Goal: Task Accomplishment & Management: Manage account settings

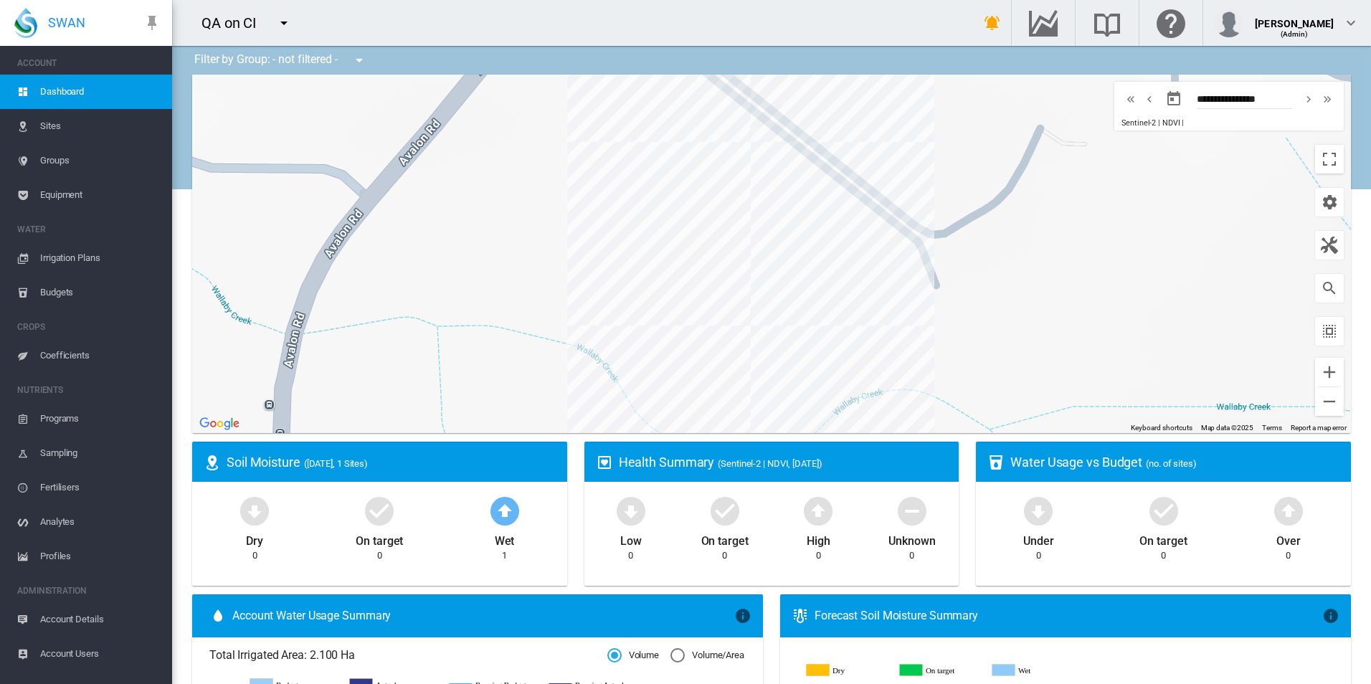
click at [131, 610] on span "Account Details" at bounding box center [100, 620] width 121 height 34
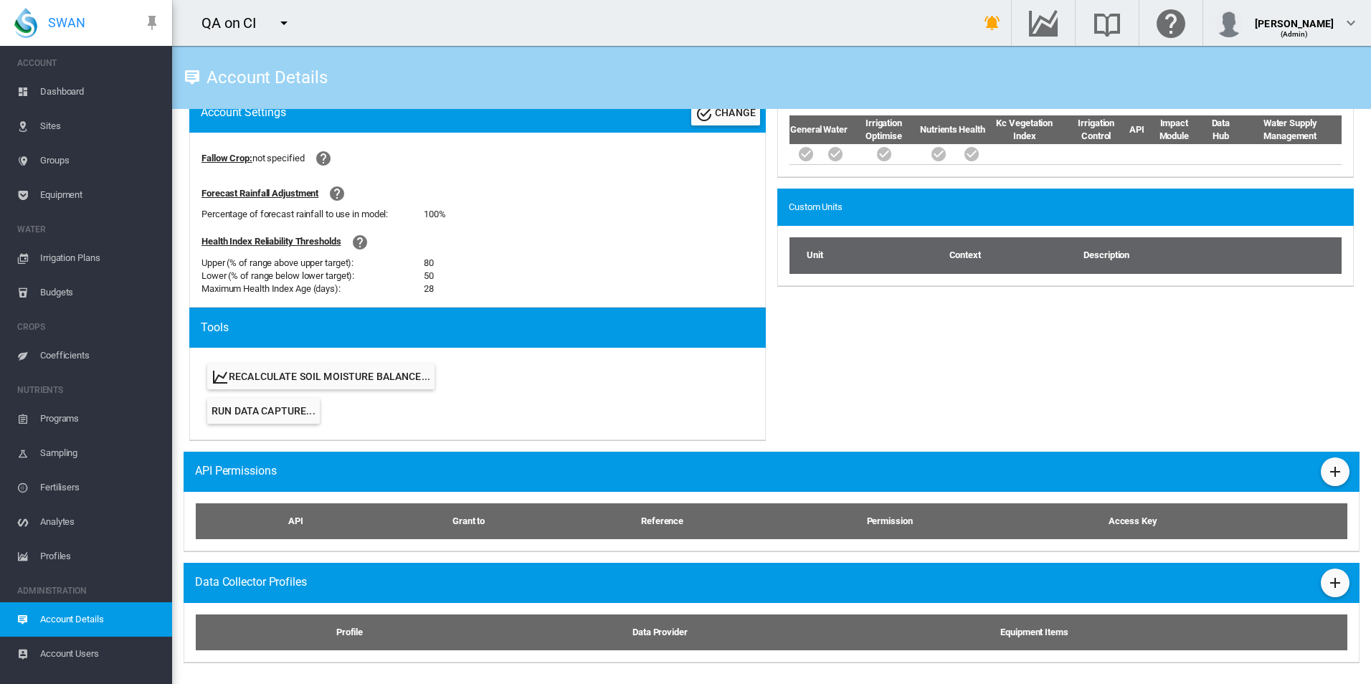
scroll to position [519, 0]
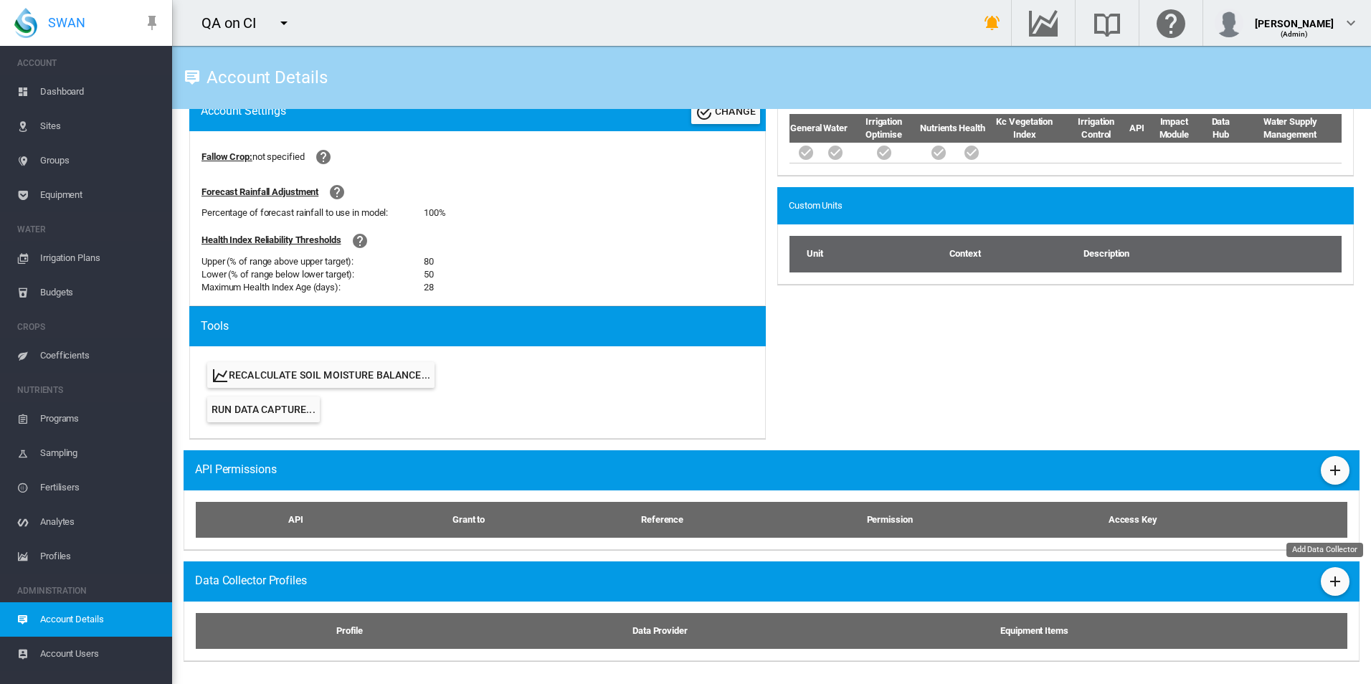
click at [1327, 590] on md-icon "icon-plus" at bounding box center [1335, 581] width 17 height 17
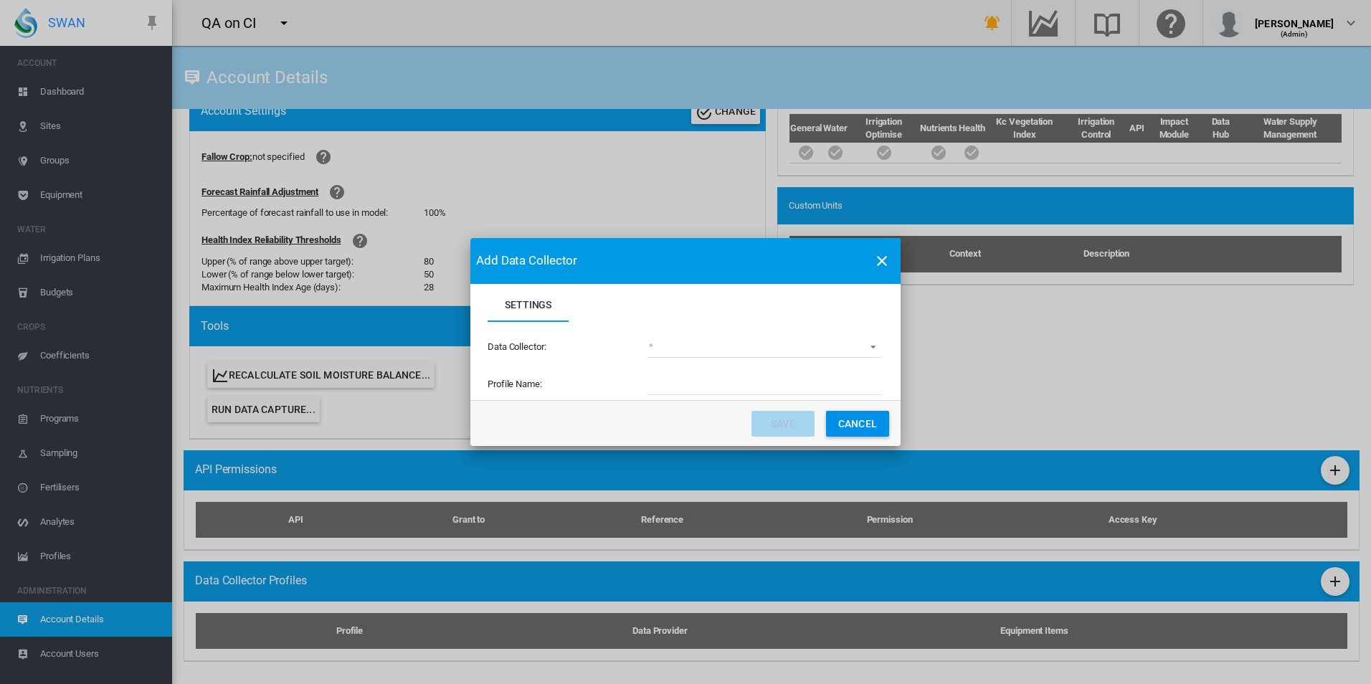
click at [855, 424] on button "Cancel" at bounding box center [857, 424] width 63 height 26
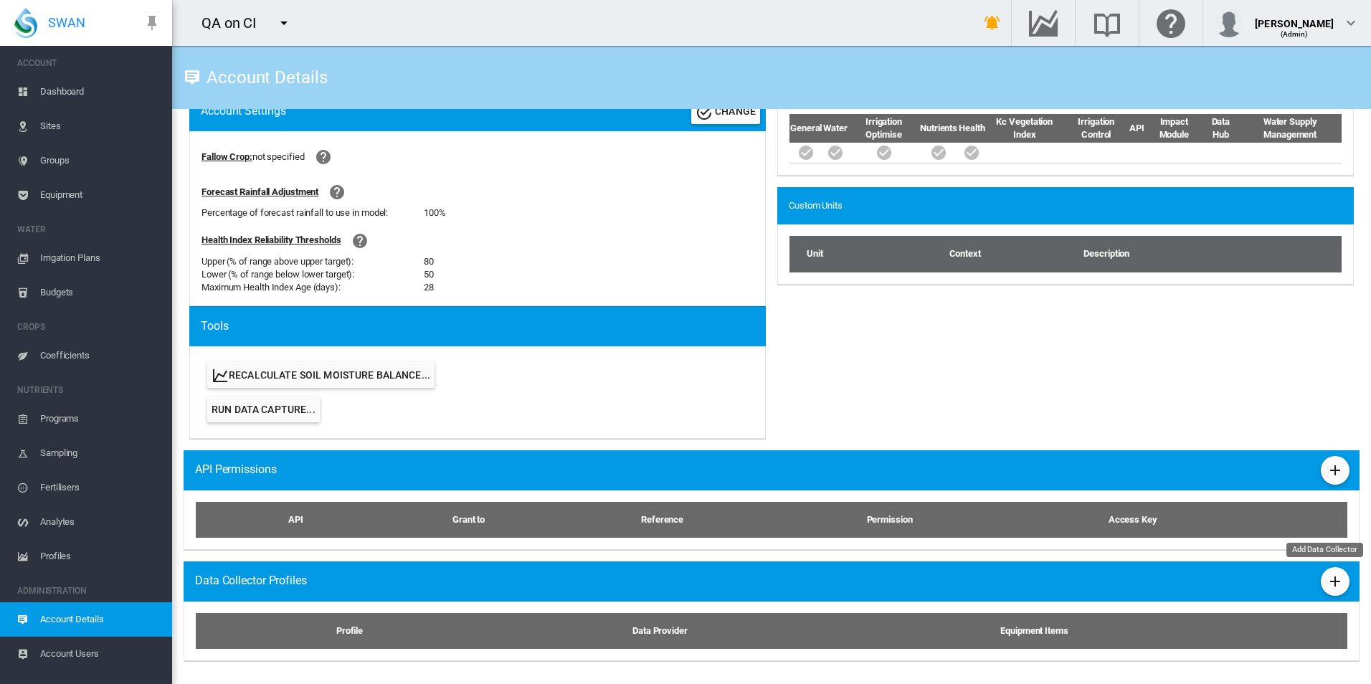
click at [1327, 589] on md-icon "icon-plus" at bounding box center [1335, 581] width 17 height 17
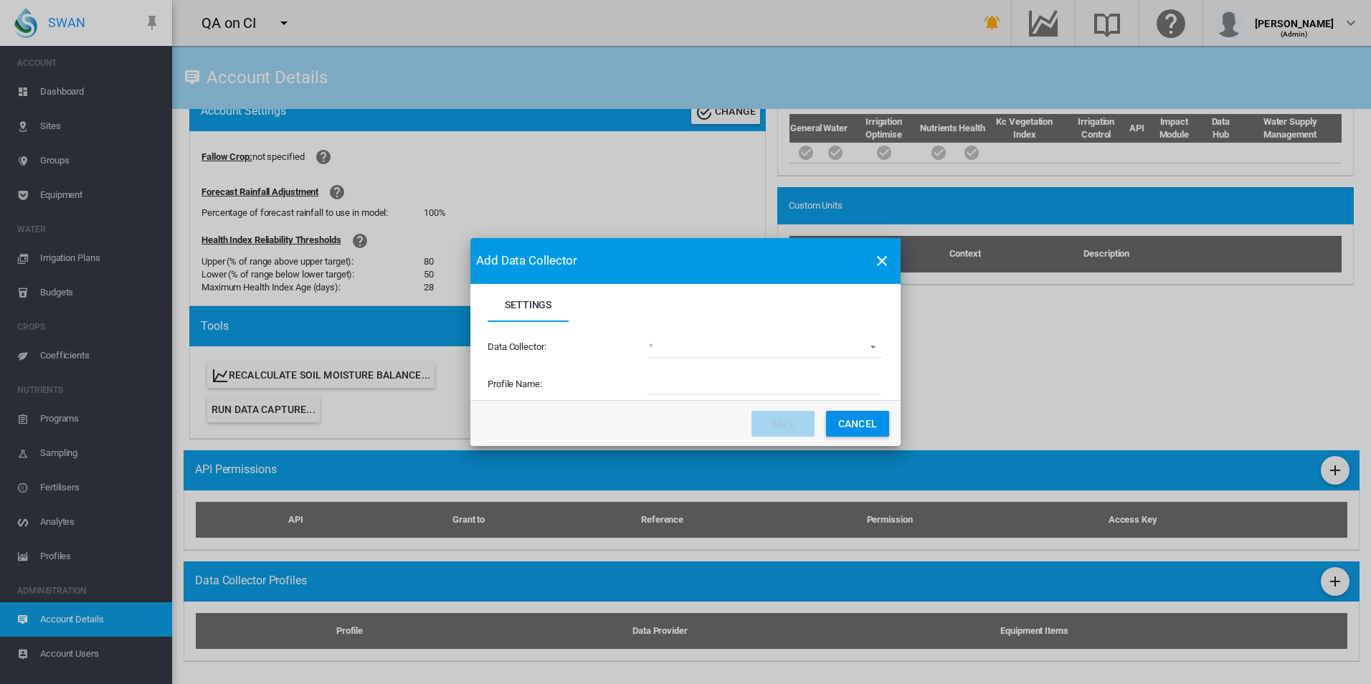
click at [870, 416] on button "Cancel" at bounding box center [857, 424] width 63 height 26
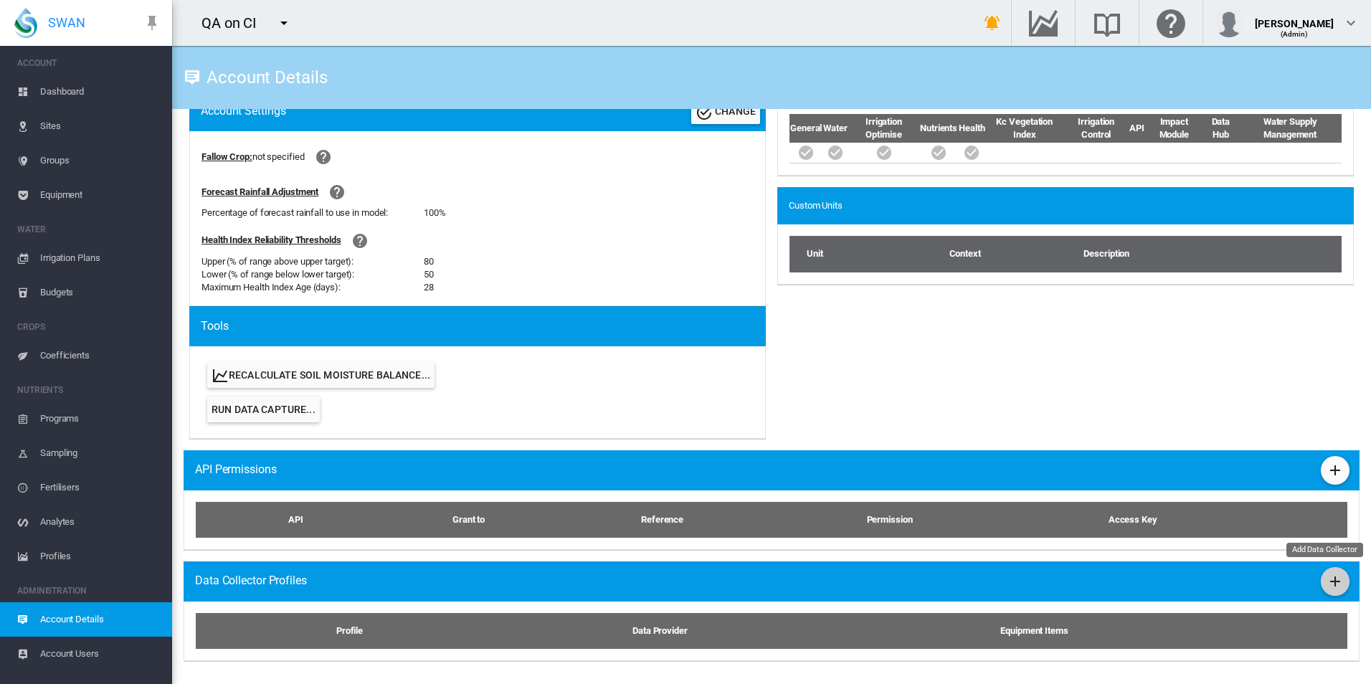
click at [1327, 588] on md-icon "icon-plus" at bounding box center [1335, 581] width 17 height 17
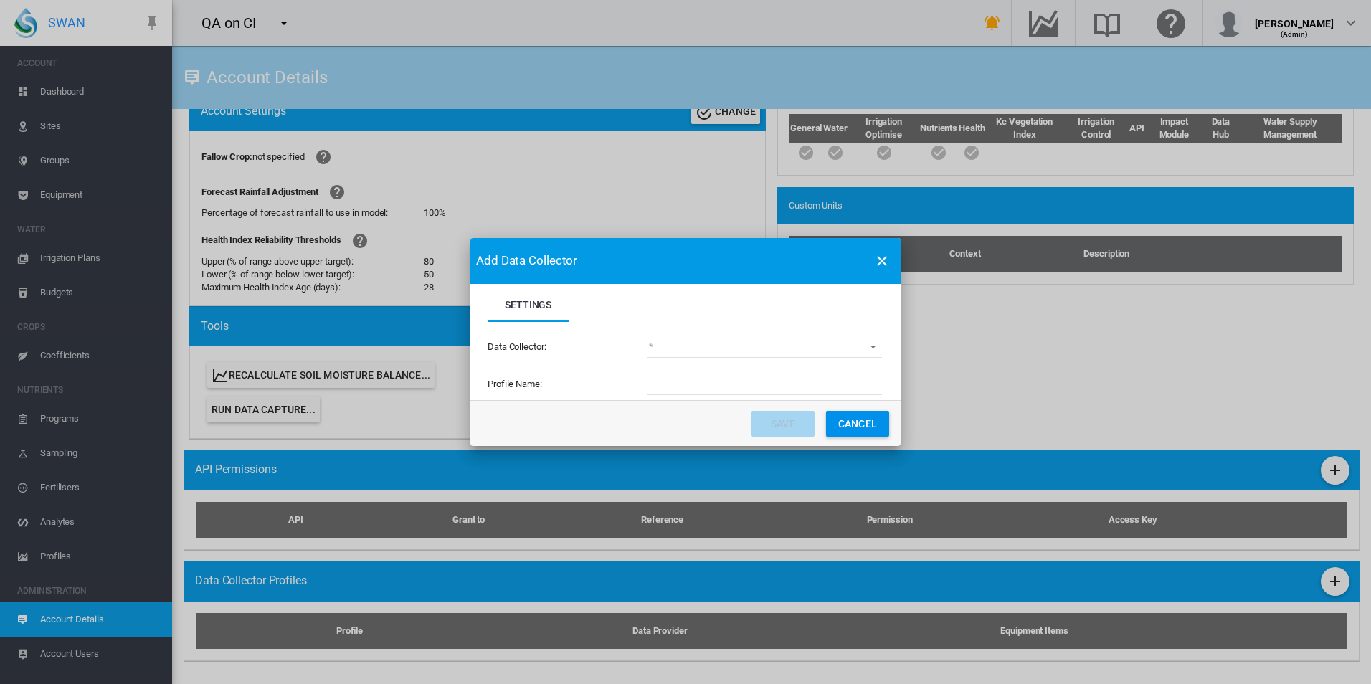
click at [689, 344] on md-select "(deprecated) Toro Lynx Course By Station Adcon Soil Moisture Aquacheck Soil Moi…" at bounding box center [765, 347] width 235 height 22
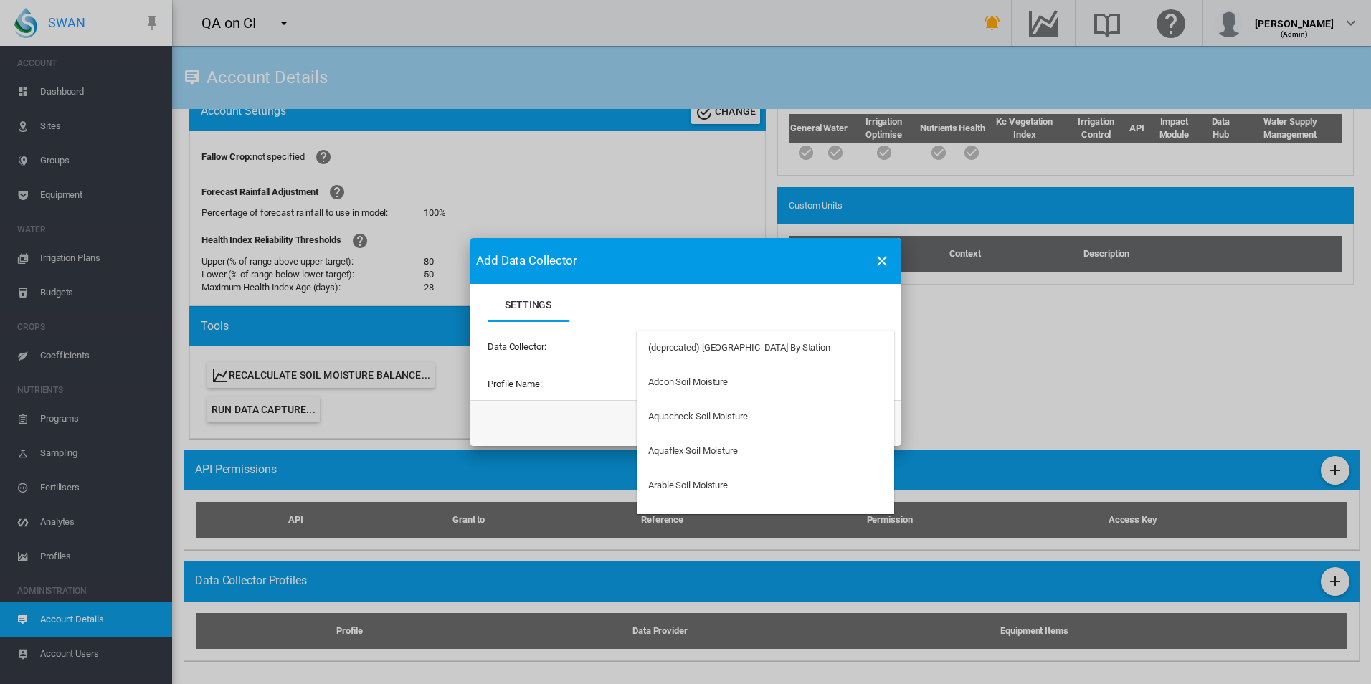
click at [682, 304] on md-backdrop at bounding box center [685, 342] width 1371 height 684
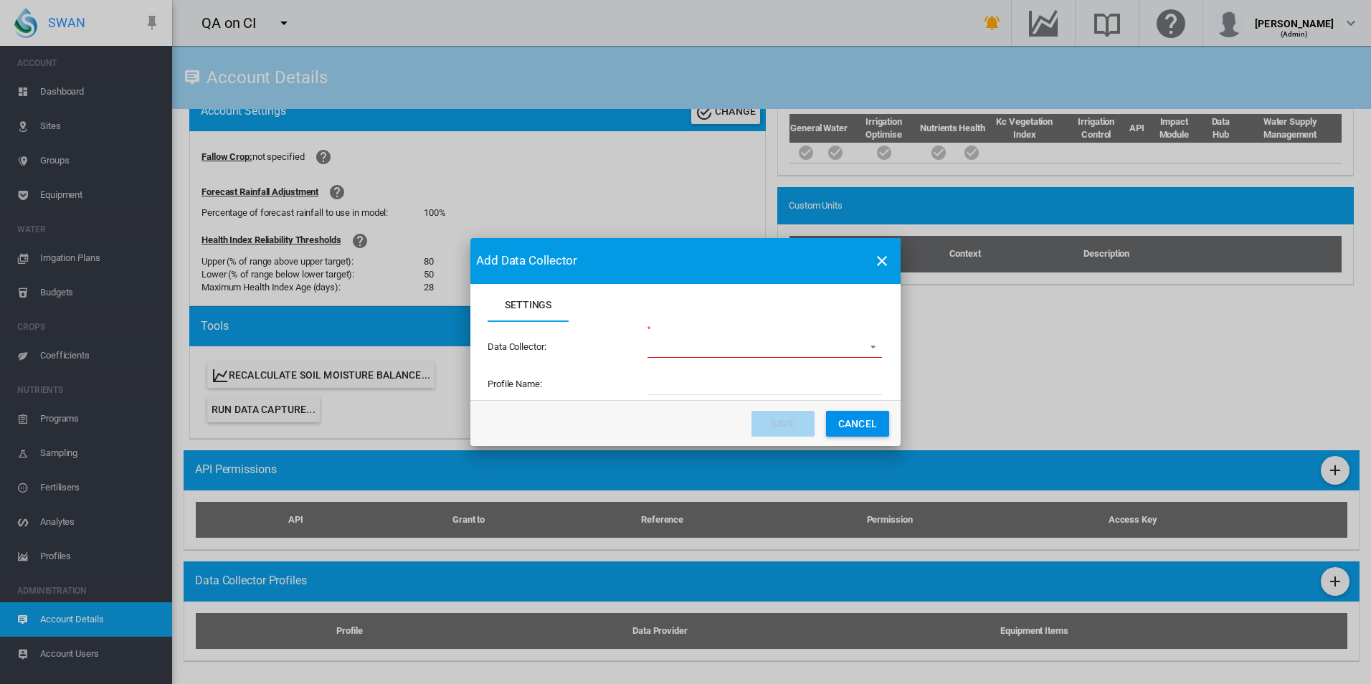
click at [842, 425] on button "Cancel" at bounding box center [857, 424] width 63 height 26
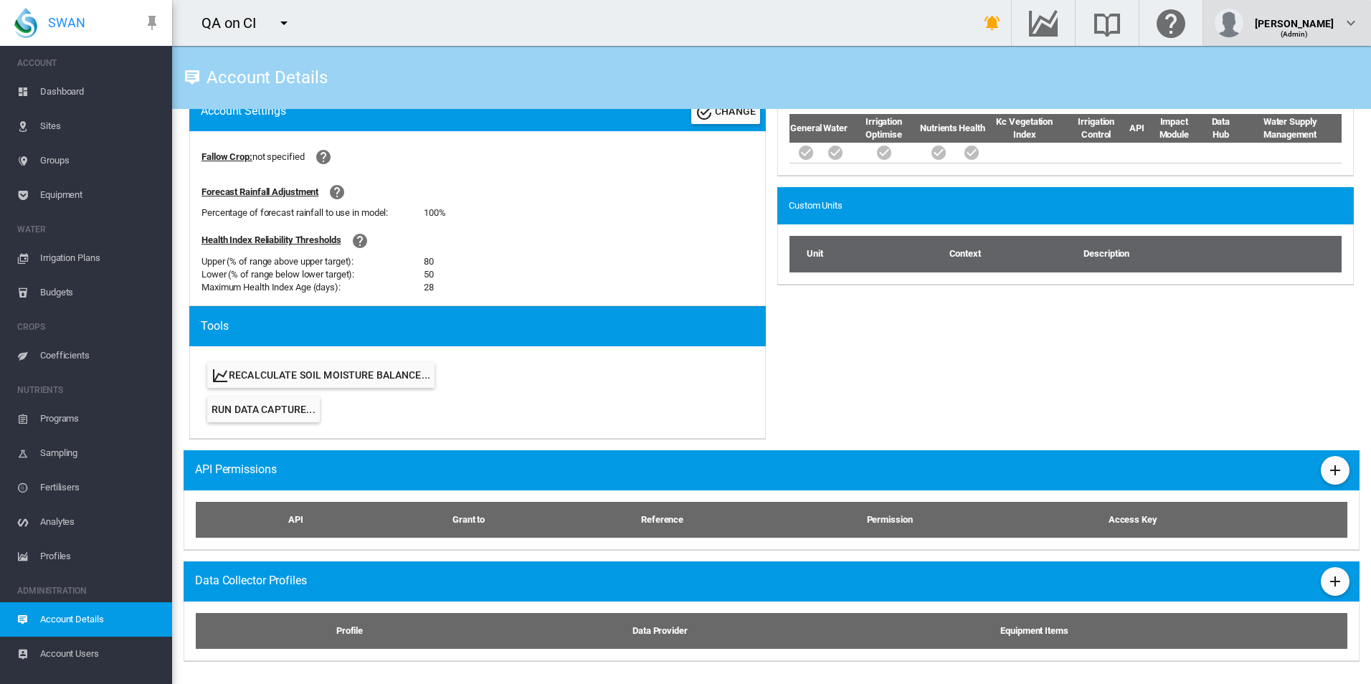
click at [1284, 25] on div "[PERSON_NAME]" at bounding box center [1294, 18] width 79 height 14
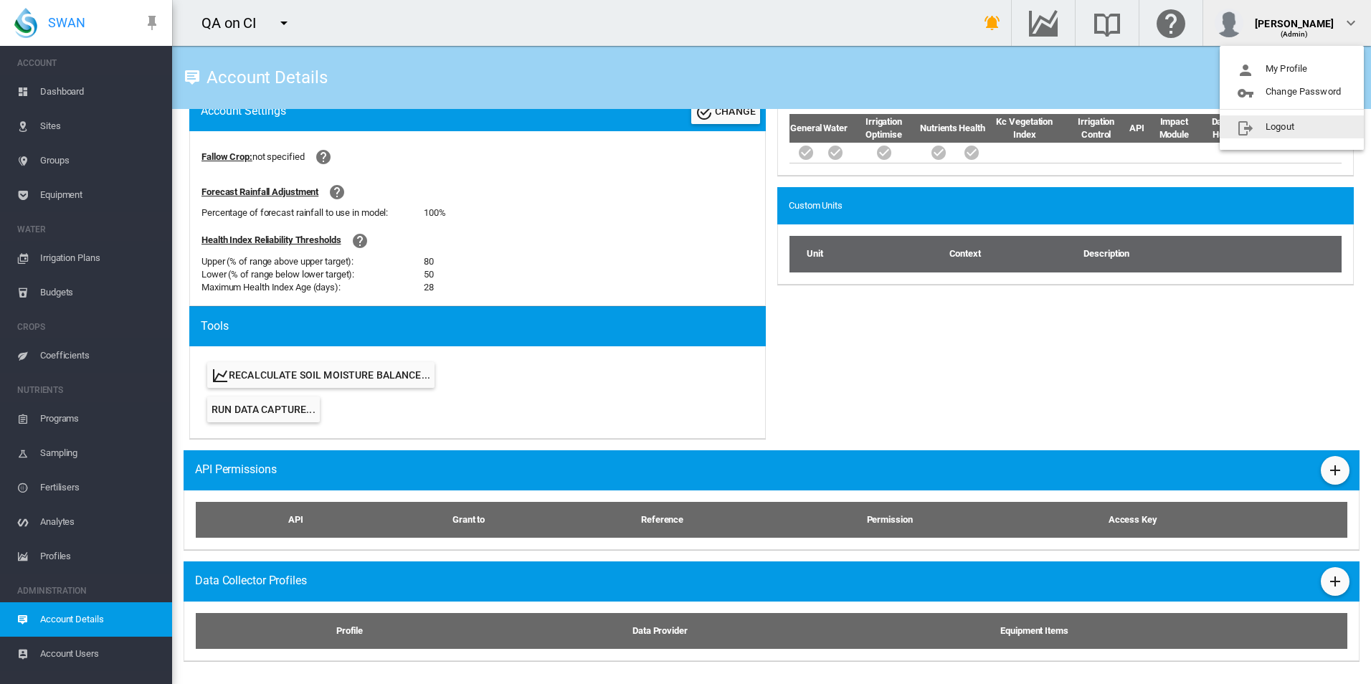
click at [1273, 123] on button "Logout" at bounding box center [1292, 126] width 144 height 23
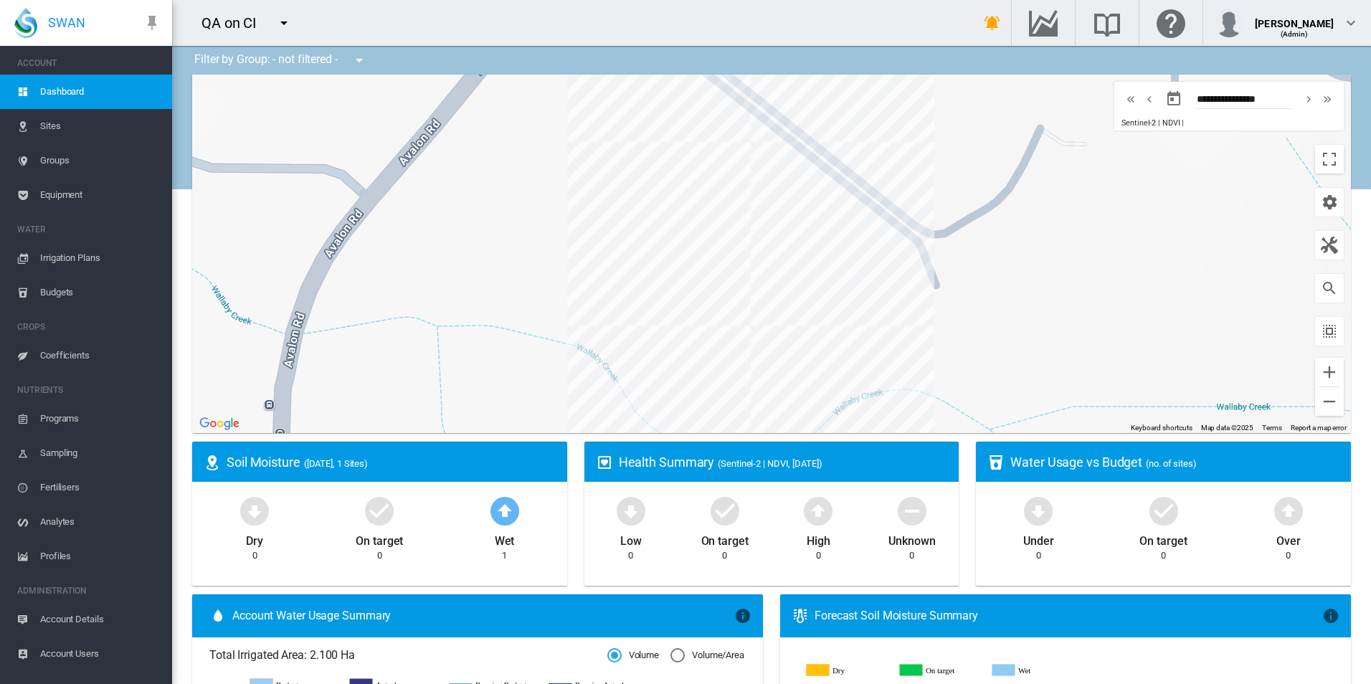
click at [288, 19] on md-icon "icon-menu-down" at bounding box center [283, 22] width 17 height 17
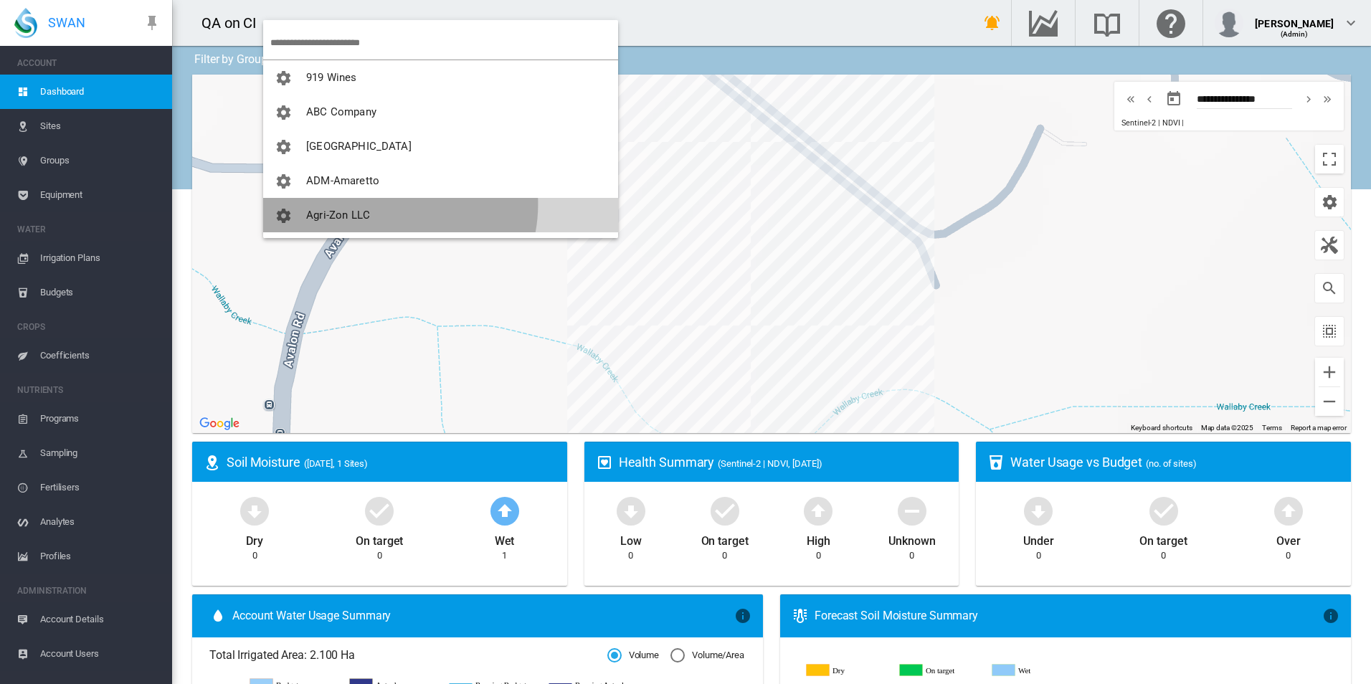
click at [385, 204] on button "Agri-Zon LLC" at bounding box center [440, 215] width 355 height 34
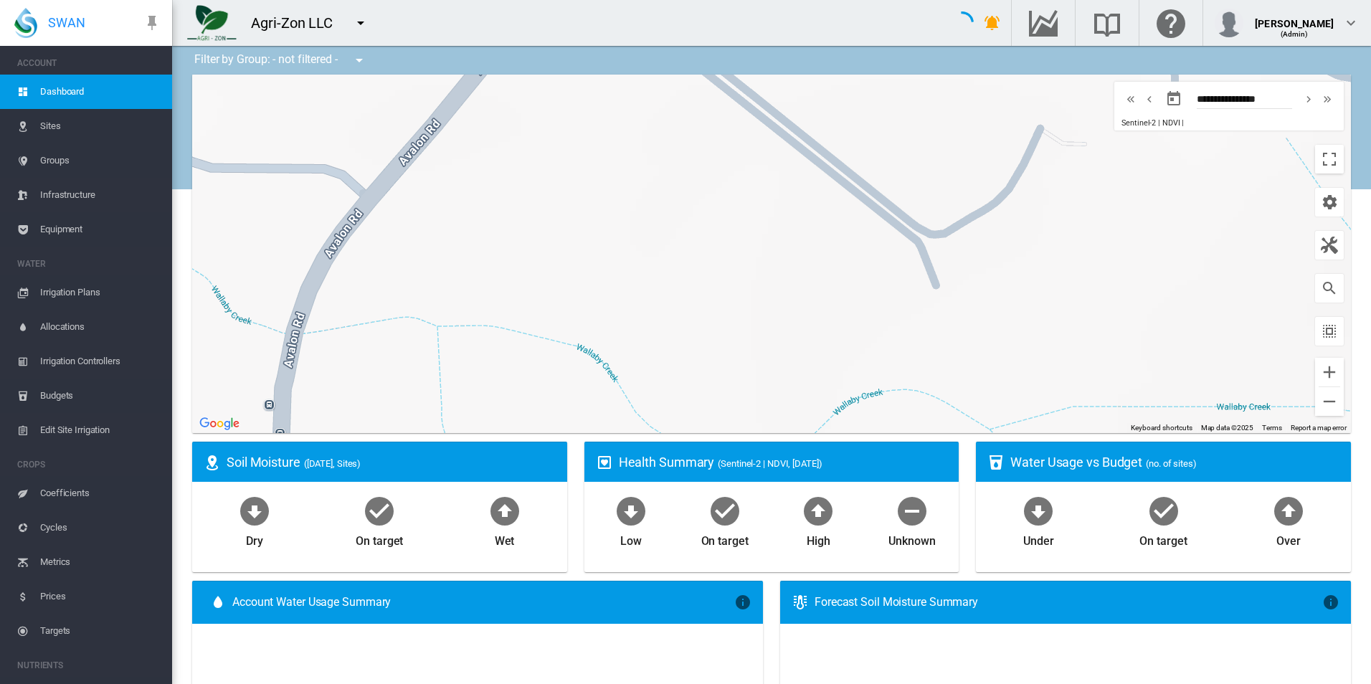
type input "**********"
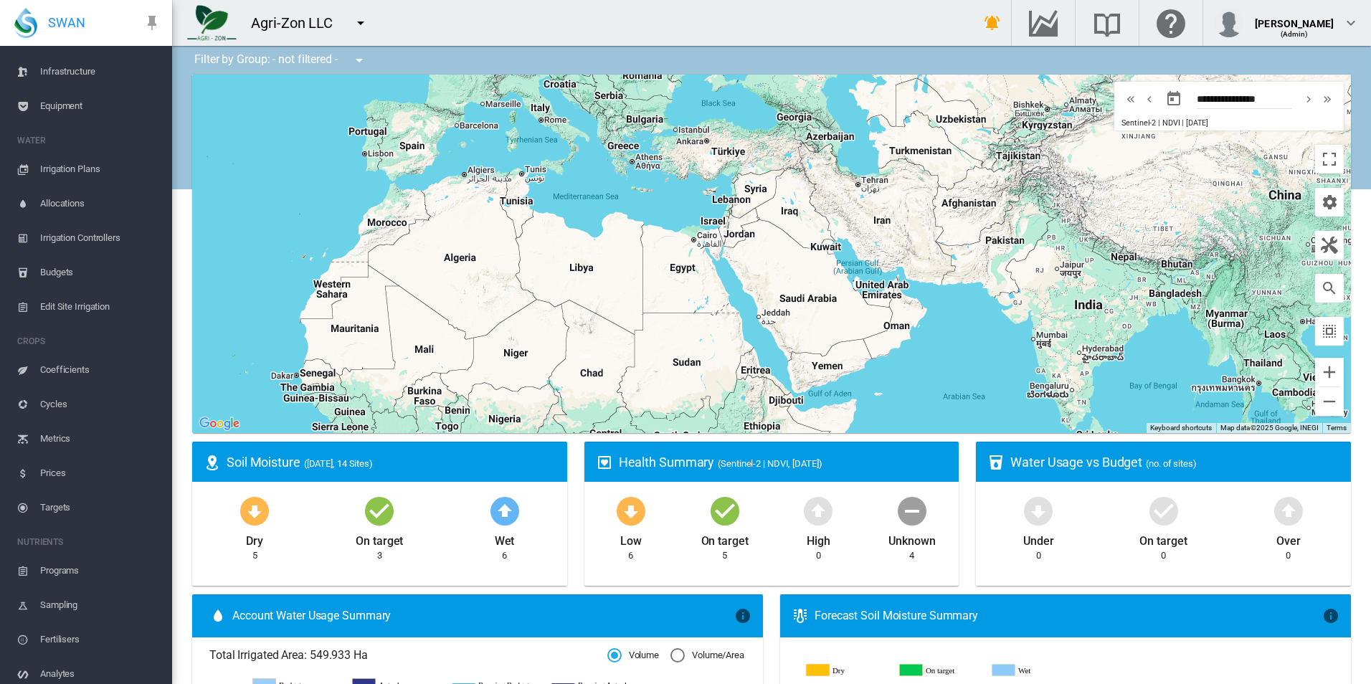
scroll to position [263, 0]
click at [62, 638] on span "Account Details" at bounding box center [100, 632] width 121 height 34
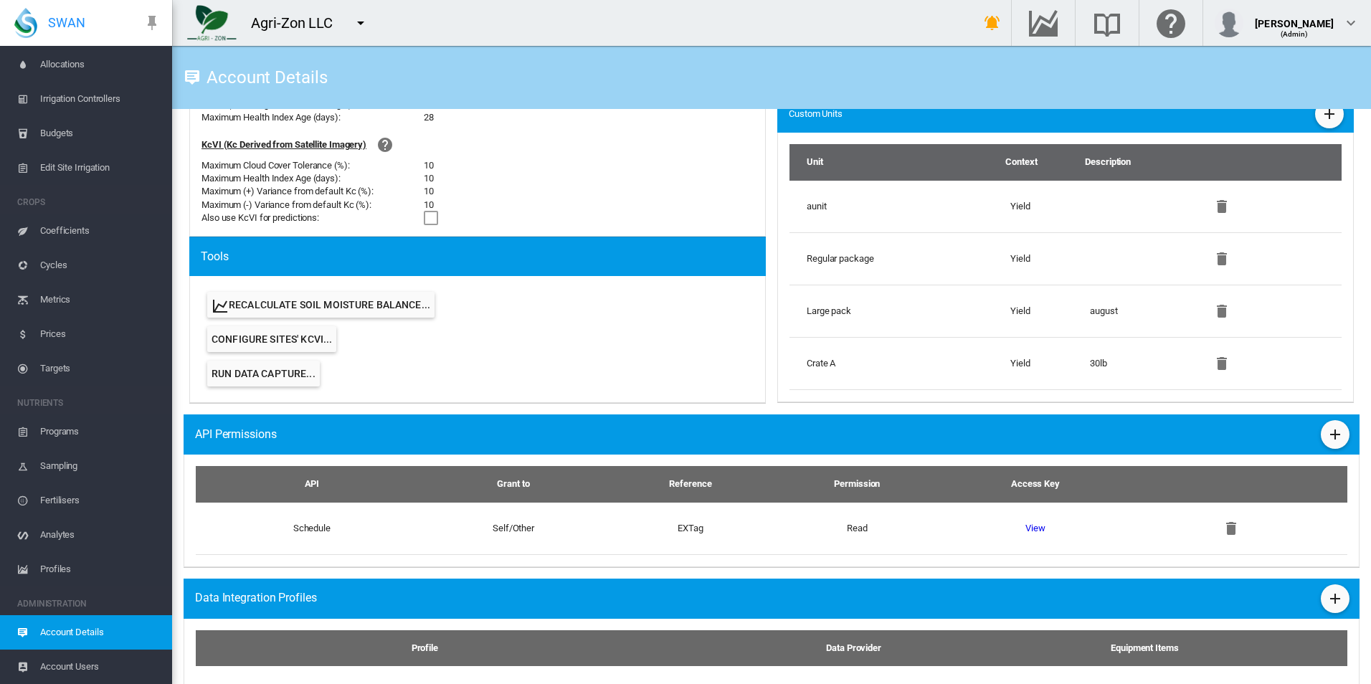
scroll to position [861, 0]
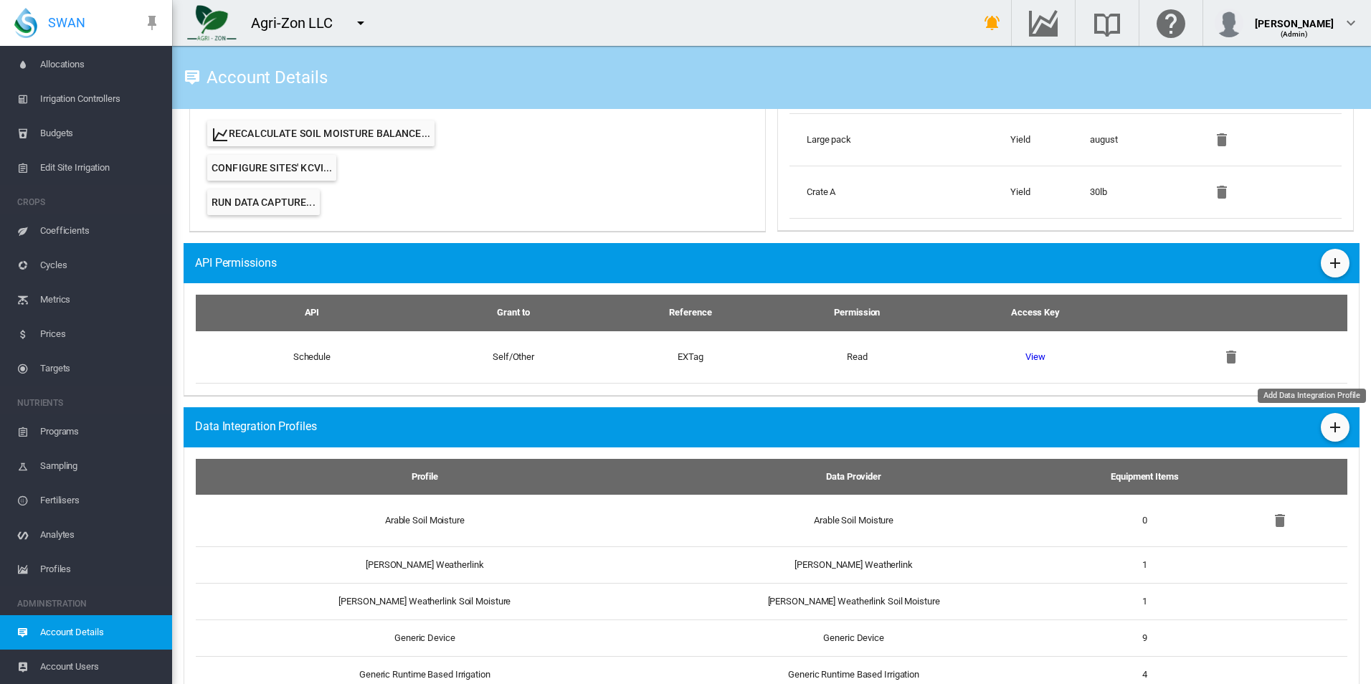
click at [1327, 435] on md-icon "icon-plus" at bounding box center [1335, 427] width 17 height 17
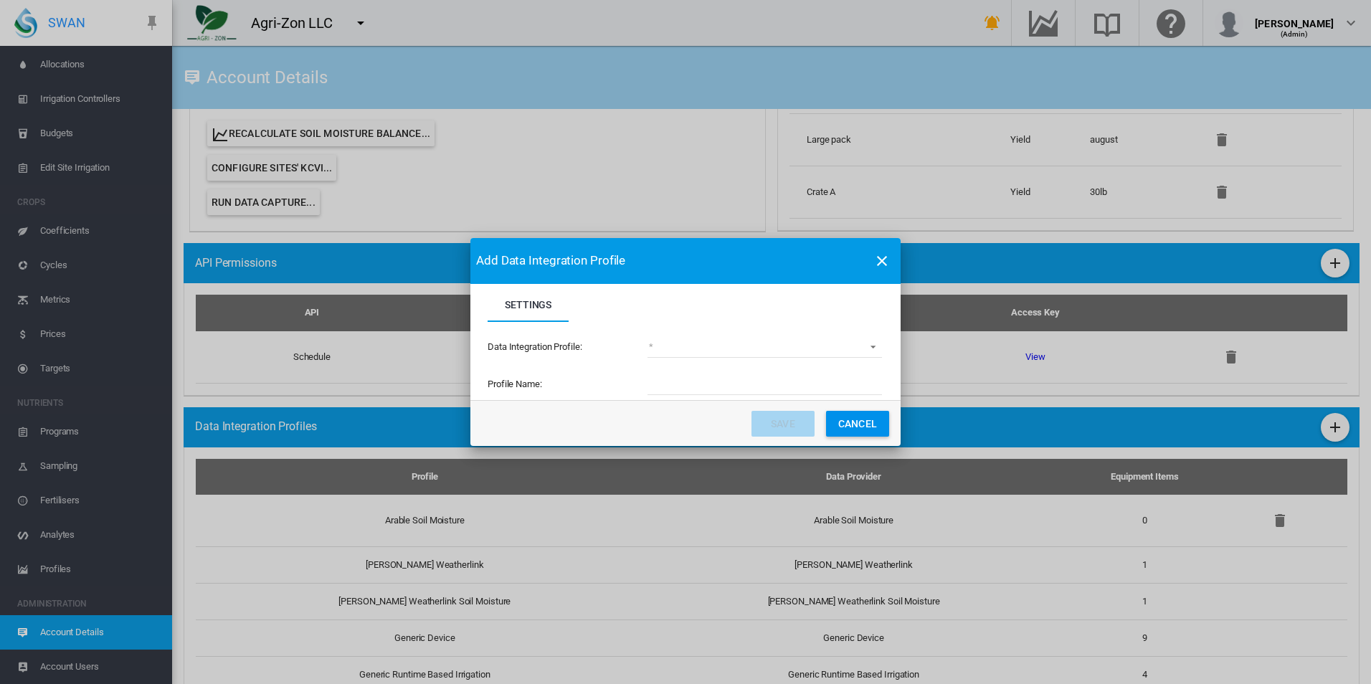
click at [698, 345] on md-select "(deprecated) Toro Lynx Course By Station Adcon Soil Moisture Aquacheck Soil Moi…" at bounding box center [765, 347] width 235 height 22
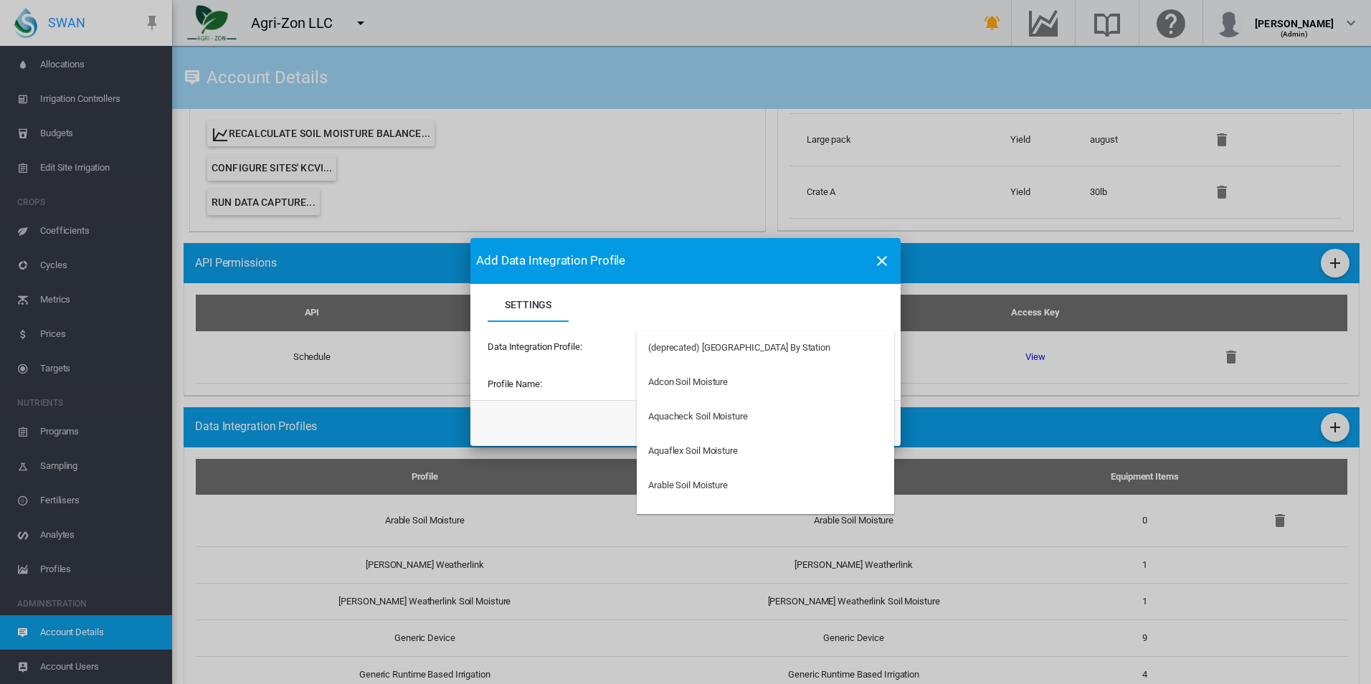
click at [579, 336] on md-backdrop at bounding box center [685, 342] width 1371 height 684
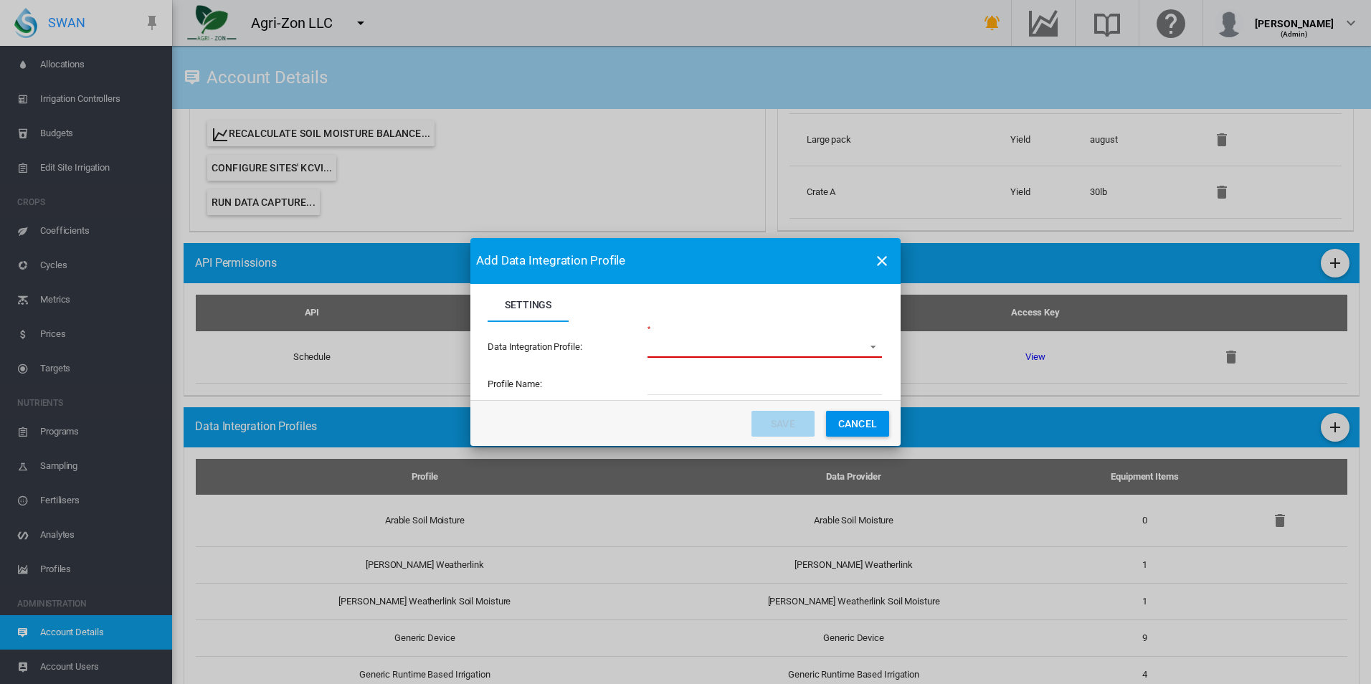
click at [698, 344] on md-select "Settings Settings ..." at bounding box center [765, 347] width 235 height 22
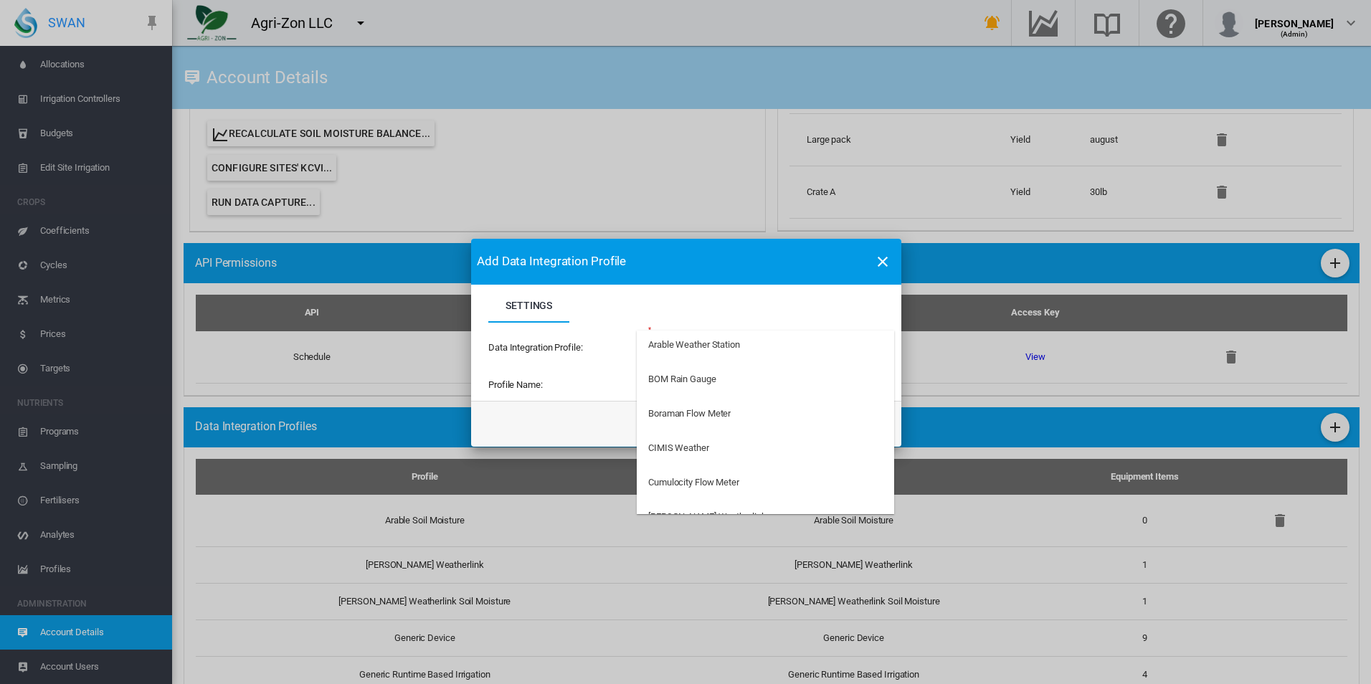
scroll to position [215, 0]
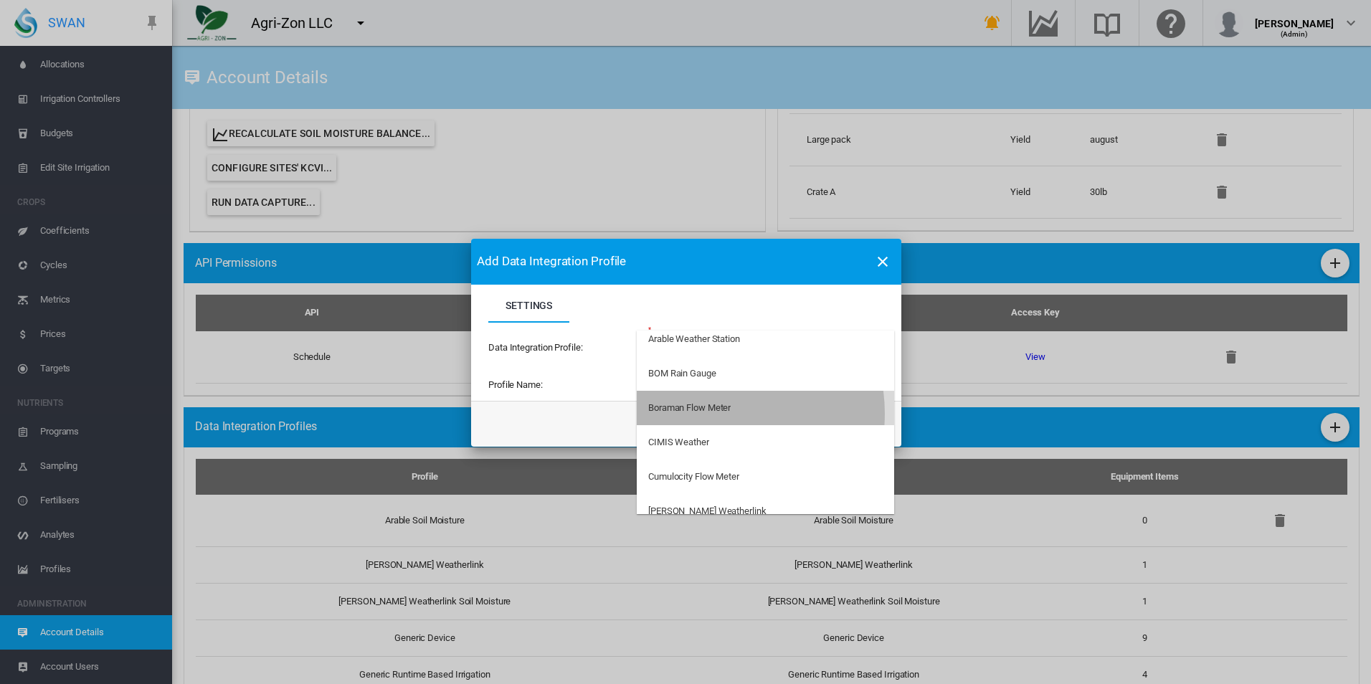
click at [706, 414] on div "Boraman Flow Meter" at bounding box center [689, 408] width 82 height 13
type input "**********"
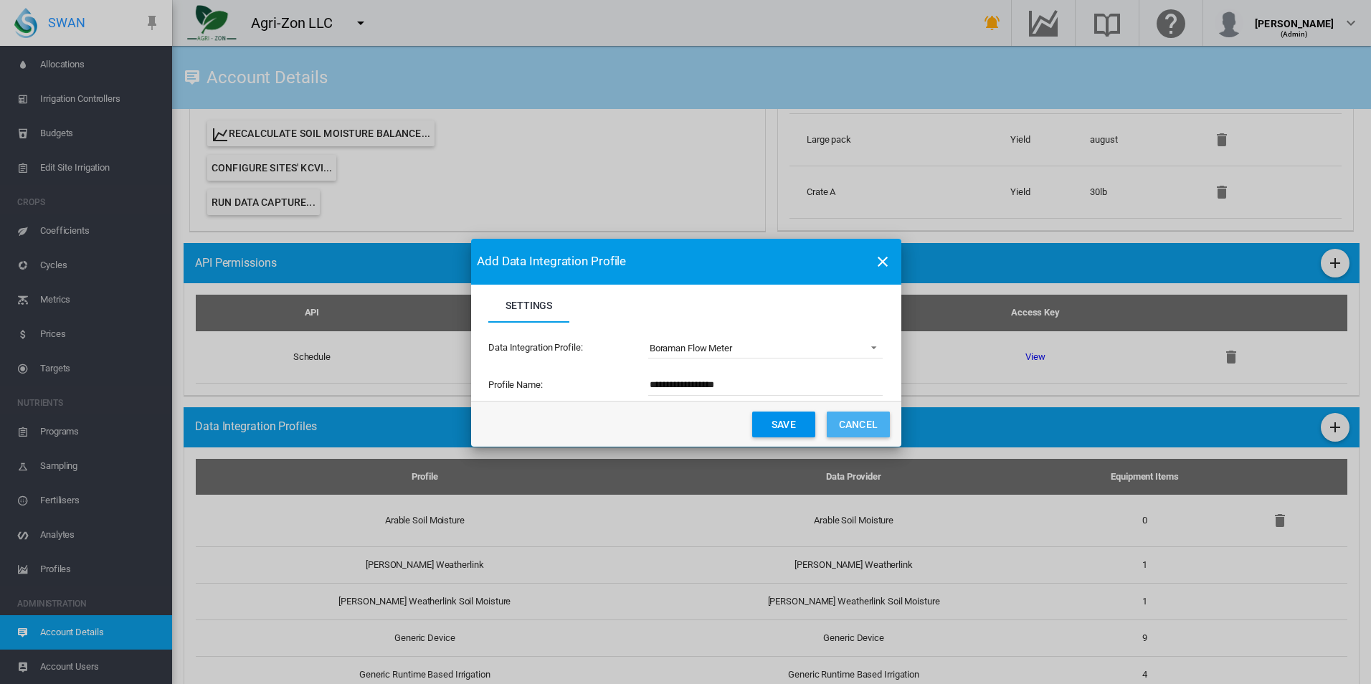
click at [856, 421] on button "Cancel" at bounding box center [858, 425] width 63 height 26
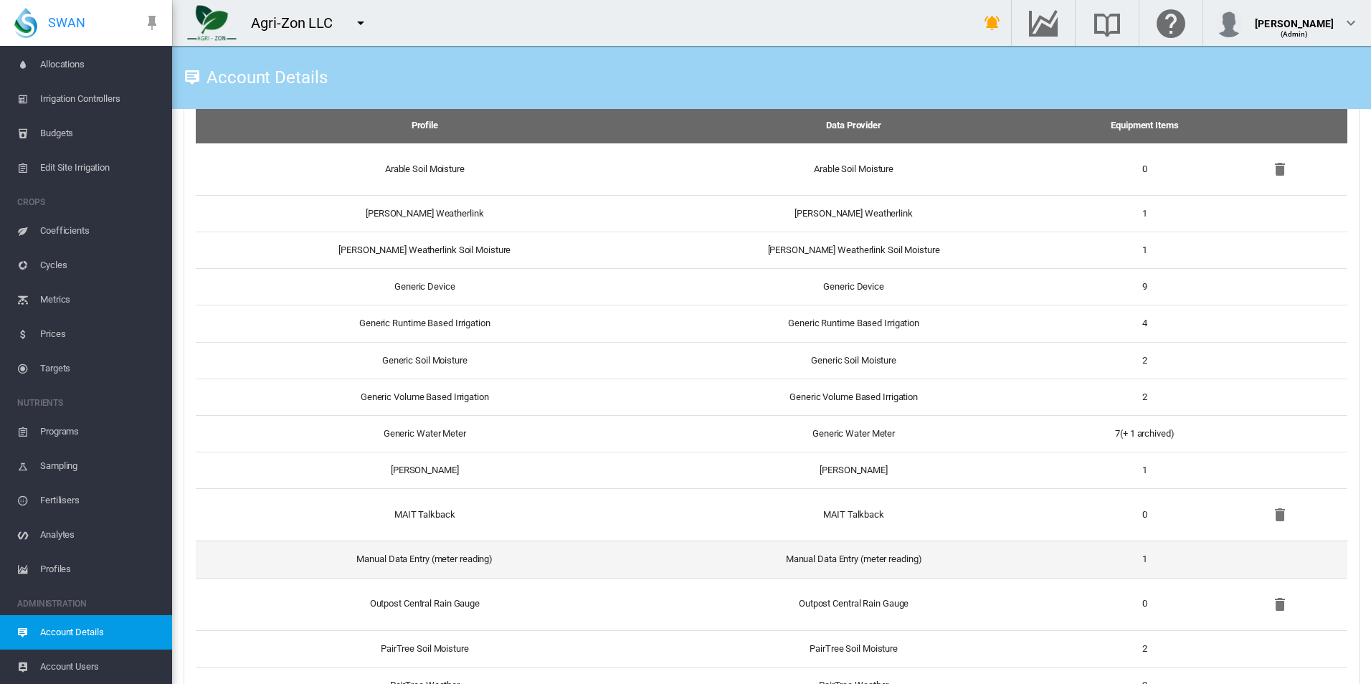
scroll to position [1363, 0]
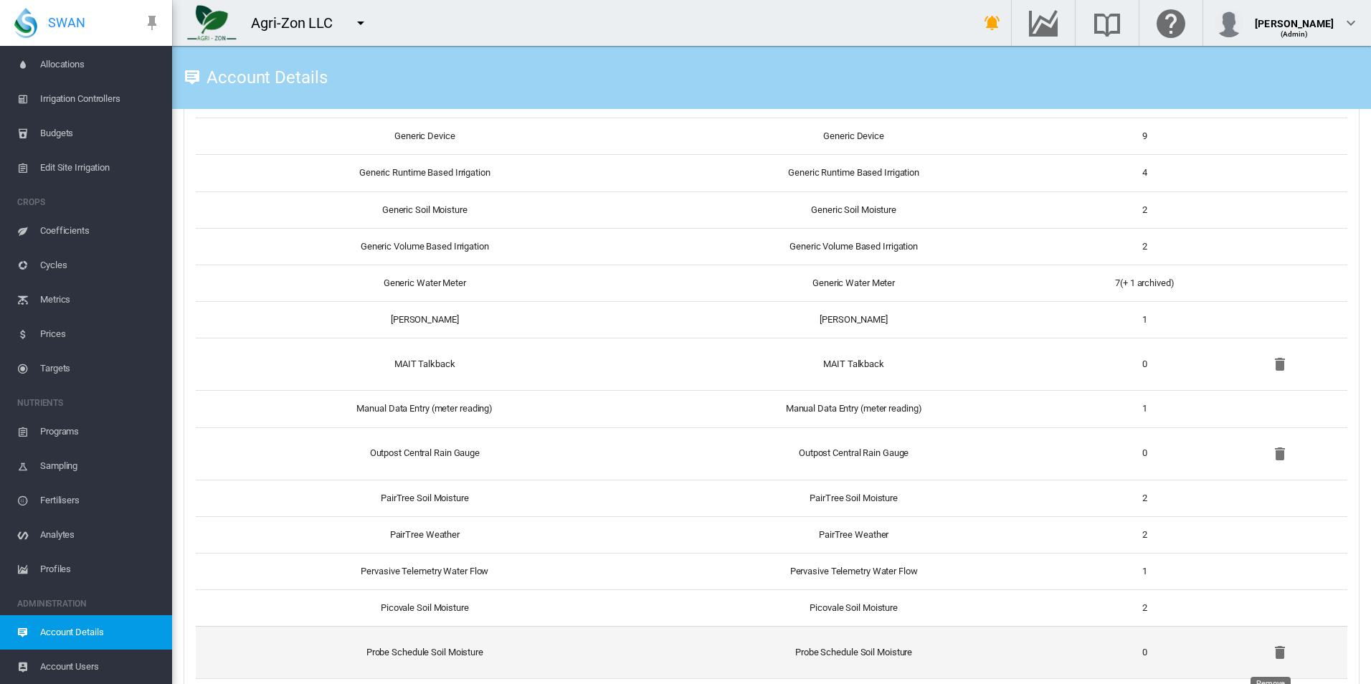
click at [1280, 651] on button "Remove" at bounding box center [1280, 652] width 29 height 29
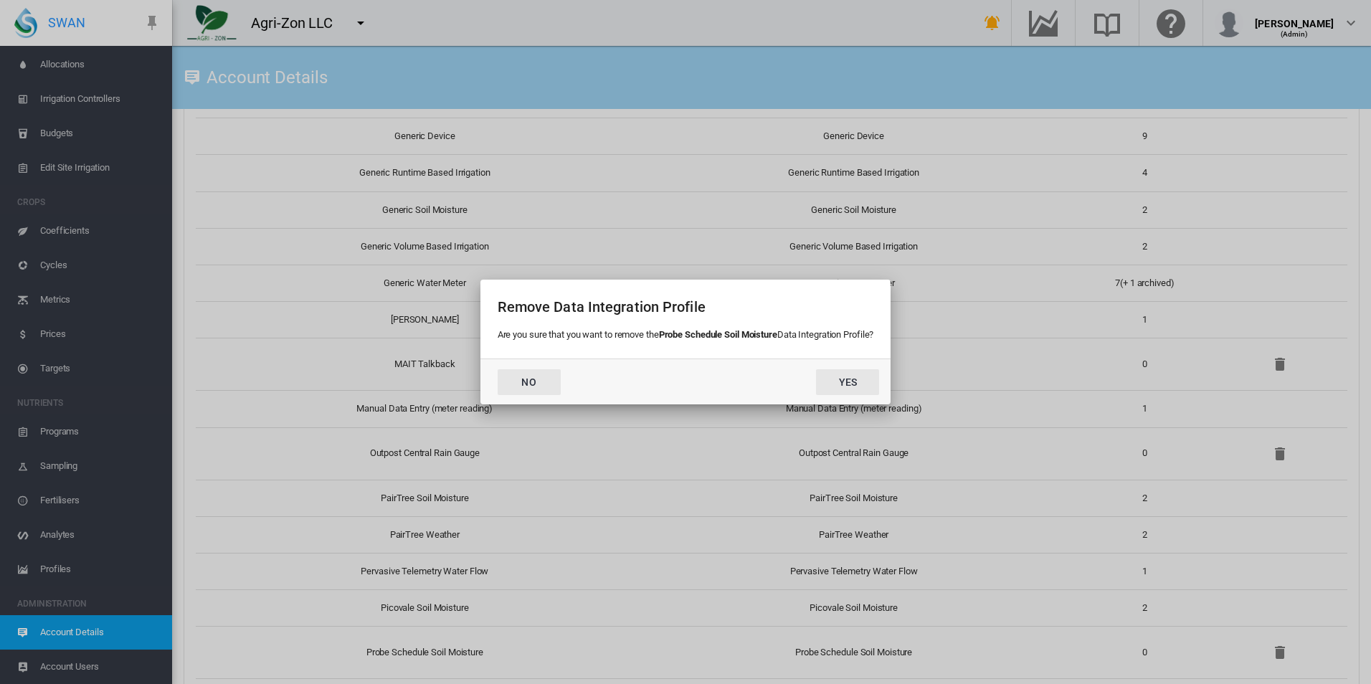
click at [522, 378] on button "No" at bounding box center [529, 382] width 63 height 26
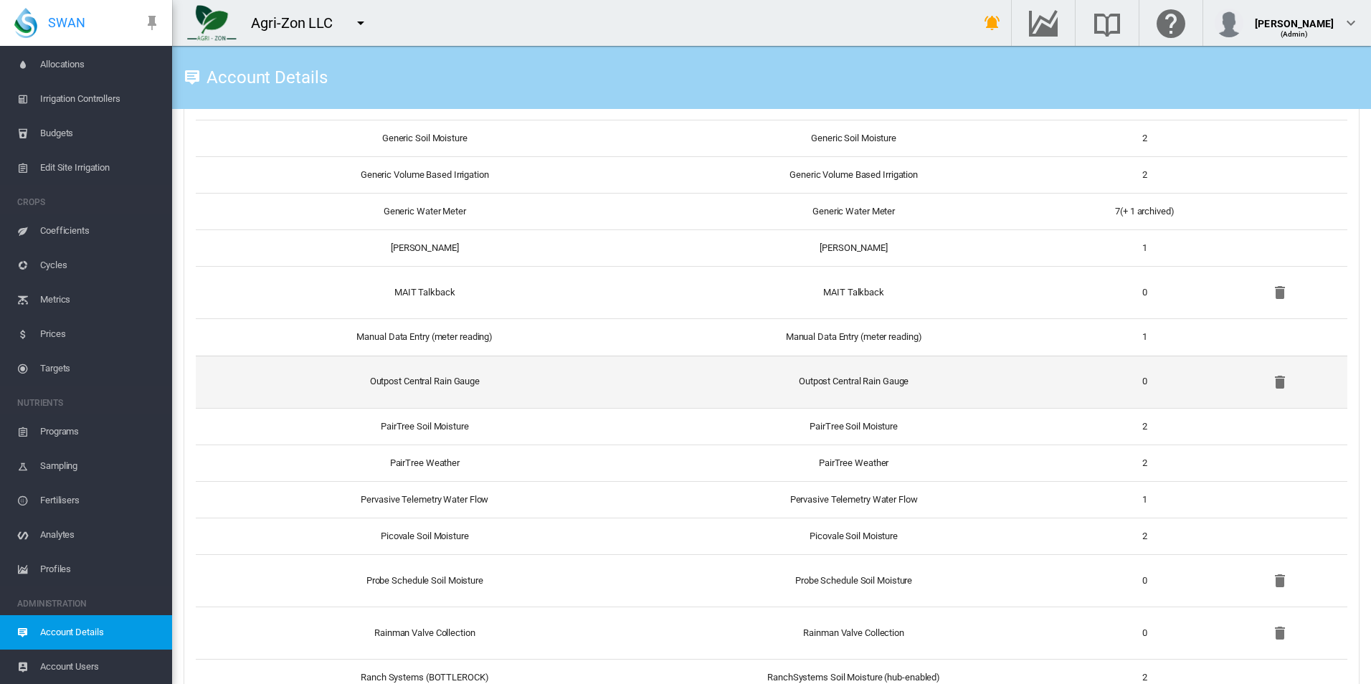
scroll to position [1793, 0]
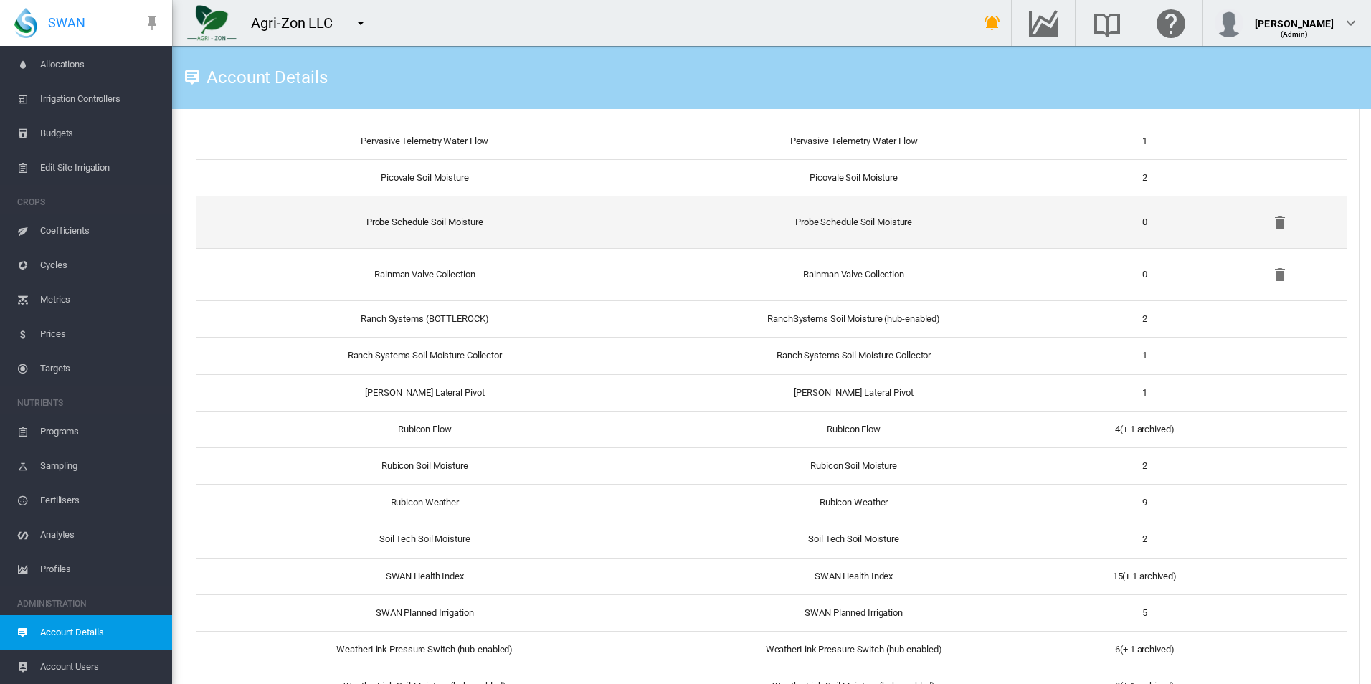
click at [712, 240] on td "Probe Schedule Soil Moisture" at bounding box center [854, 222] width 423 height 52
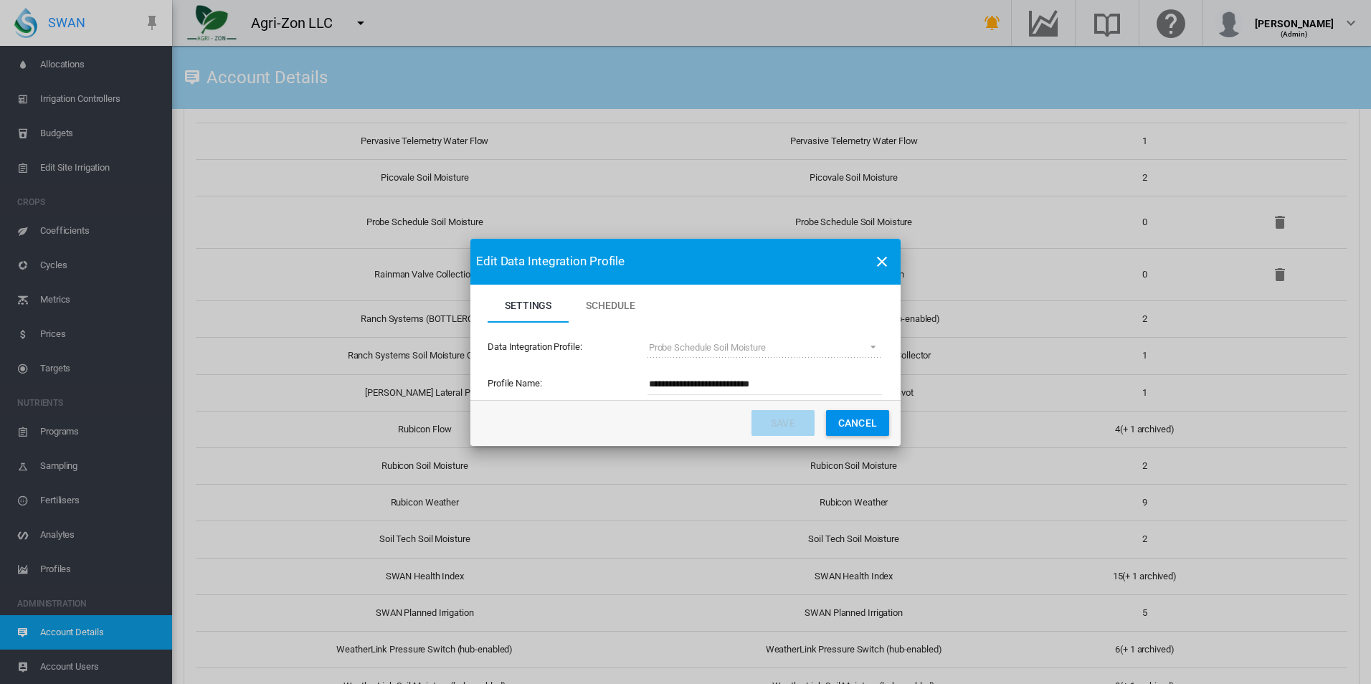
click at [864, 424] on button "Cancel" at bounding box center [857, 423] width 63 height 26
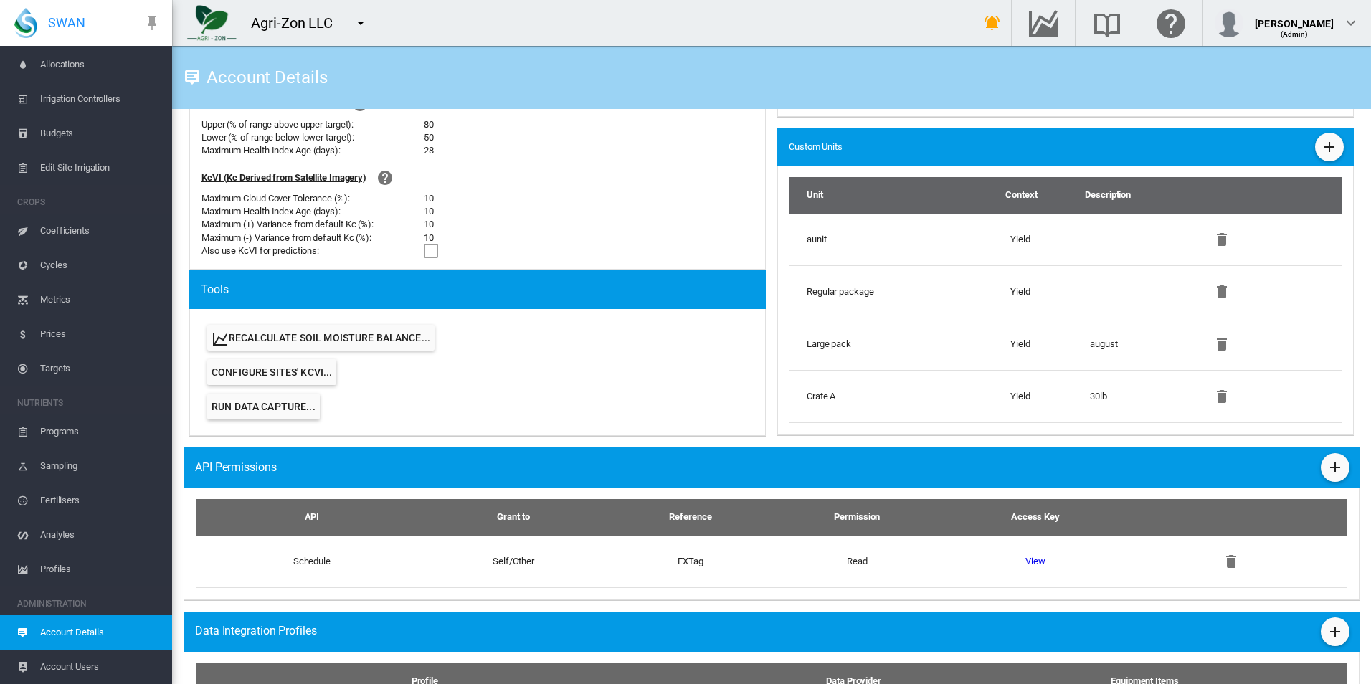
scroll to position [789, 0]
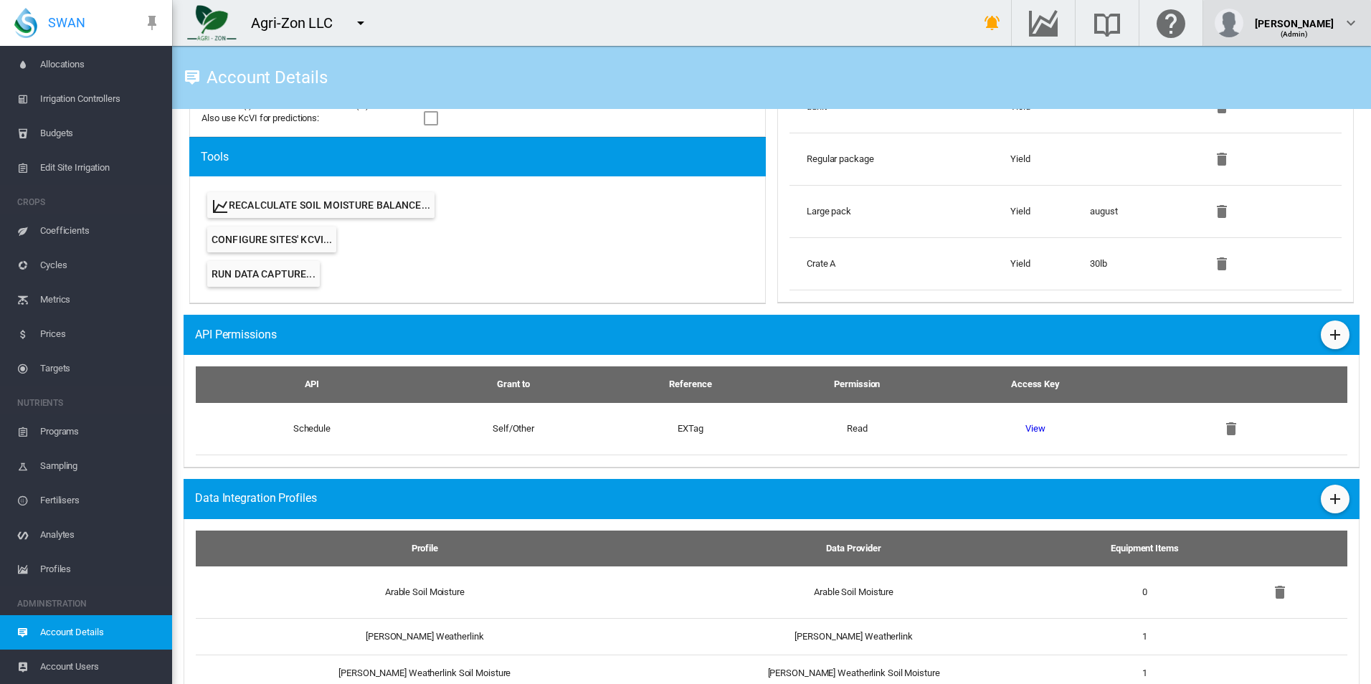
click at [1285, 16] on div "[PERSON_NAME]" at bounding box center [1294, 18] width 79 height 14
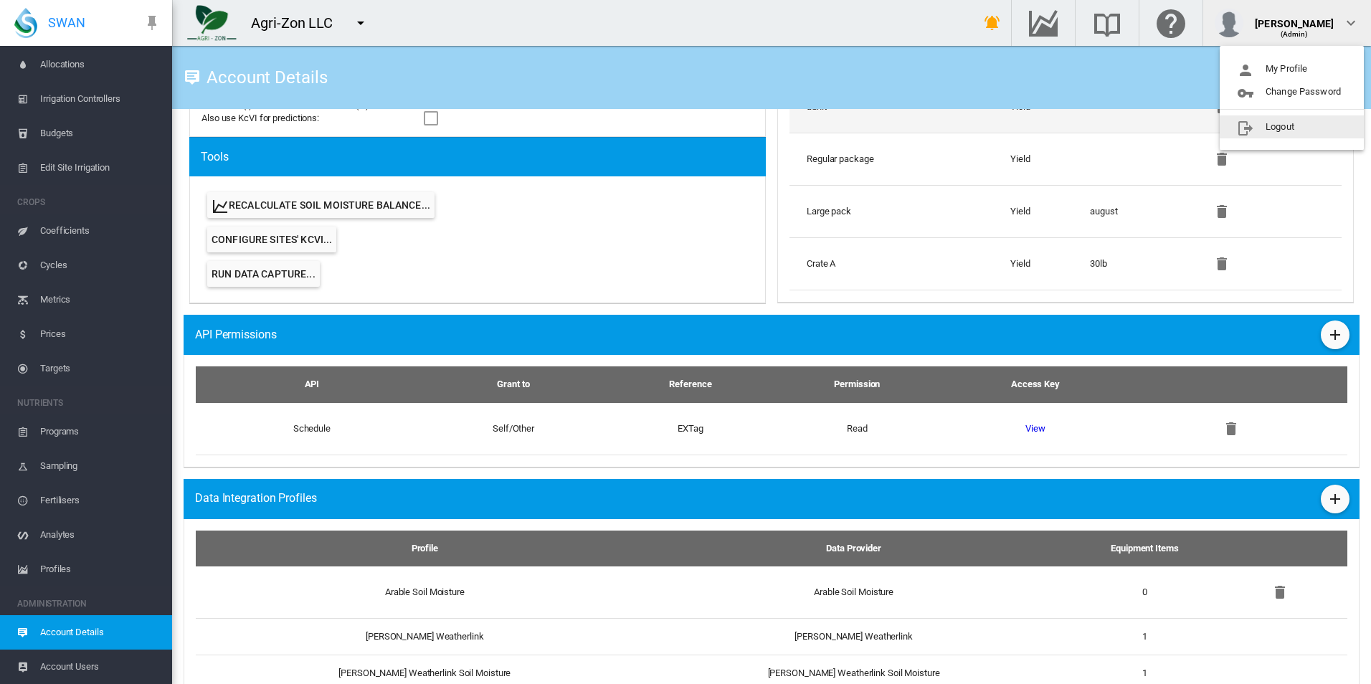
click at [1262, 131] on button "Logout" at bounding box center [1292, 126] width 144 height 23
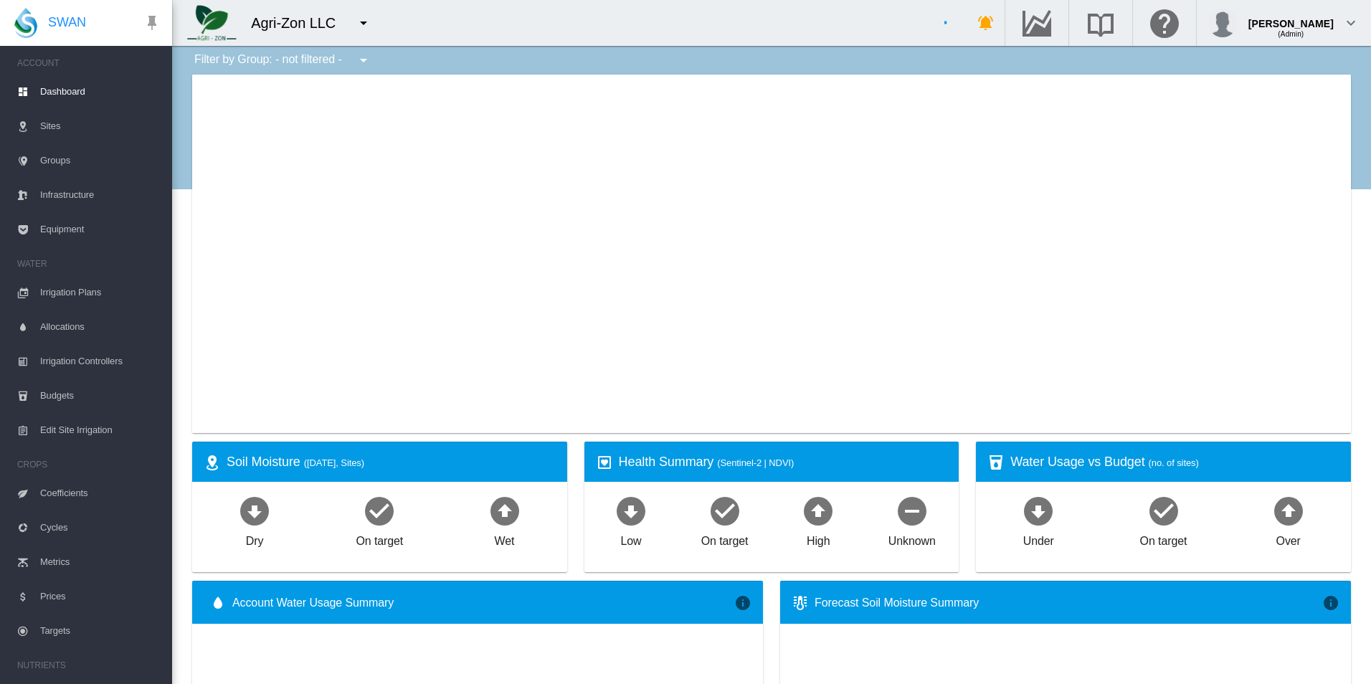
type input "**********"
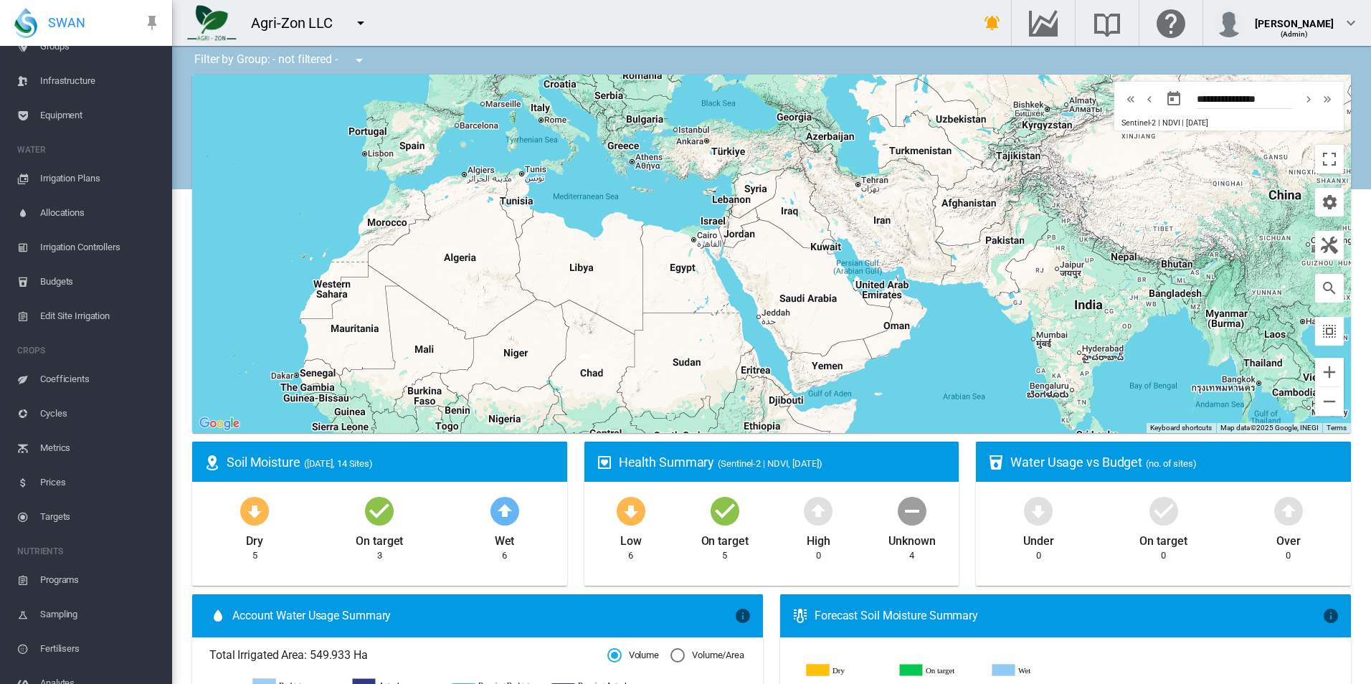
scroll to position [263, 0]
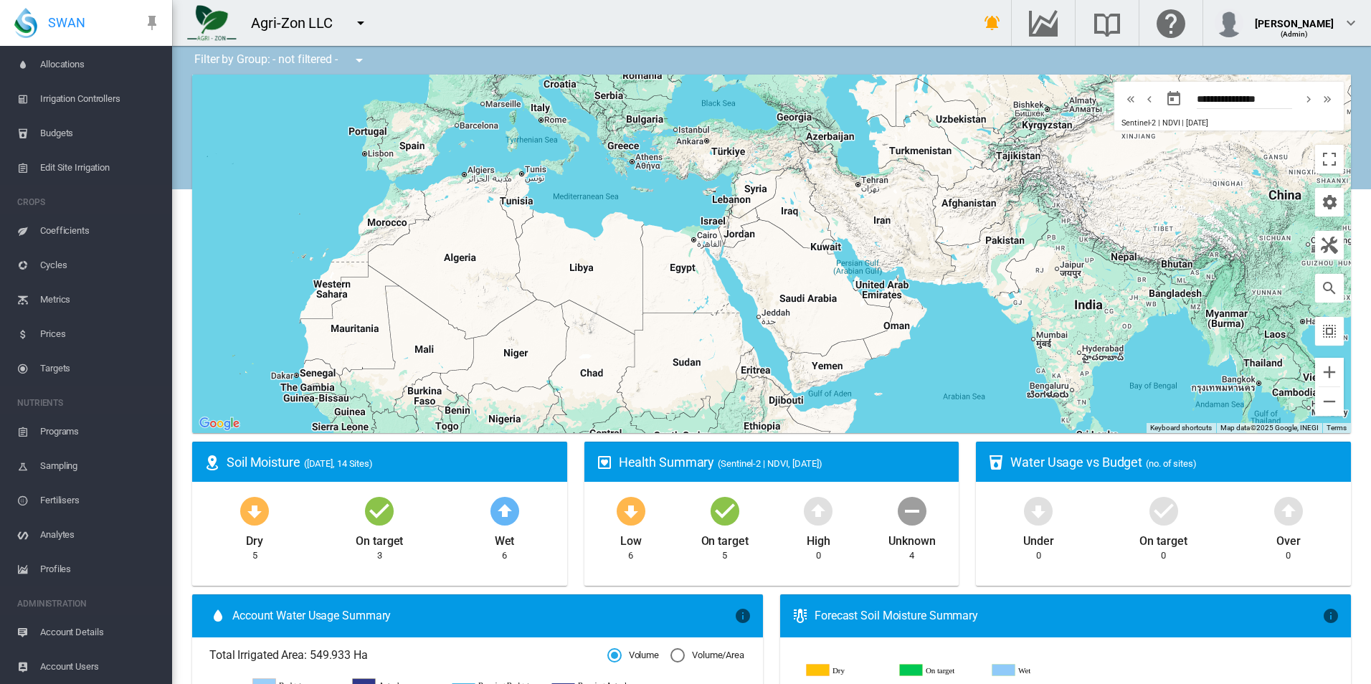
click at [74, 632] on span "Account Details" at bounding box center [100, 632] width 121 height 34
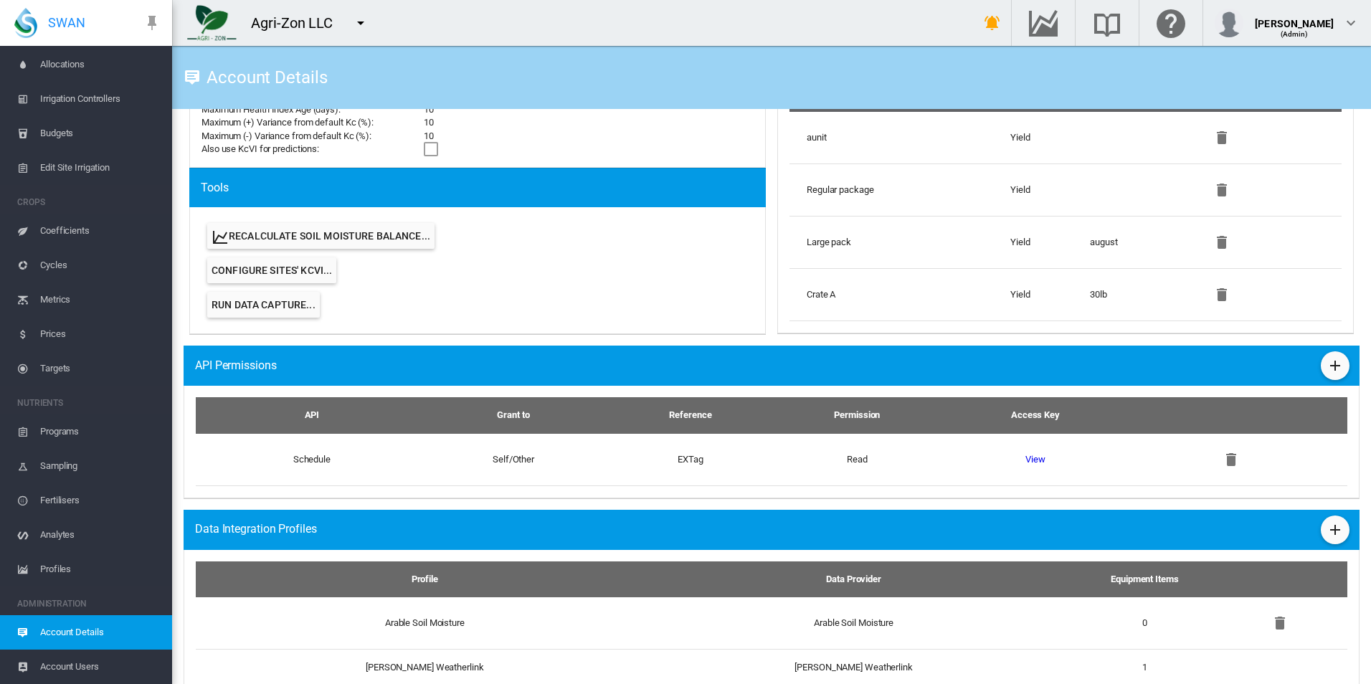
scroll to position [932, 0]
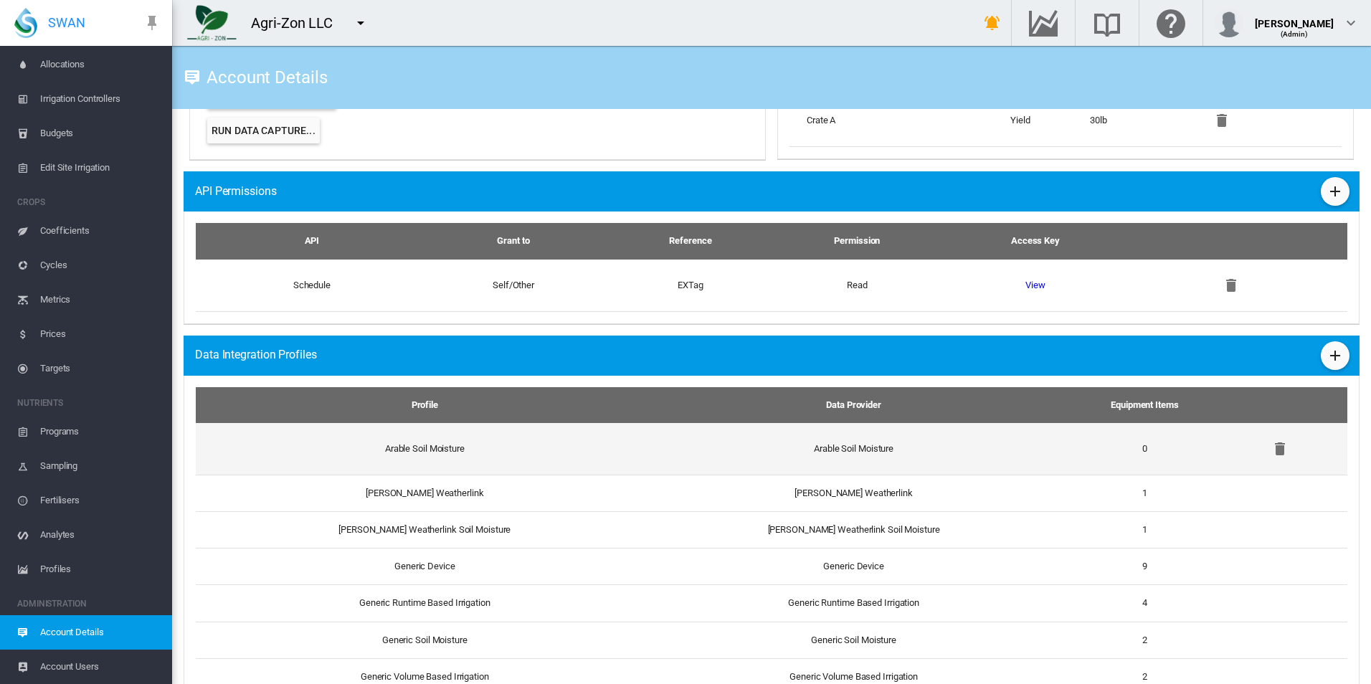
click at [625, 441] on td "Arable Soil Moisture" at bounding box center [419, 449] width 447 height 52
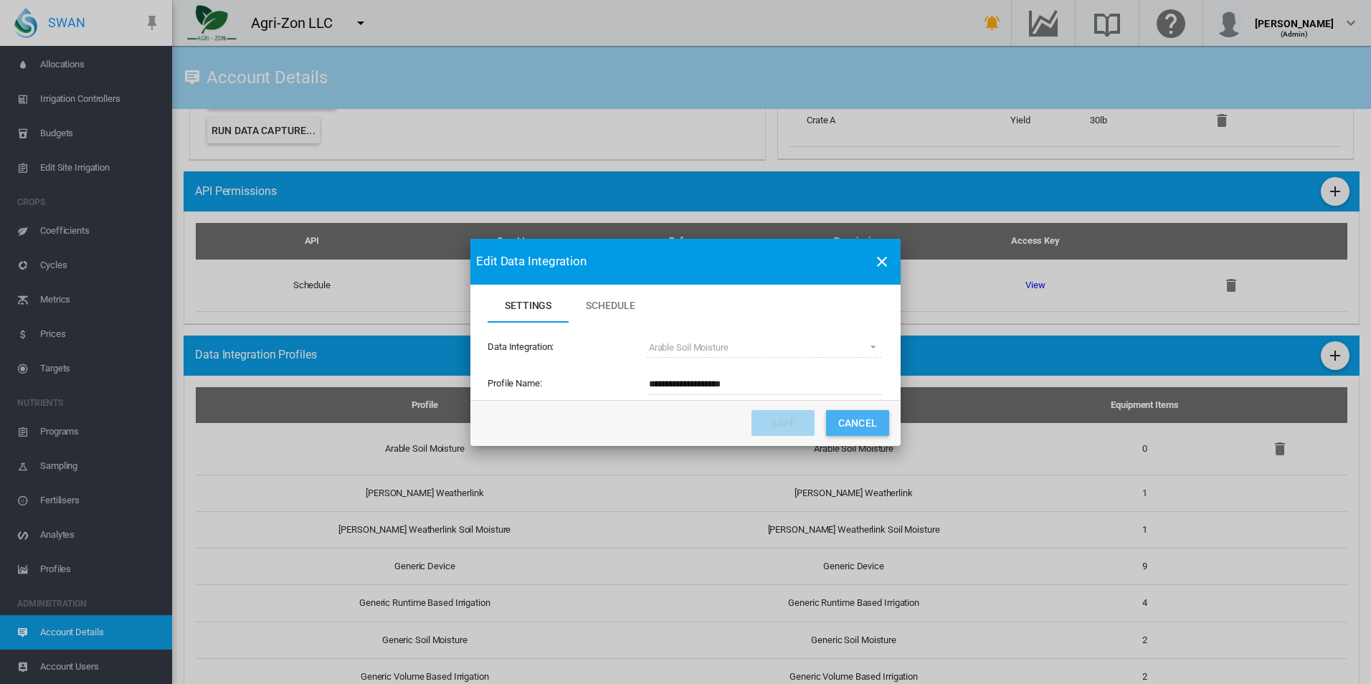
click at [841, 417] on button "Cancel" at bounding box center [857, 423] width 63 height 26
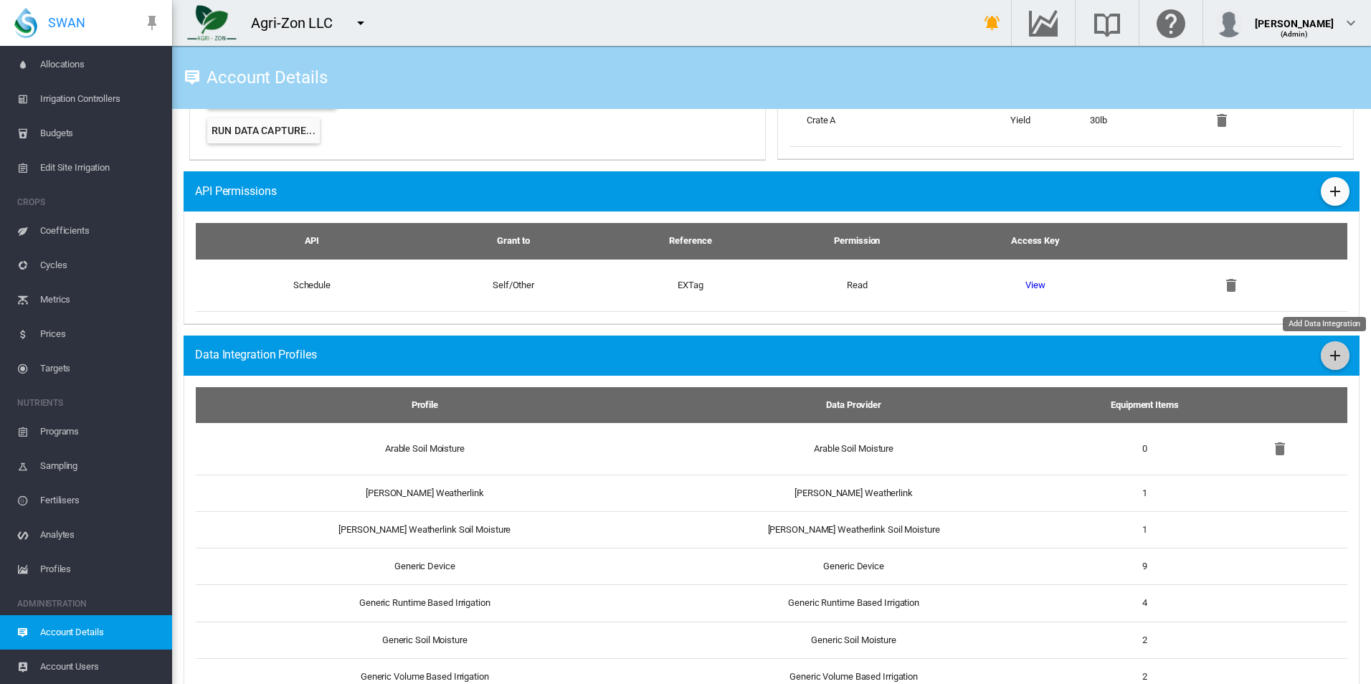
click at [1331, 353] on md-icon "icon-plus" at bounding box center [1335, 355] width 17 height 17
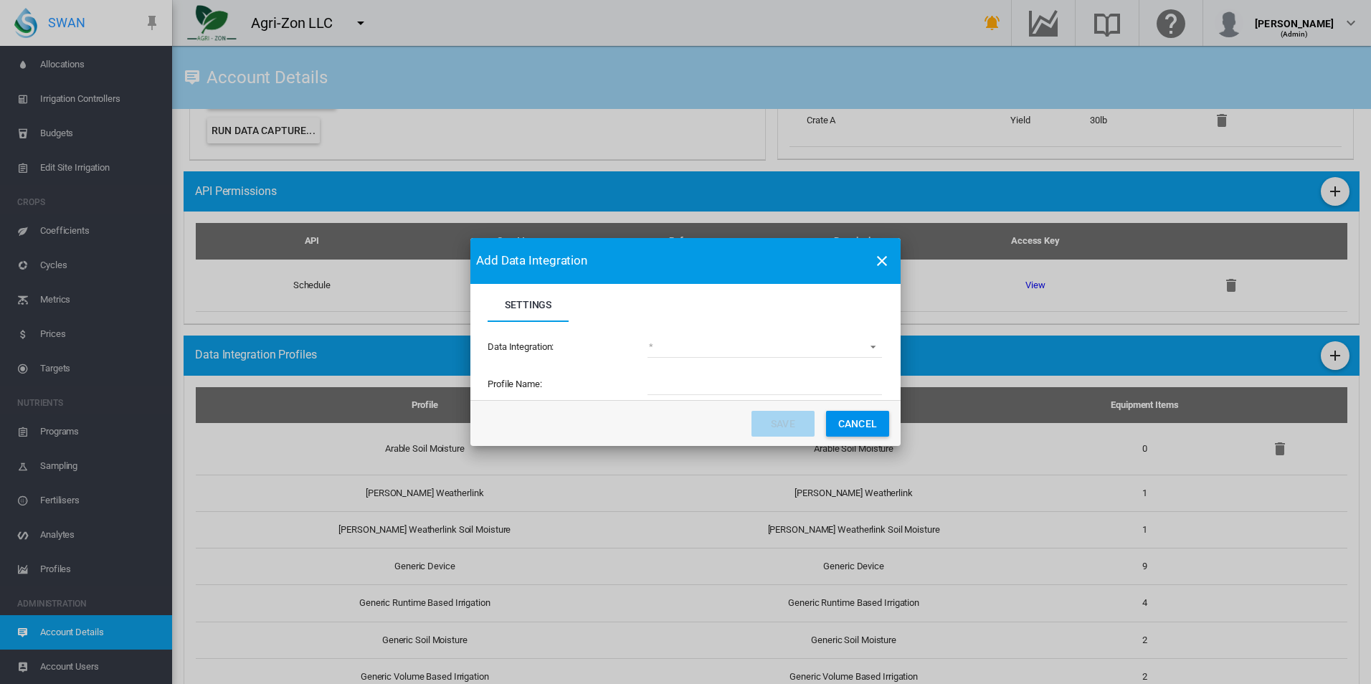
click at [775, 357] on md-select "(deprecated) Toro Lynx Course By Station Adcon Soil Moisture Aquacheck Soil Moi…" at bounding box center [765, 347] width 235 height 22
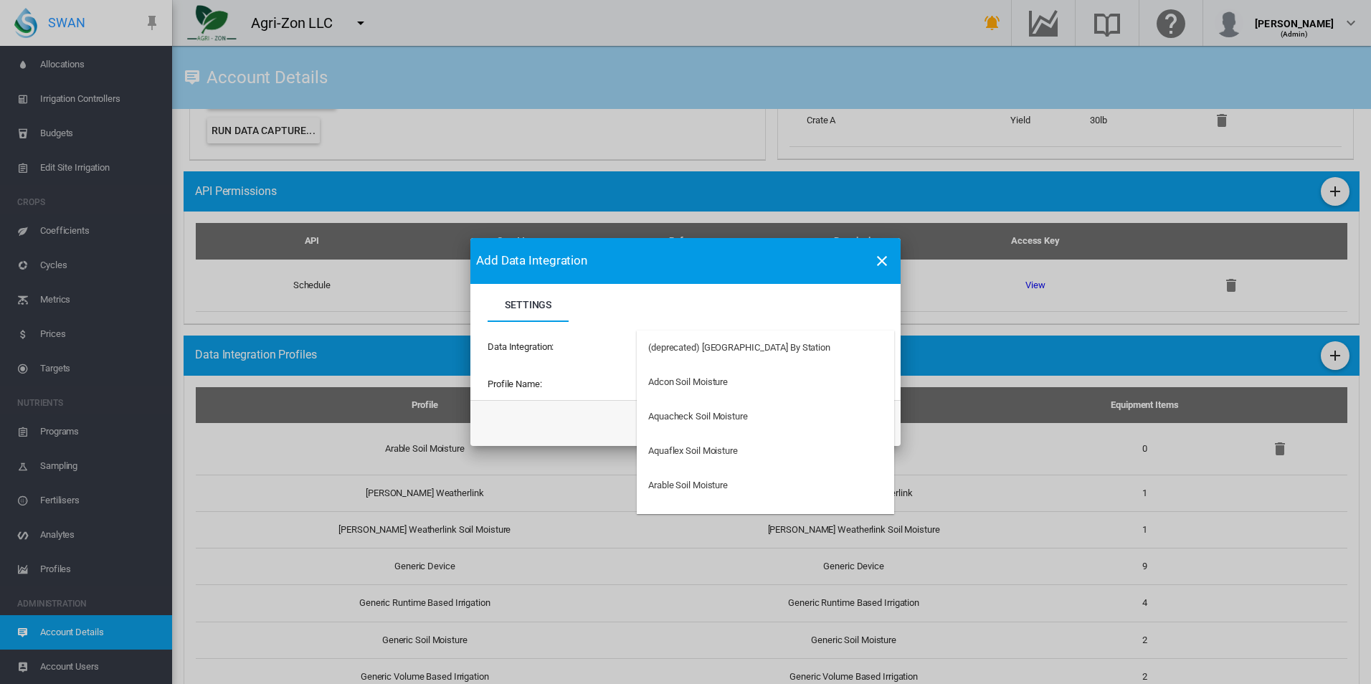
click at [745, 311] on md-backdrop at bounding box center [685, 342] width 1371 height 684
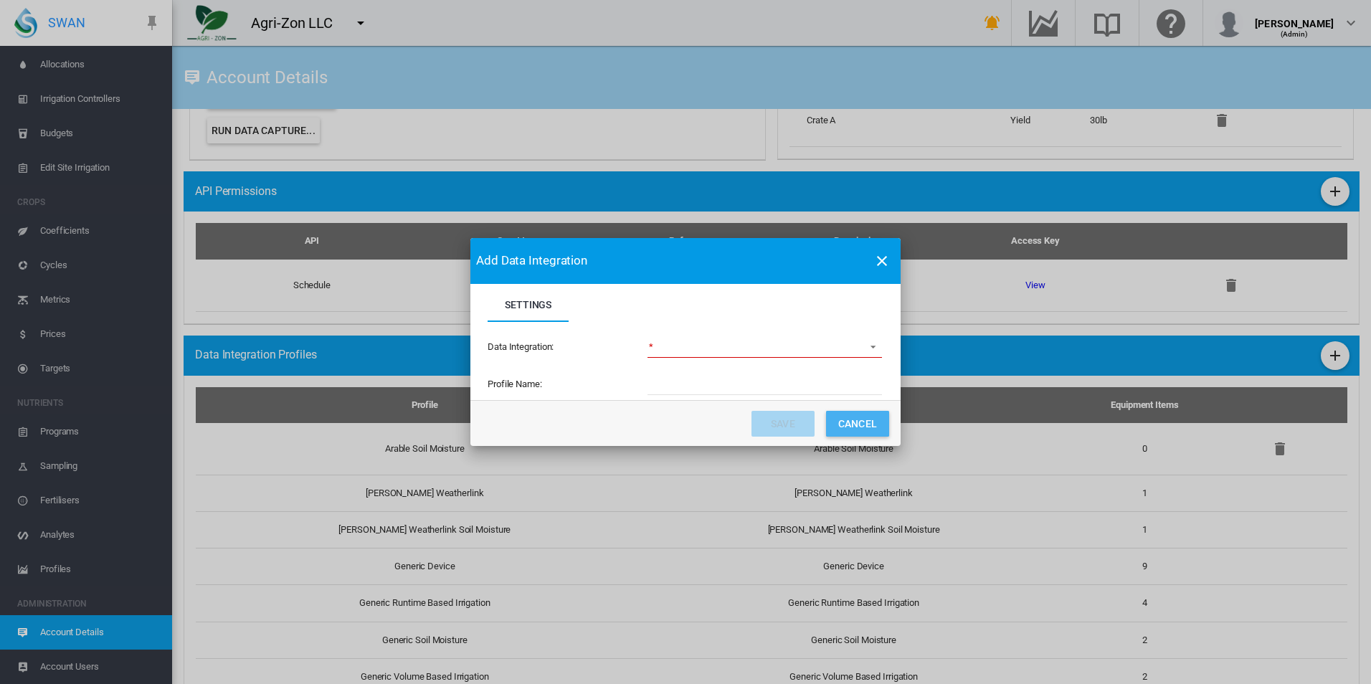
click at [866, 425] on button "Cancel" at bounding box center [857, 424] width 63 height 26
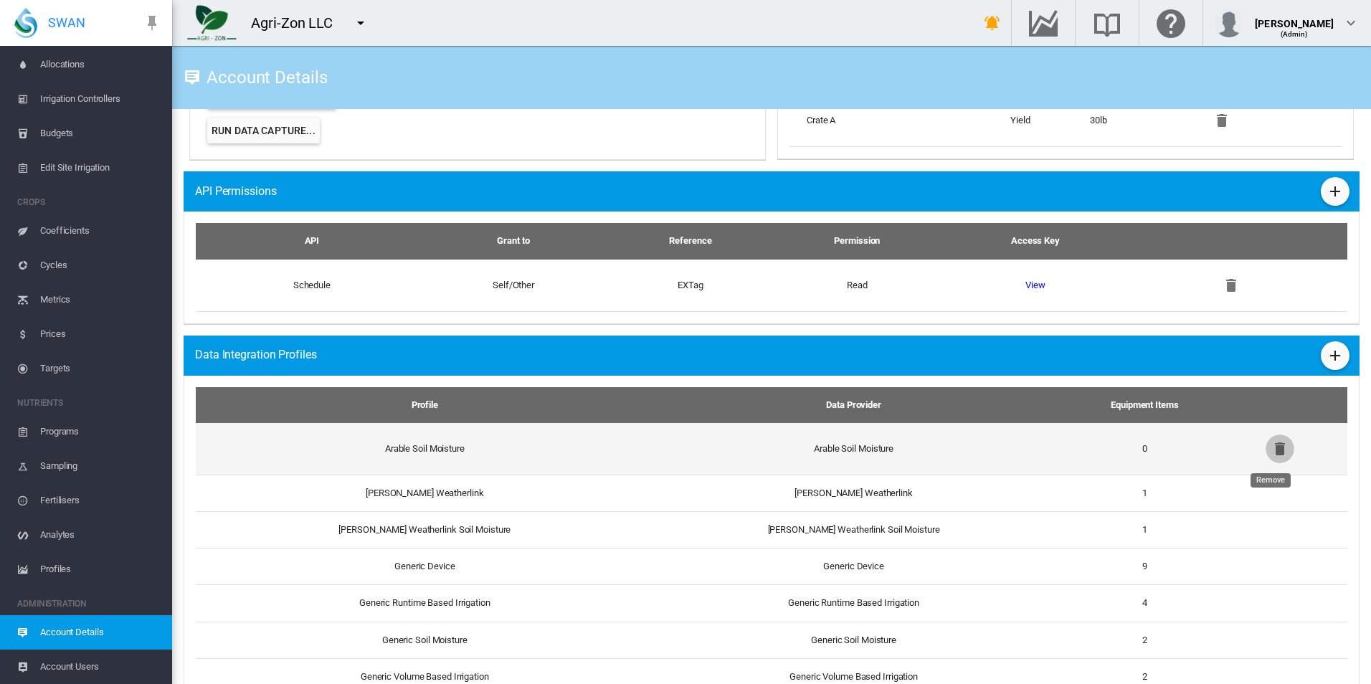
click at [1272, 449] on md-icon "icon-delete" at bounding box center [1280, 448] width 17 height 17
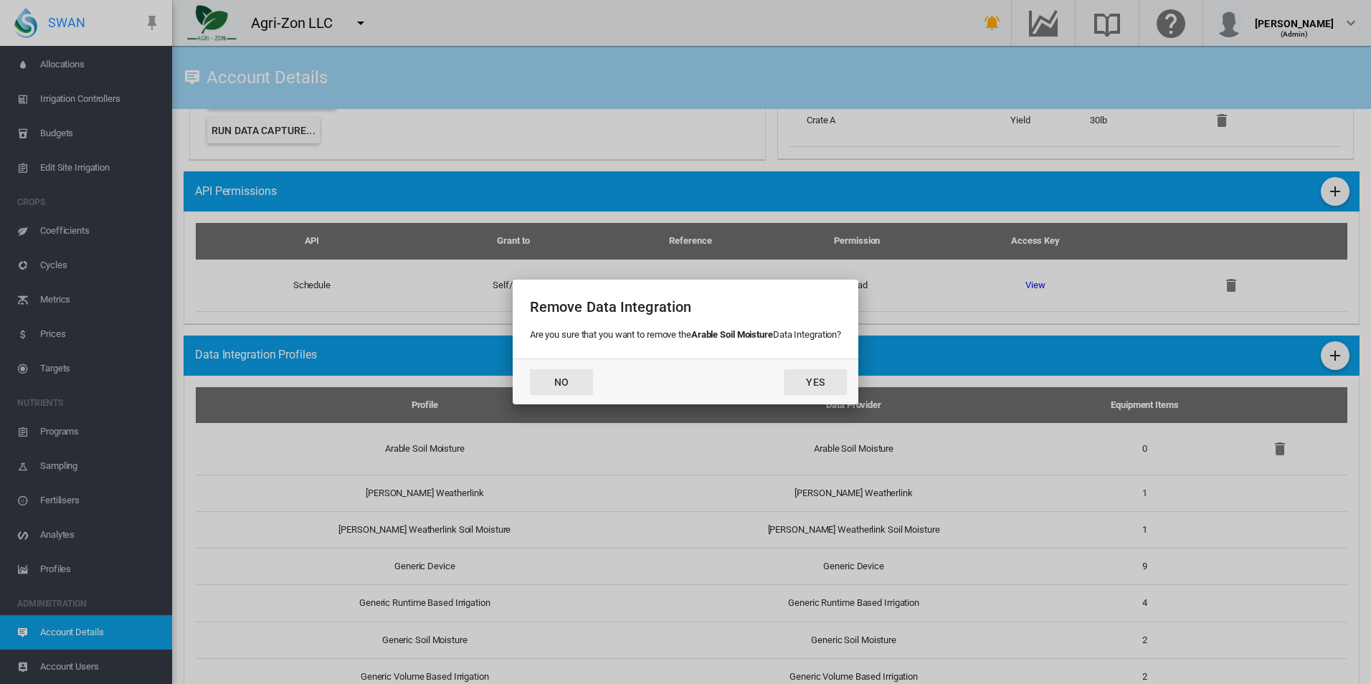
click at [554, 384] on button "No" at bounding box center [561, 382] width 63 height 26
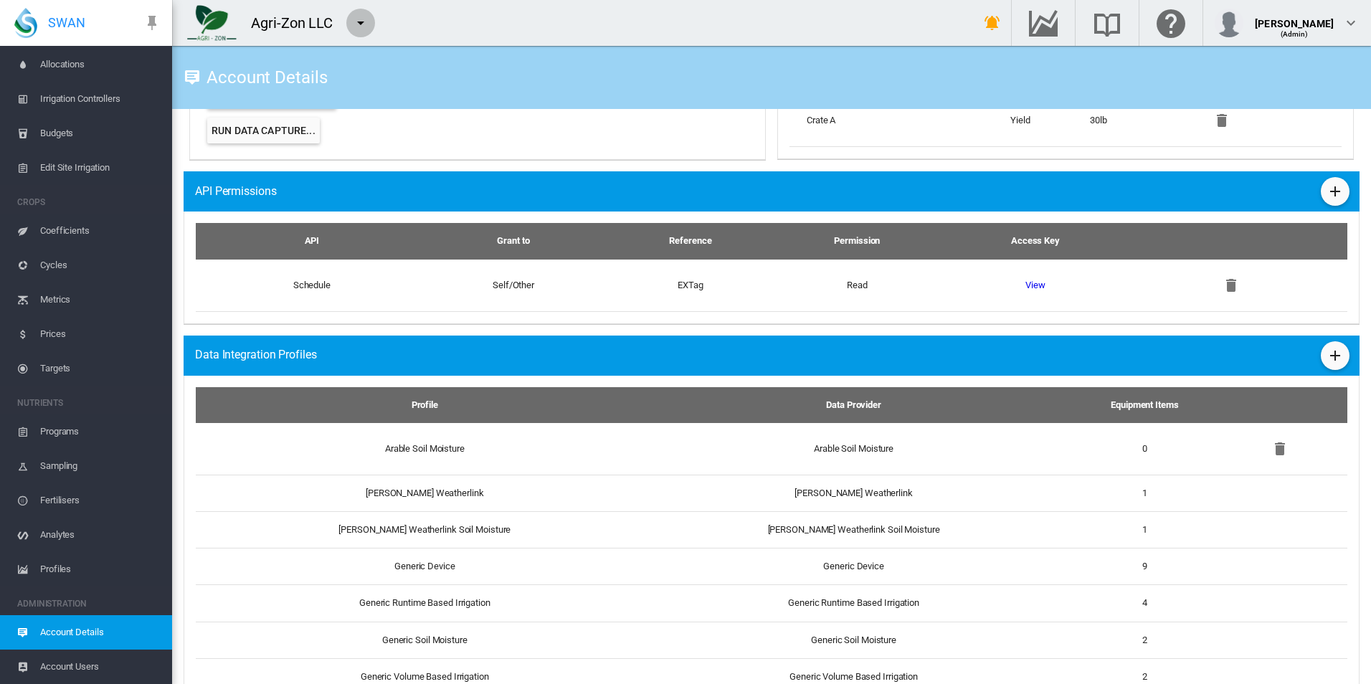
click at [357, 25] on md-icon "icon-menu-down" at bounding box center [360, 22] width 17 height 17
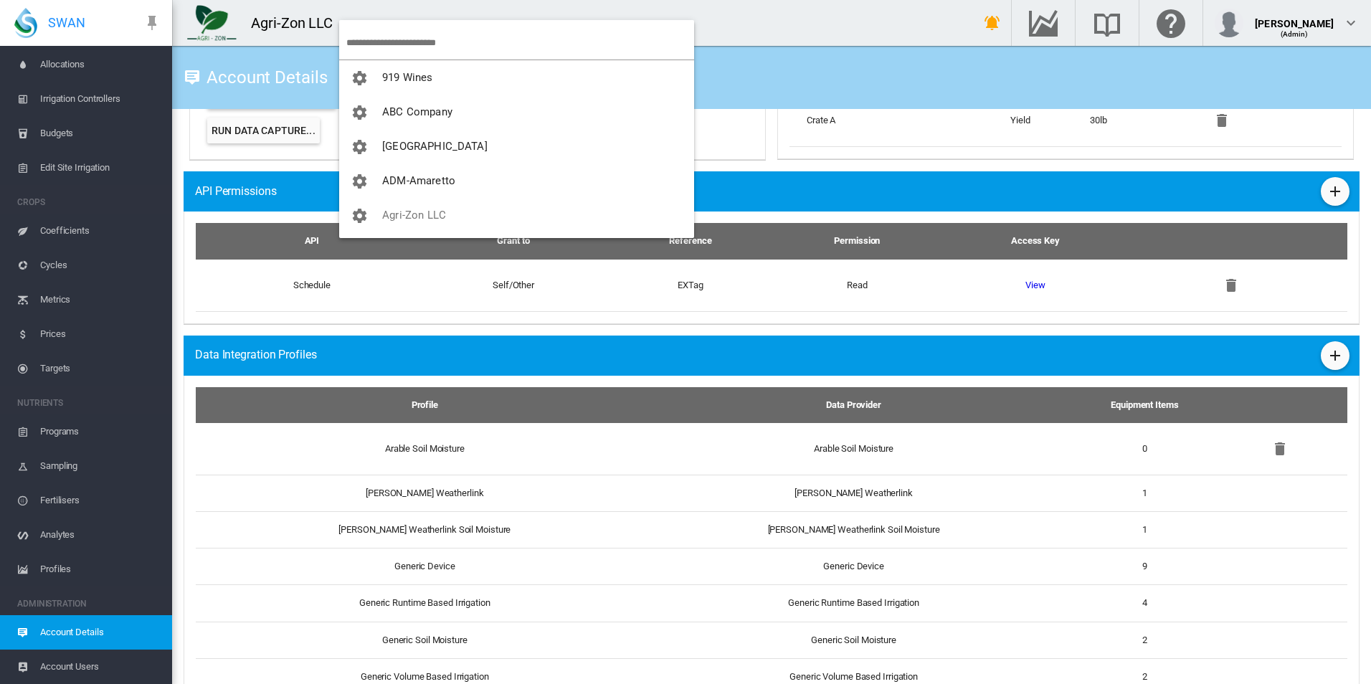
click at [401, 44] on input "search" at bounding box center [520, 43] width 348 height 34
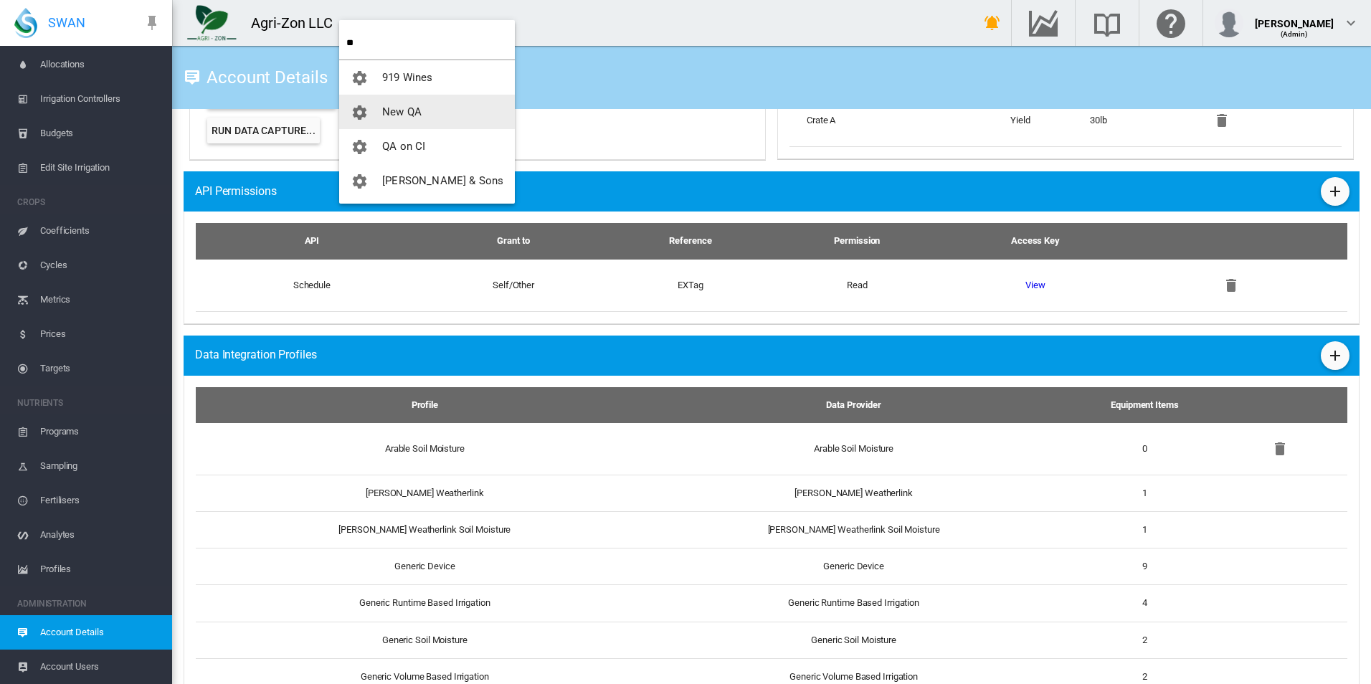
type input "**"
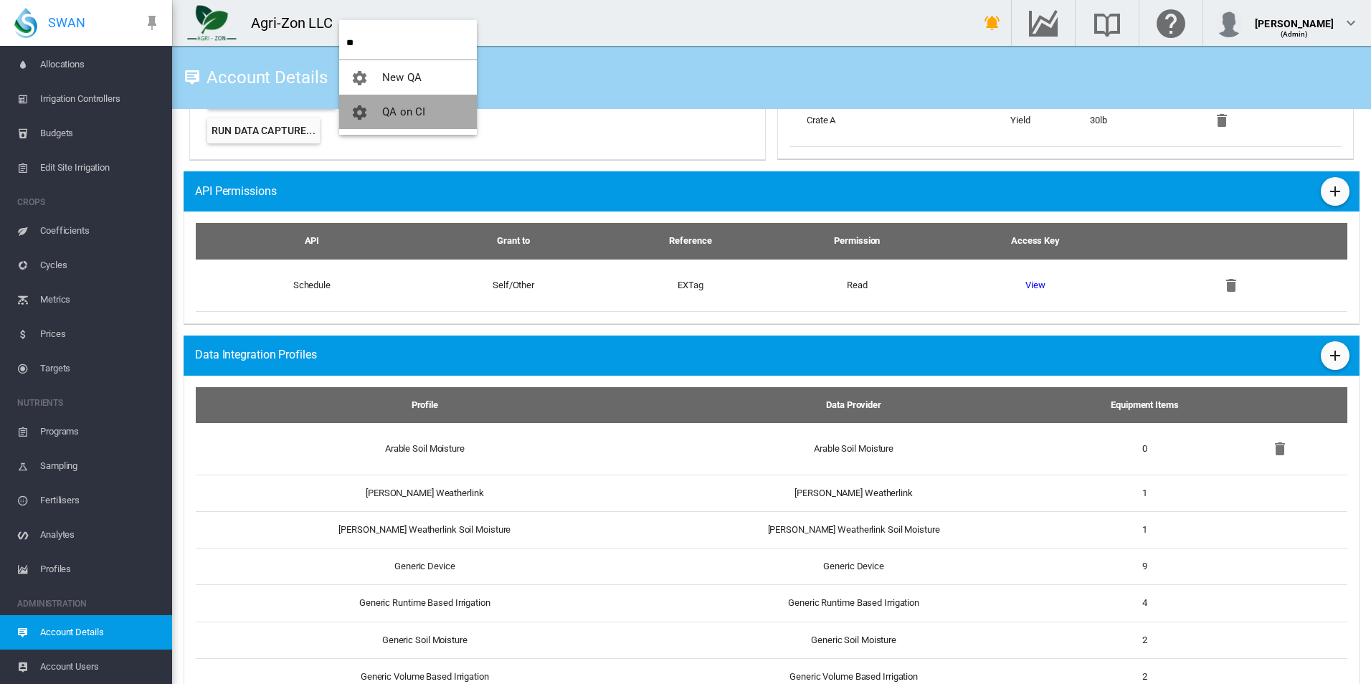
click at [390, 110] on span "QA on CI" at bounding box center [403, 111] width 43 height 13
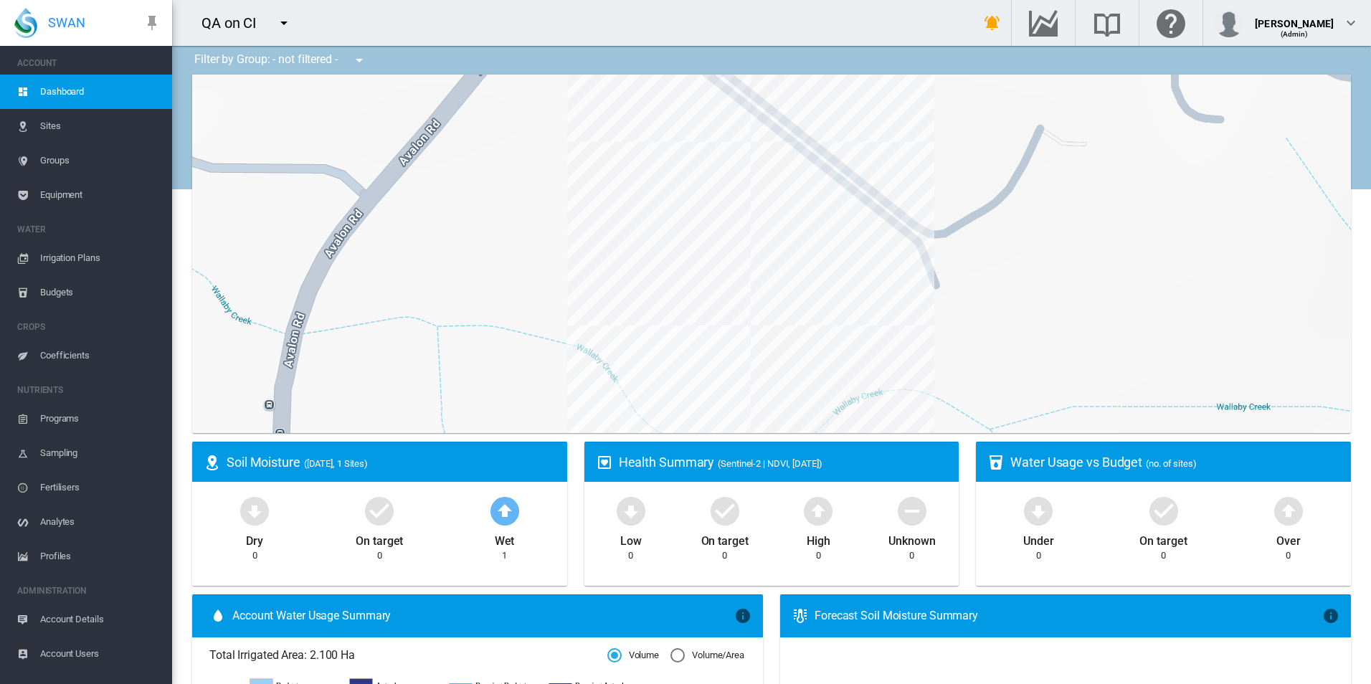
click at [62, 129] on span "Sites" at bounding box center [100, 126] width 121 height 34
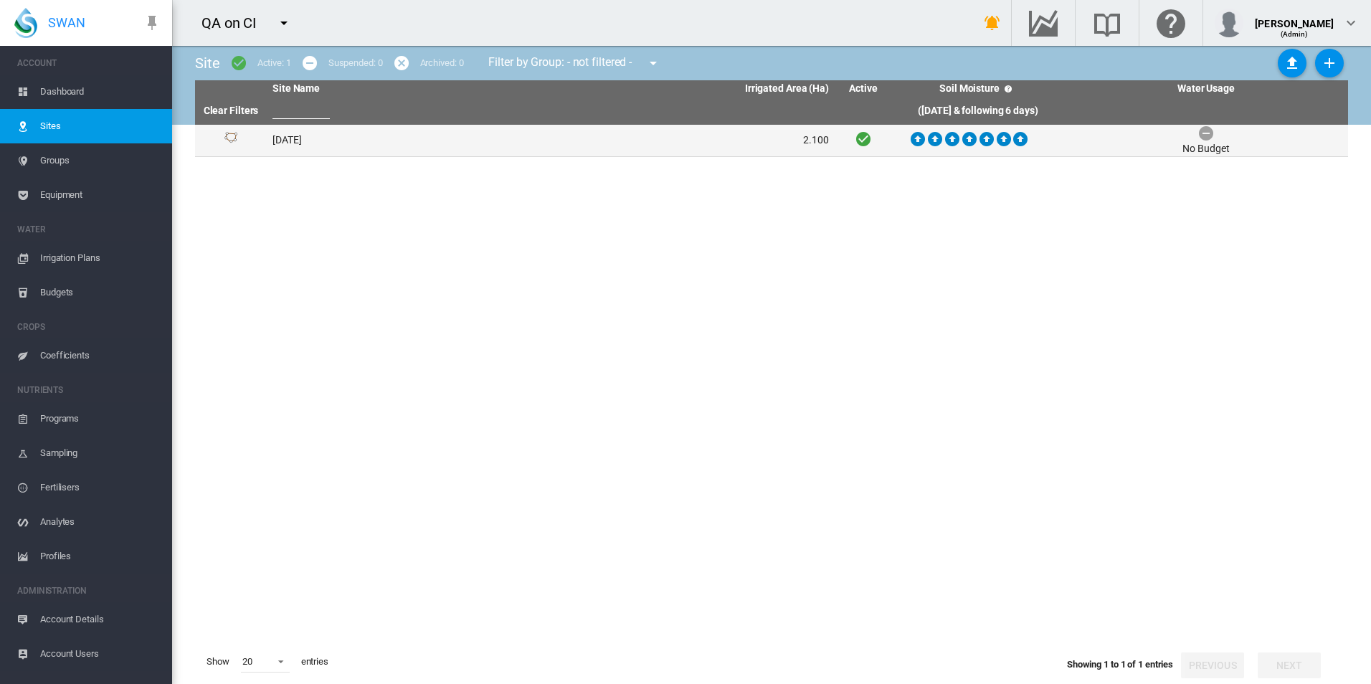
click at [392, 138] on td "August 13 2025" at bounding box center [409, 141] width 284 height 32
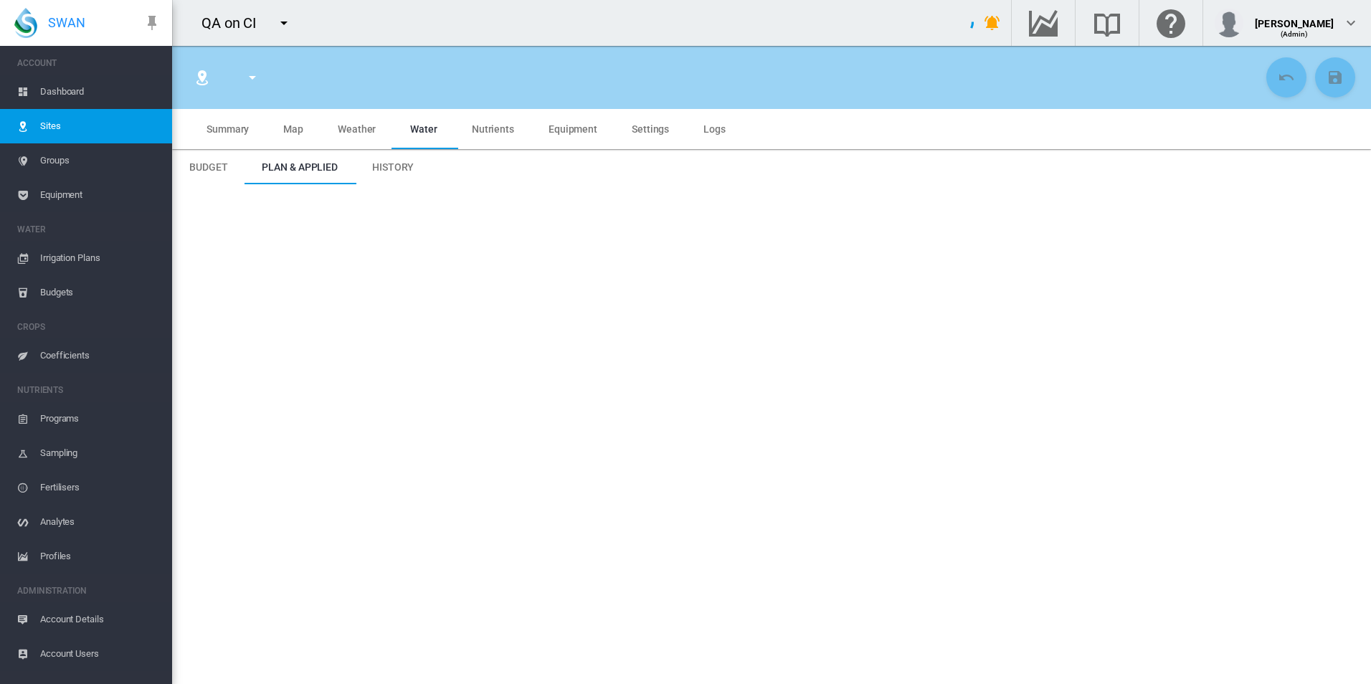
type input "**********"
type input "*********"
type input "**"
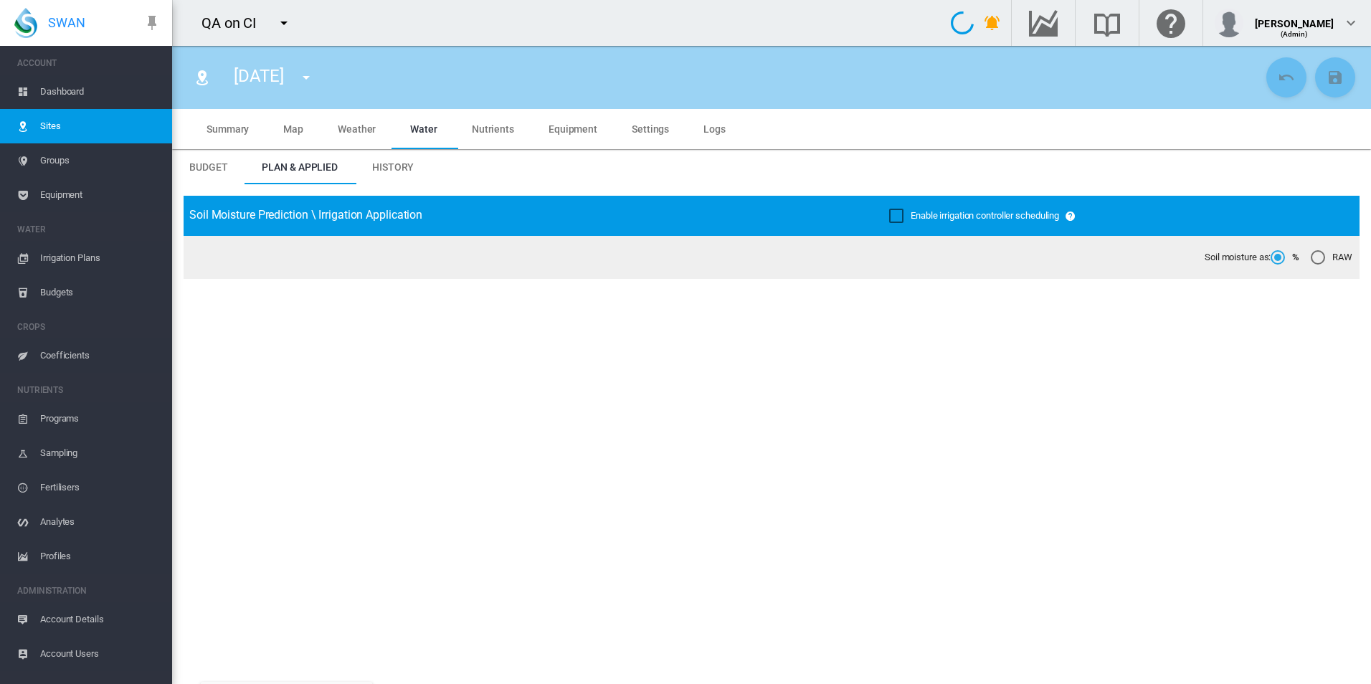
type input "***"
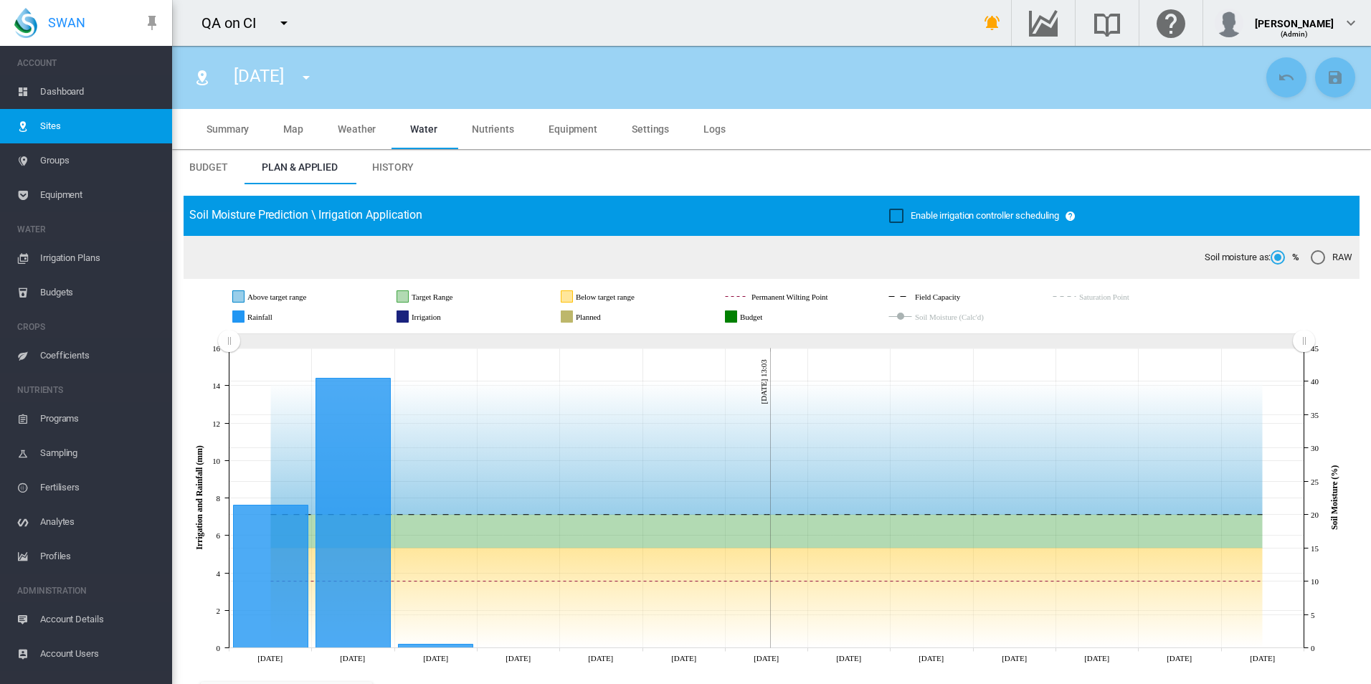
click at [641, 127] on span "Settings" at bounding box center [650, 128] width 37 height 11
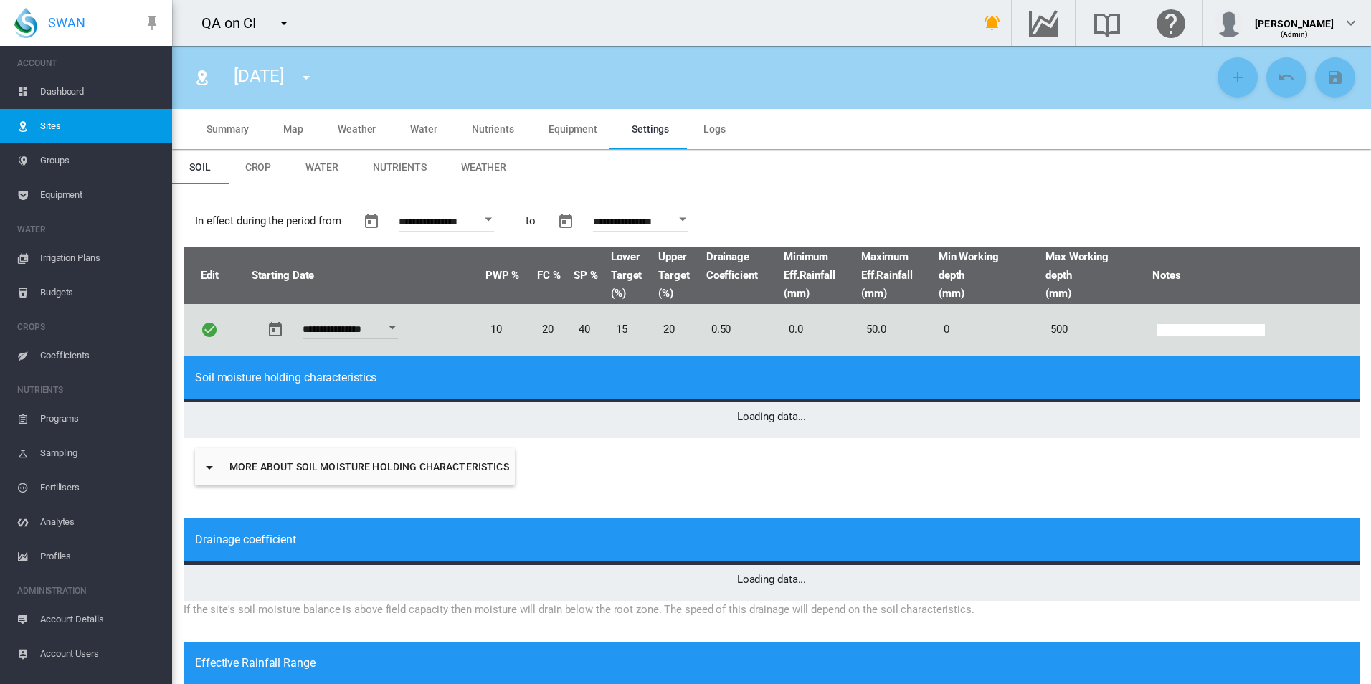
click at [268, 162] on span "Crop" at bounding box center [258, 166] width 27 height 11
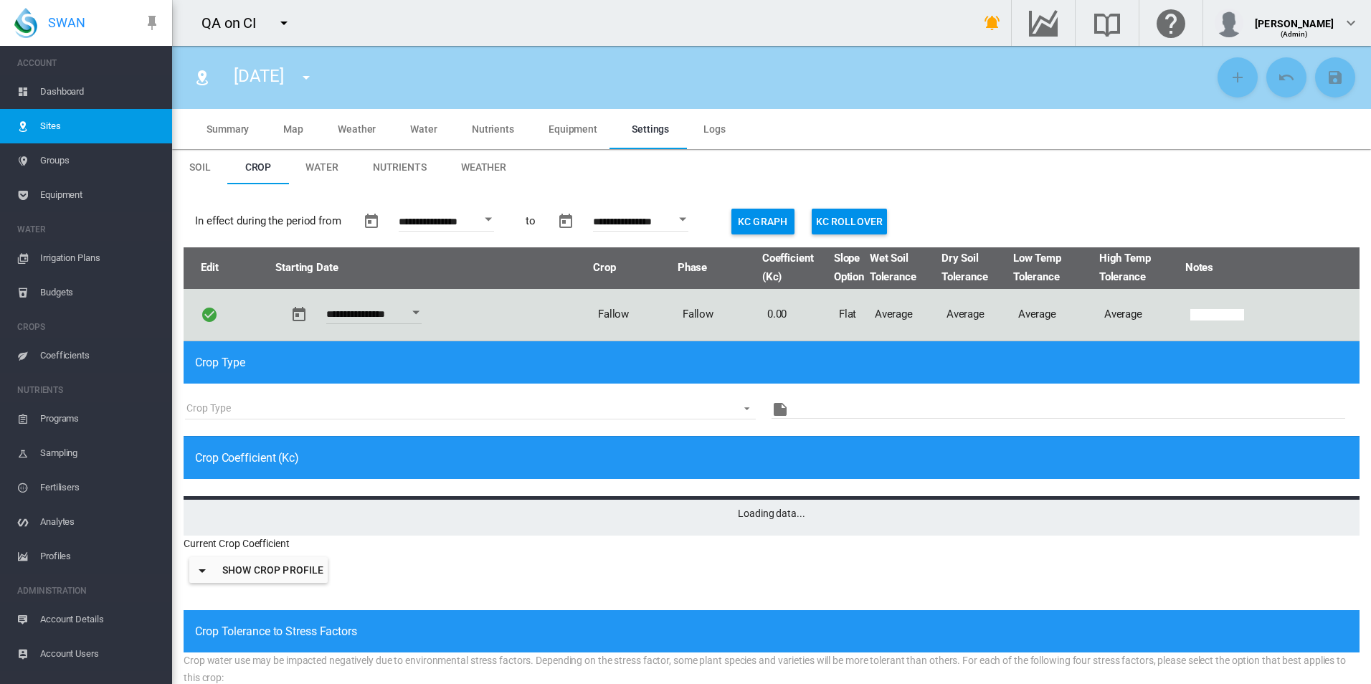
type input "*"
type input "**"
type input "***"
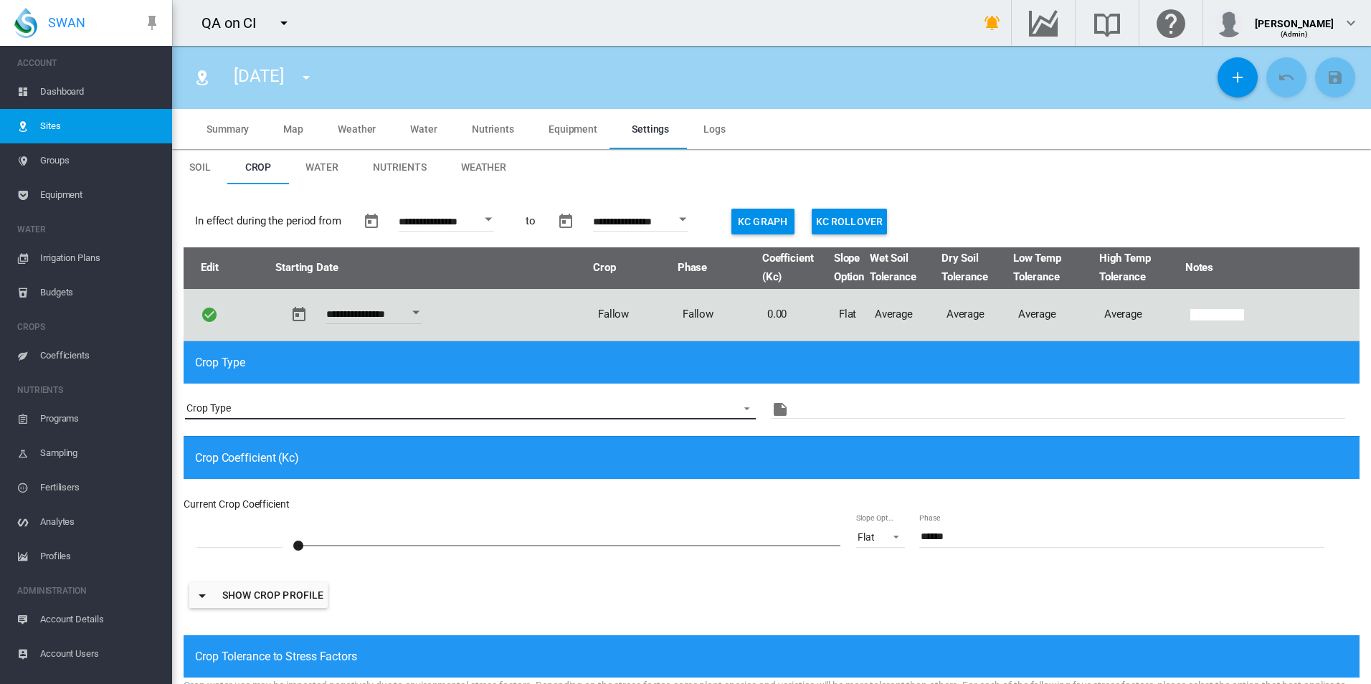
click at [455, 406] on md-select "Crop Type not specified" at bounding box center [470, 409] width 571 height 22
click at [439, 481] on md-backdrop at bounding box center [685, 342] width 1371 height 684
click at [214, 123] on span "Summary" at bounding box center [228, 128] width 42 height 11
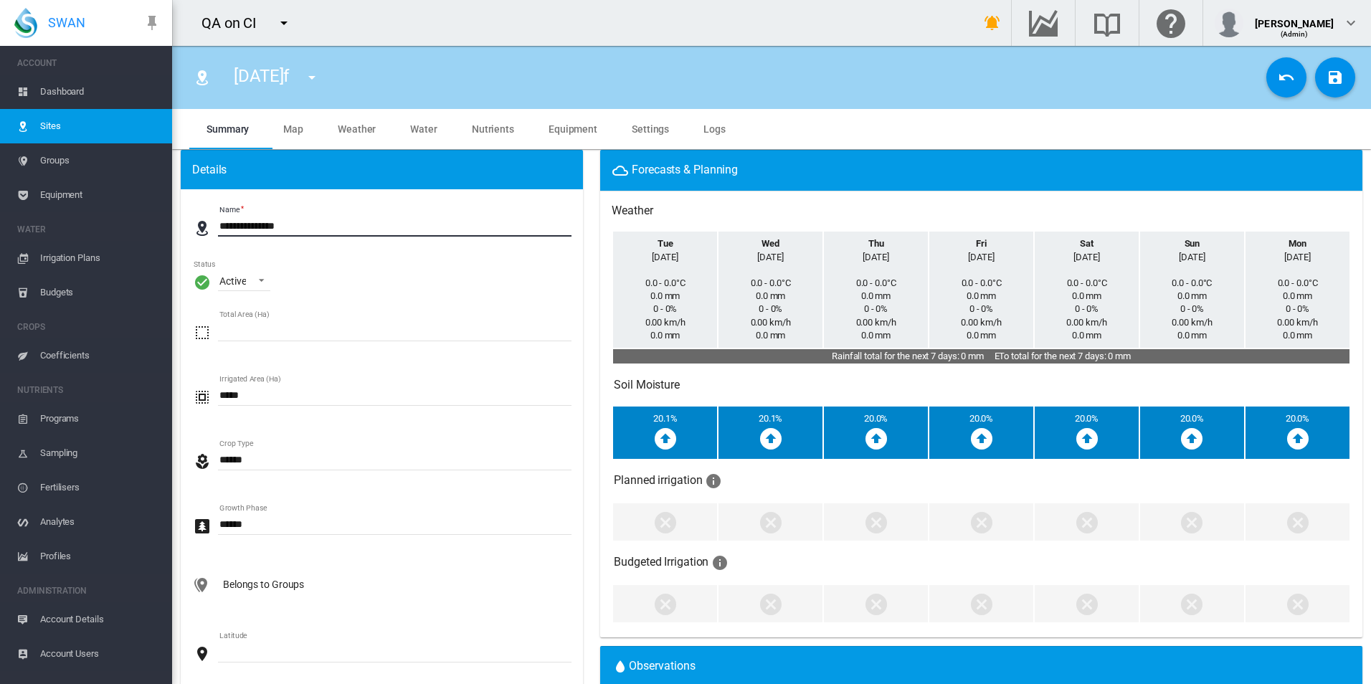
click at [600, 182] on div "Forecasts & Planning" at bounding box center [981, 170] width 762 height 41
click at [651, 137] on md-tab-item "Settings" at bounding box center [651, 129] width 72 height 40
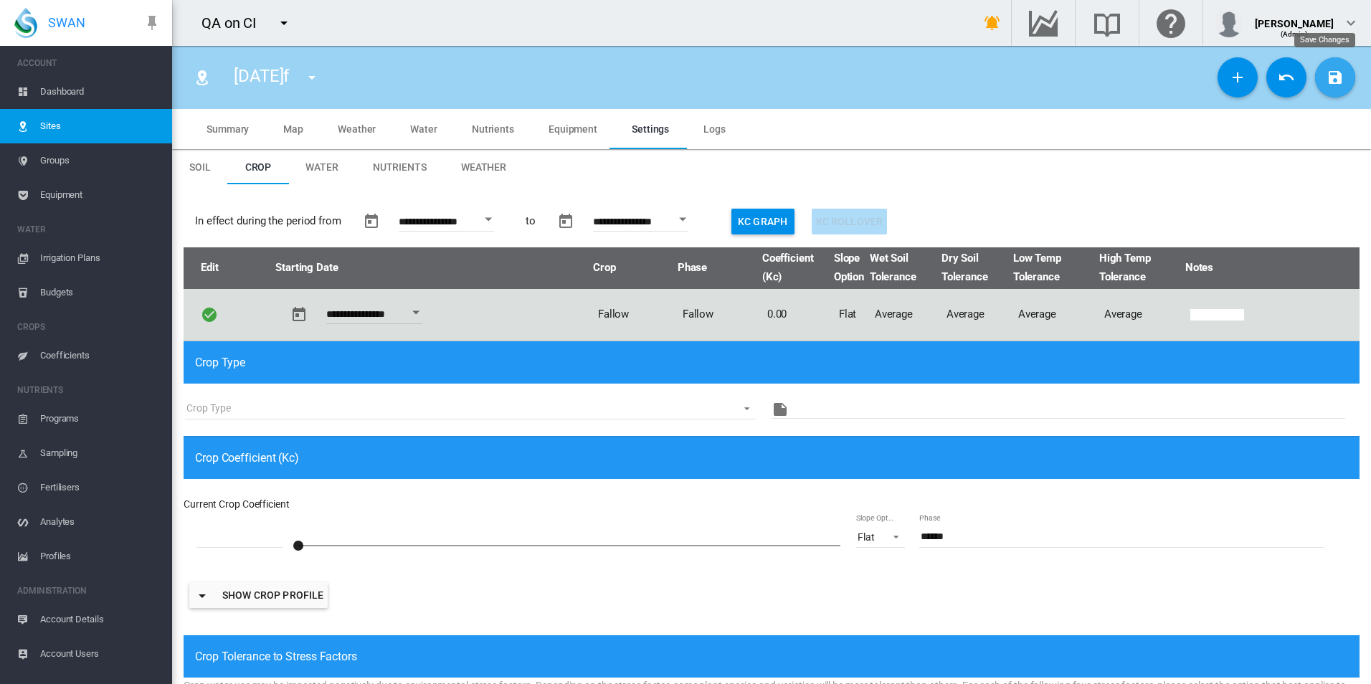
click at [1327, 79] on md-icon "icon-content-save" at bounding box center [1335, 77] width 17 height 17
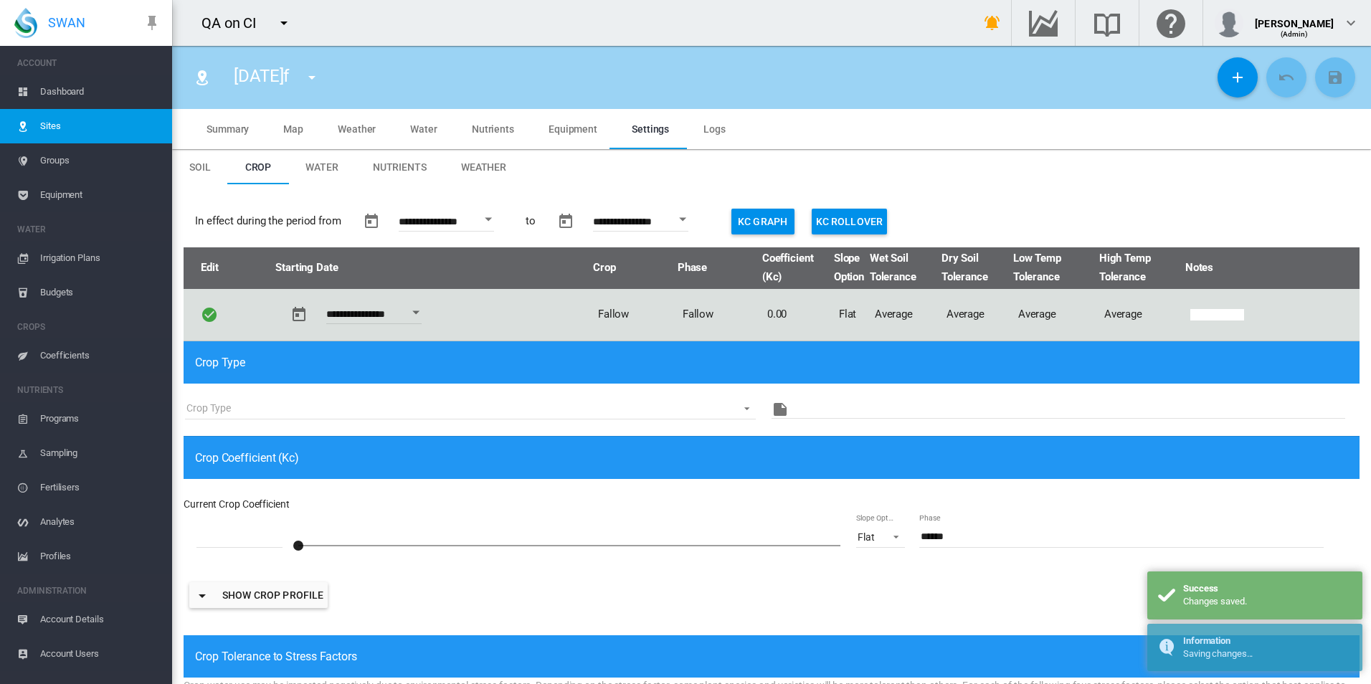
click at [243, 132] on span "Summary" at bounding box center [228, 128] width 42 height 11
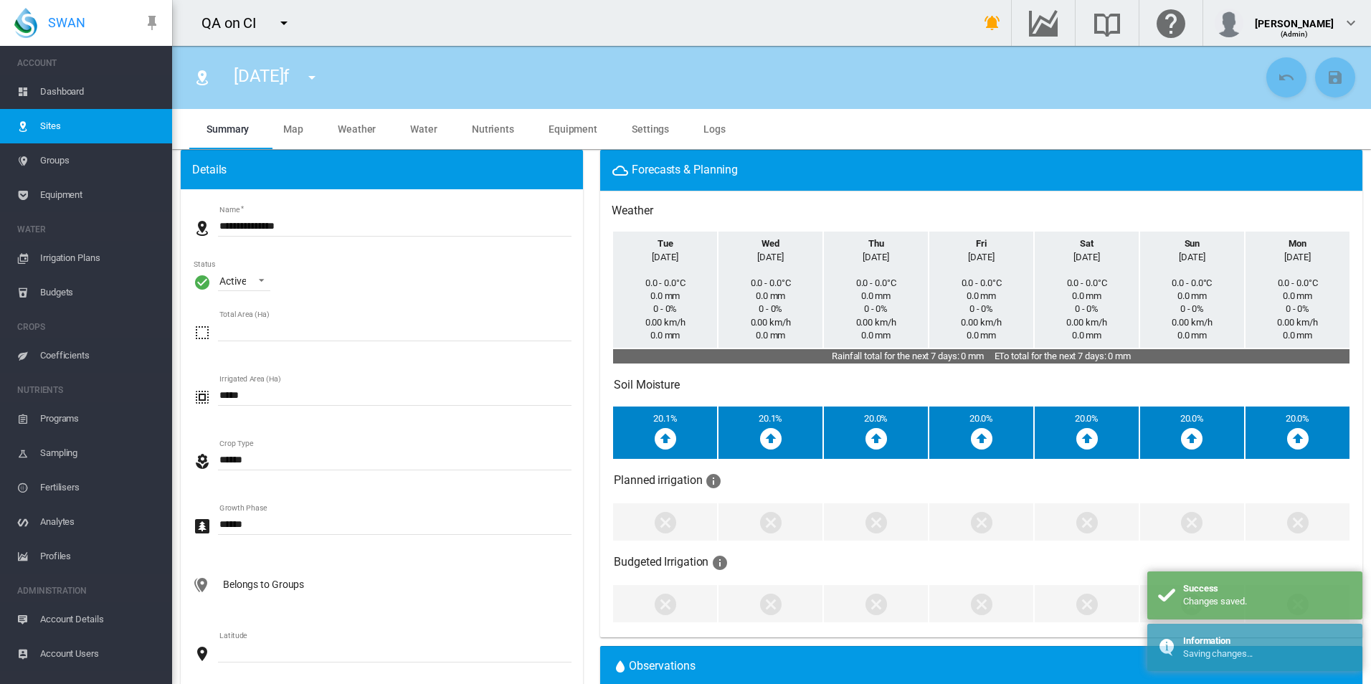
click at [338, 220] on input "**********" at bounding box center [395, 226] width 354 height 22
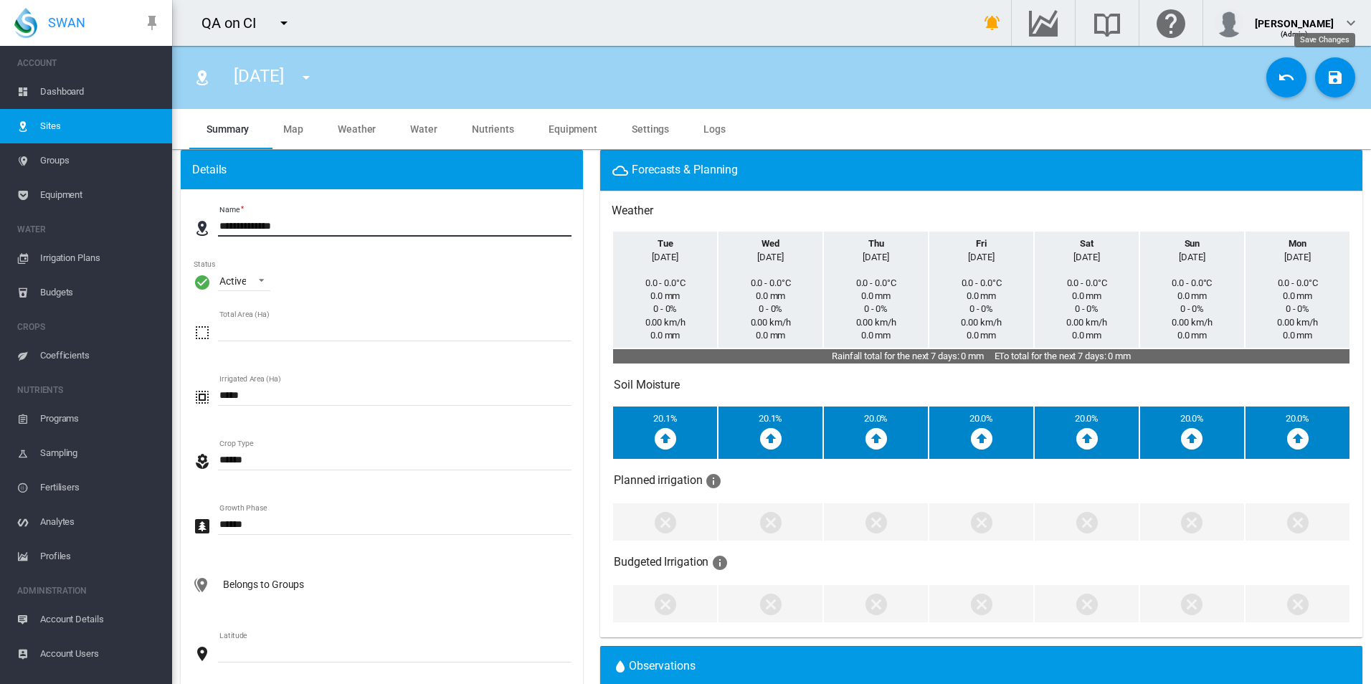
type input "**********"
click at [1316, 79] on button "Save Changes" at bounding box center [1336, 77] width 40 height 40
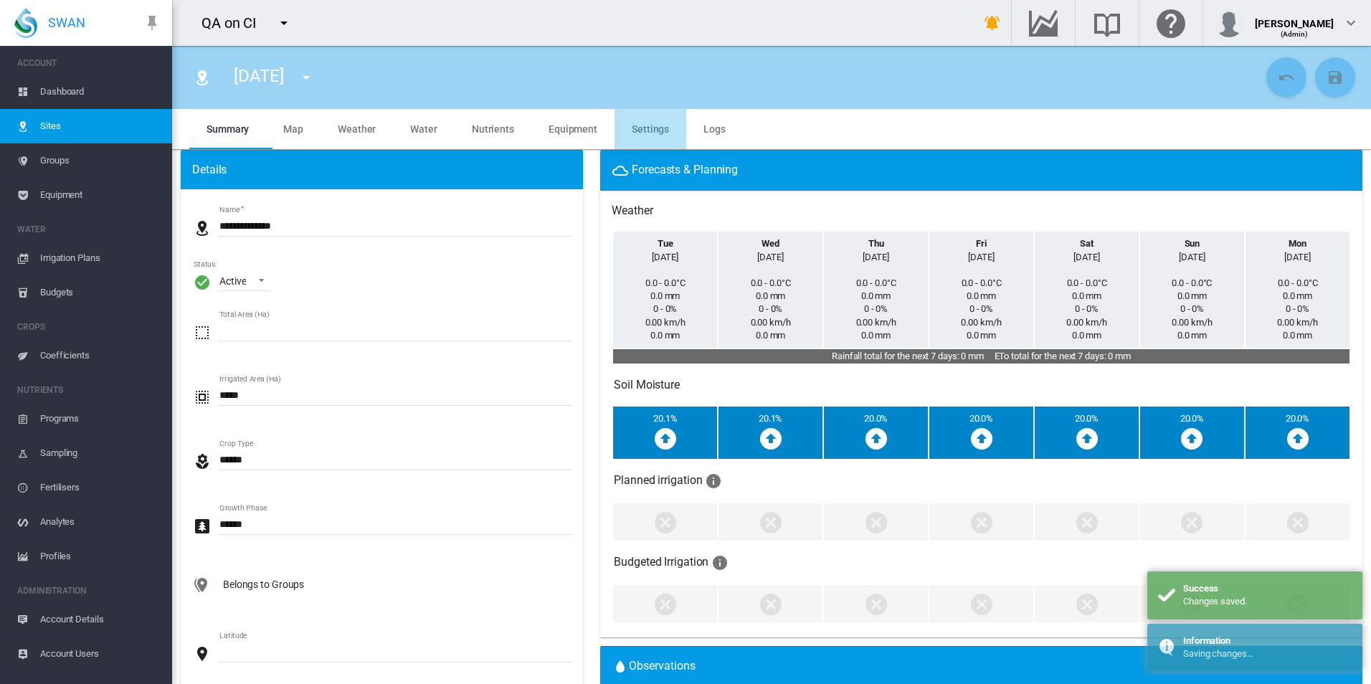
click at [632, 123] on span "Settings" at bounding box center [650, 128] width 37 height 11
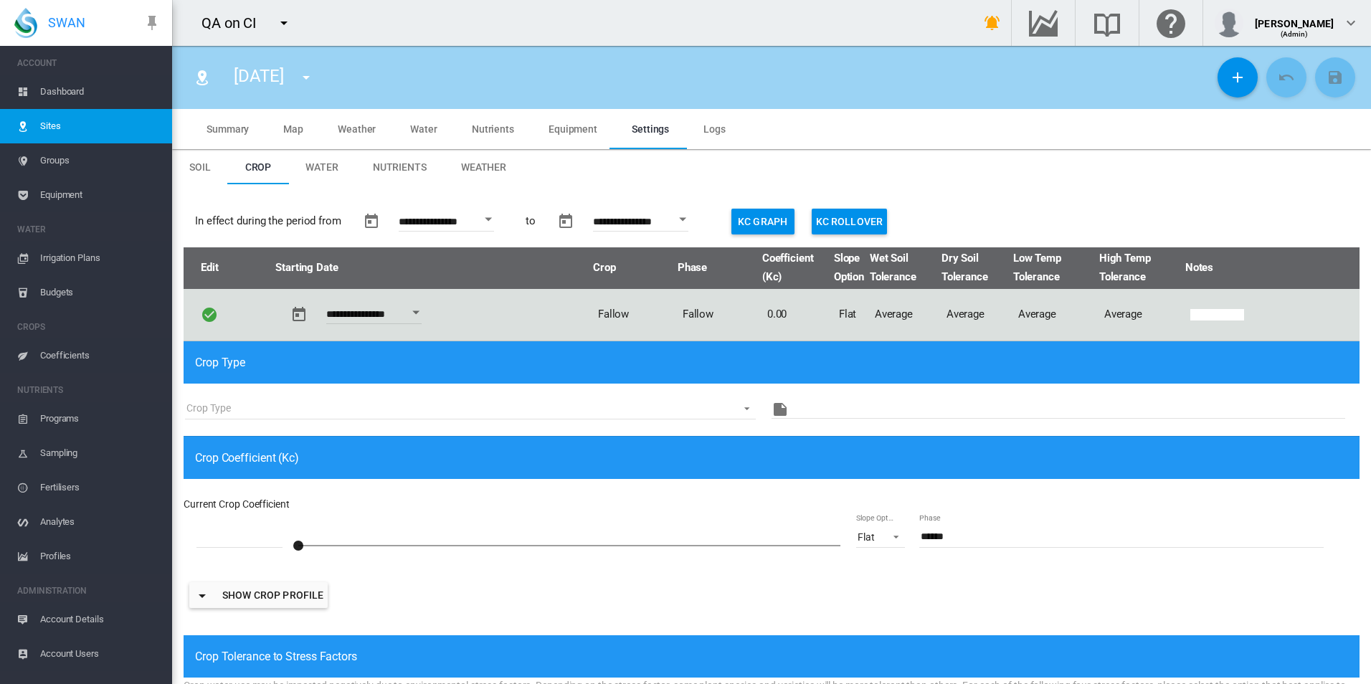
click at [577, 471] on div "Crop Coefficient (Kc)" at bounding box center [772, 457] width 1176 height 43
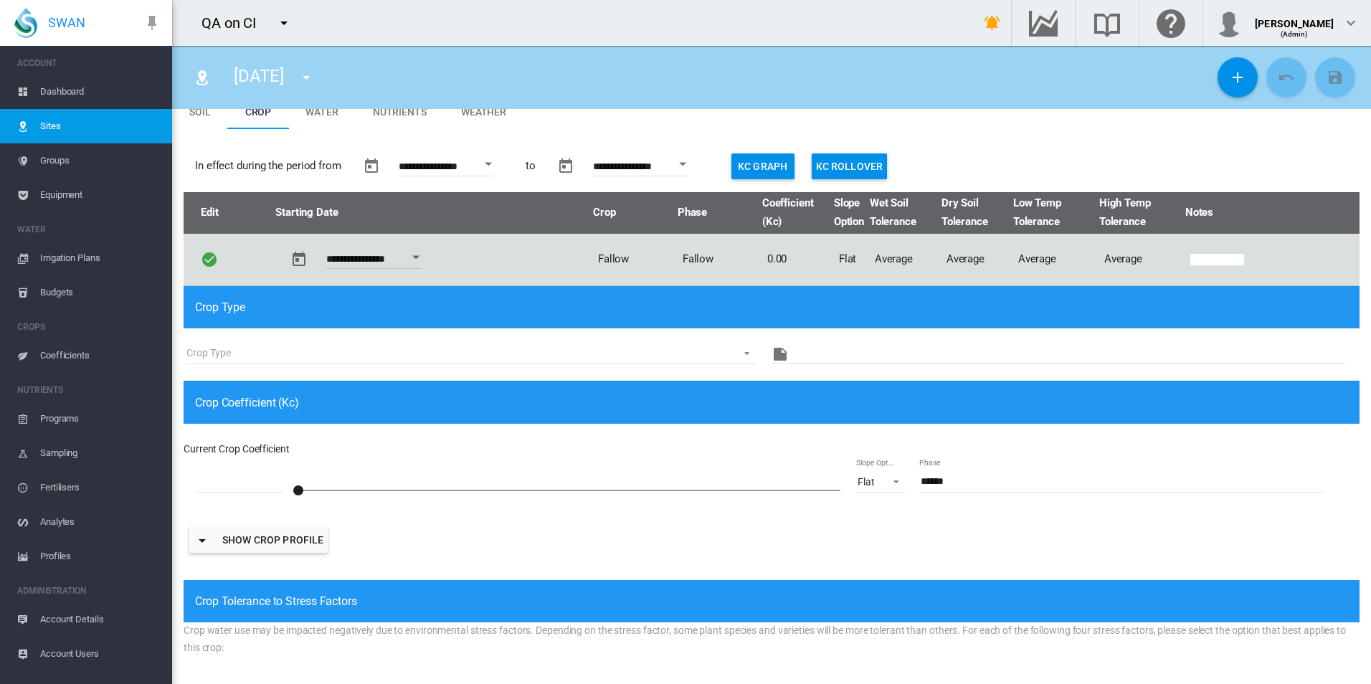
scroll to position [215, 0]
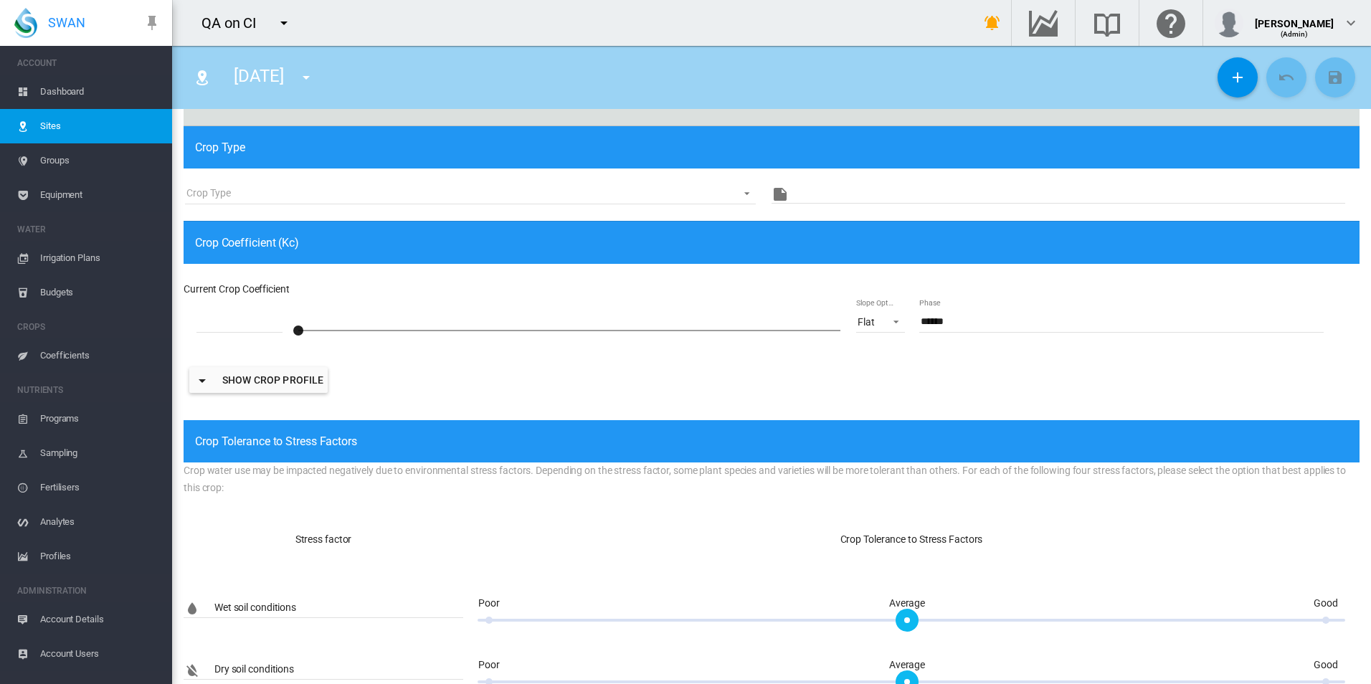
click at [284, 12] on button "button" at bounding box center [284, 23] width 29 height 29
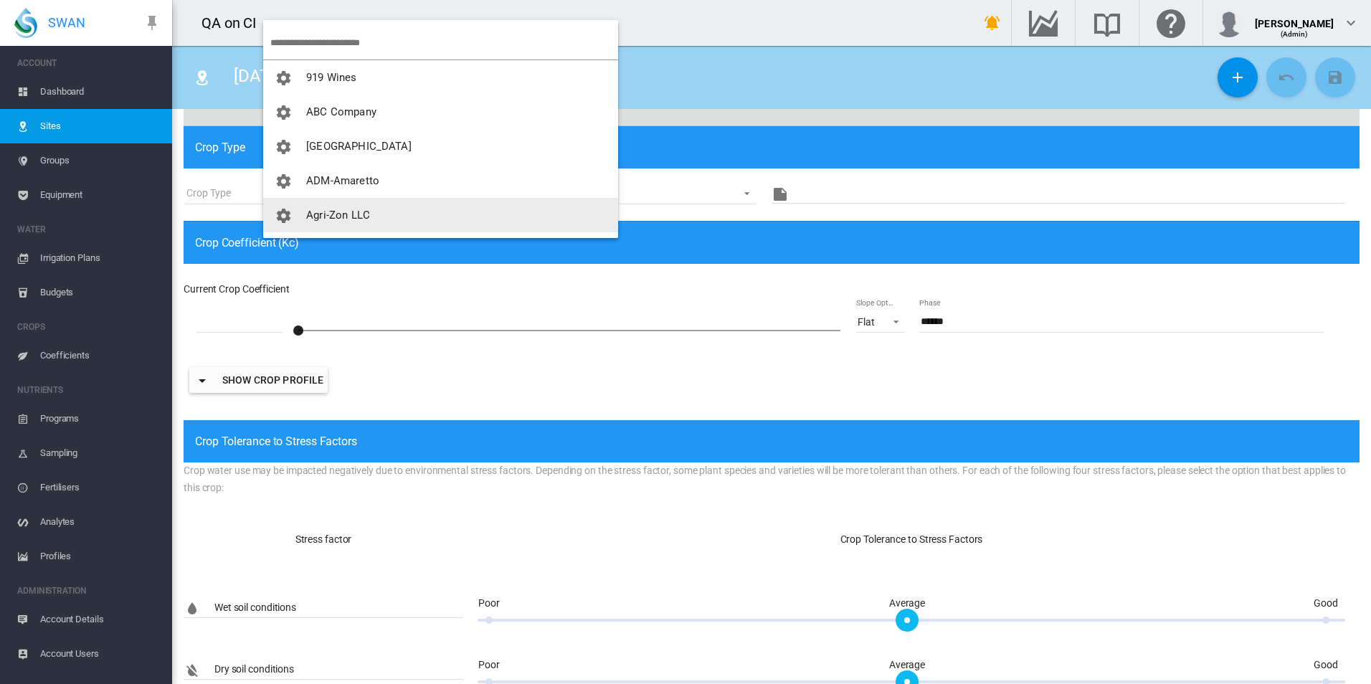
click at [346, 212] on span "Agri-Zon LLC" at bounding box center [338, 215] width 64 height 13
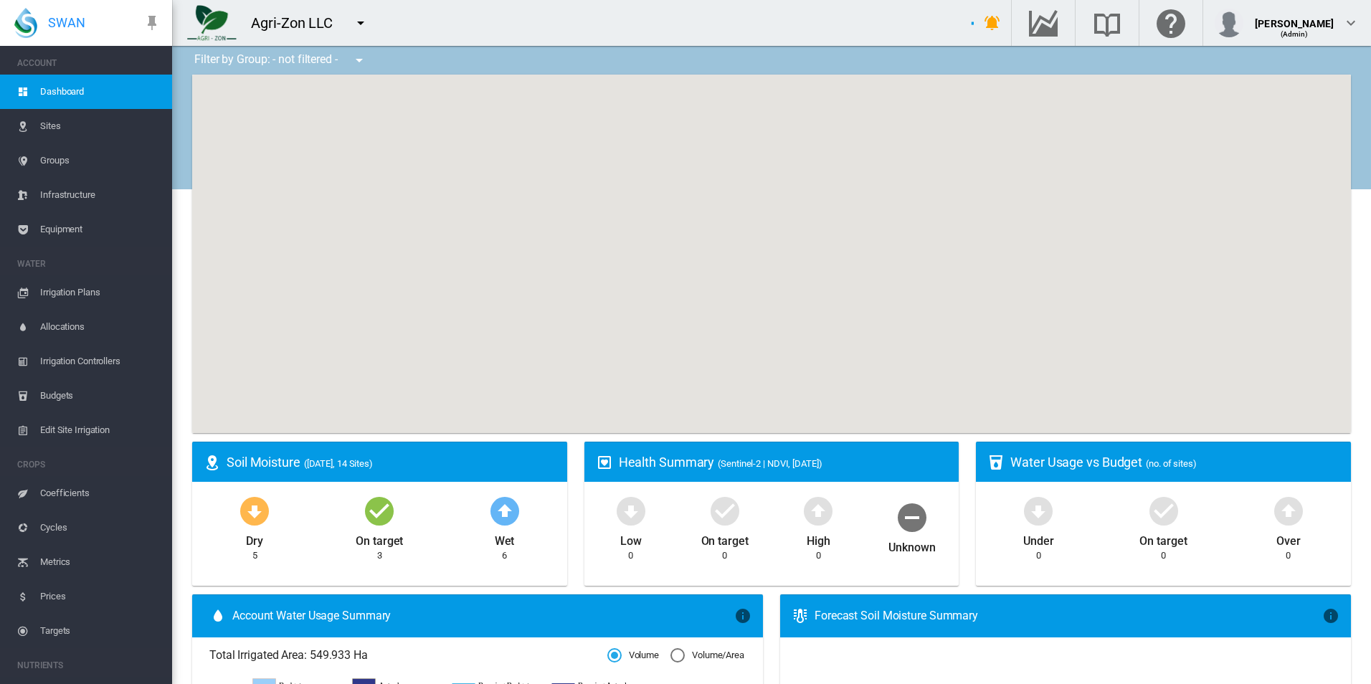
click at [93, 131] on span "Sites" at bounding box center [100, 126] width 121 height 34
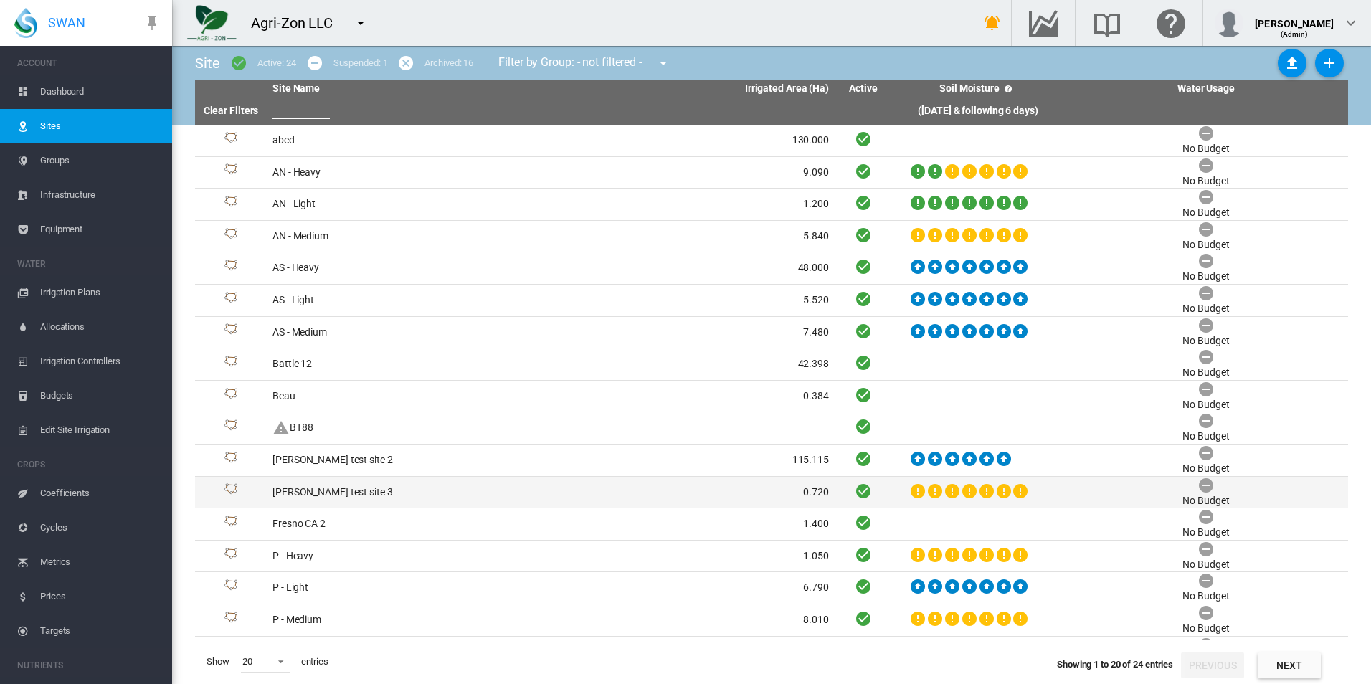
click at [379, 498] on td "David T test site 3" at bounding box center [409, 493] width 284 height 32
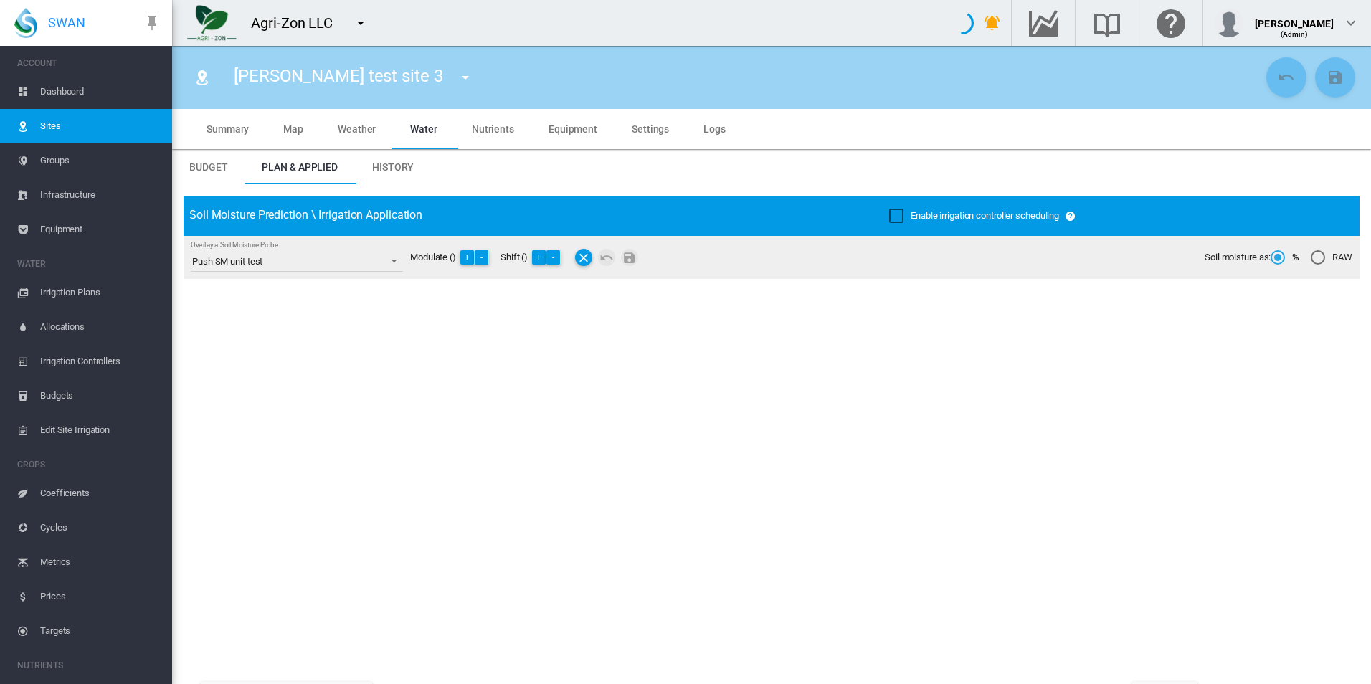
type input "**********"
type input "*****"
type input "********"
type input "**********"
type input "**"
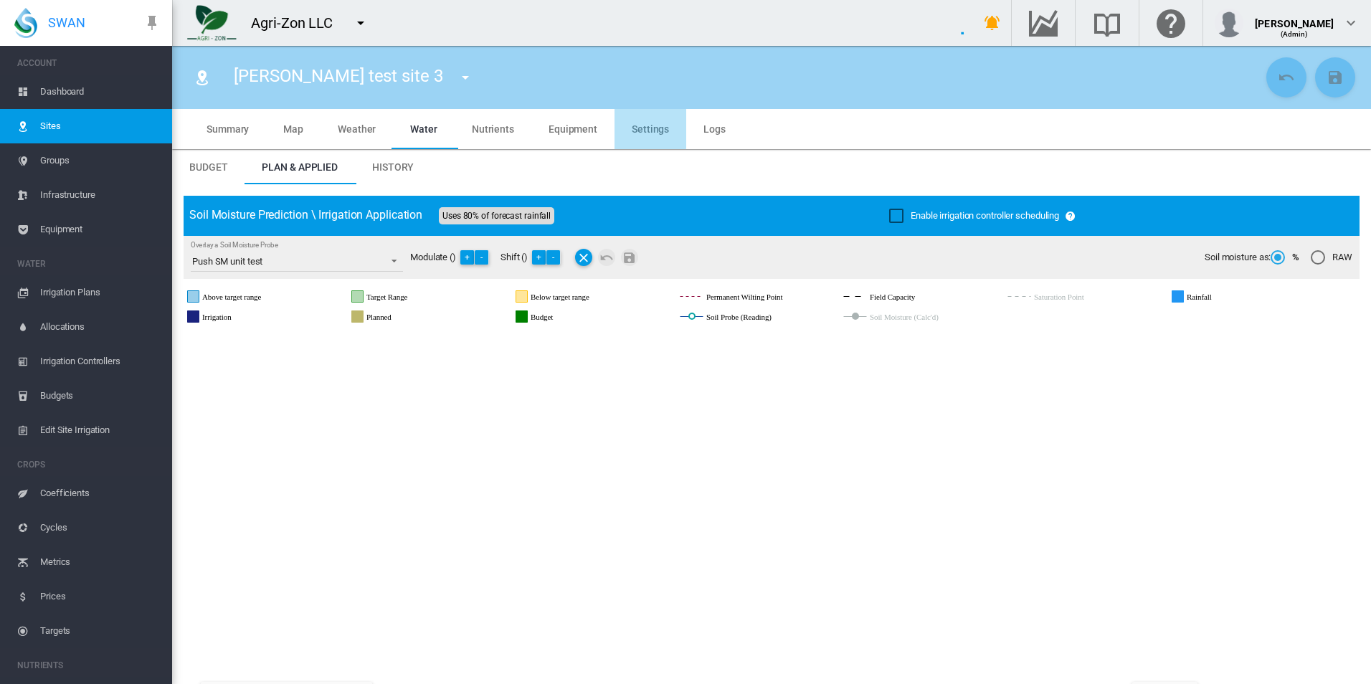
click at [632, 128] on span "Settings" at bounding box center [650, 128] width 37 height 11
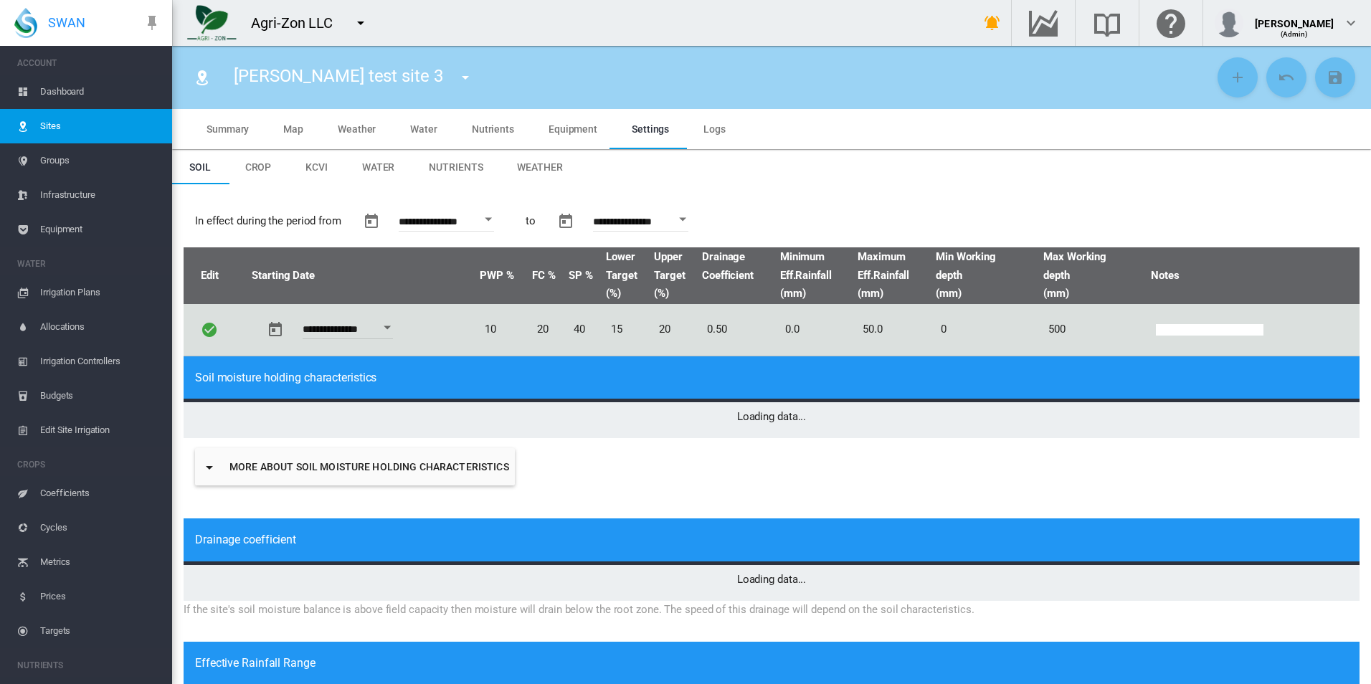
click at [254, 168] on span "Crop" at bounding box center [258, 166] width 27 height 11
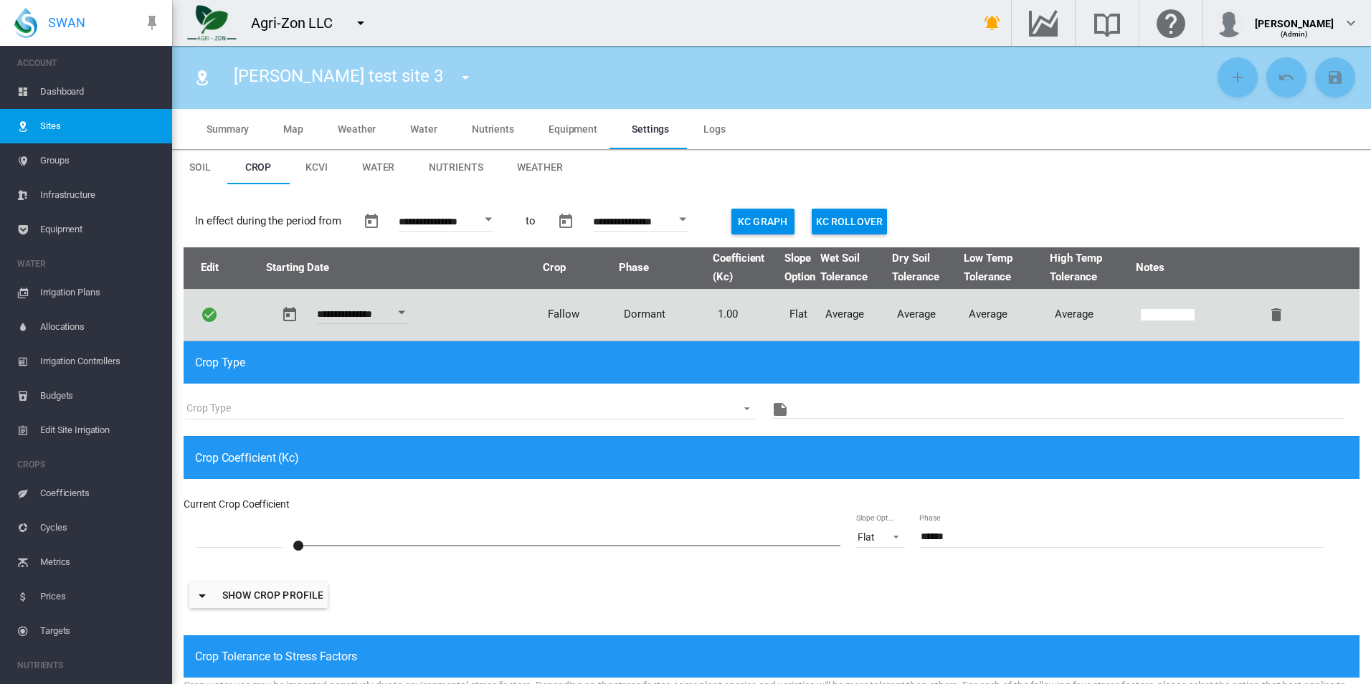
type input "*"
type input "**"
type input "****"
type input "*******"
type input "****"
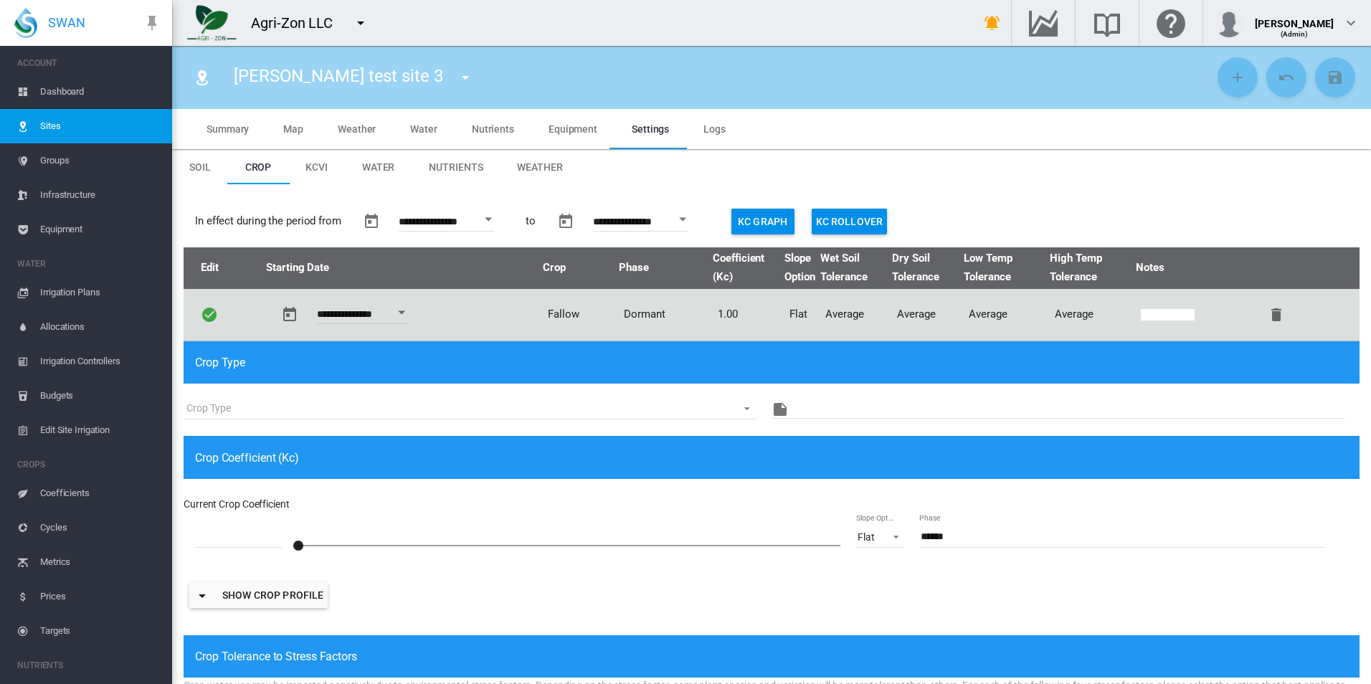
type input "****"
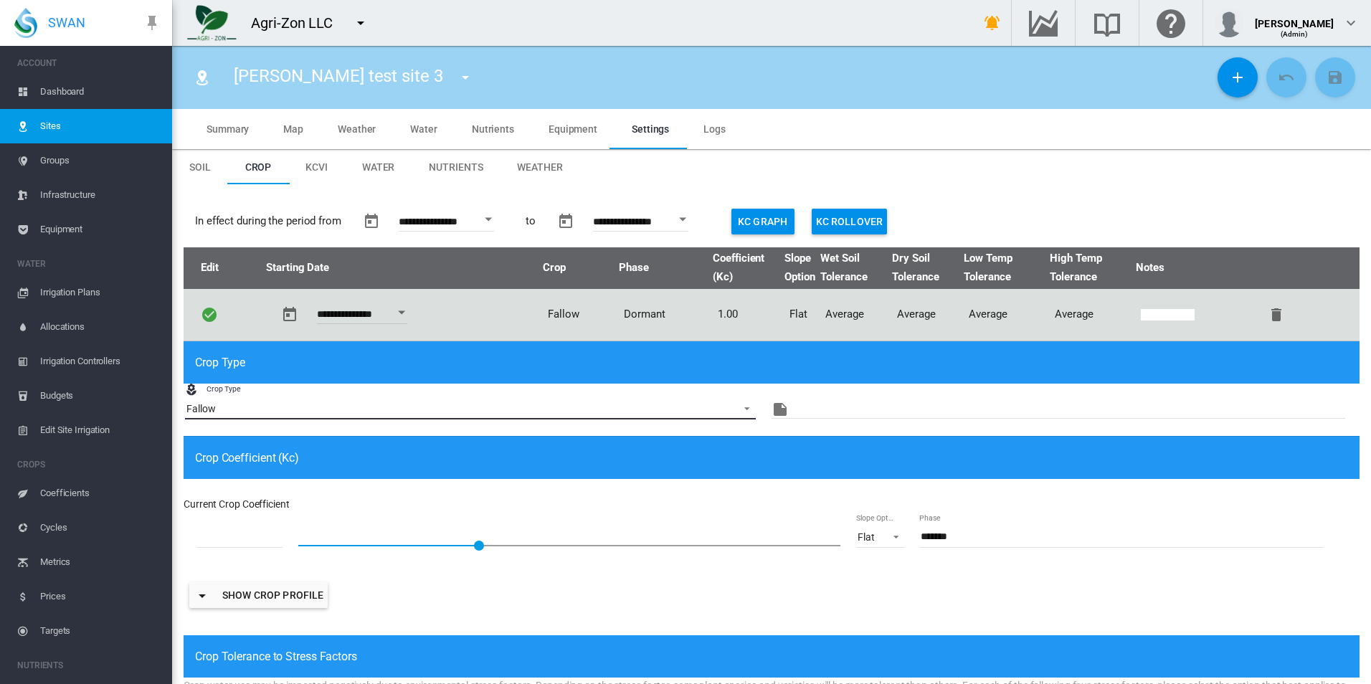
click at [326, 407] on span "Fallow" at bounding box center [458, 409] width 545 height 17
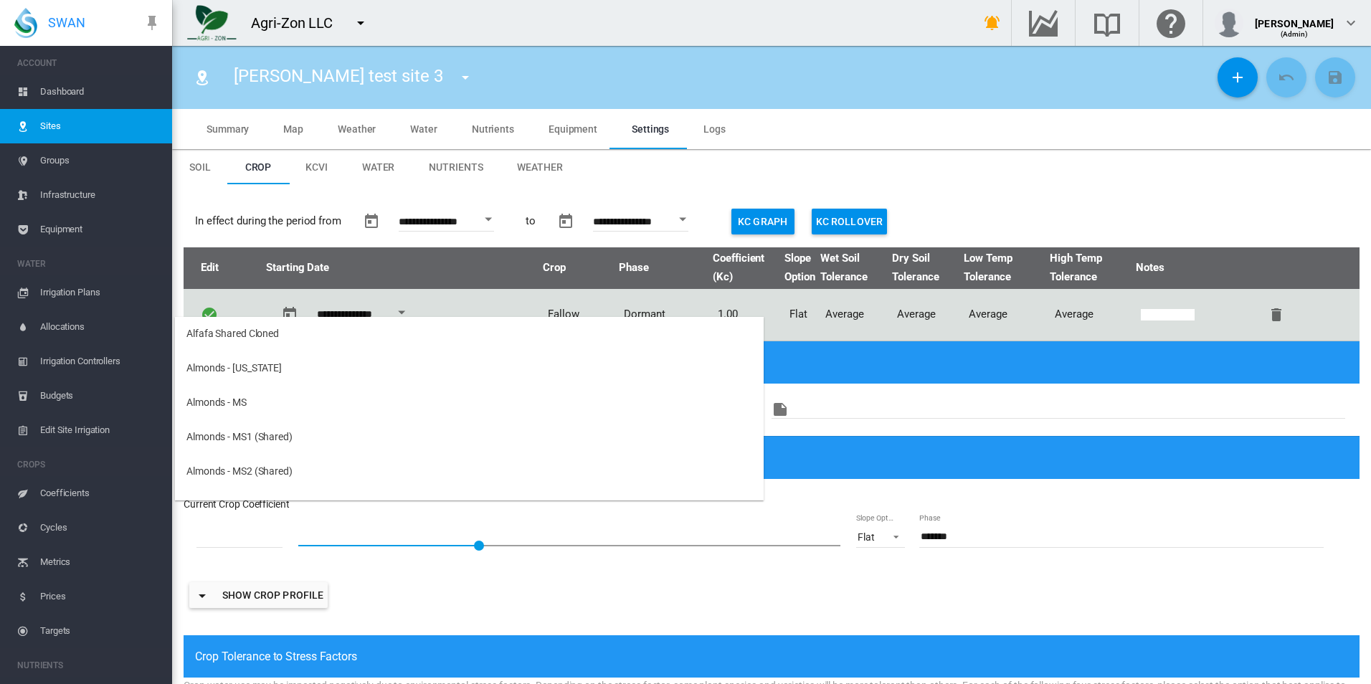
scroll to position [476, 0]
click at [326, 407] on md-option "Fallow" at bounding box center [469, 409] width 589 height 34
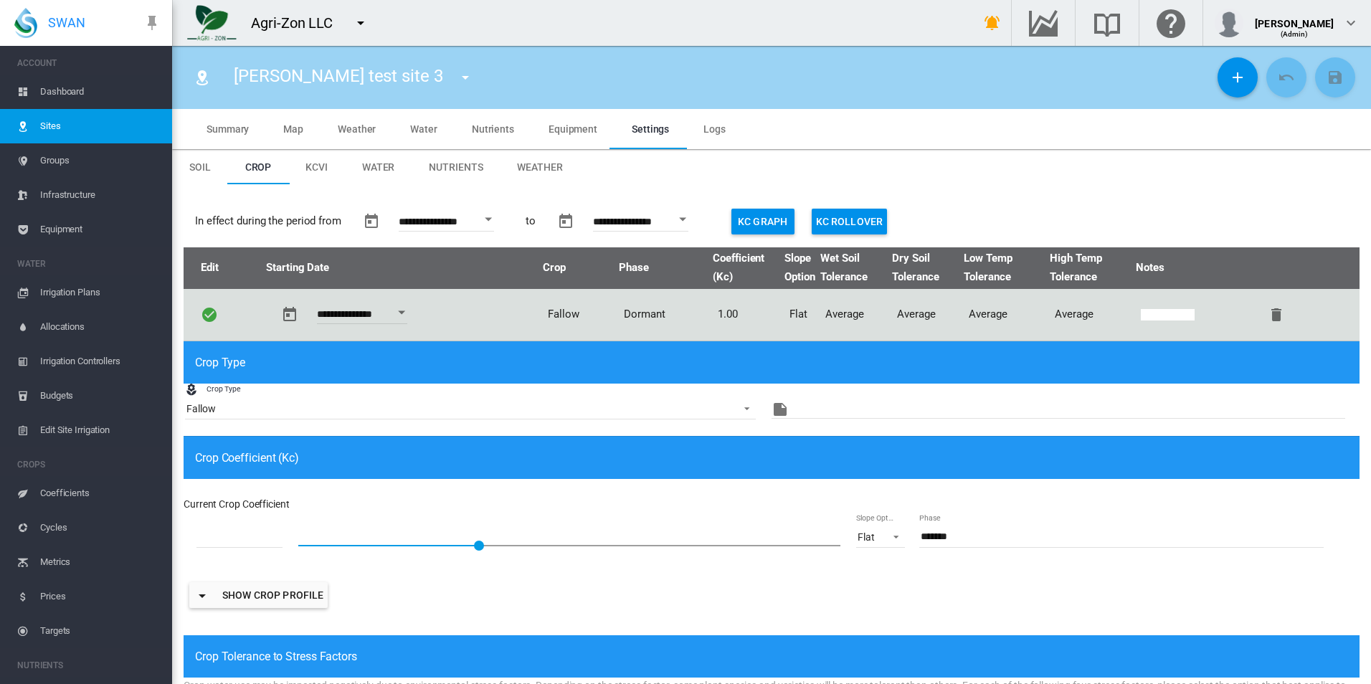
click at [414, 446] on div "Crop Coefficient (Kc)" at bounding box center [772, 457] width 1176 height 43
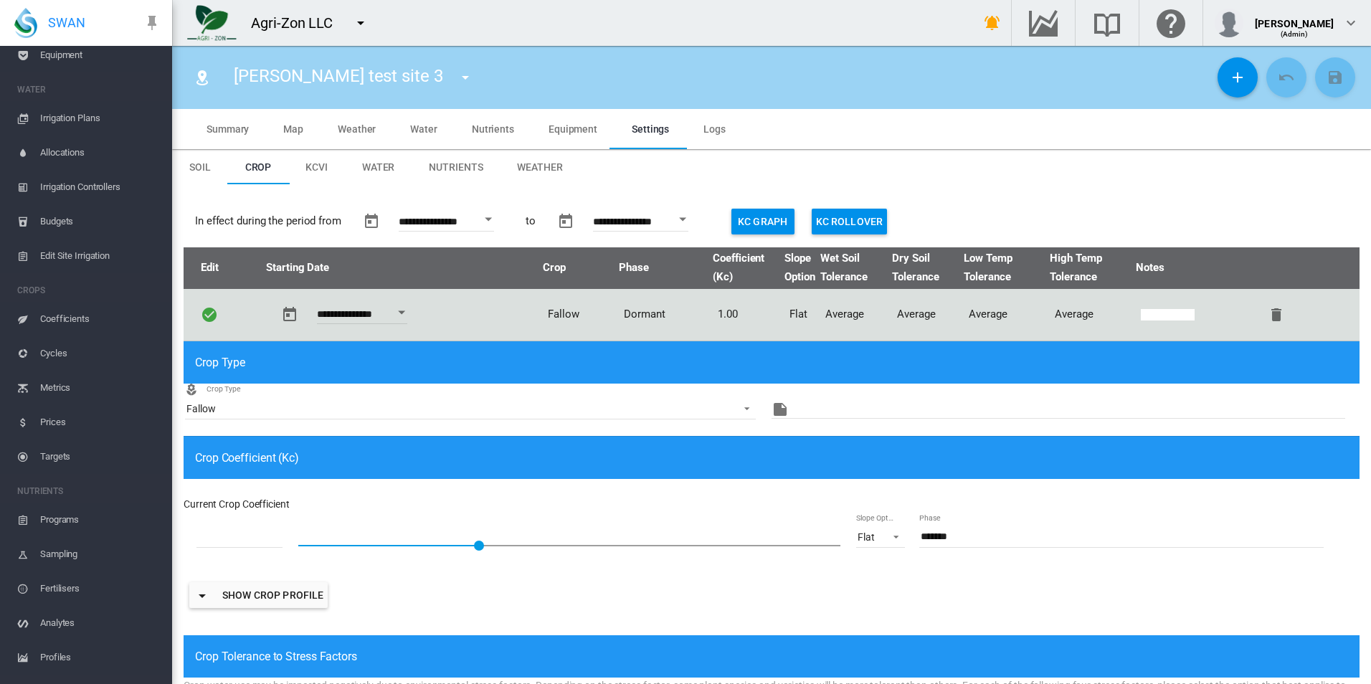
scroll to position [263, 0]
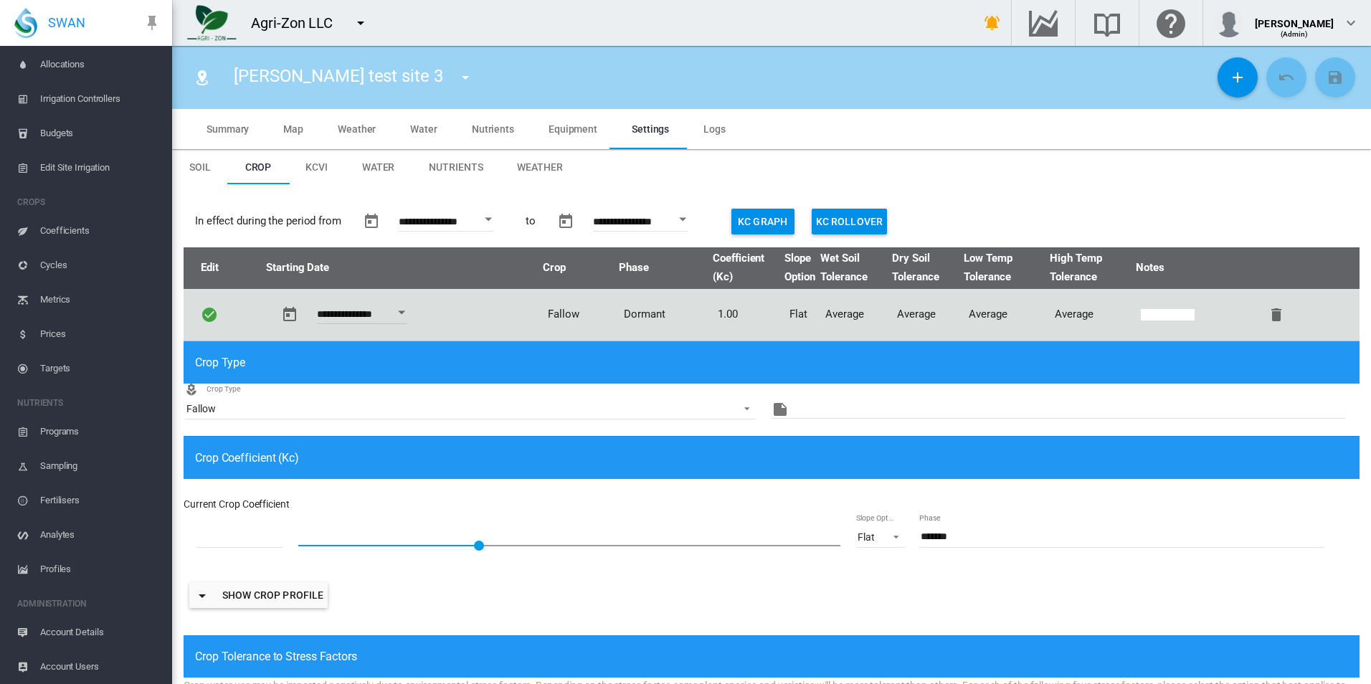
click at [122, 624] on span "Account Details" at bounding box center [100, 632] width 121 height 34
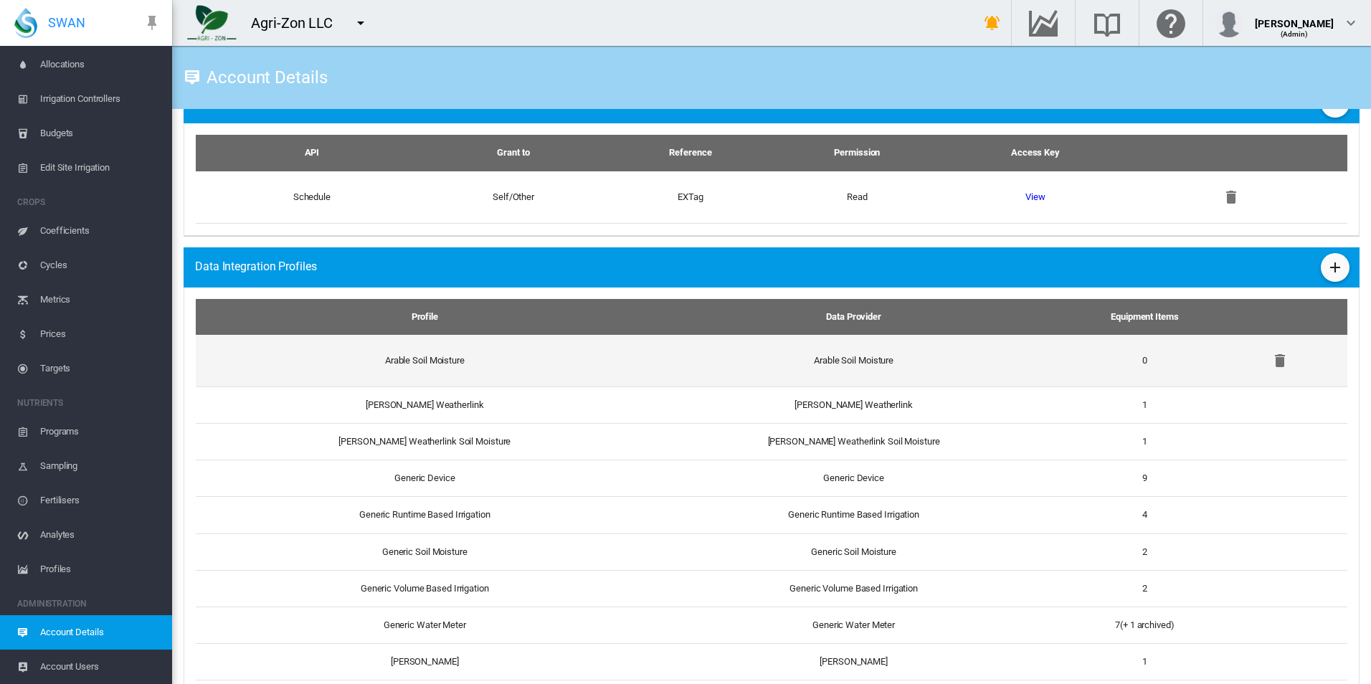
scroll to position [1021, 0]
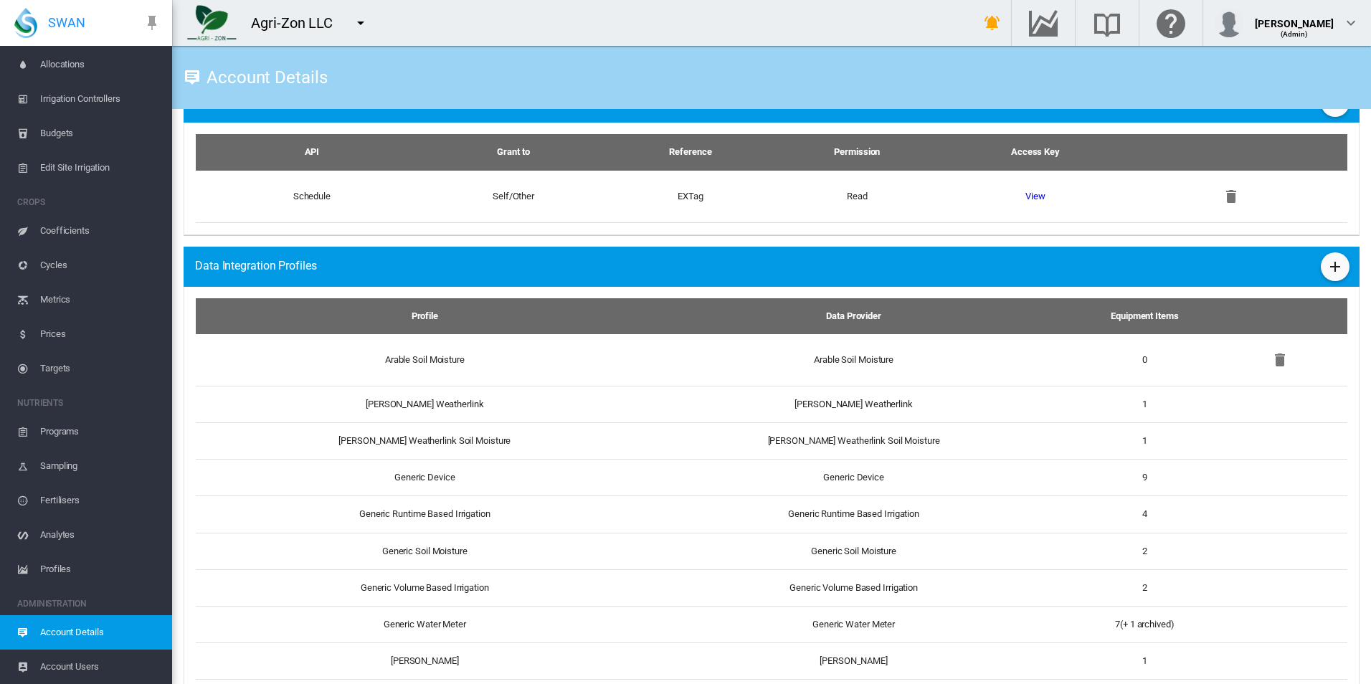
click at [577, 270] on div "Data Integration Profiles" at bounding box center [772, 267] width 1176 height 40
click at [369, 22] on button "button" at bounding box center [360, 23] width 29 height 29
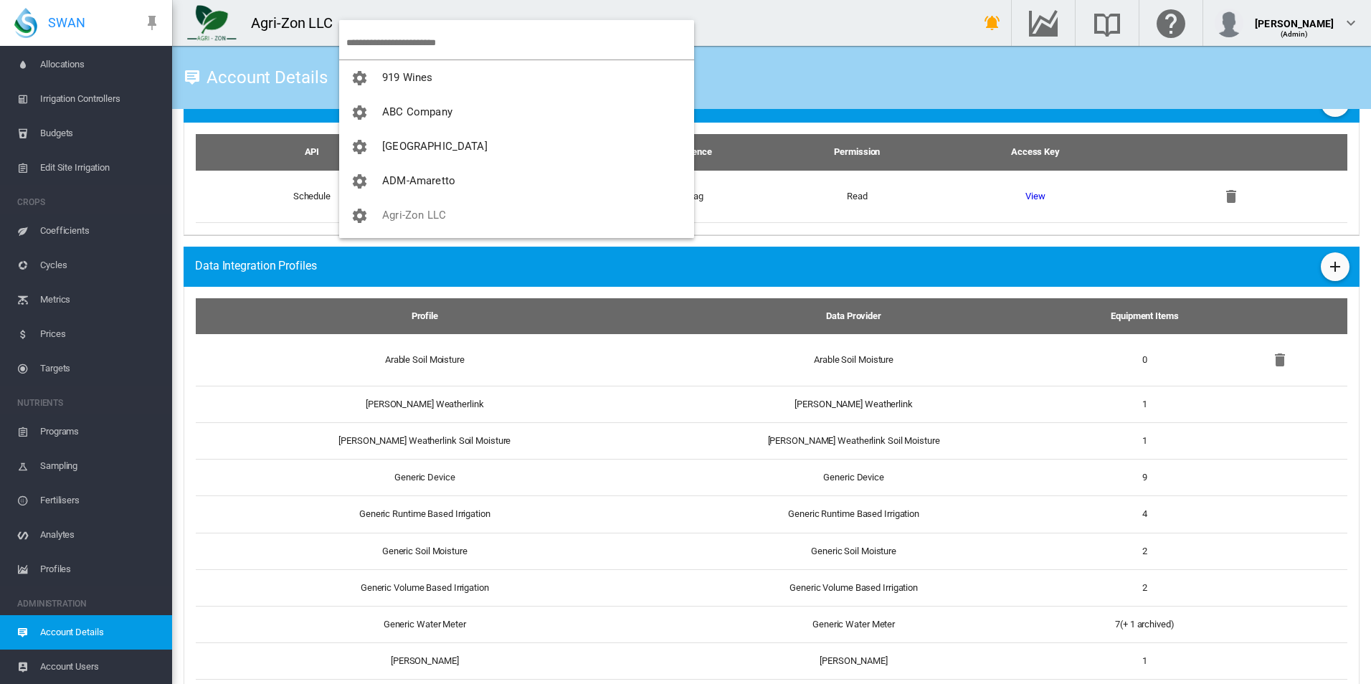
click at [380, 38] on input "search" at bounding box center [520, 43] width 348 height 34
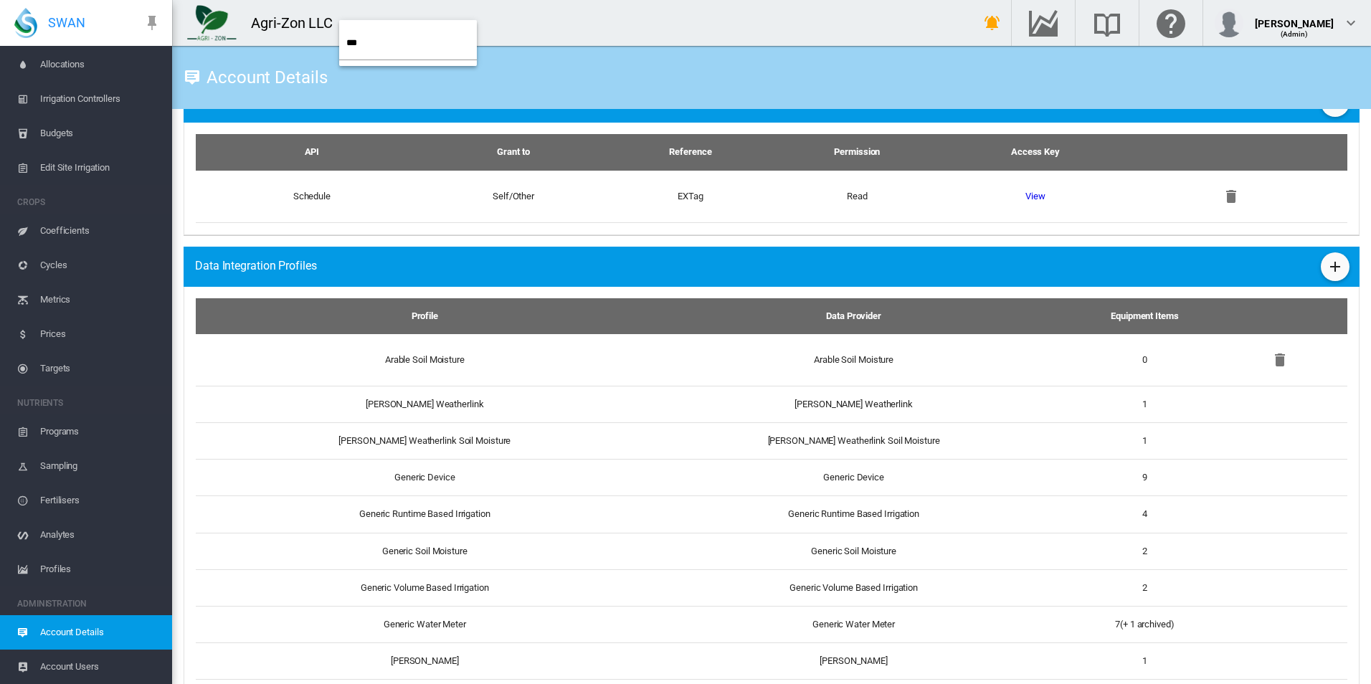
drag, startPoint x: 377, startPoint y: 36, endPoint x: 341, endPoint y: 38, distance: 36.6
click at [341, 38] on md-menu-item "***" at bounding box center [408, 43] width 138 height 34
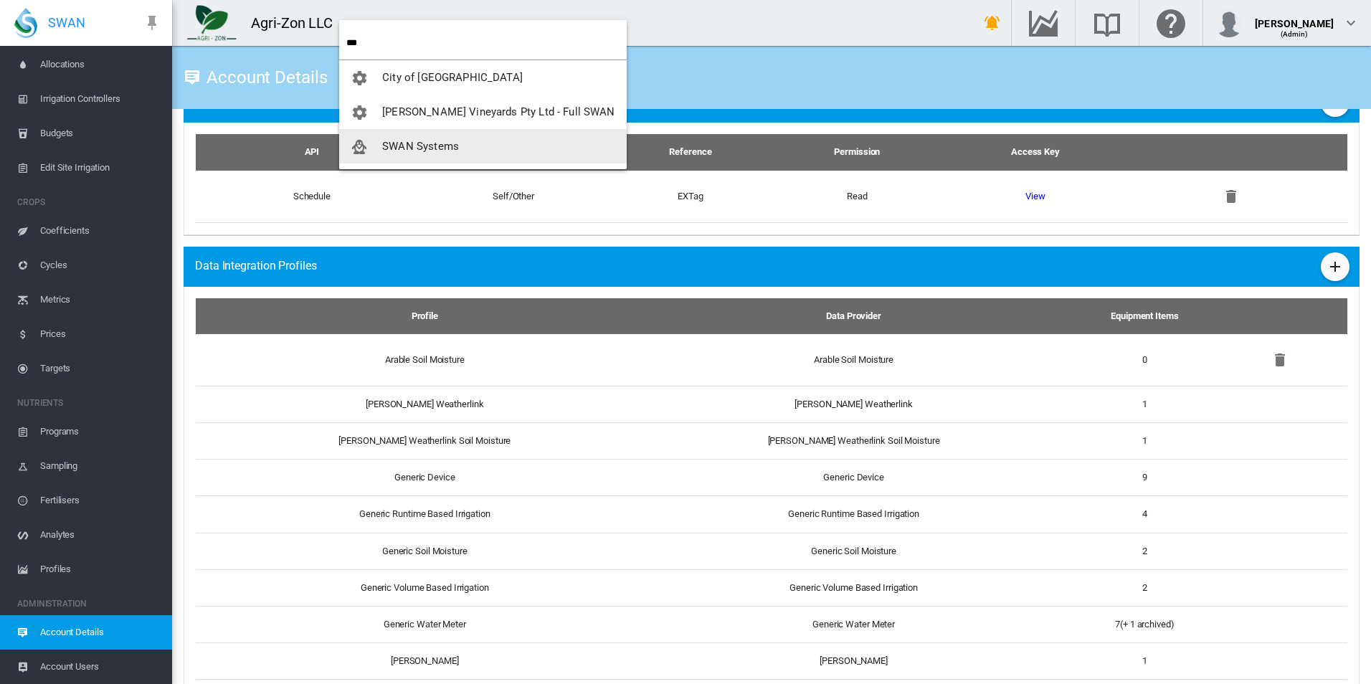
type input "***"
click at [439, 148] on span "SWAN Systems" at bounding box center [420, 146] width 77 height 13
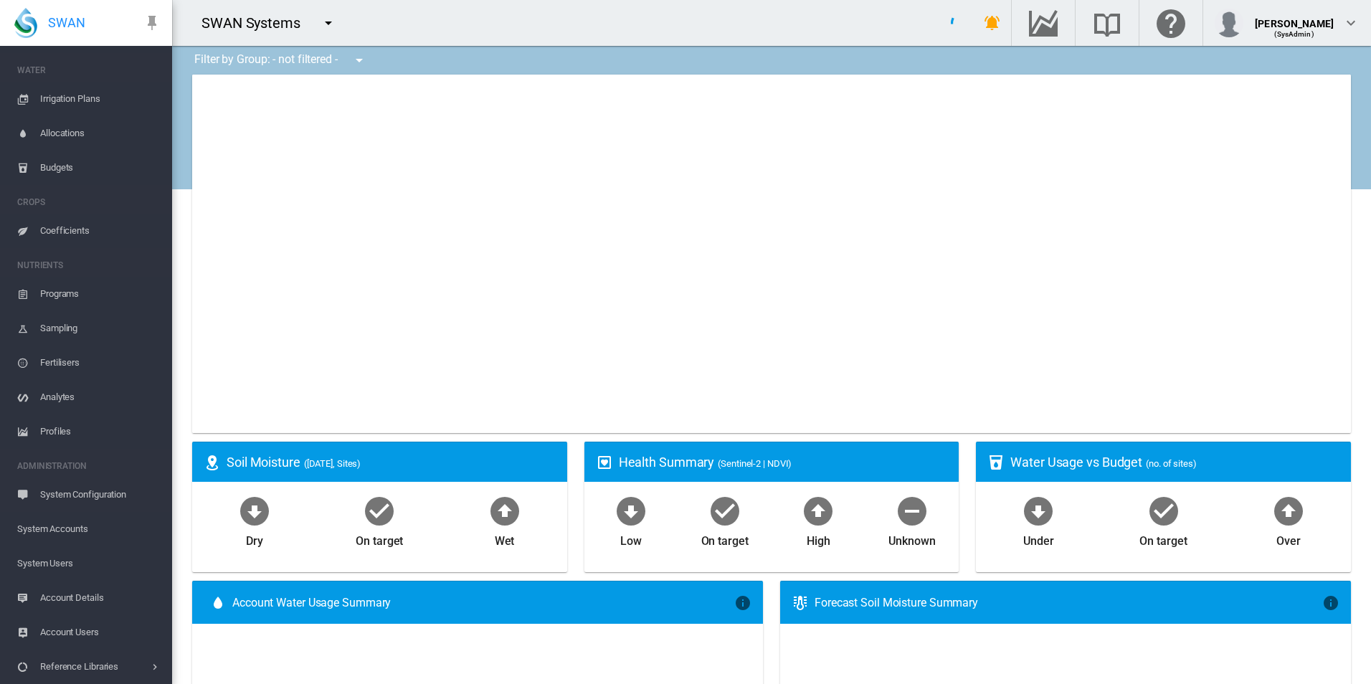
scroll to position [194, 0]
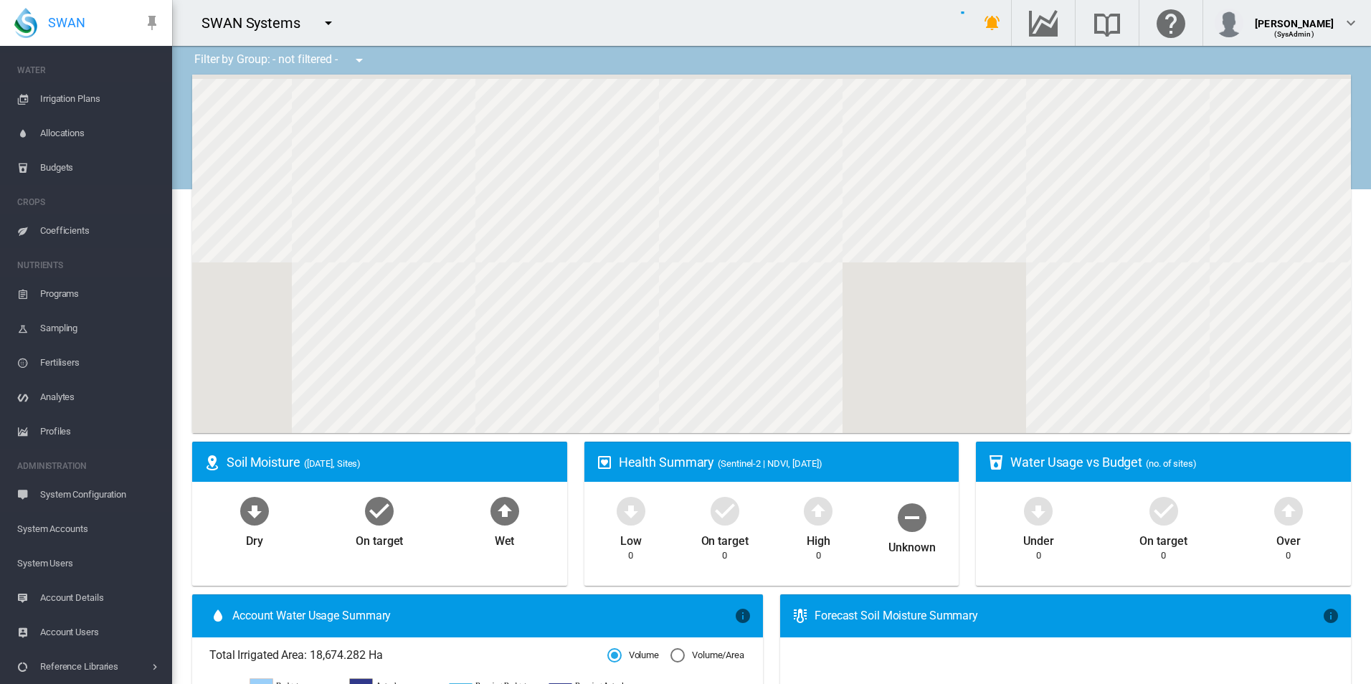
click at [75, 565] on span "System Users" at bounding box center [88, 564] width 143 height 34
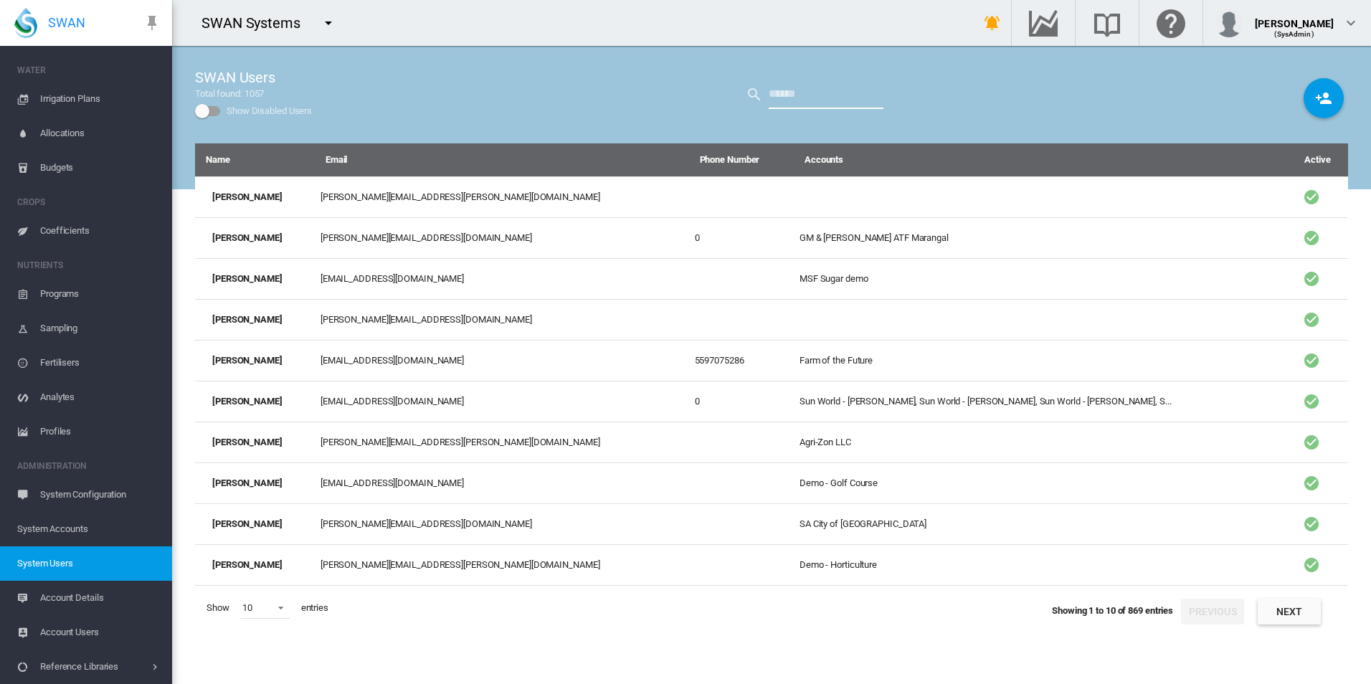
click at [780, 107] on input "text" at bounding box center [826, 94] width 115 height 29
type input "******"
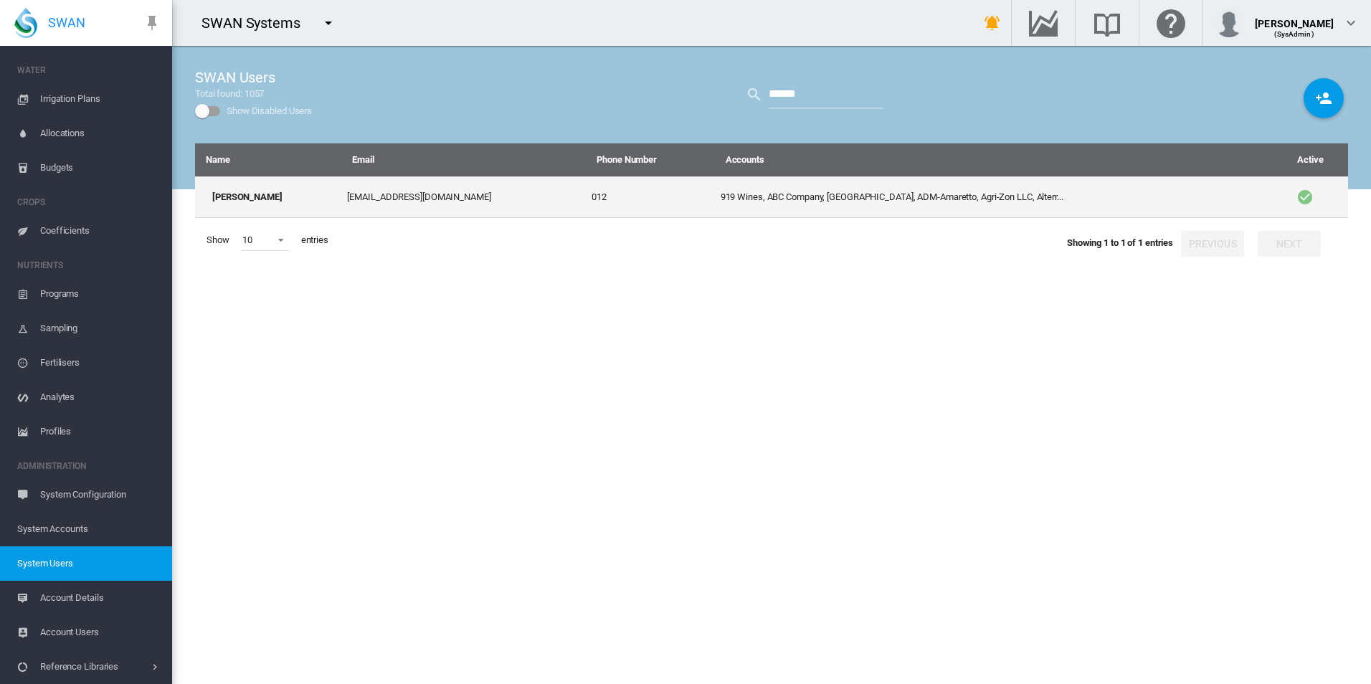
click at [659, 202] on td "012" at bounding box center [650, 197] width 128 height 42
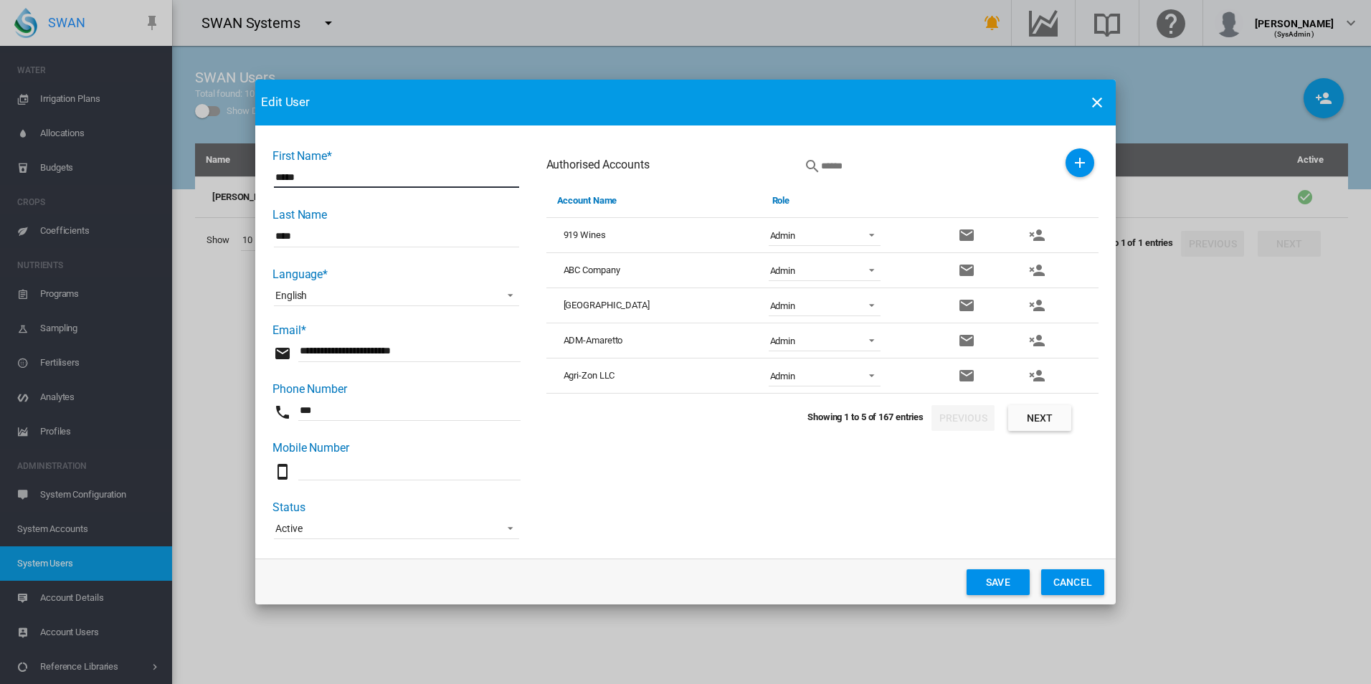
click at [1085, 168] on md-icon "icon-plus" at bounding box center [1080, 162] width 17 height 17
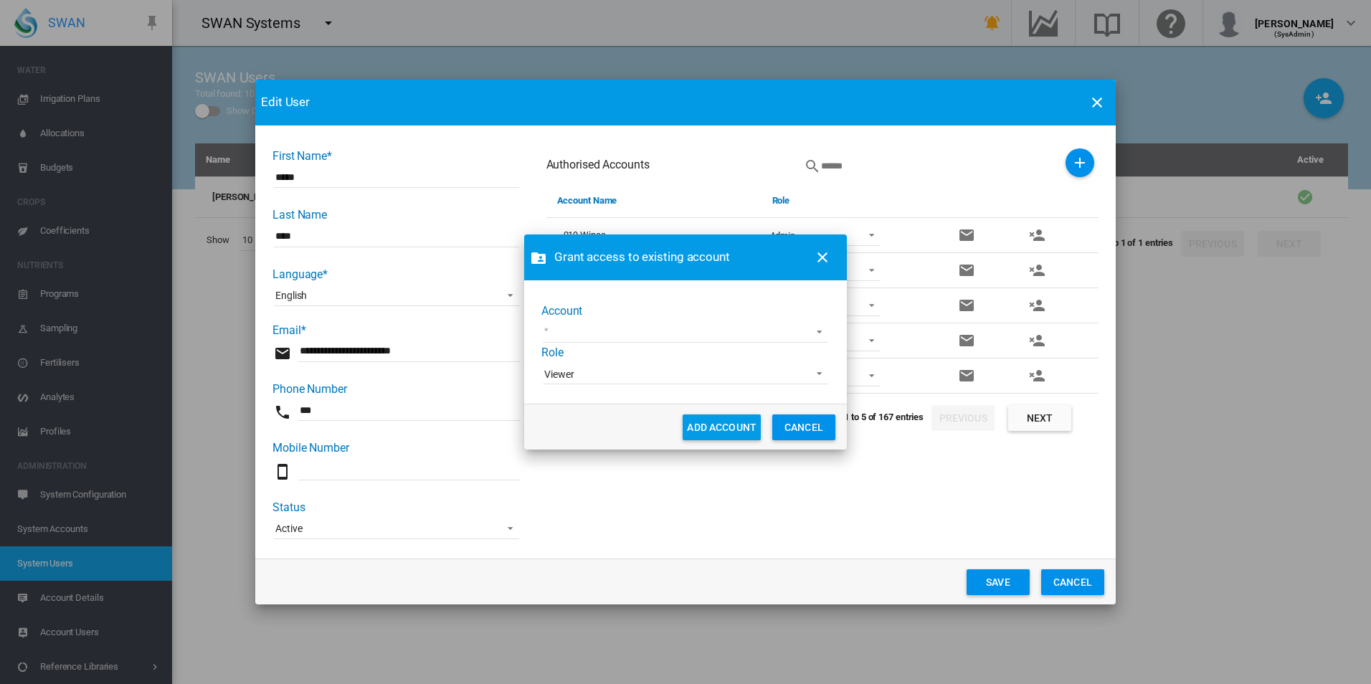
click at [618, 324] on md-select "1 site account Acre Orchards Adelaide Cemeteries Adelaide Demo AgLogic Burlingt…" at bounding box center [685, 332] width 285 height 22
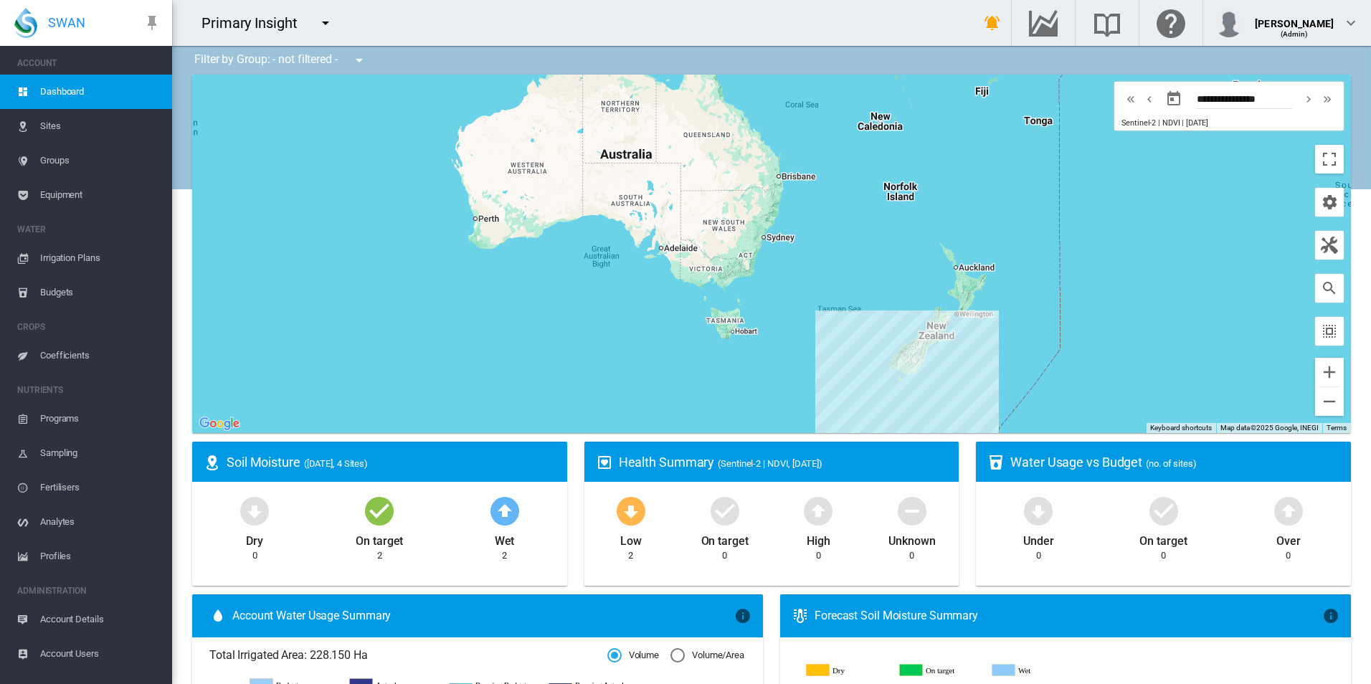
click at [326, 25] on md-icon "icon-menu-down" at bounding box center [325, 22] width 17 height 17
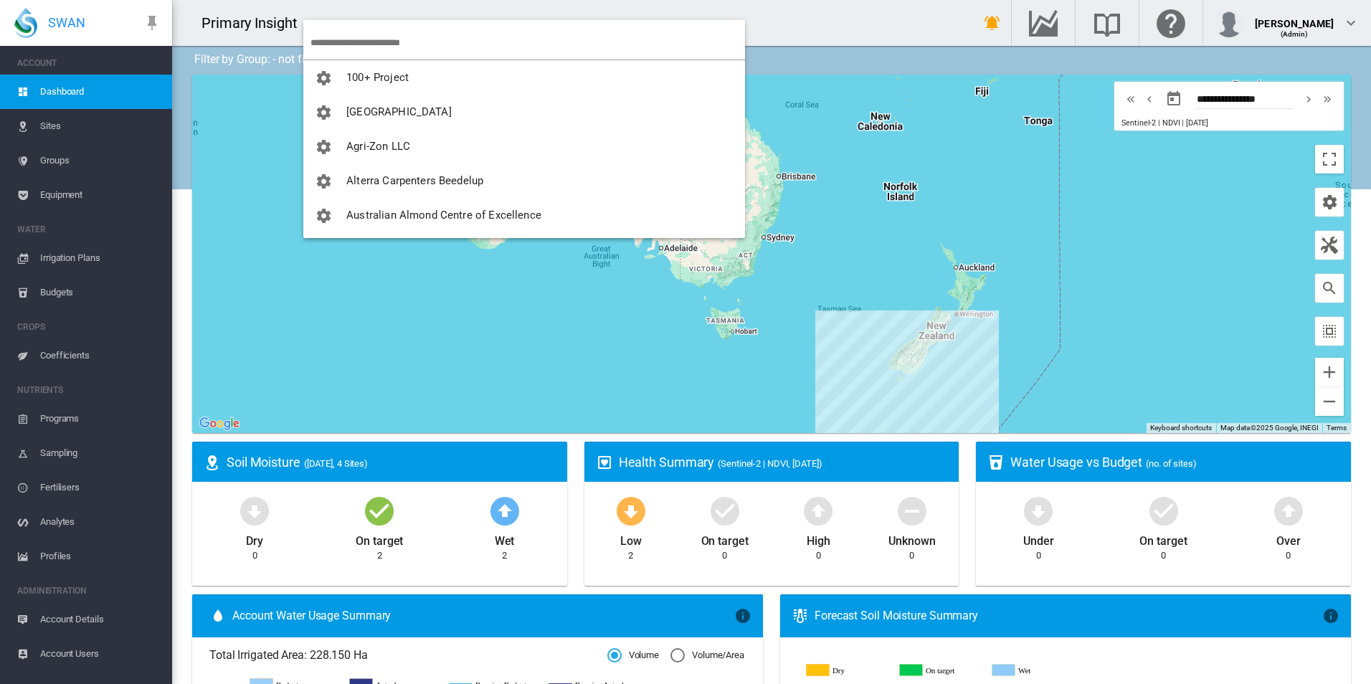
click at [332, 39] on input "search" at bounding box center [528, 43] width 435 height 34
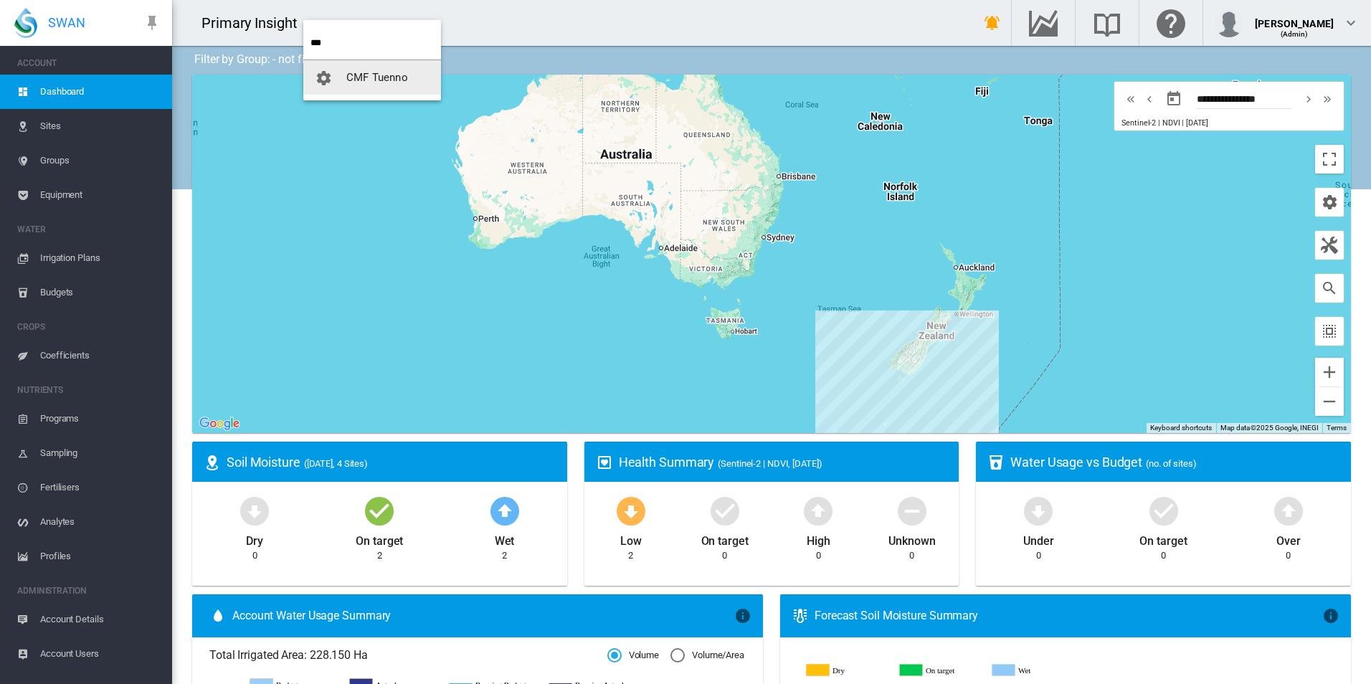
type input "***"
click at [362, 77] on span "CMF Tuenno" at bounding box center [377, 77] width 62 height 13
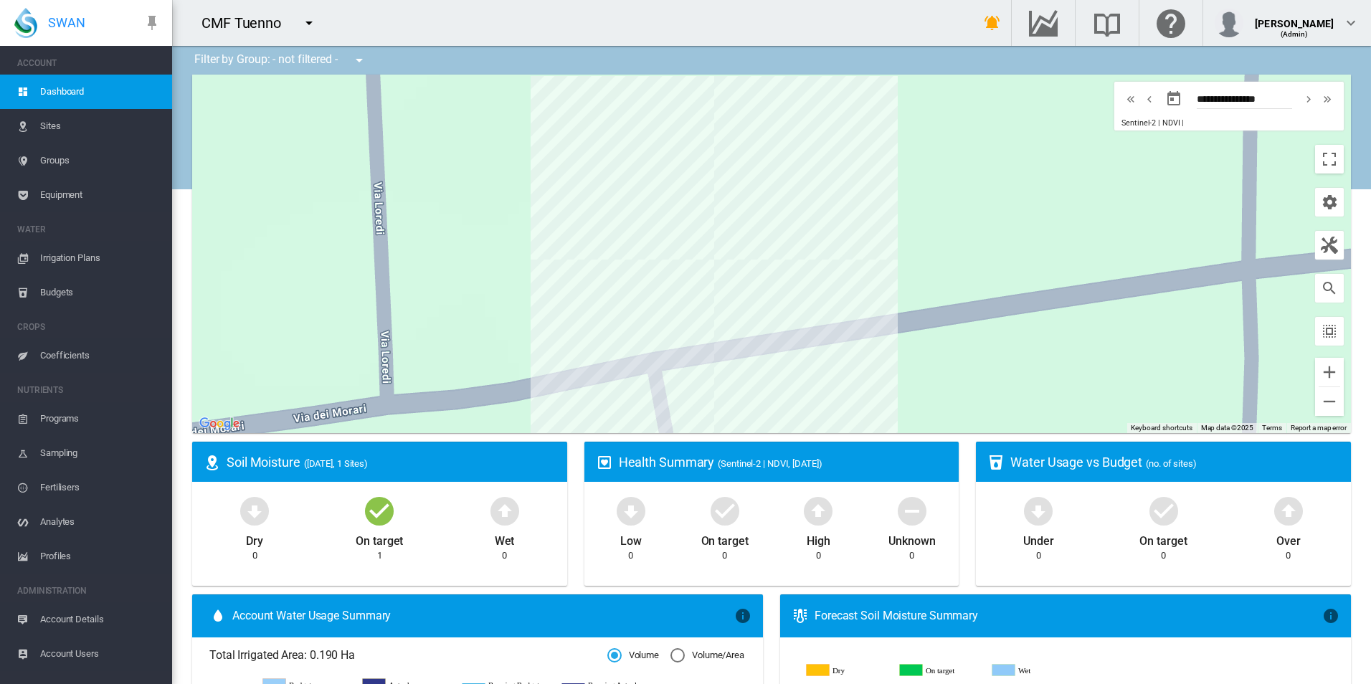
click at [118, 201] on span "Equipment" at bounding box center [100, 195] width 121 height 34
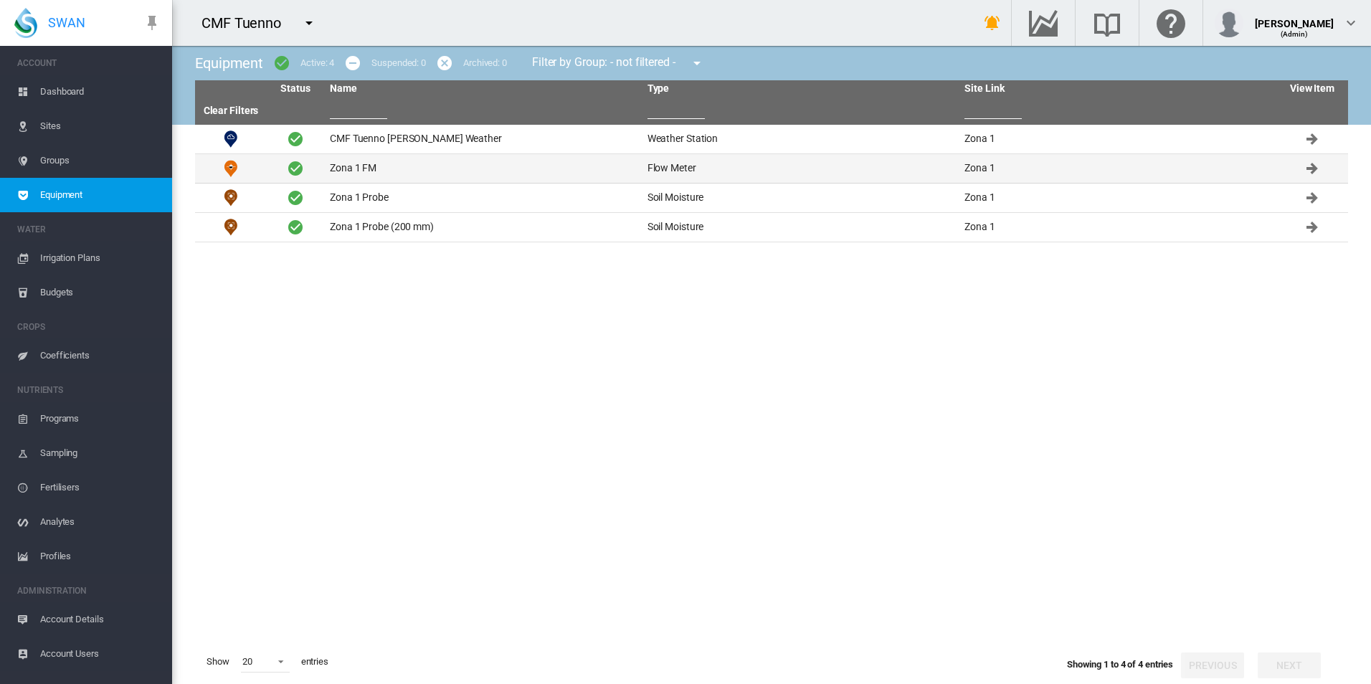
click at [454, 167] on td "Zona 1 FM" at bounding box center [483, 168] width 318 height 29
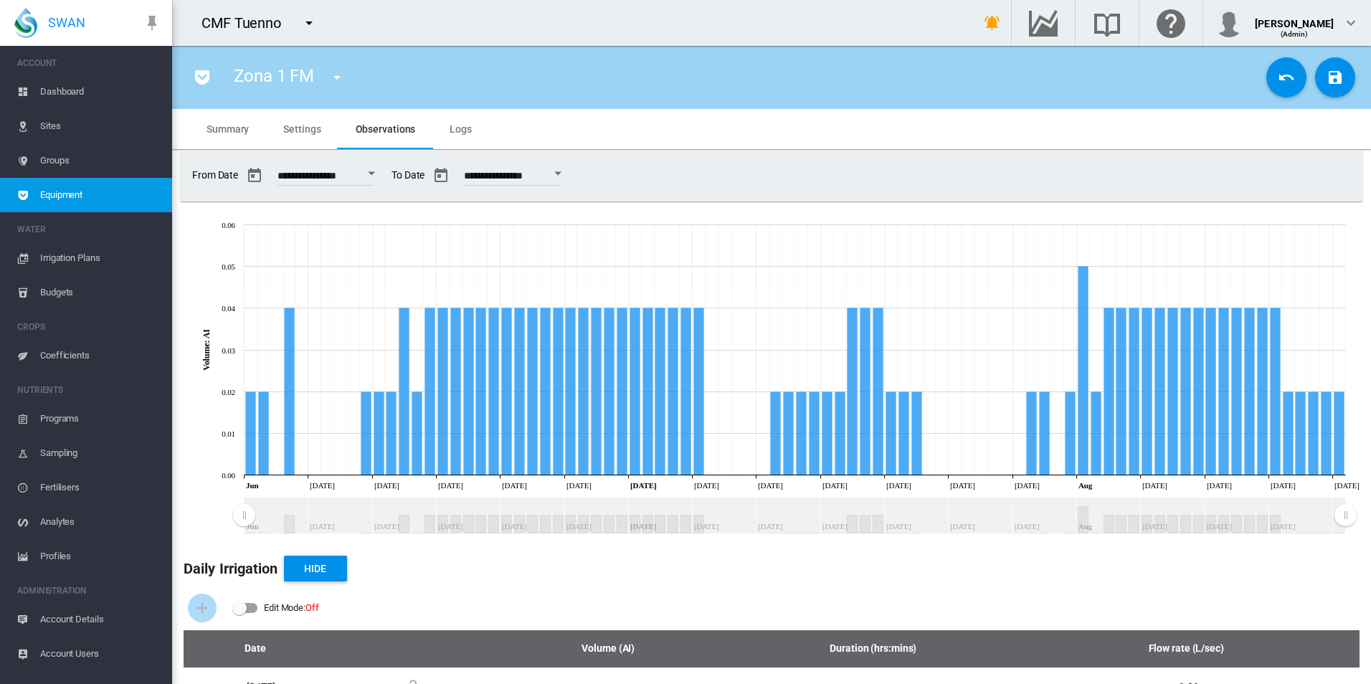
click at [463, 126] on span "Logs" at bounding box center [461, 128] width 22 height 11
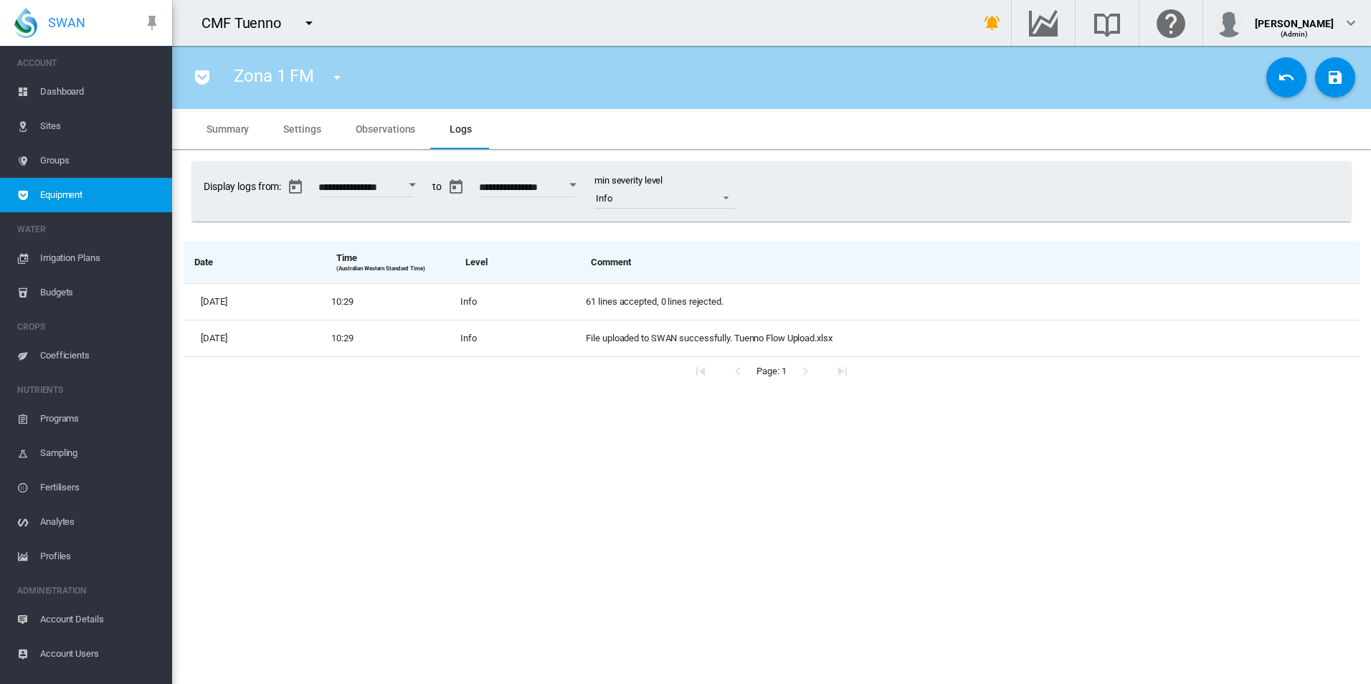
click at [333, 138] on md-tab-item "Settings" at bounding box center [302, 129] width 72 height 40
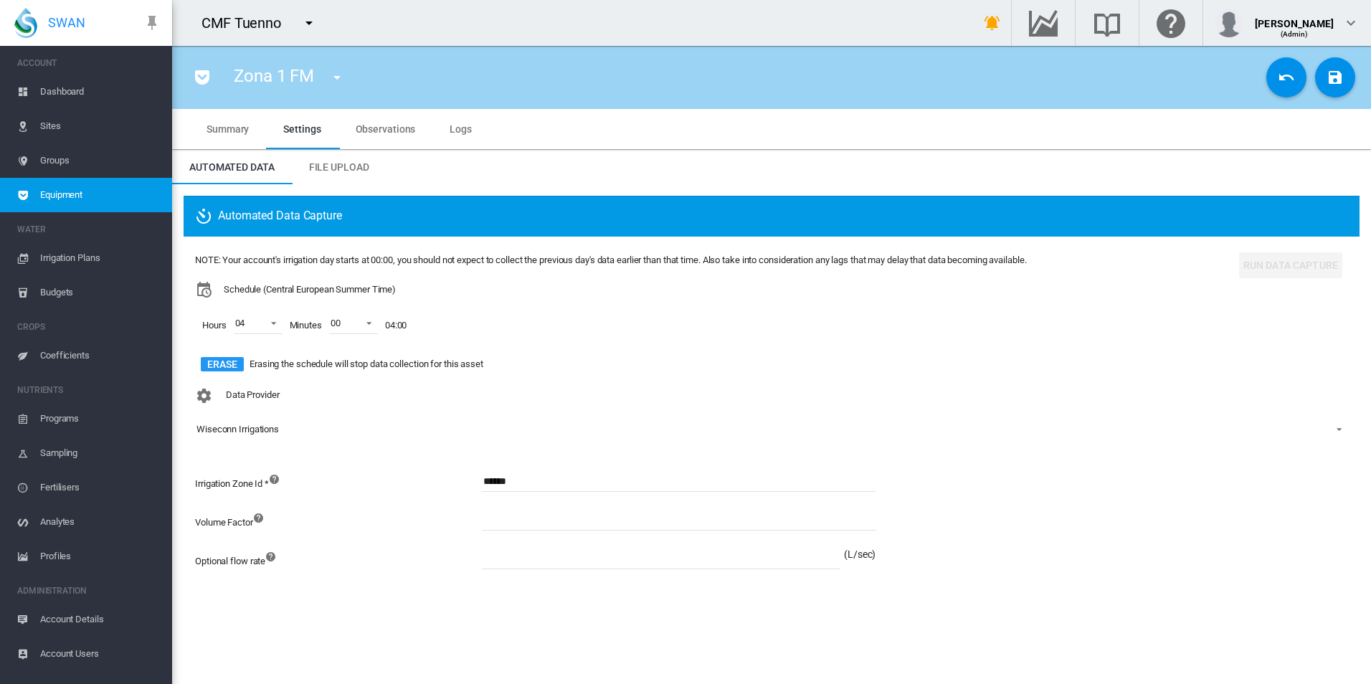
click at [247, 136] on md-tab-item "Summary" at bounding box center [227, 129] width 77 height 40
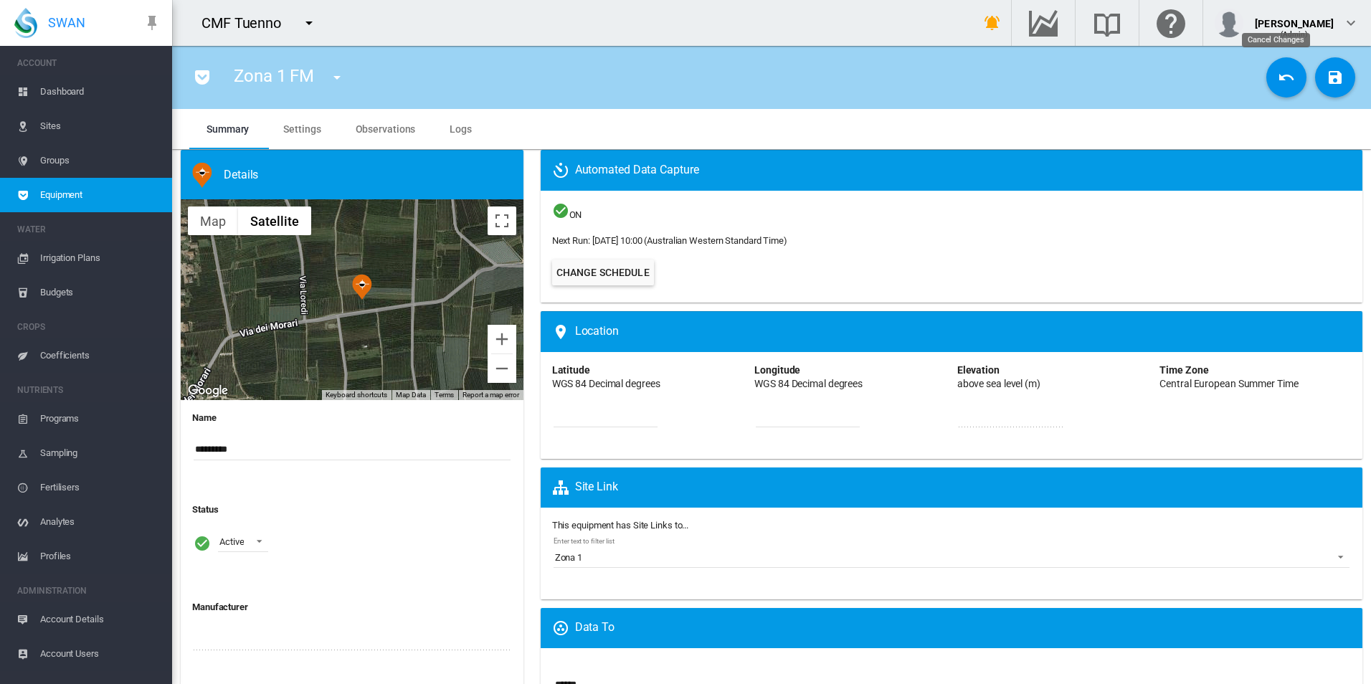
click at [1267, 75] on button "Cancel Changes" at bounding box center [1287, 77] width 40 height 40
click at [286, 123] on span "Settings" at bounding box center [301, 128] width 37 height 11
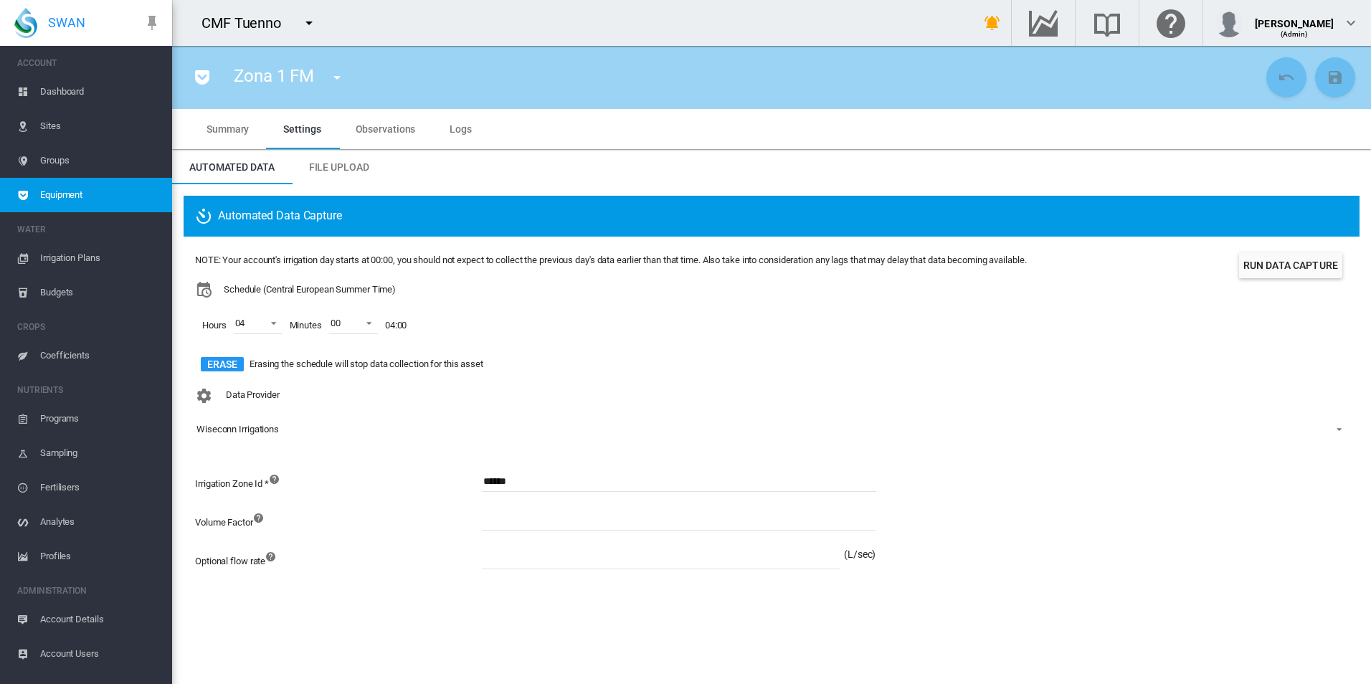
click at [307, 22] on md-icon "icon-menu-down" at bounding box center [309, 22] width 17 height 17
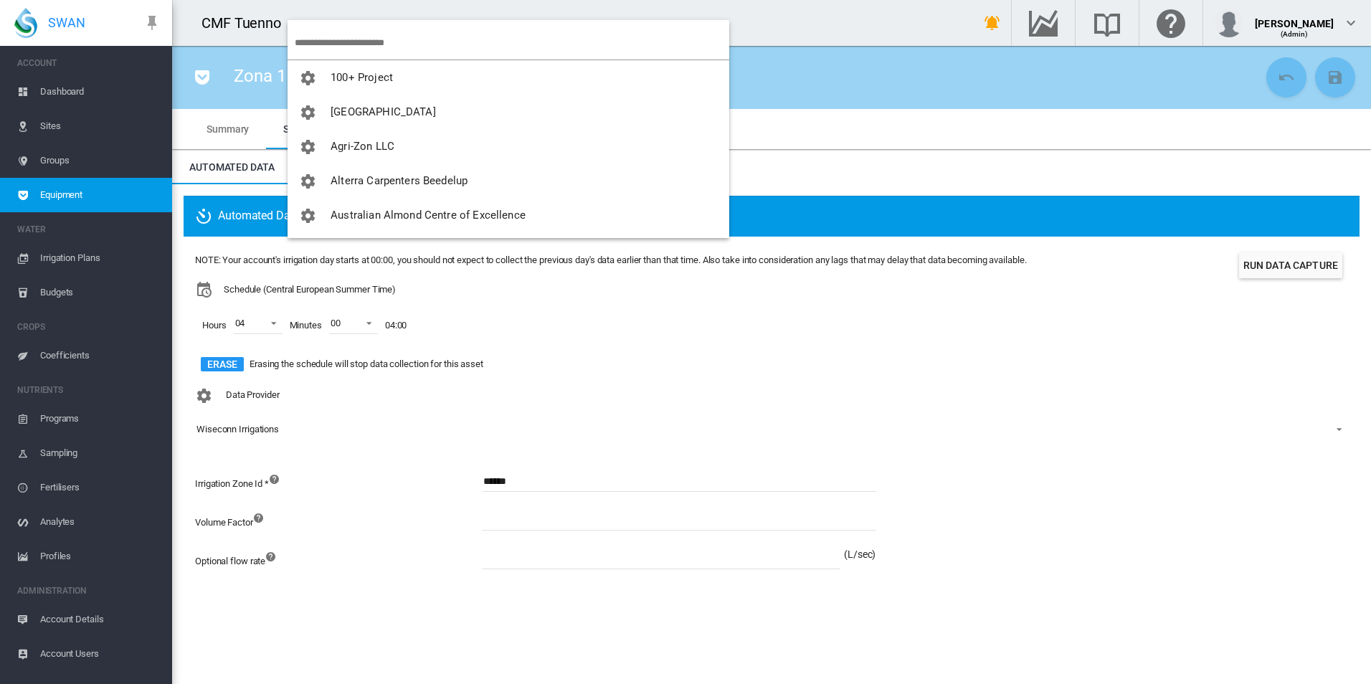
click at [376, 42] on input "search" at bounding box center [512, 43] width 435 height 34
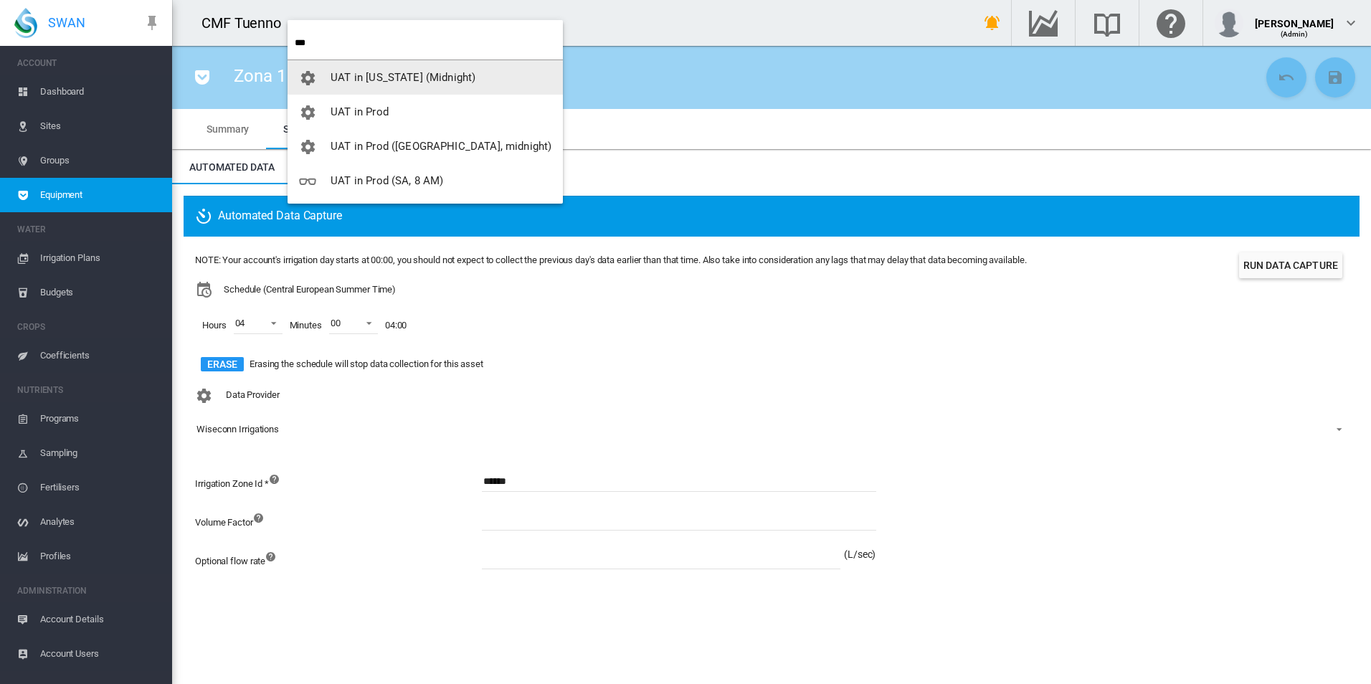
type input "***"
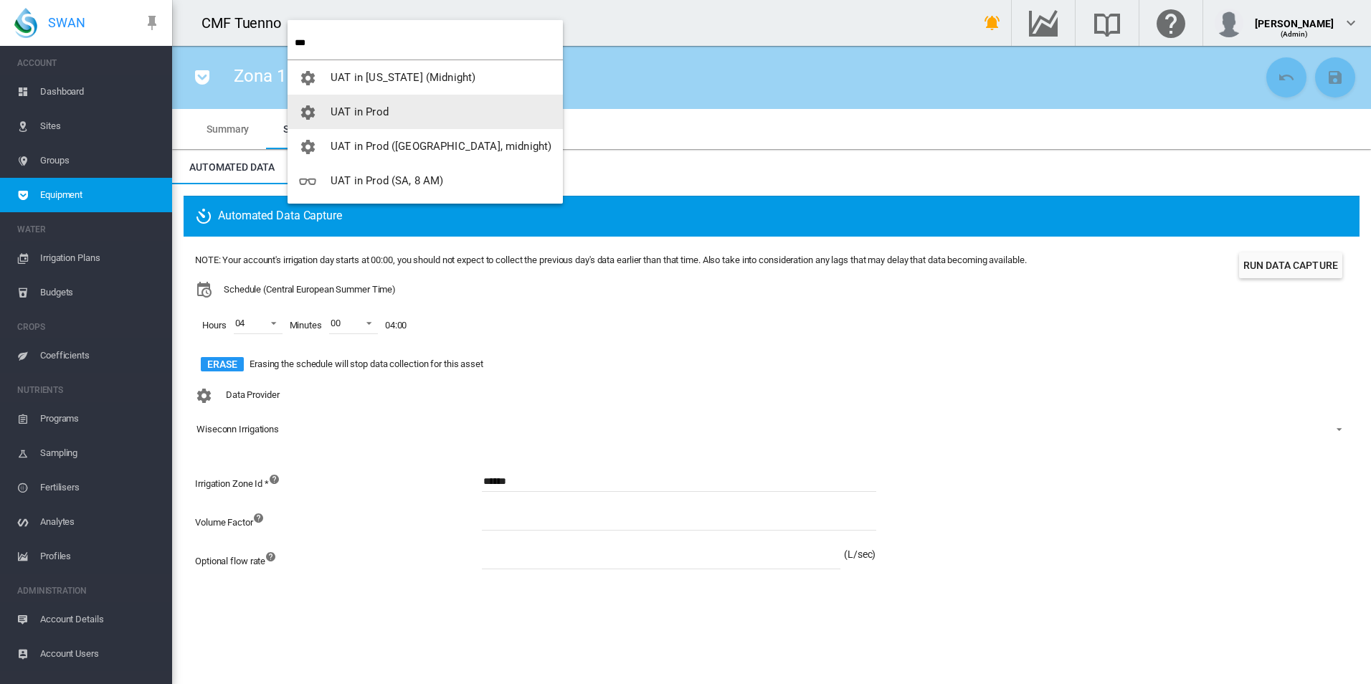
click at [351, 113] on span "UAT in Prod" at bounding box center [360, 111] width 58 height 13
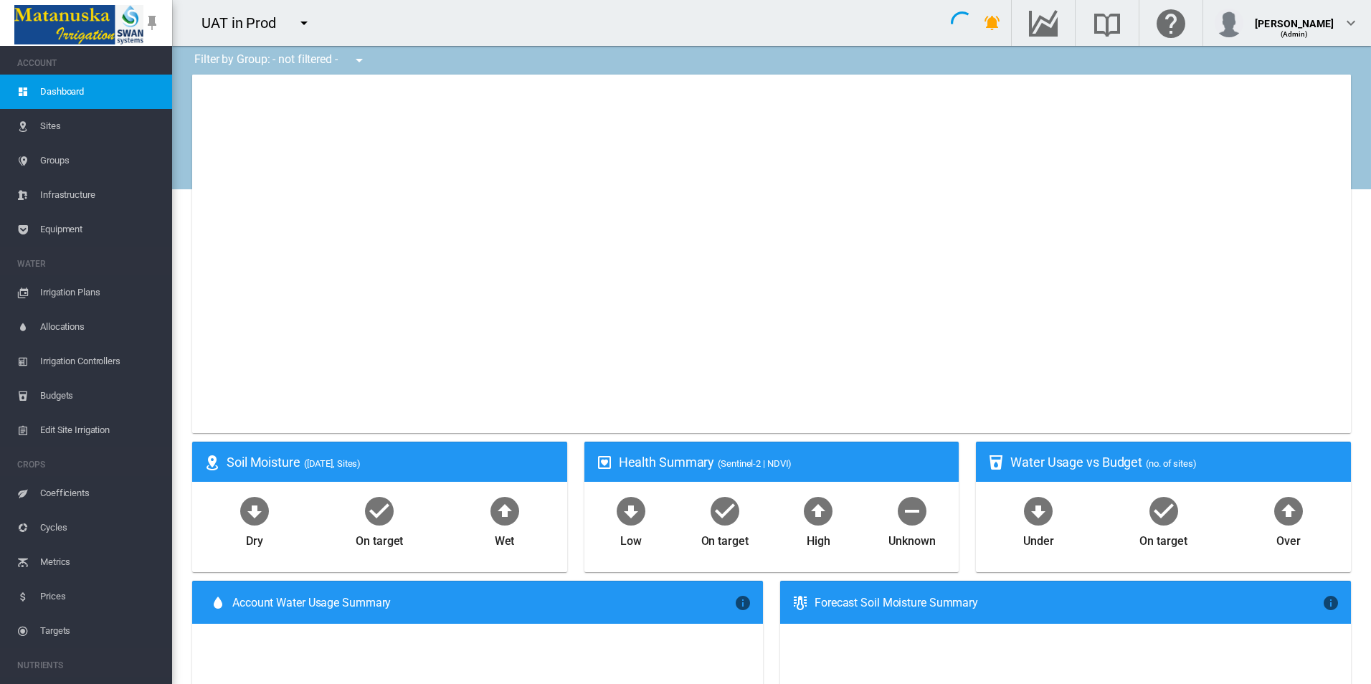
click at [49, 230] on span "Equipment" at bounding box center [100, 229] width 121 height 34
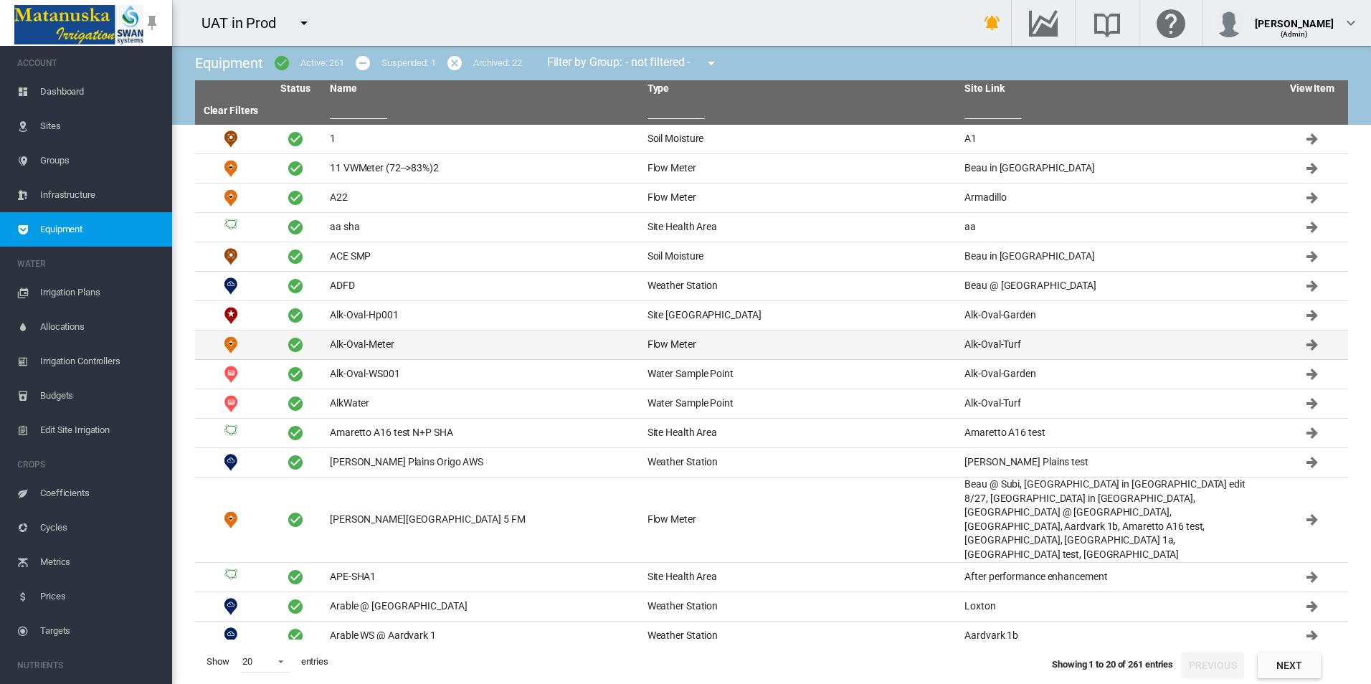
click at [422, 340] on td "Alk-Oval-Meter" at bounding box center [483, 345] width 318 height 29
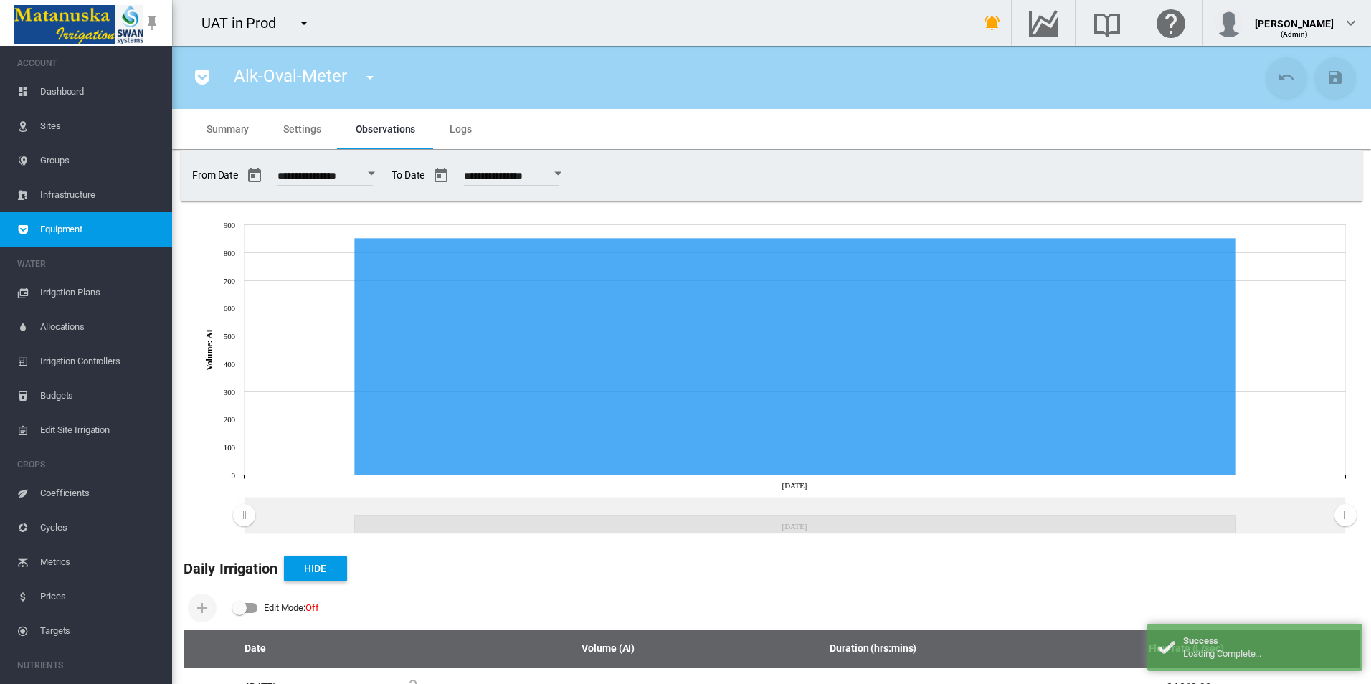
click at [321, 130] on md-tab-item "Settings" at bounding box center [302, 129] width 72 height 40
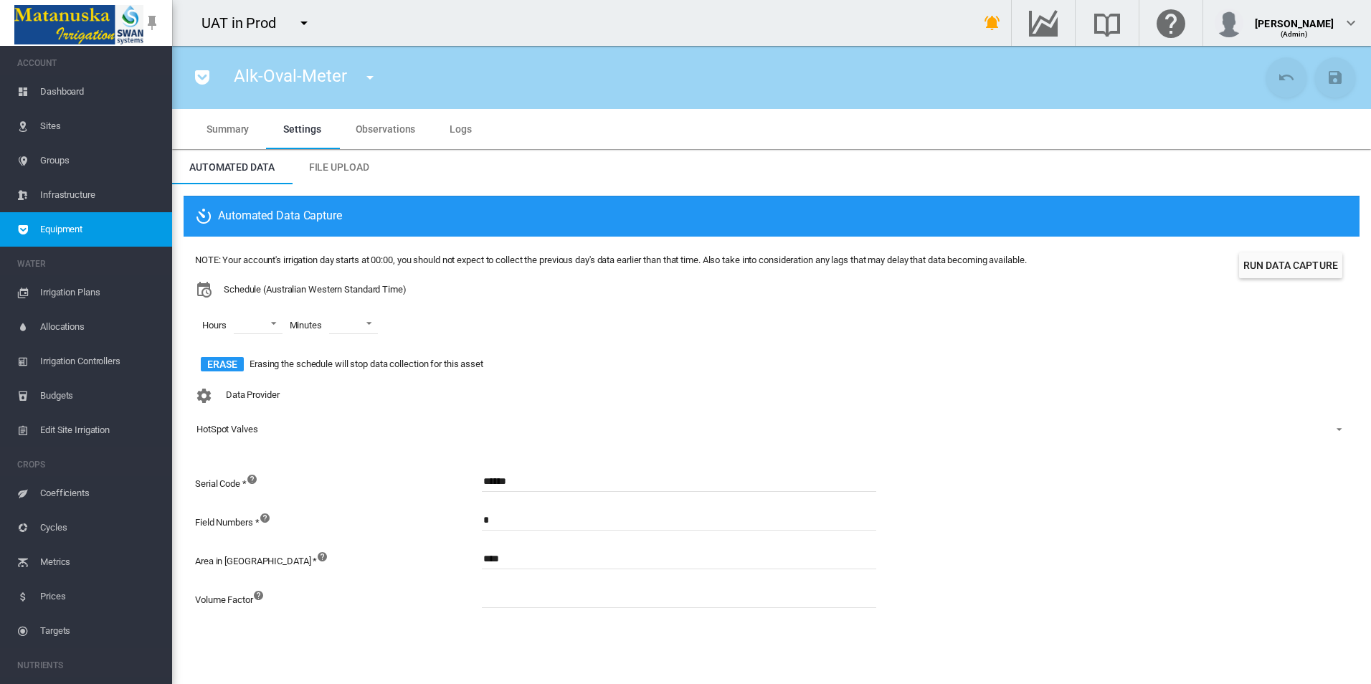
click at [201, 77] on md-icon "icon-pocket" at bounding box center [202, 77] width 17 height 17
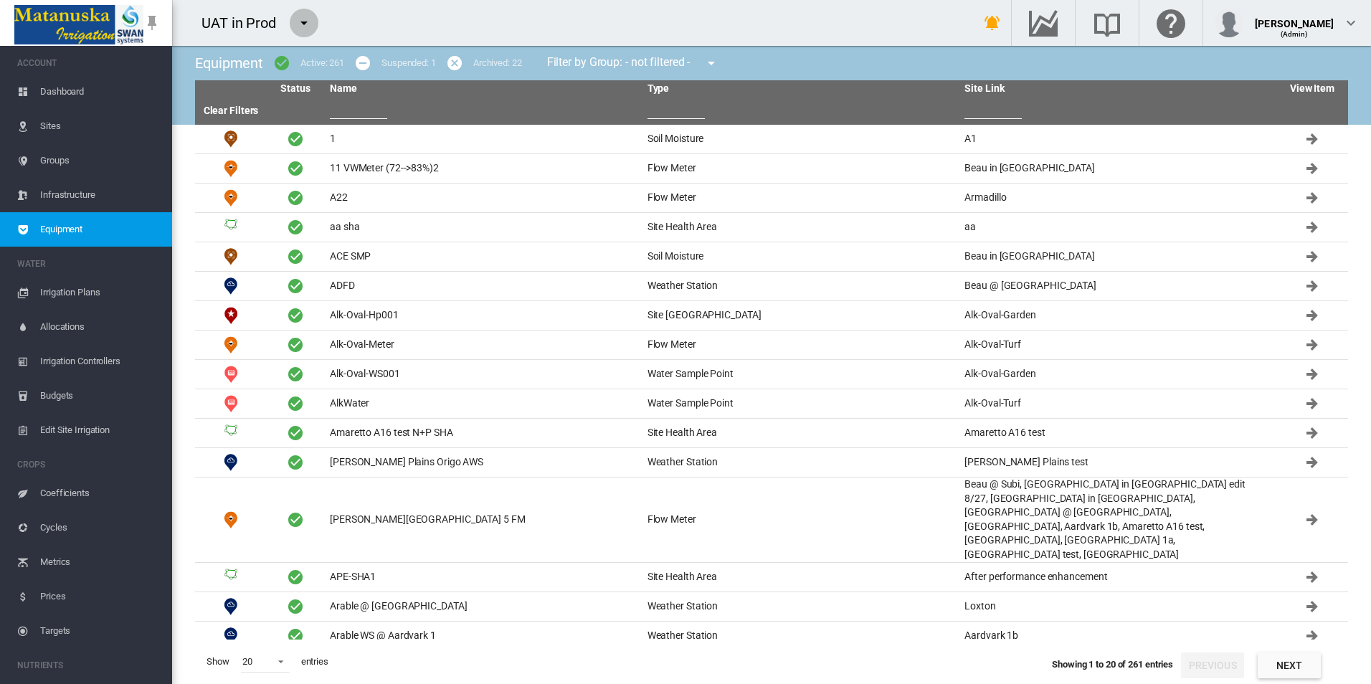
click at [302, 19] on md-icon "icon-menu-down" at bounding box center [304, 22] width 17 height 17
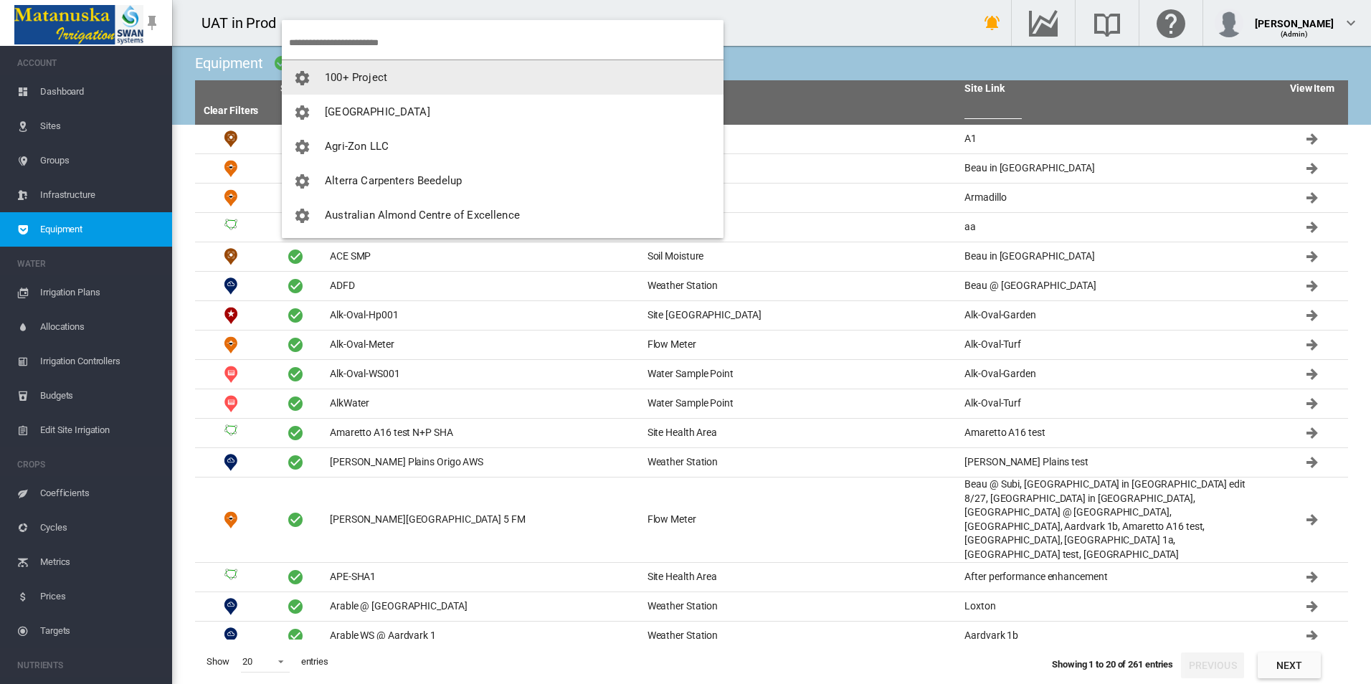
click at [416, 37] on input "search" at bounding box center [506, 43] width 435 height 34
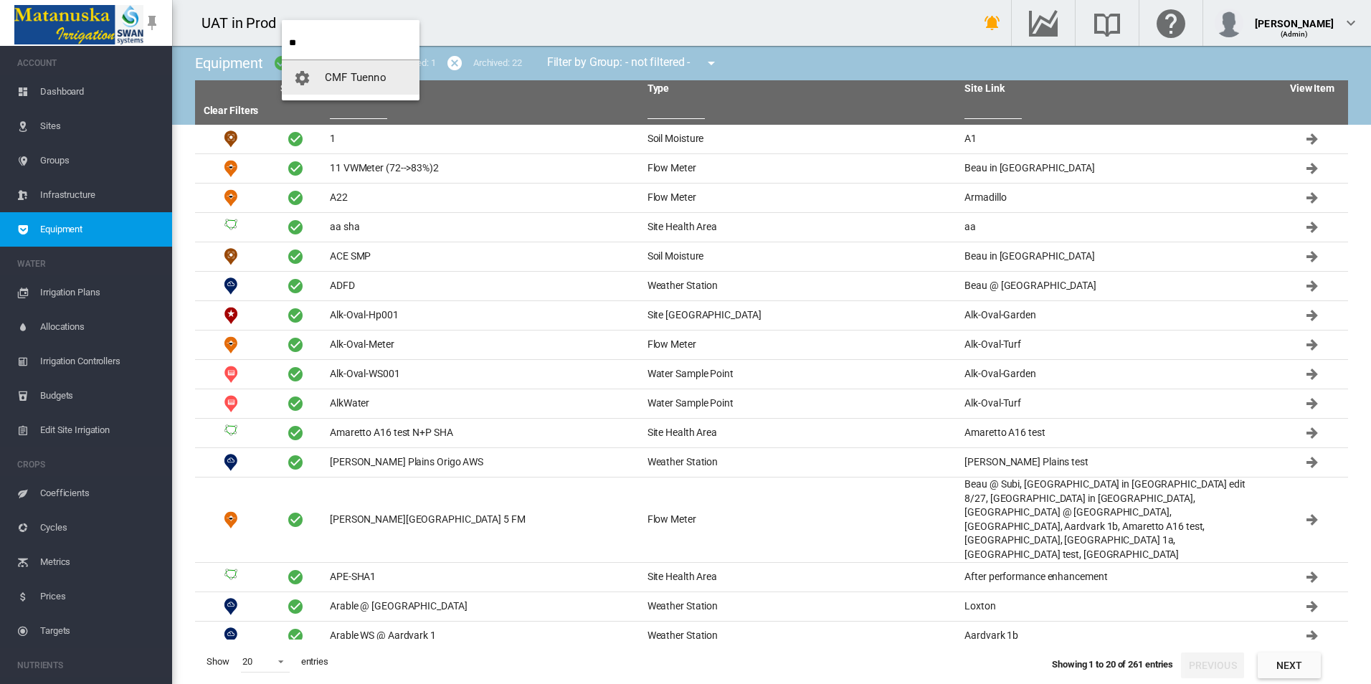
type input "**"
click at [336, 71] on span "CMF Tuenno" at bounding box center [356, 77] width 62 height 13
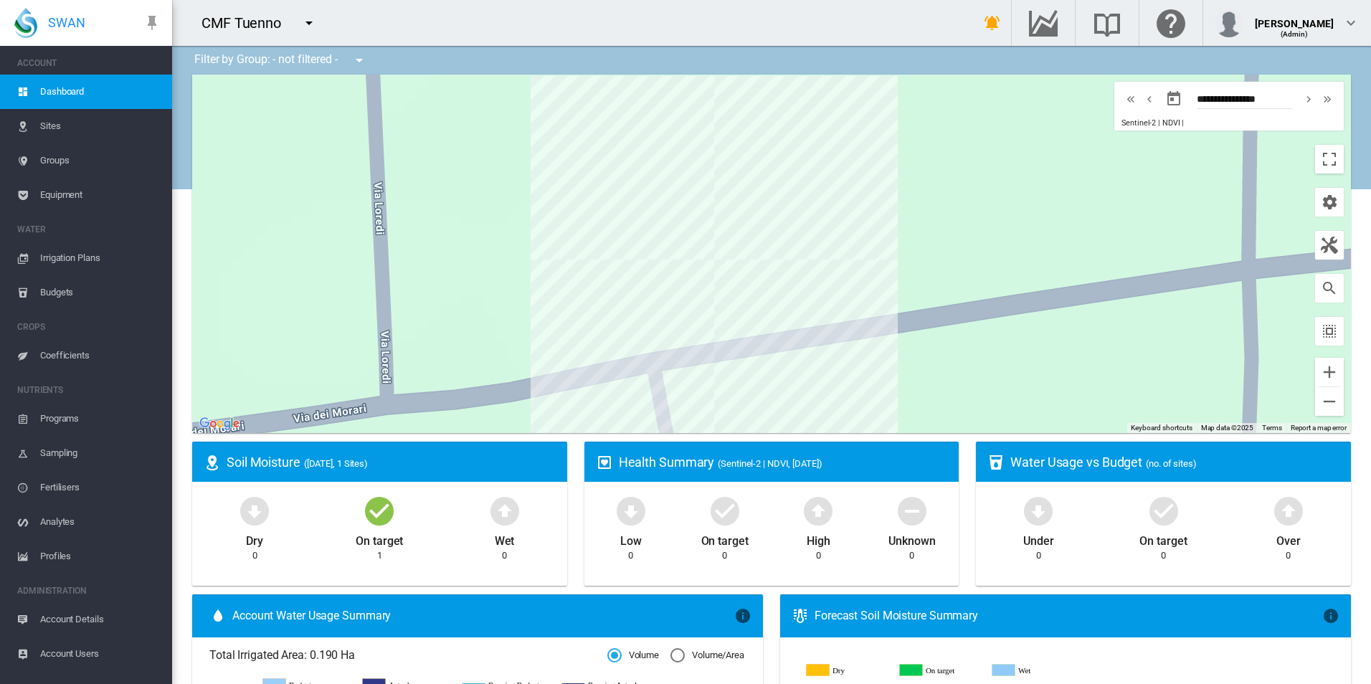
click at [97, 192] on span "Equipment" at bounding box center [100, 195] width 121 height 34
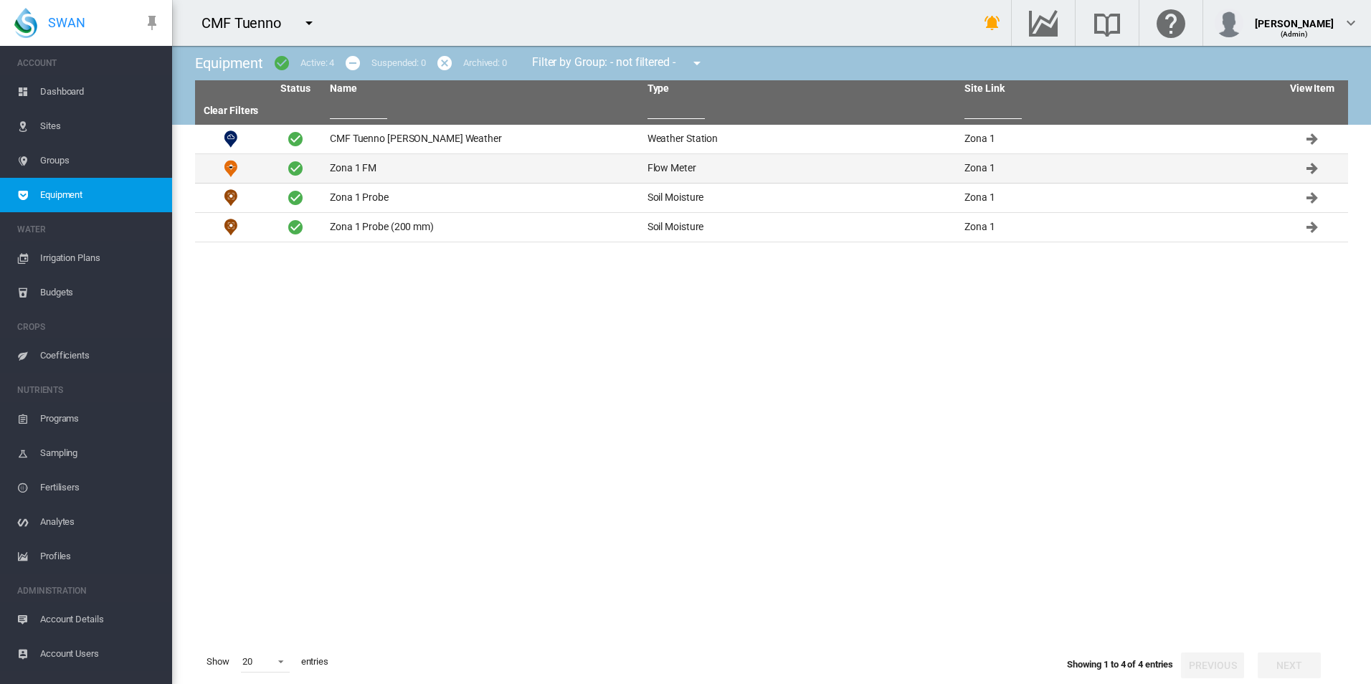
click at [401, 160] on td "Zona 1 FM" at bounding box center [483, 168] width 318 height 29
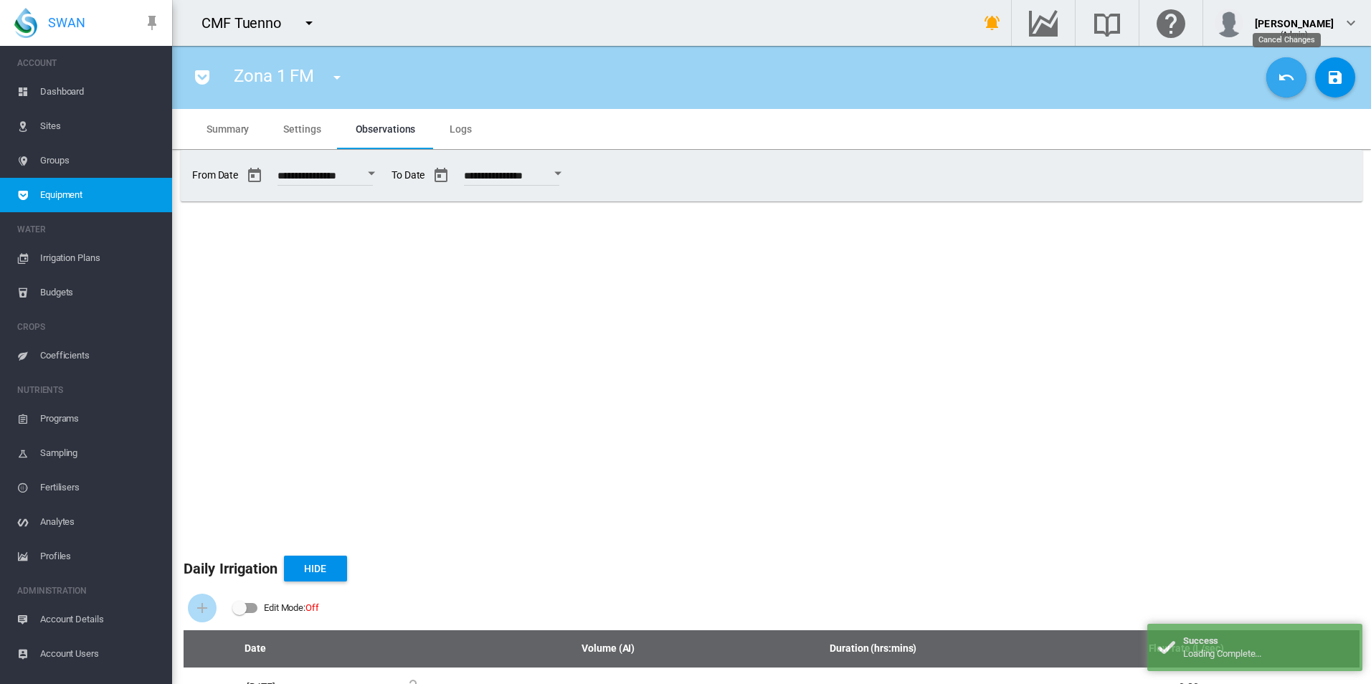
click at [1283, 81] on md-icon "icon-undo" at bounding box center [1286, 77] width 17 height 17
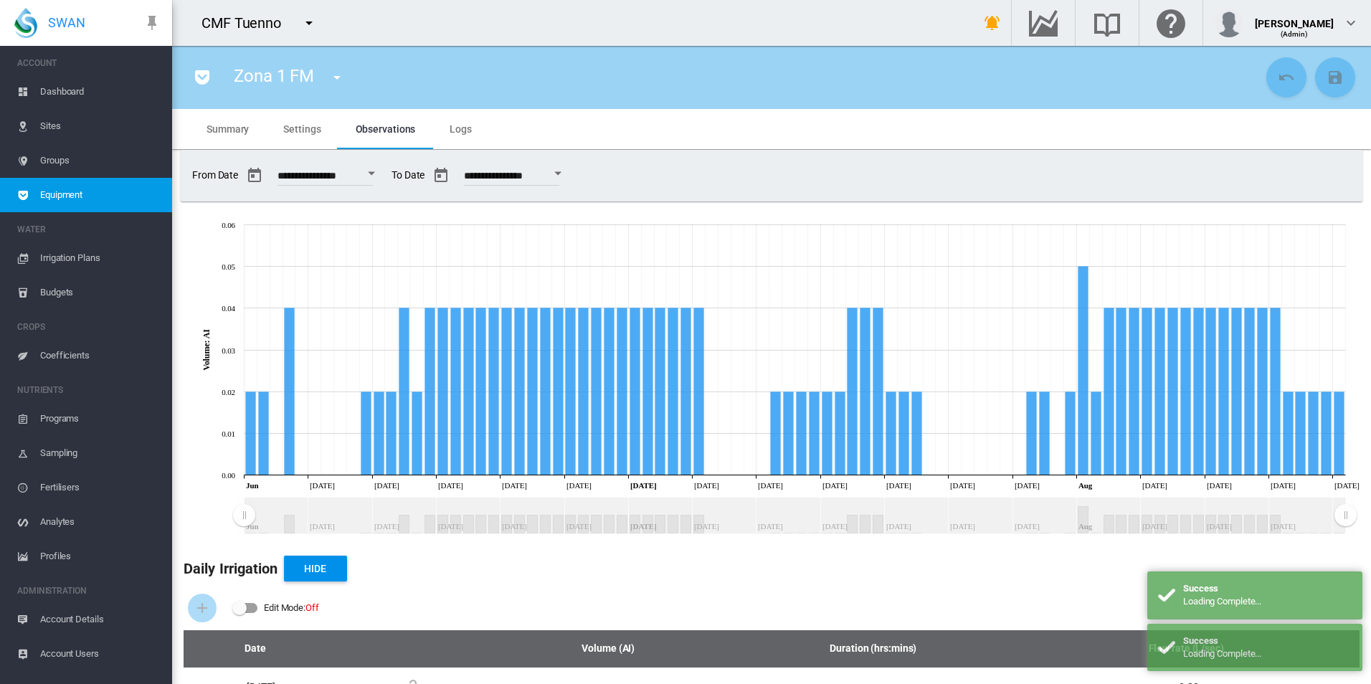
click at [145, 192] on span "Equipment" at bounding box center [100, 195] width 121 height 34
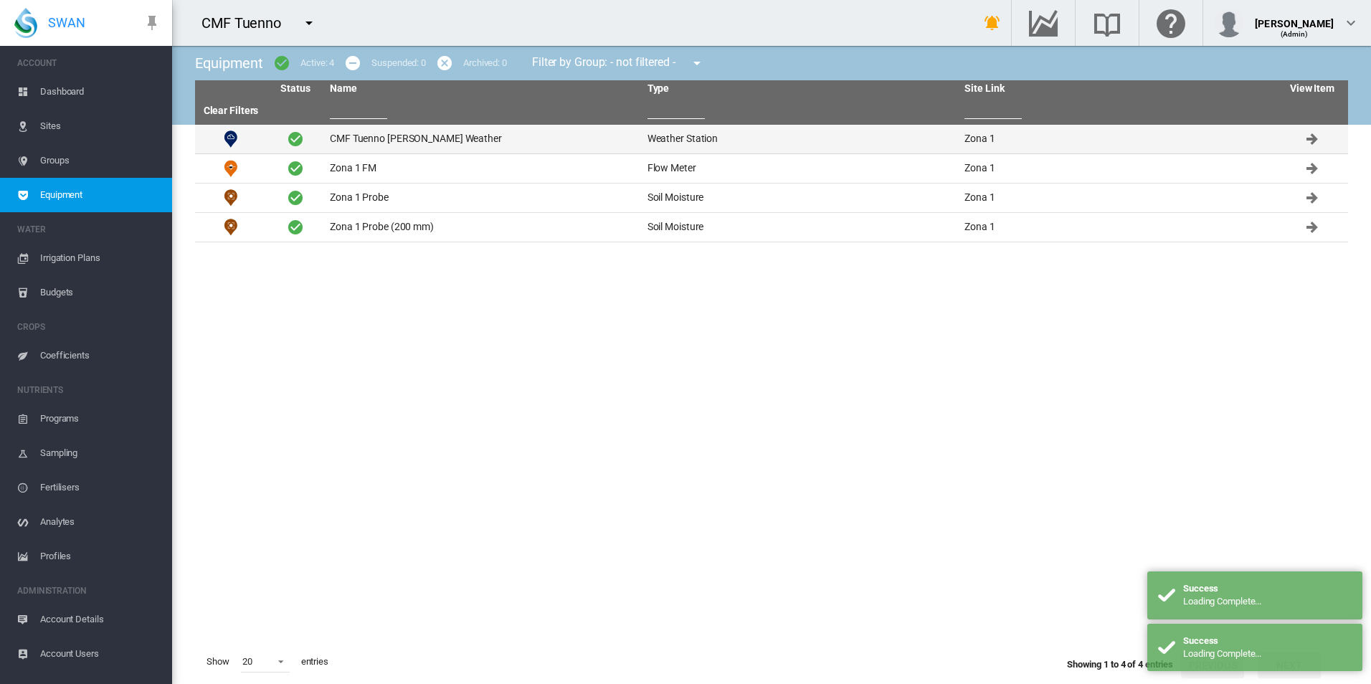
click at [441, 131] on td "CMF Tuenno [PERSON_NAME] Weather" at bounding box center [483, 139] width 318 height 29
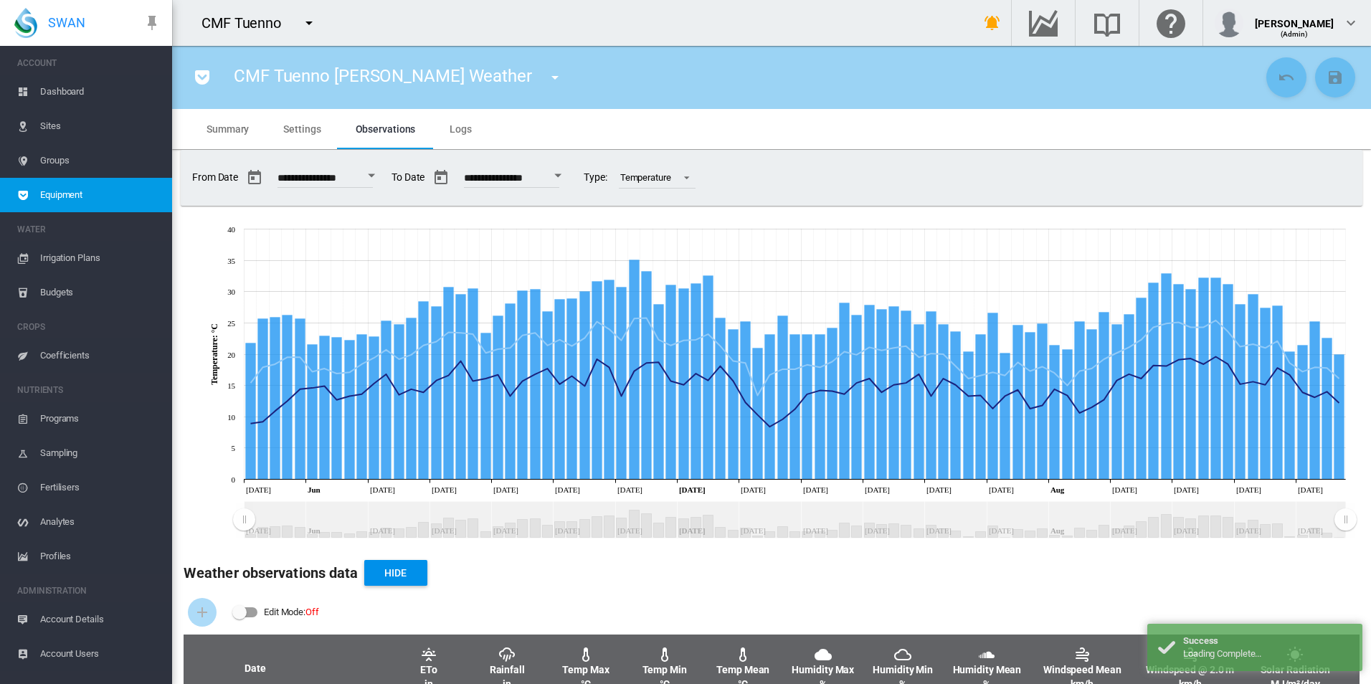
click at [152, 200] on span "Equipment" at bounding box center [100, 195] width 121 height 34
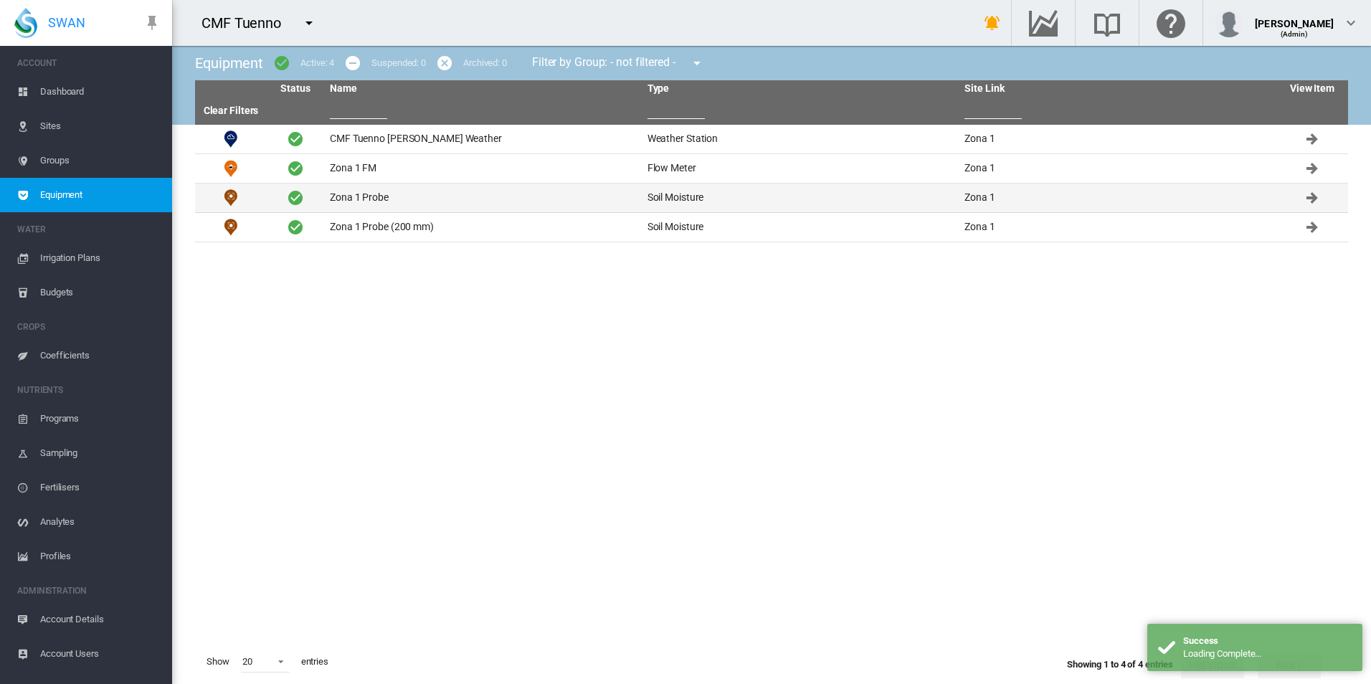
click at [393, 194] on td "Zona 1 Probe" at bounding box center [483, 198] width 318 height 29
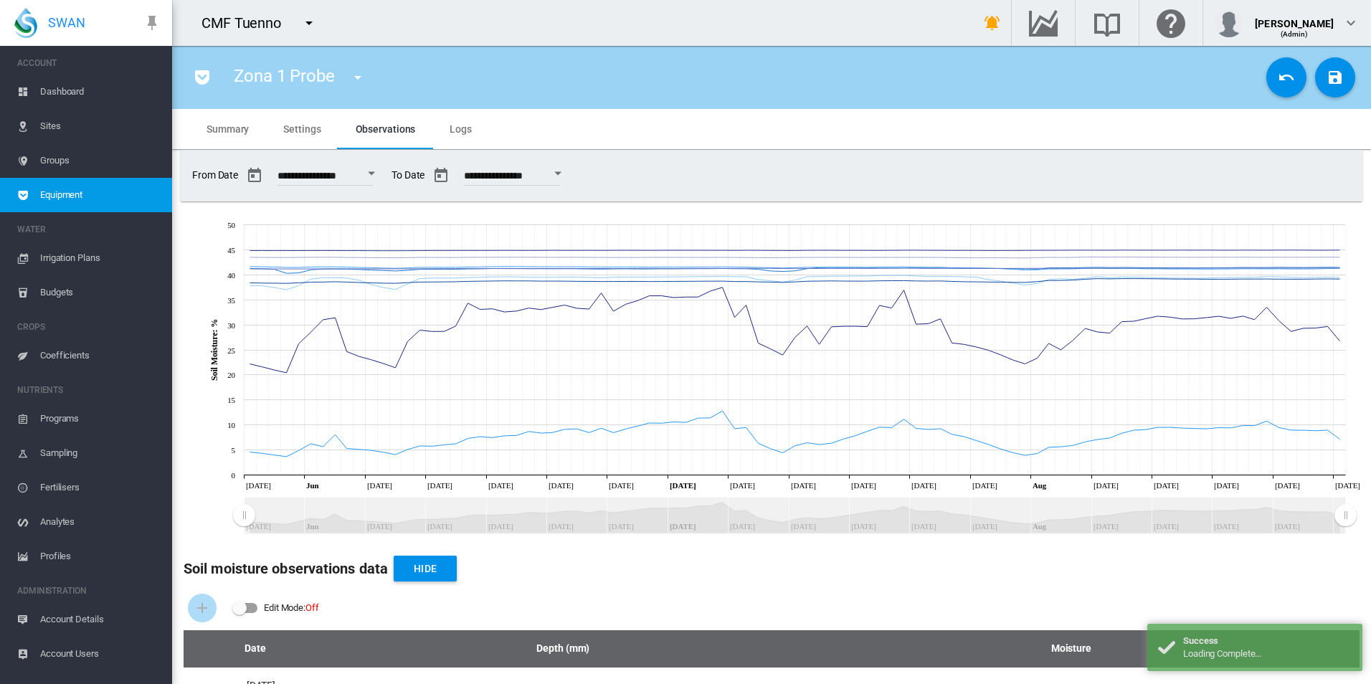
click at [312, 130] on span "Settings" at bounding box center [301, 128] width 37 height 11
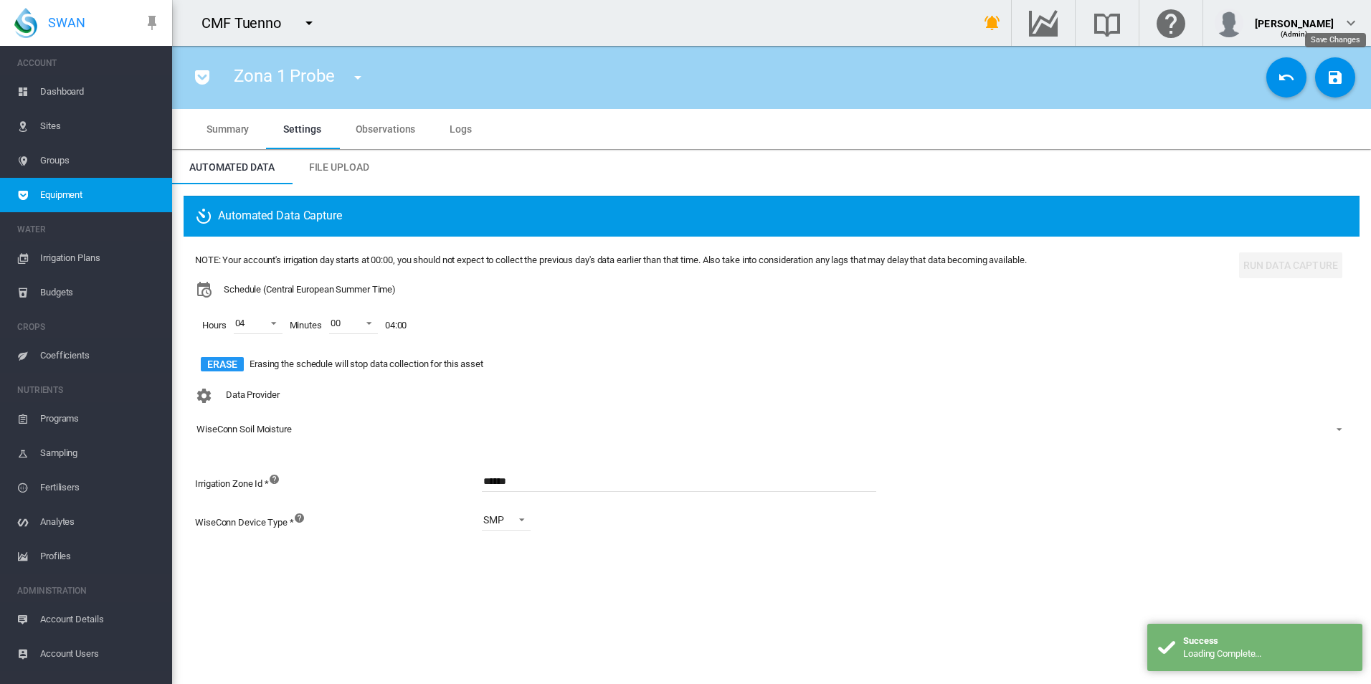
click at [1333, 76] on md-icon "icon-content-save" at bounding box center [1335, 77] width 17 height 17
click at [77, 193] on span "Equipment" at bounding box center [100, 195] width 121 height 34
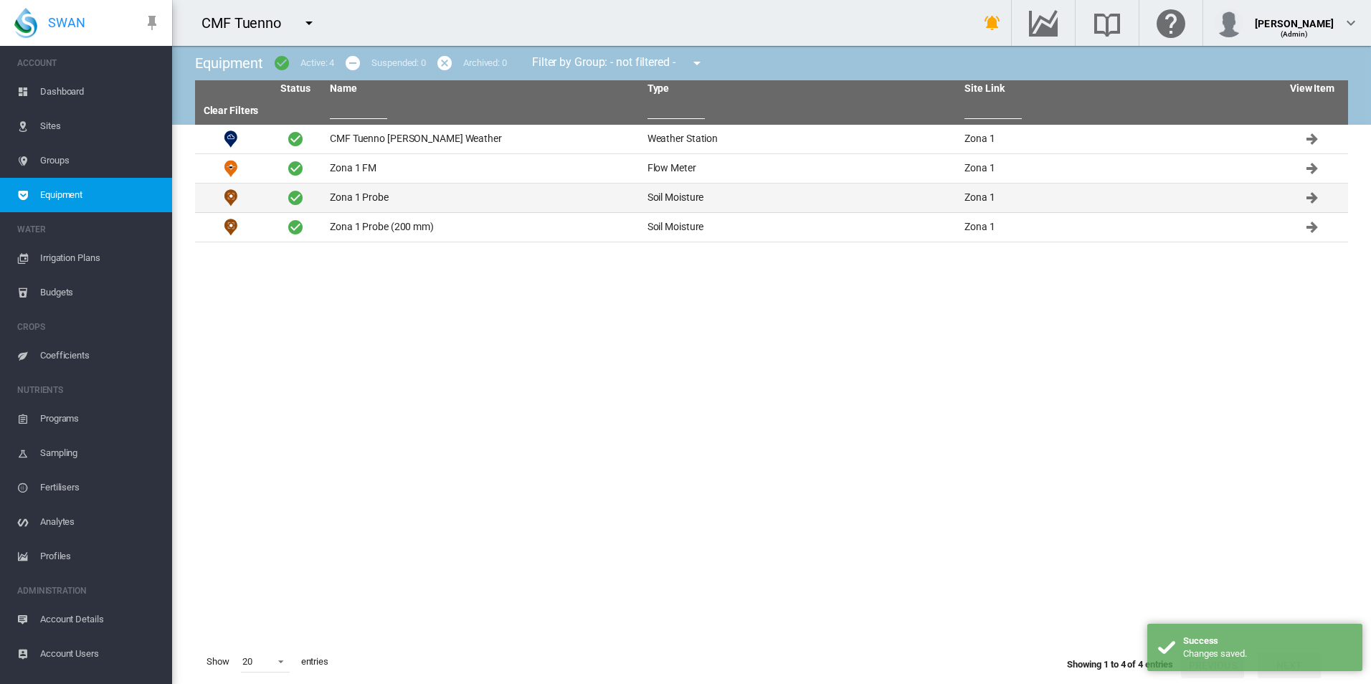
click at [392, 198] on td "Zona 1 Probe" at bounding box center [483, 198] width 318 height 29
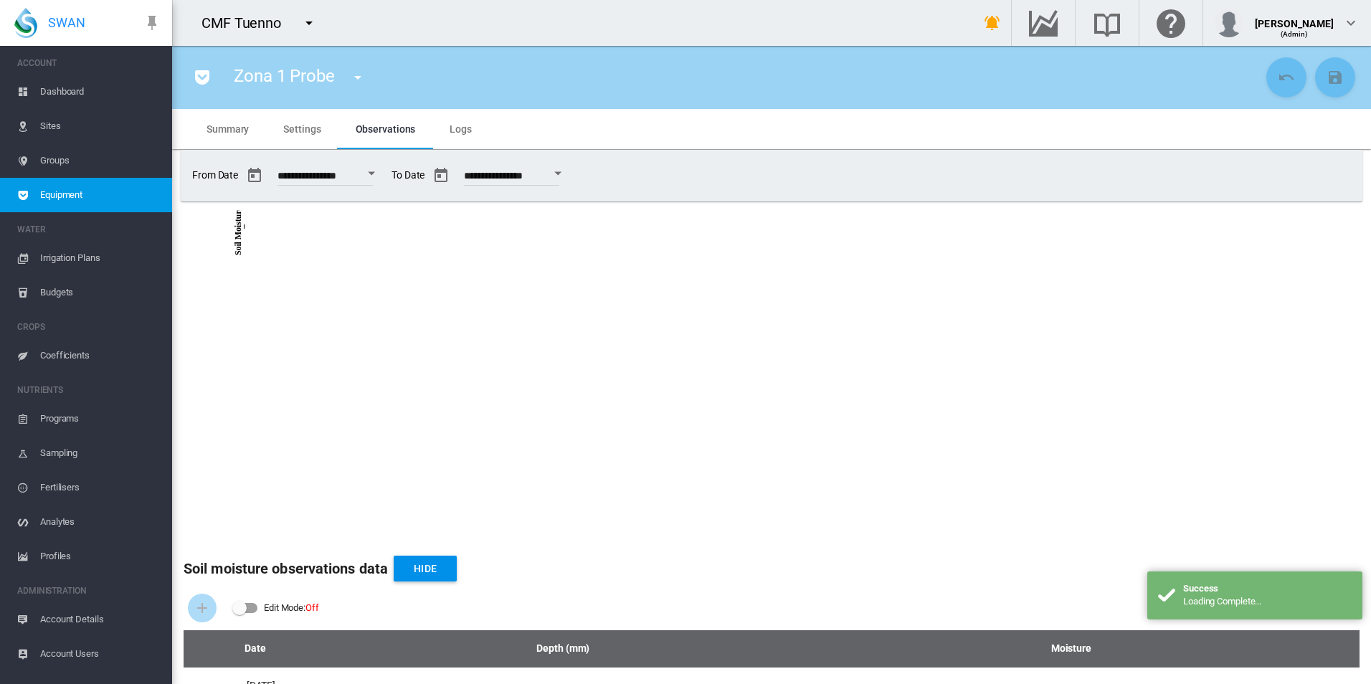
click at [301, 128] on span "Settings" at bounding box center [301, 128] width 37 height 11
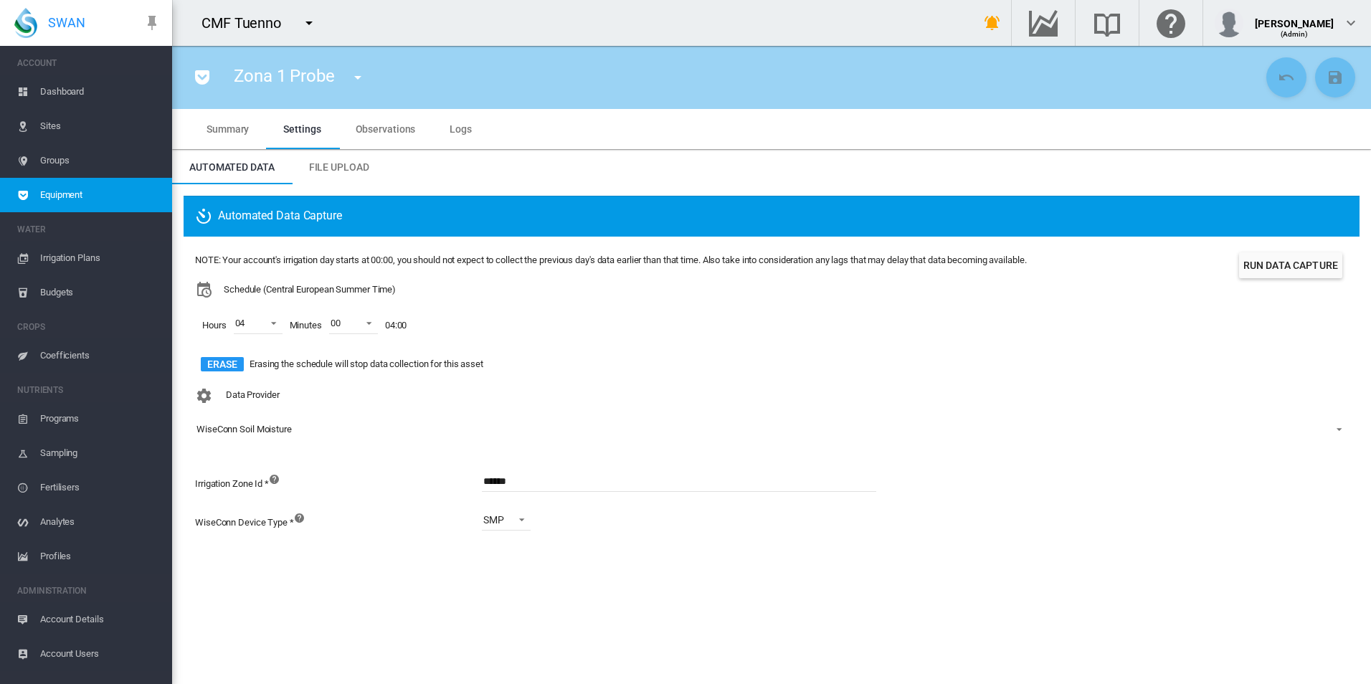
click at [100, 203] on span "Equipment" at bounding box center [100, 195] width 121 height 34
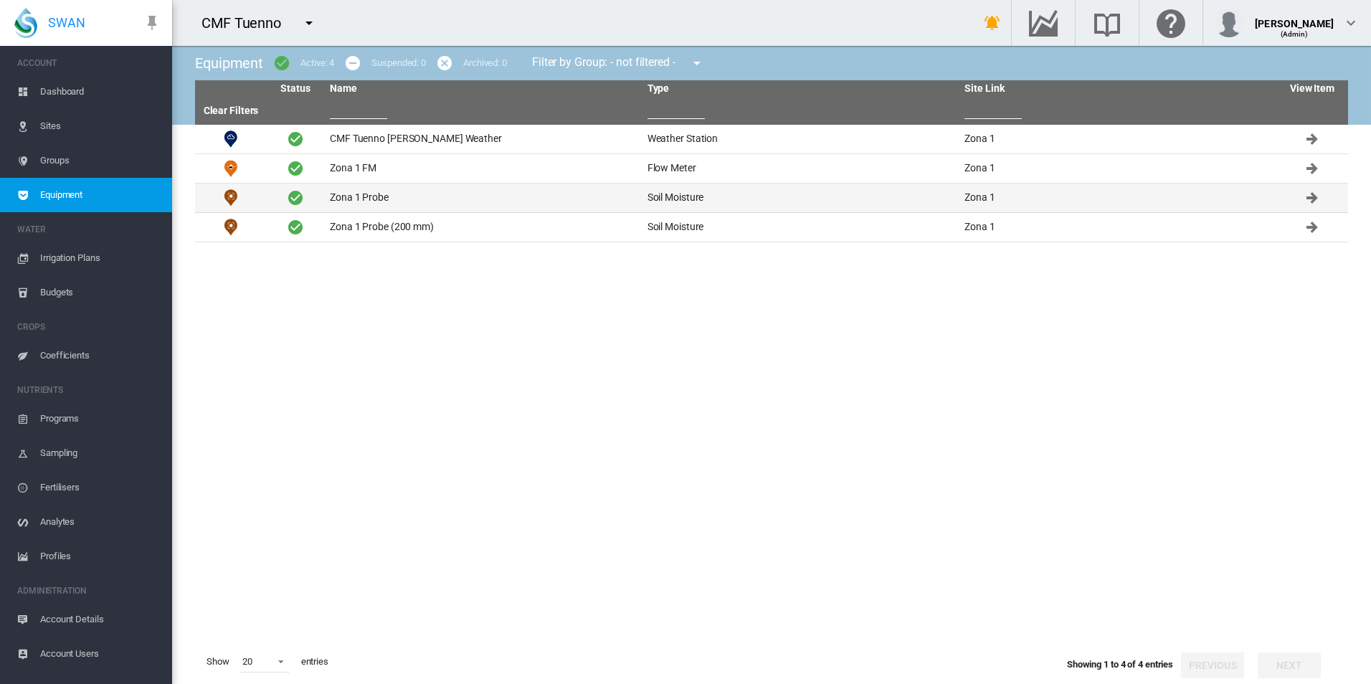
click at [423, 194] on td "Zona 1 Probe" at bounding box center [483, 198] width 318 height 29
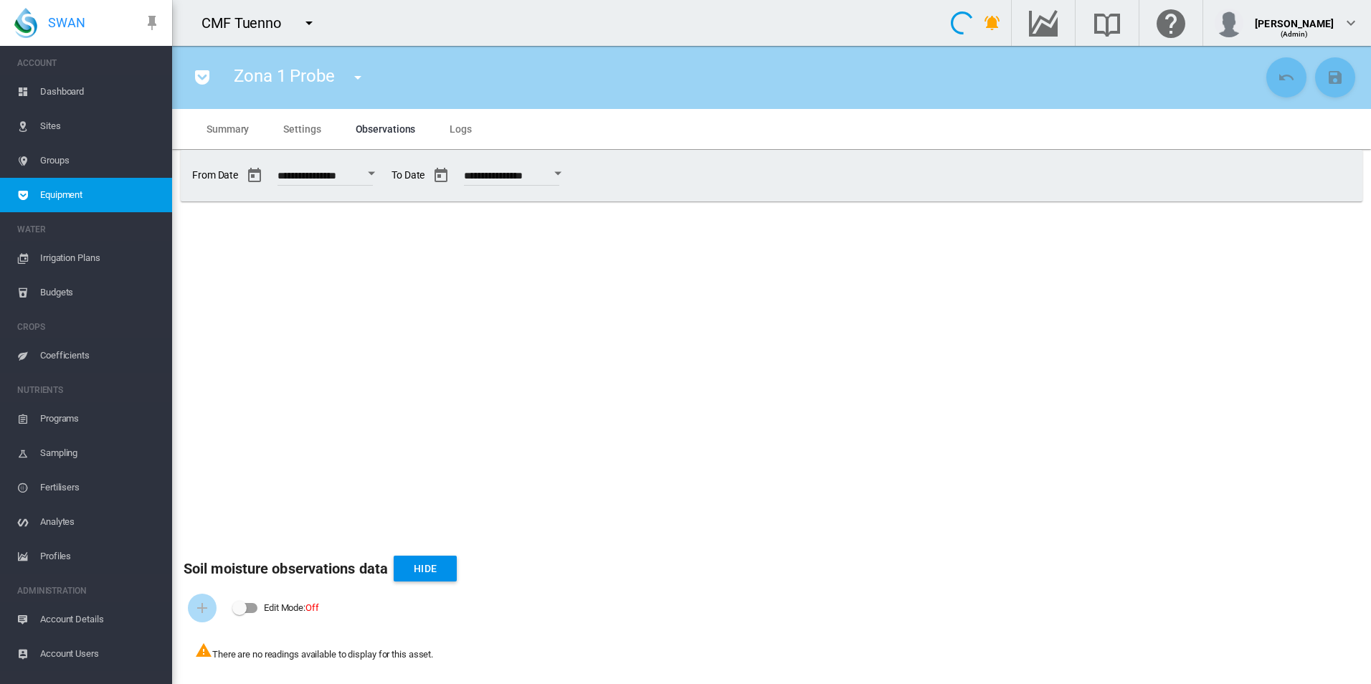
click at [140, 199] on span "Equipment" at bounding box center [100, 195] width 121 height 34
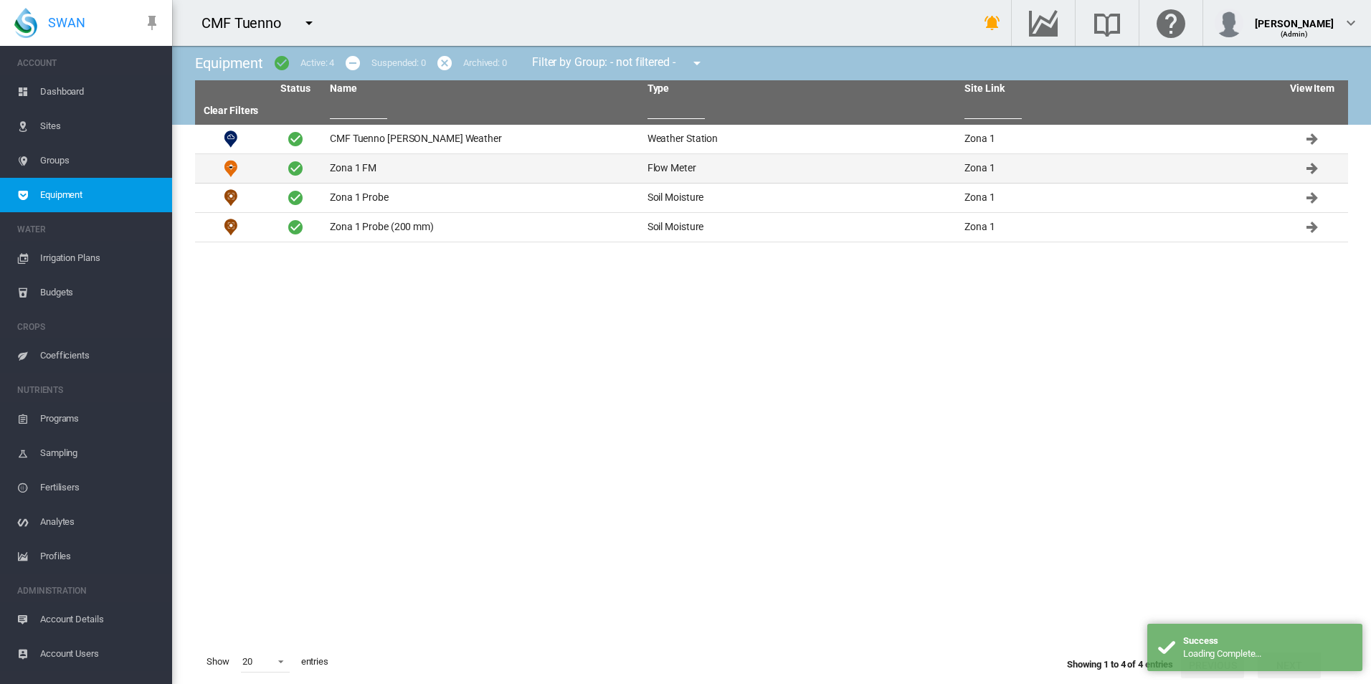
click at [342, 178] on td "Zona 1 FM" at bounding box center [483, 168] width 318 height 29
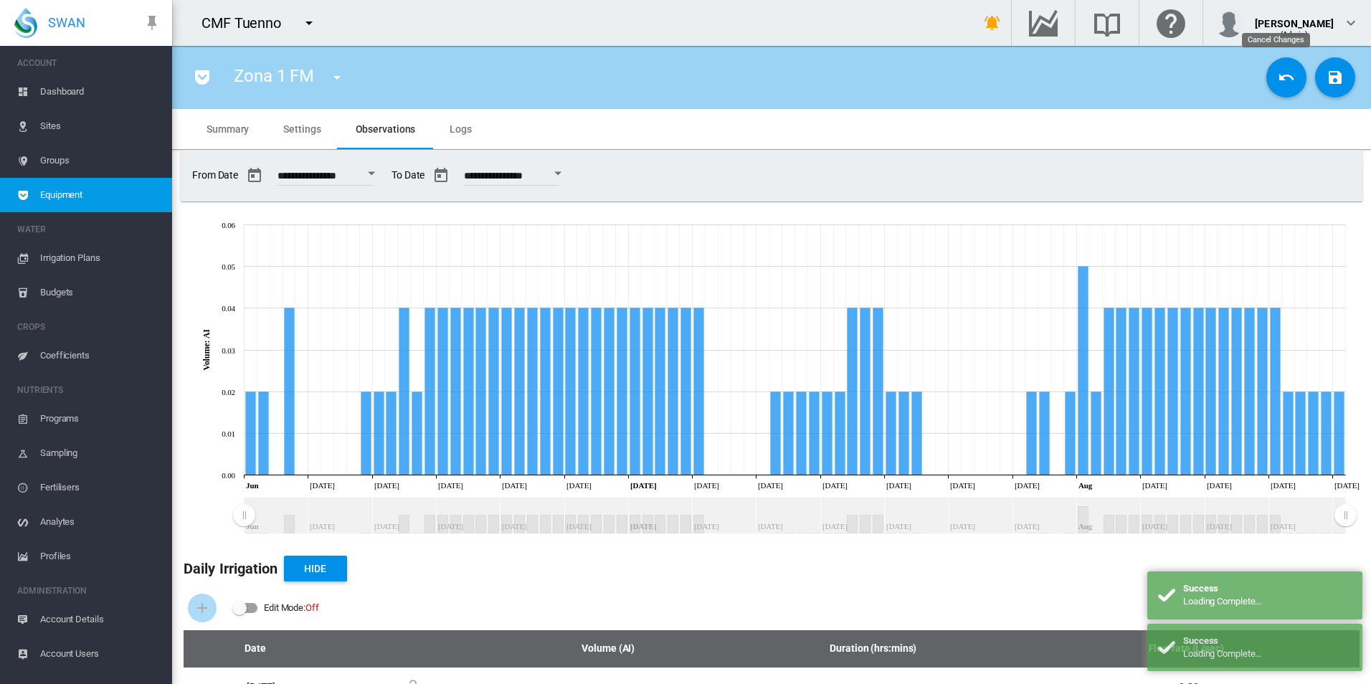
click at [1267, 77] on button "Cancel Changes" at bounding box center [1287, 77] width 40 height 40
click at [132, 199] on span "Equipment" at bounding box center [100, 195] width 121 height 34
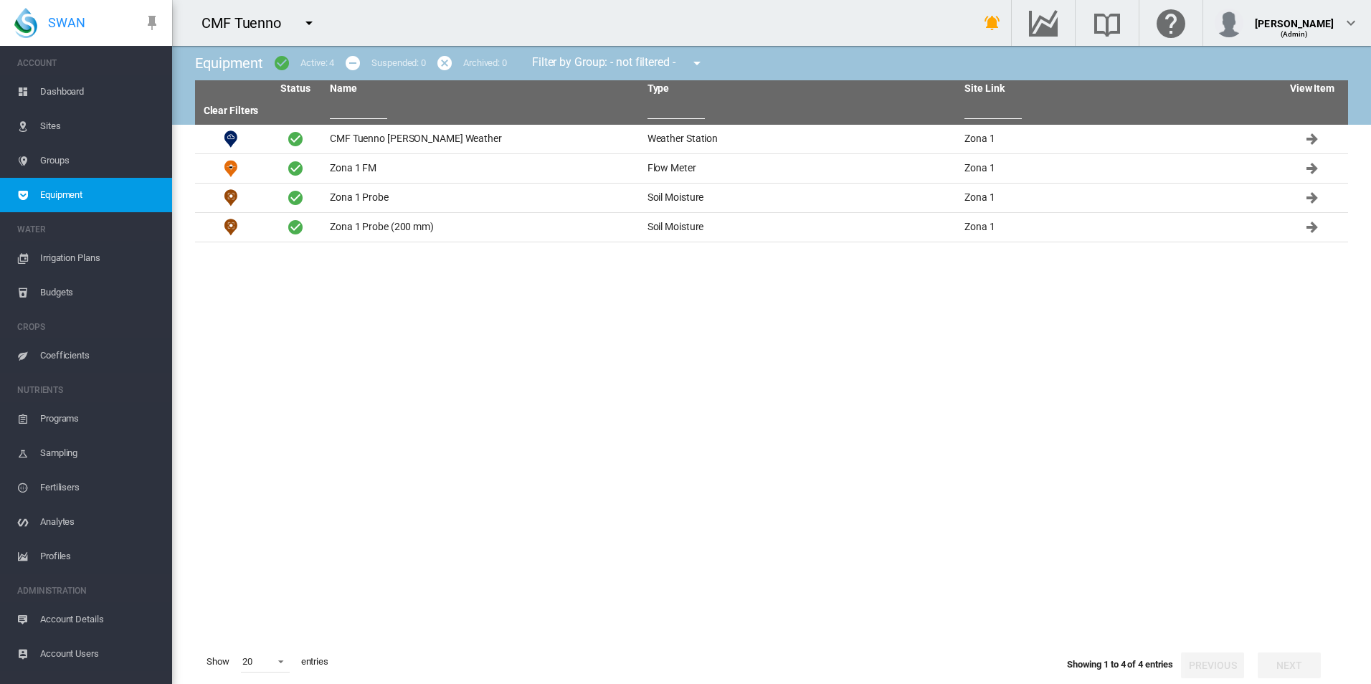
click at [308, 20] on md-icon "icon-menu-down" at bounding box center [309, 22] width 17 height 17
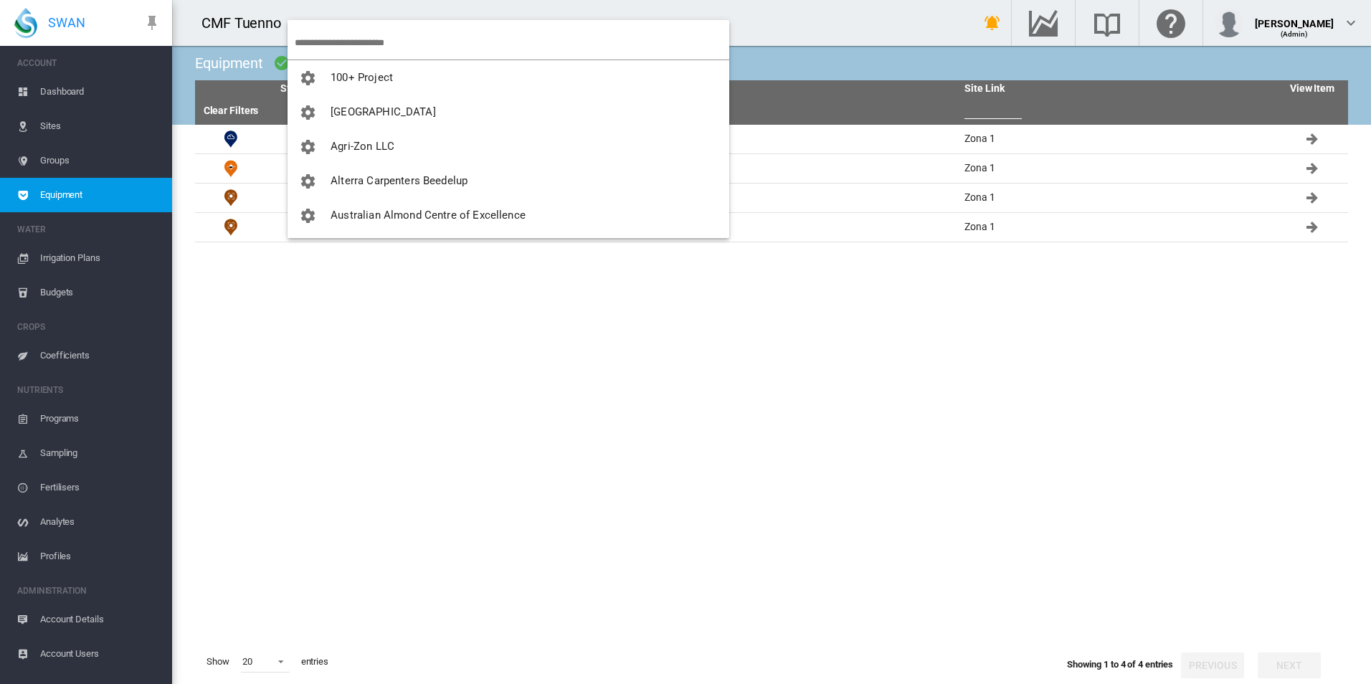
click at [431, 54] on input "search" at bounding box center [512, 43] width 435 height 34
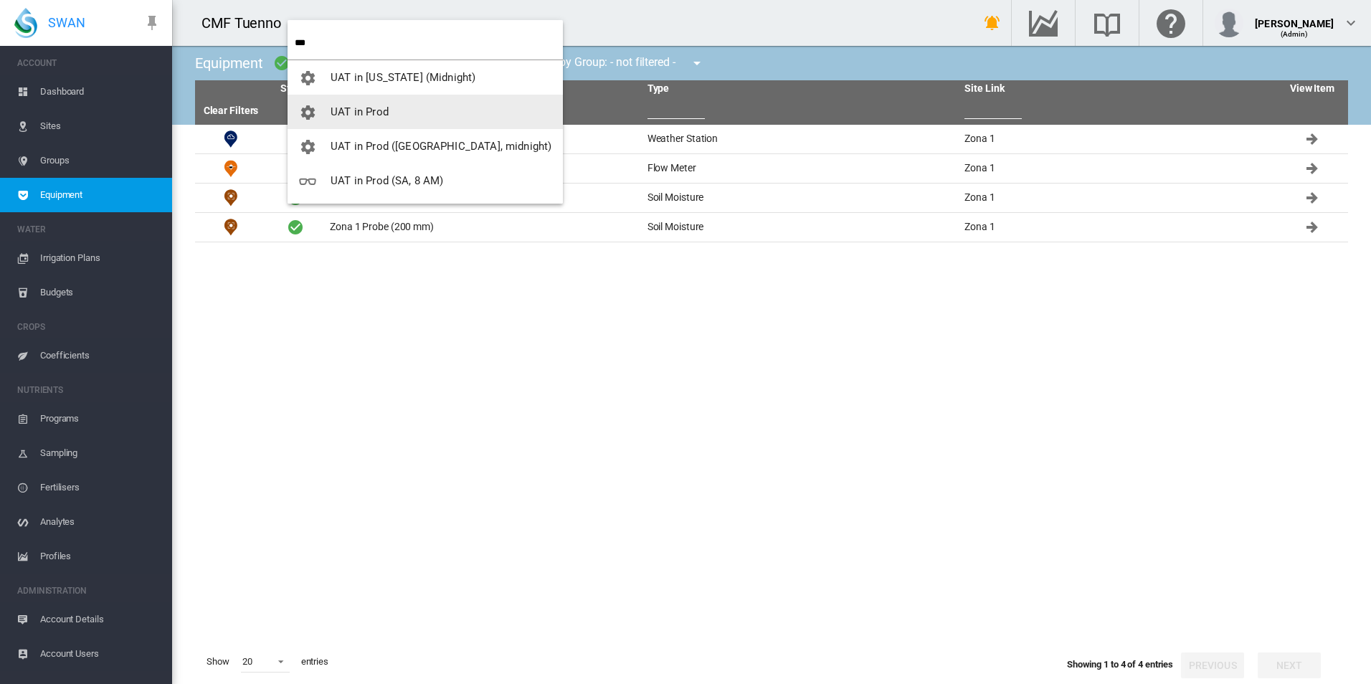
type input "***"
click at [373, 115] on span "UAT in Prod" at bounding box center [360, 111] width 58 height 13
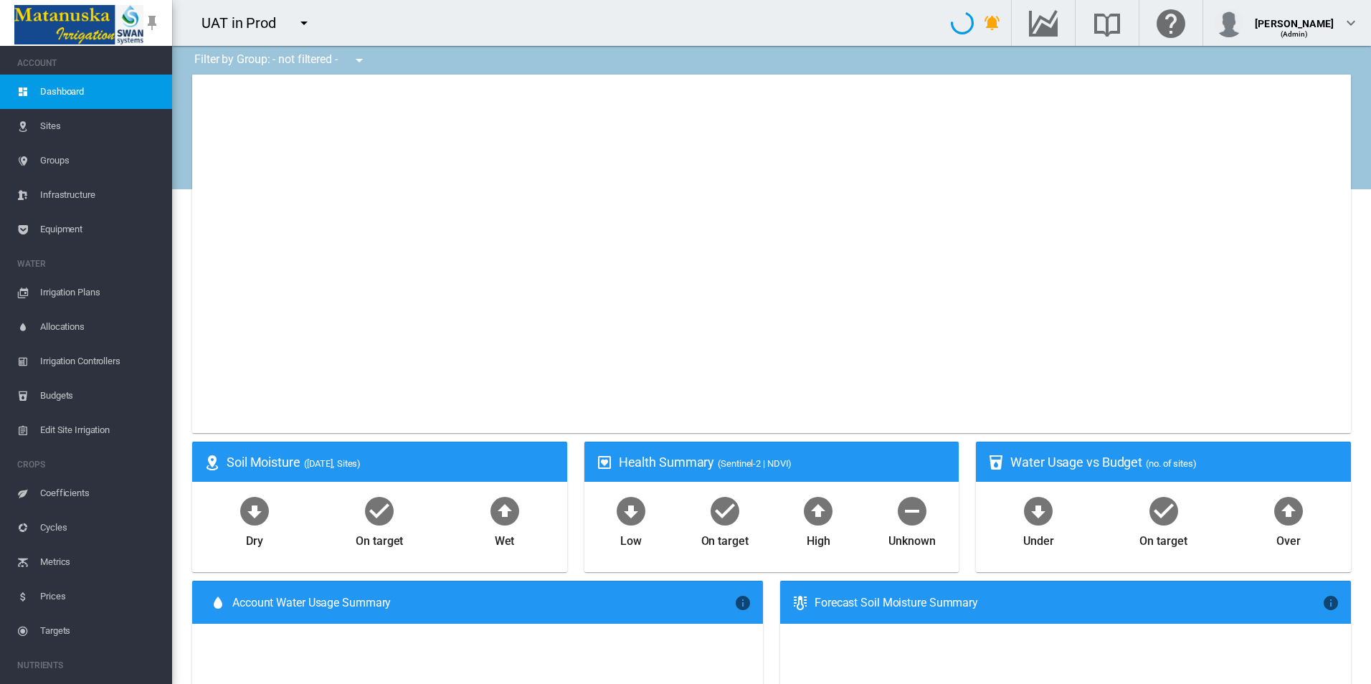
type input "**********"
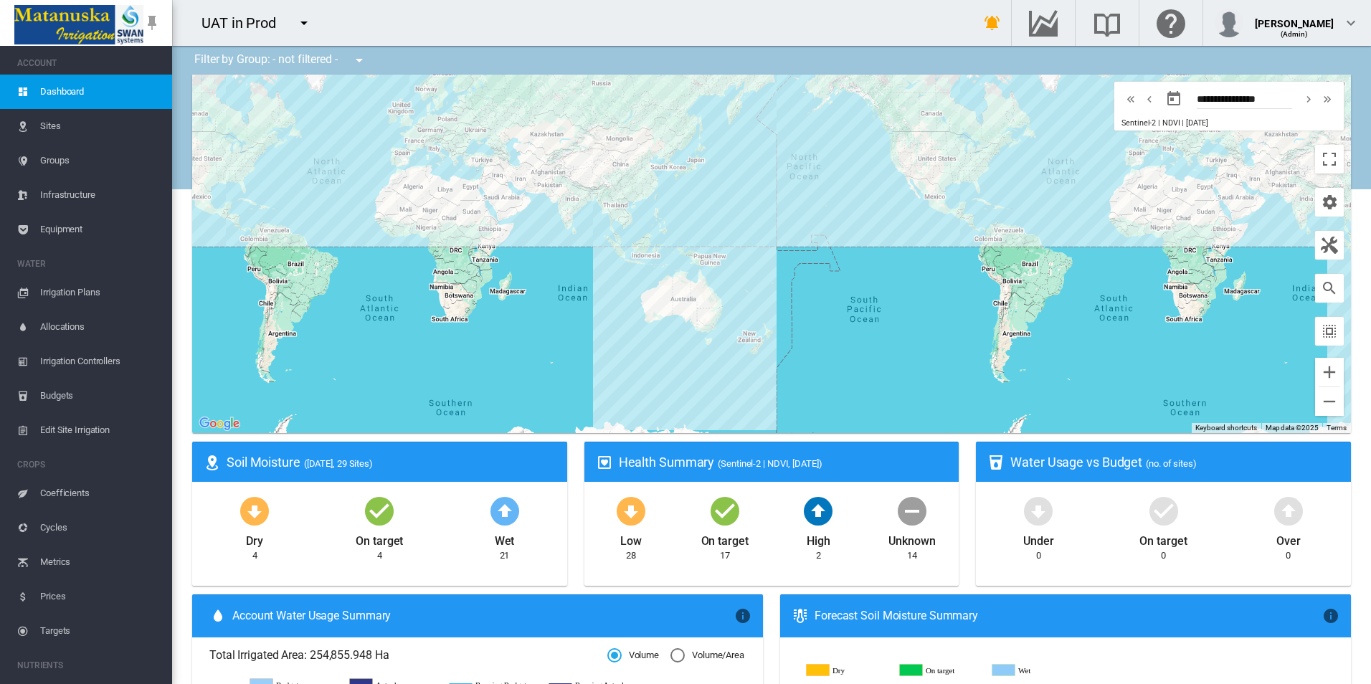
click at [82, 226] on span "Equipment" at bounding box center [100, 229] width 121 height 34
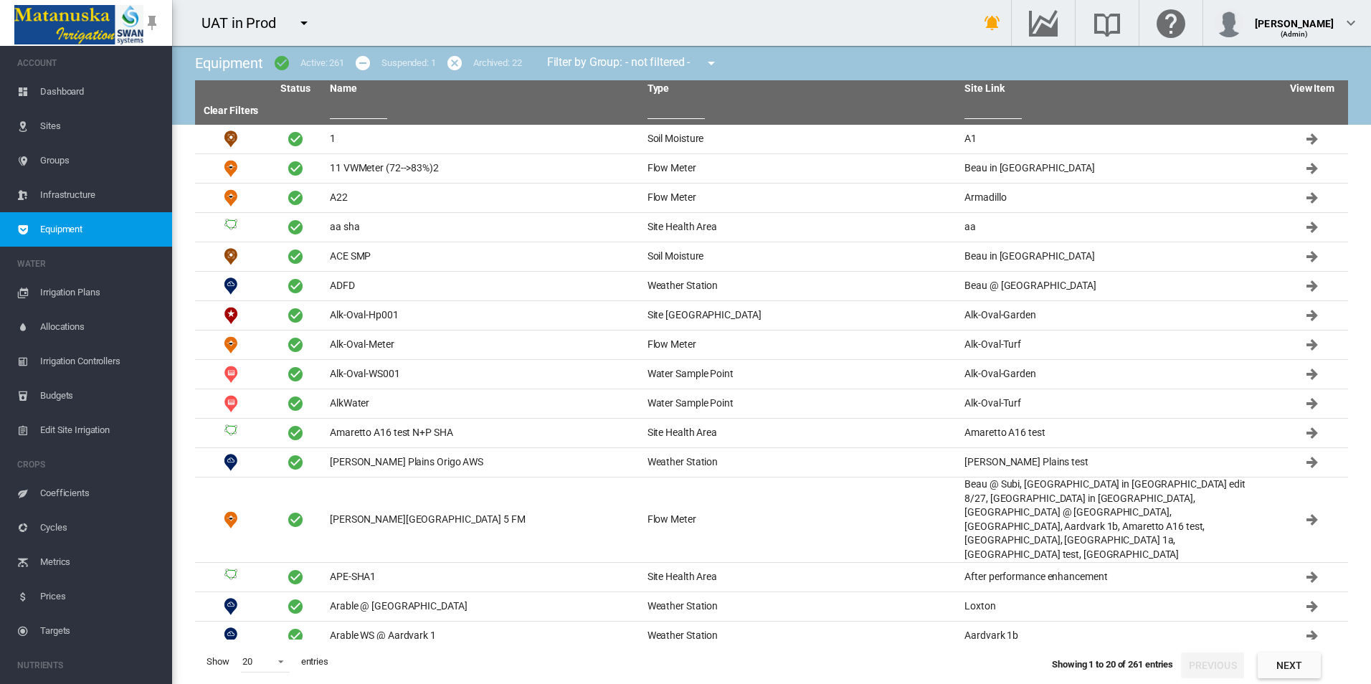
click at [347, 105] on input "text" at bounding box center [358, 109] width 57 height 22
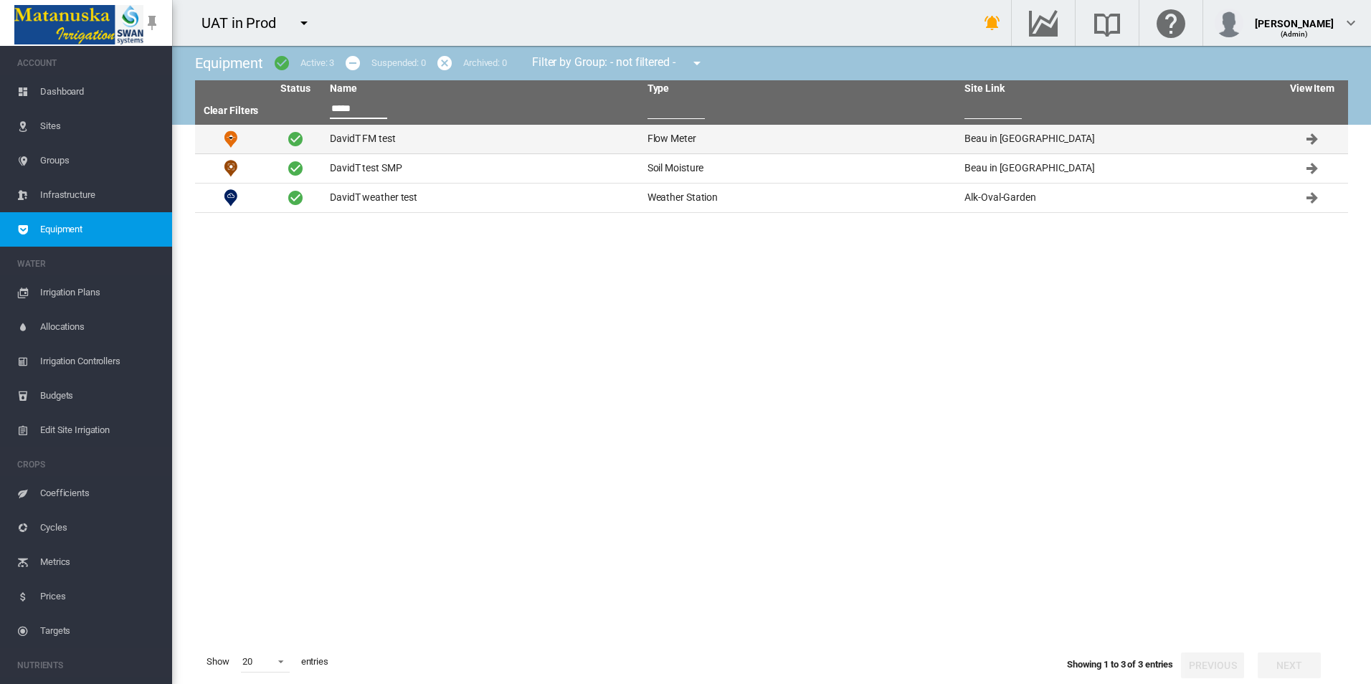
type input "*****"
click at [457, 141] on td "DavidT FM test" at bounding box center [483, 139] width 318 height 29
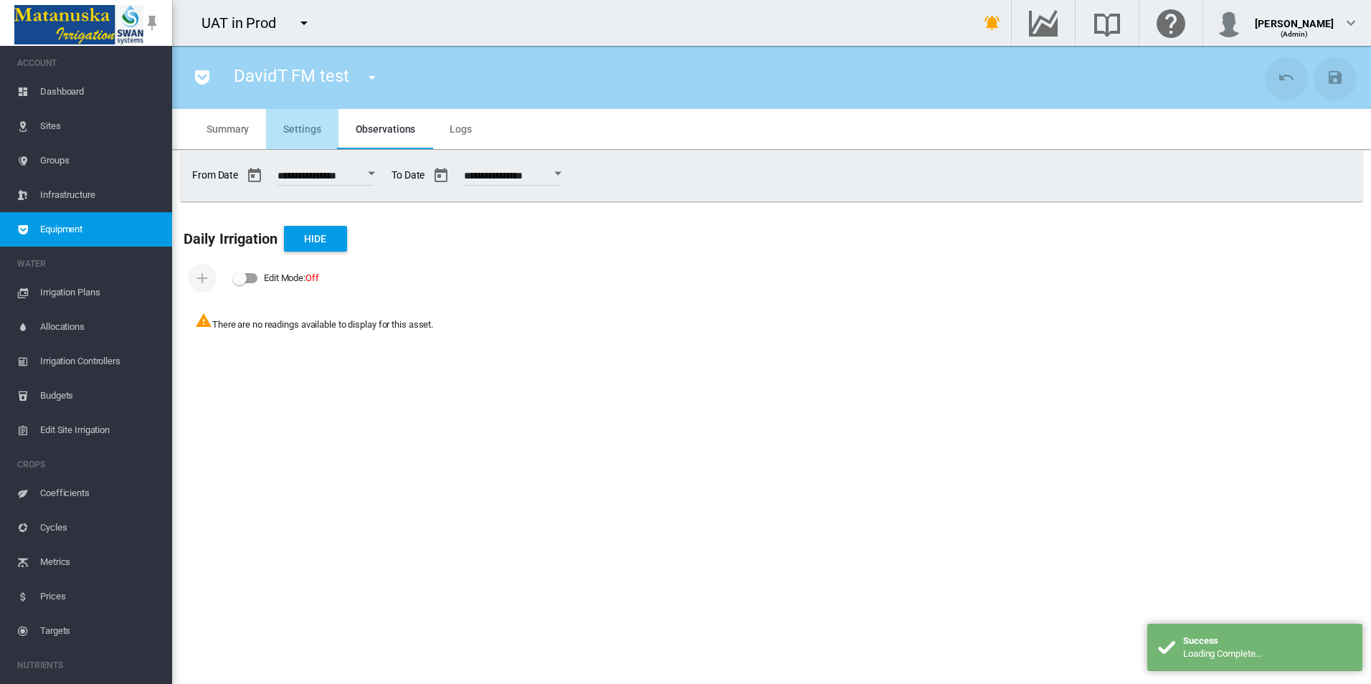
click at [303, 138] on md-tab-item "Settings" at bounding box center [302, 129] width 72 height 40
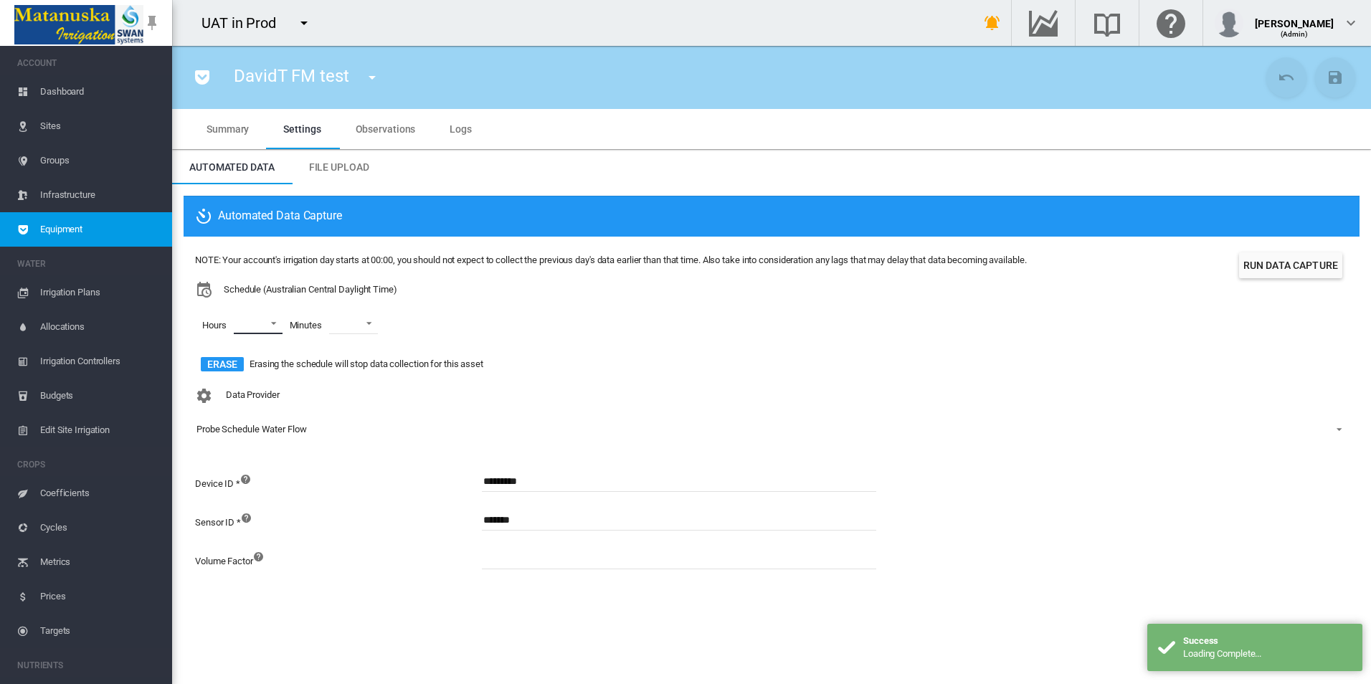
click at [269, 318] on md-select "00 01 02 03 04 05 06 07 08 09 10 11 12 13 14 15 16 17 18 19 20 21 22 23" at bounding box center [258, 324] width 49 height 22
click at [258, 324] on md-option "00" at bounding box center [256, 324] width 98 height 34
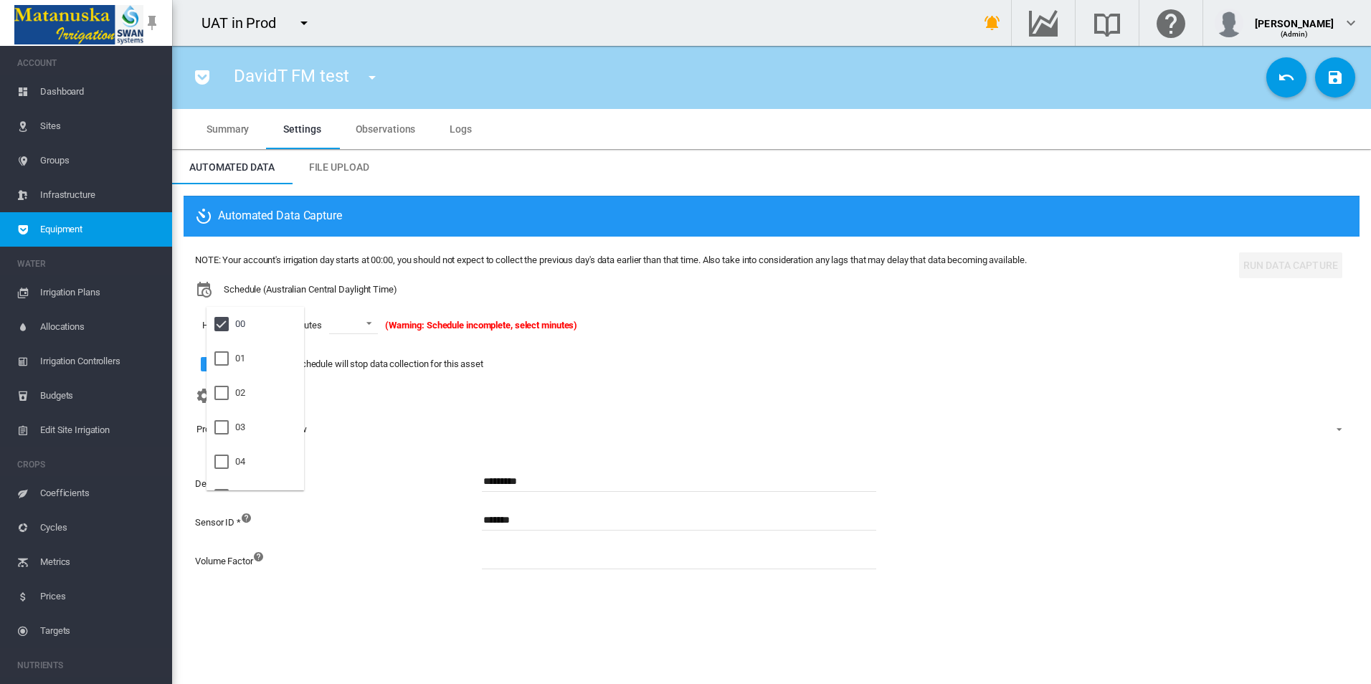
click at [348, 326] on md-backdrop at bounding box center [685, 342] width 1371 height 684
click at [350, 332] on md-select-value at bounding box center [353, 324] width 49 height 22
click at [361, 346] on md-option "00" at bounding box center [369, 358] width 98 height 34
click at [507, 335] on div "Hours 00 Minutes 00 00:00" at bounding box center [610, 325] width 831 height 55
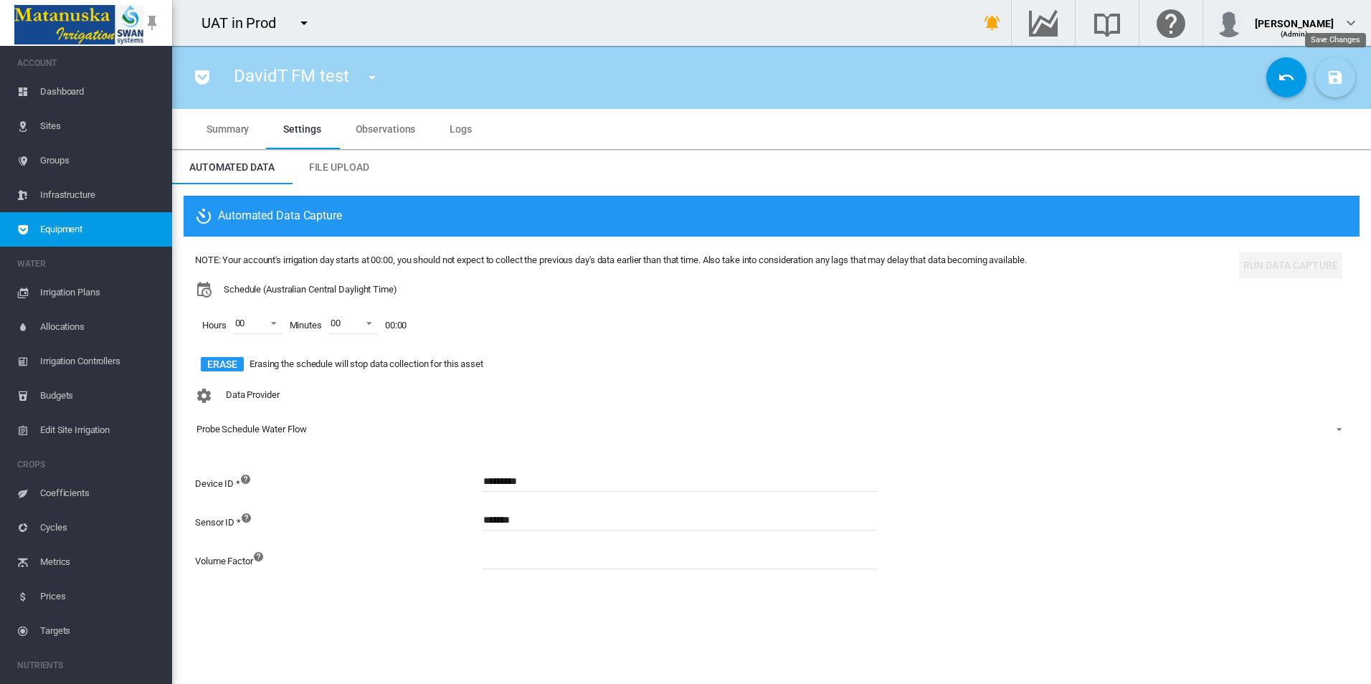
click at [1326, 76] on button "Save Changes" at bounding box center [1336, 77] width 40 height 40
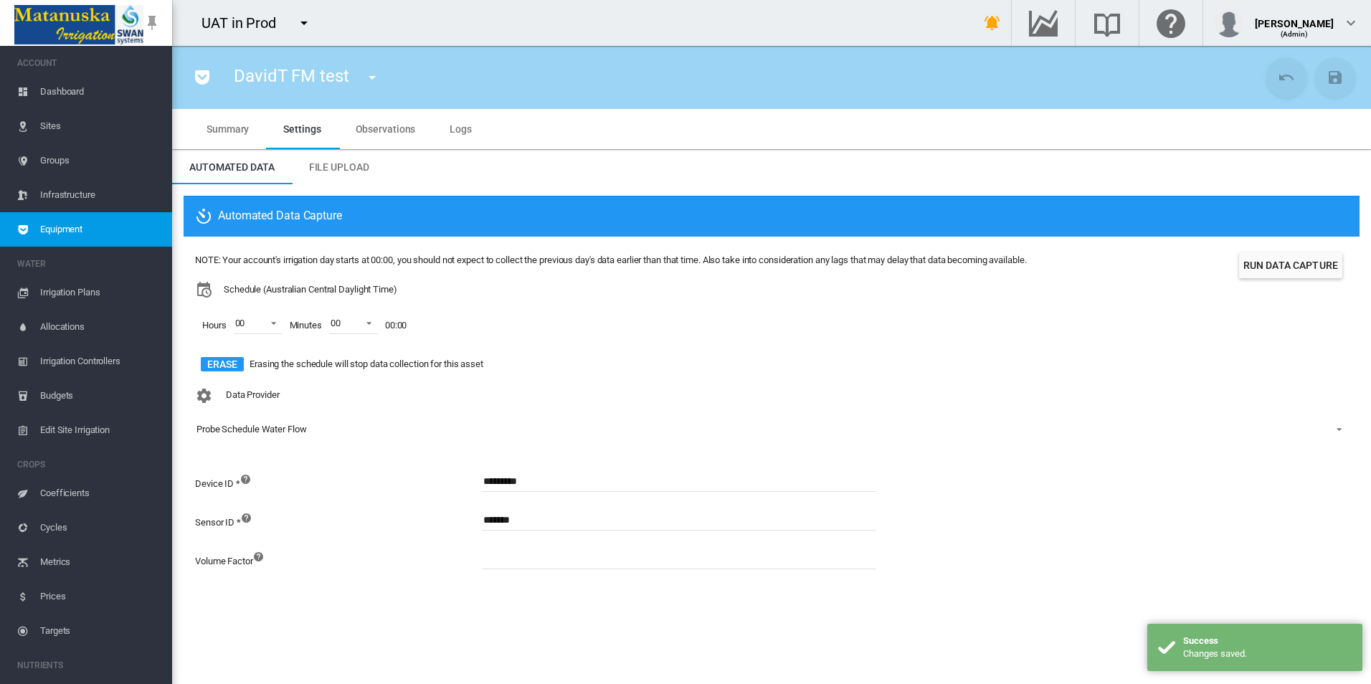
click at [115, 227] on span "Equipment" at bounding box center [100, 229] width 121 height 34
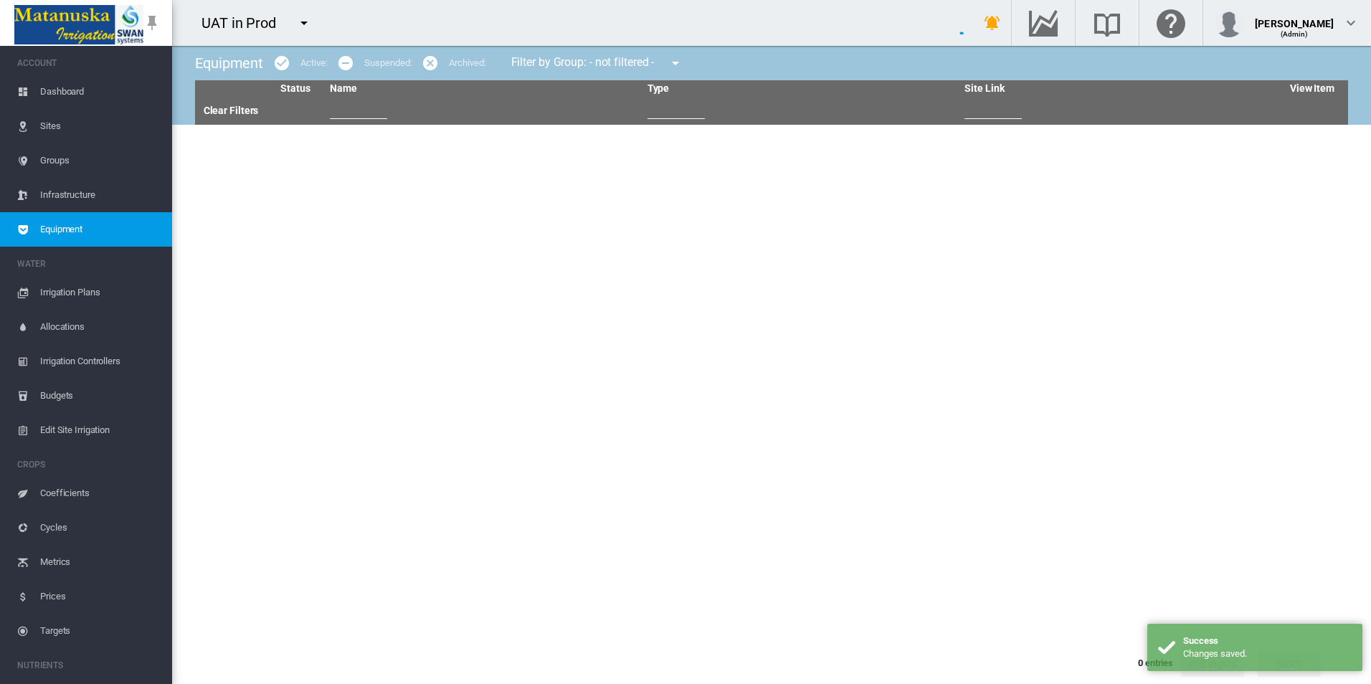
type input "*****"
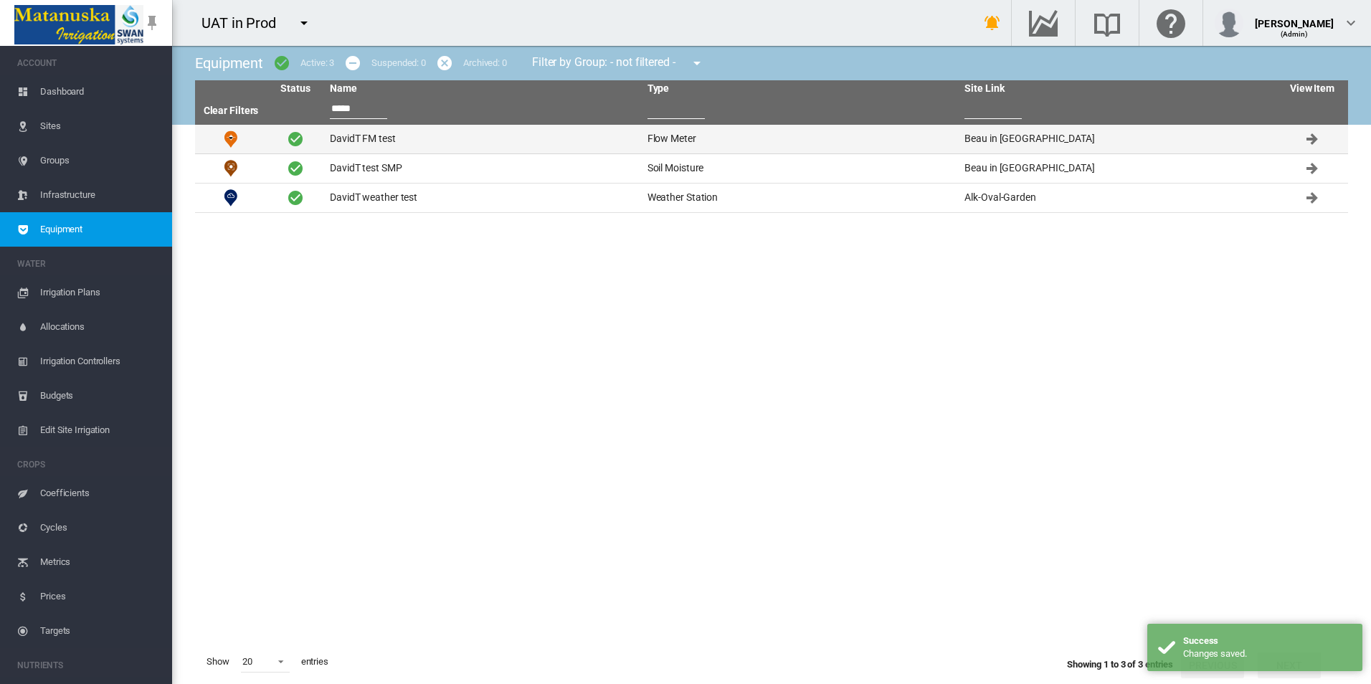
click at [362, 146] on td "DavidT FM test" at bounding box center [483, 139] width 318 height 29
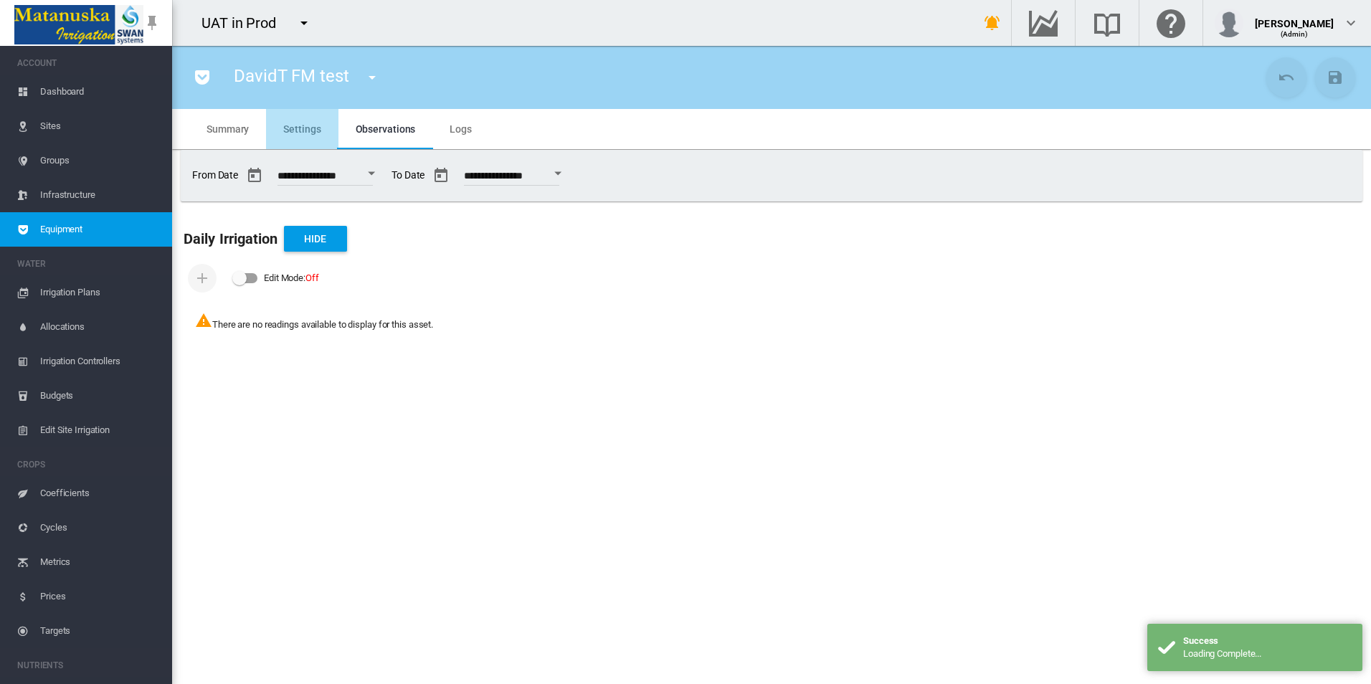
click at [319, 137] on md-tab-item "Settings" at bounding box center [302, 129] width 72 height 40
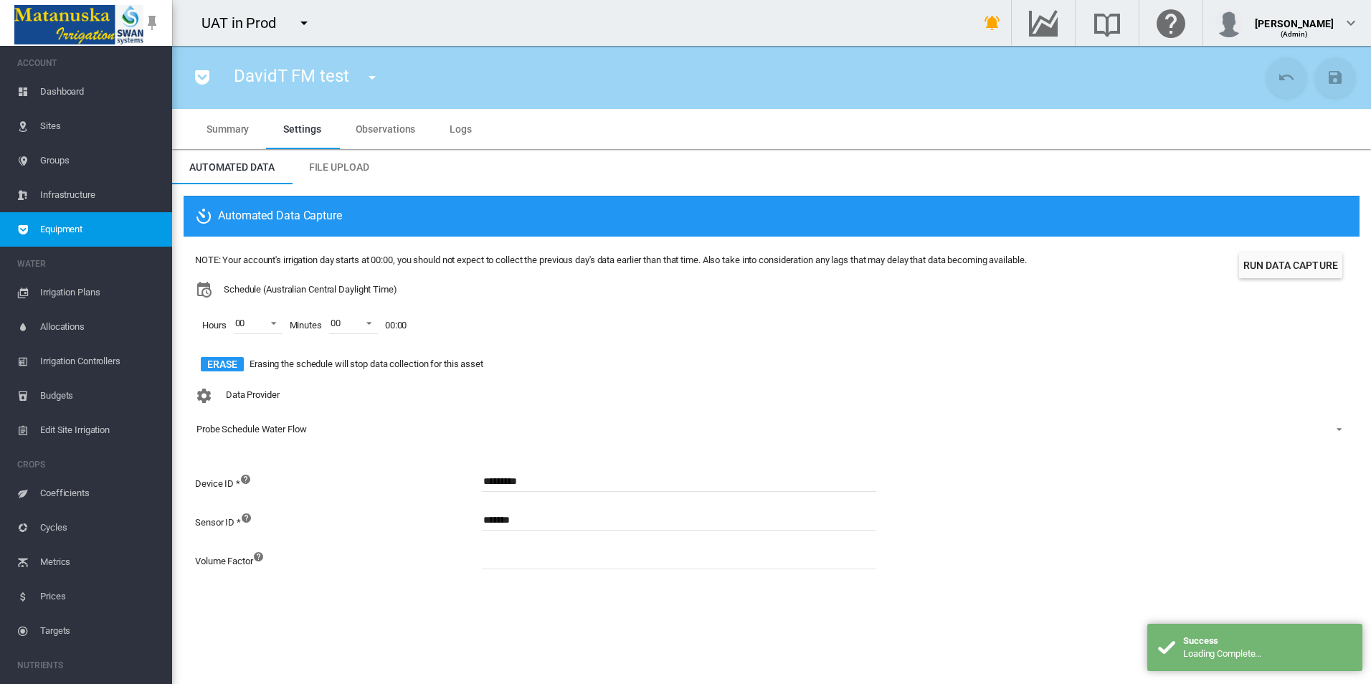
click at [212, 365] on button "Erase" at bounding box center [222, 364] width 43 height 14
click at [1337, 84] on md-icon "icon-content-save" at bounding box center [1335, 77] width 17 height 17
click at [299, 22] on md-icon "icon-menu-down" at bounding box center [304, 22] width 17 height 17
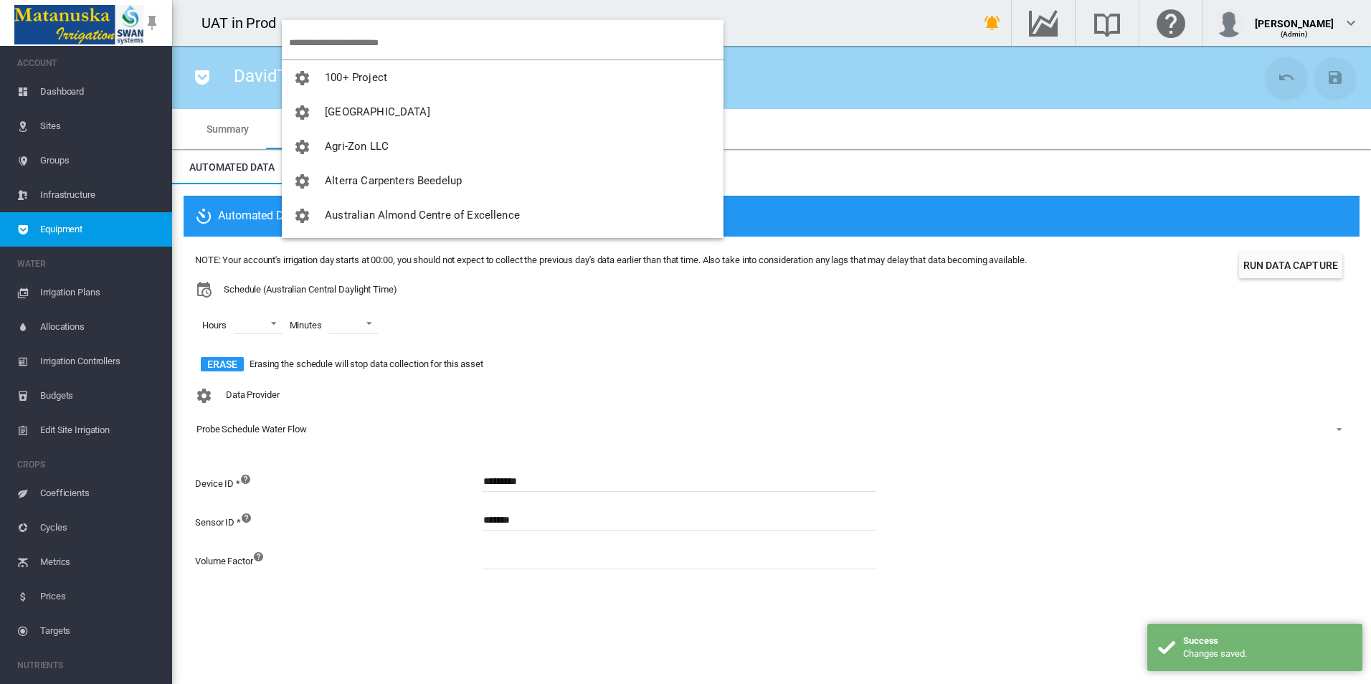
click at [319, 34] on input "search" at bounding box center [506, 43] width 435 height 34
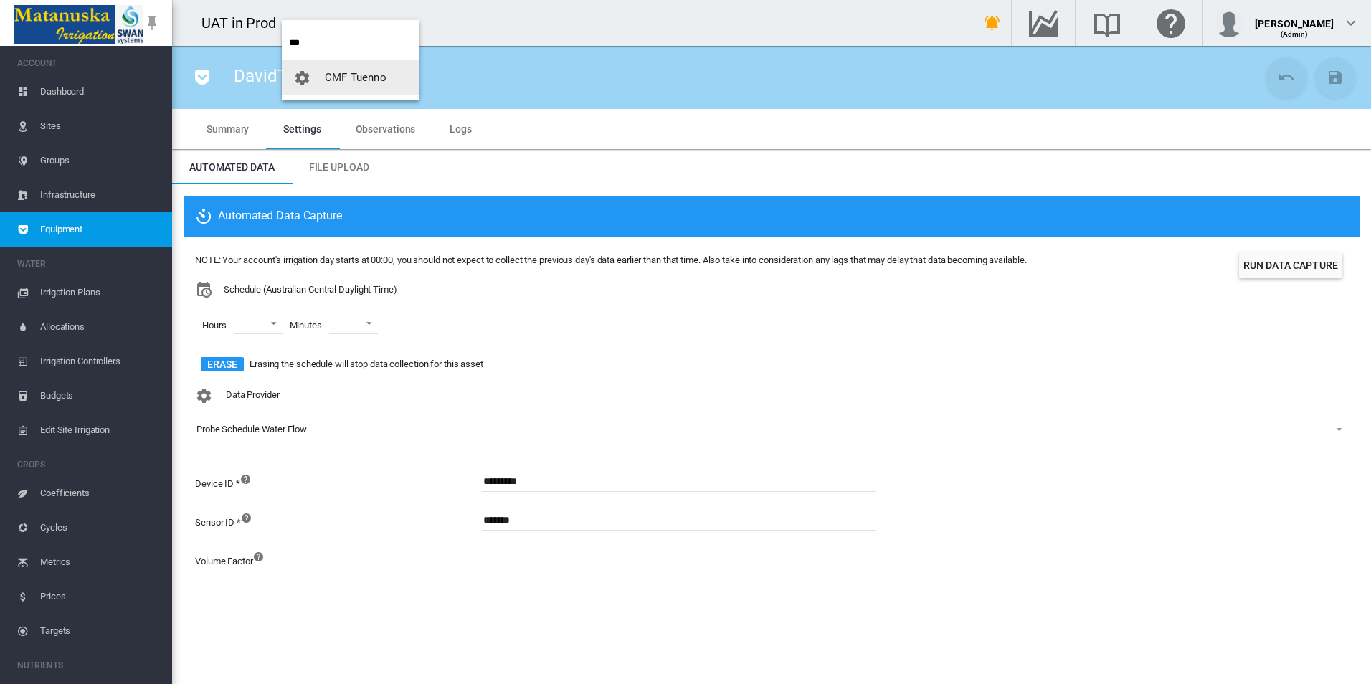
type input "***"
click at [374, 80] on span "CMF Tuenno" at bounding box center [356, 77] width 62 height 13
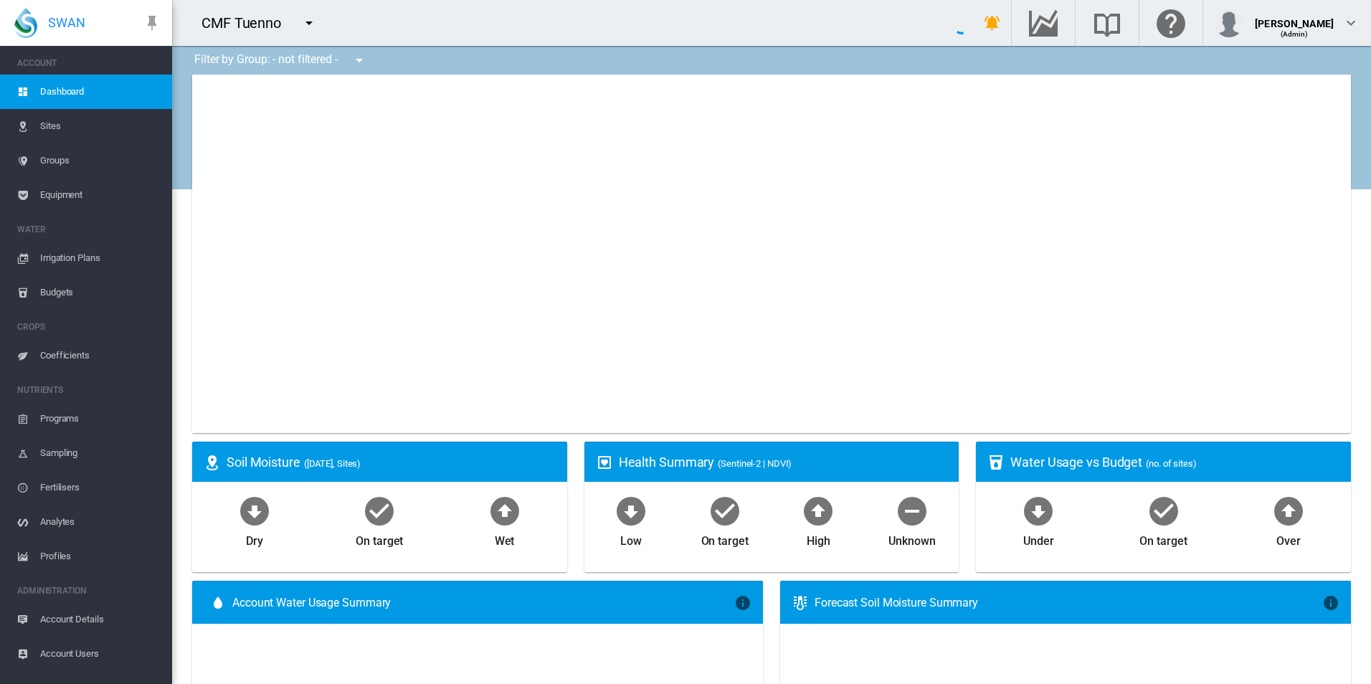
type input "**********"
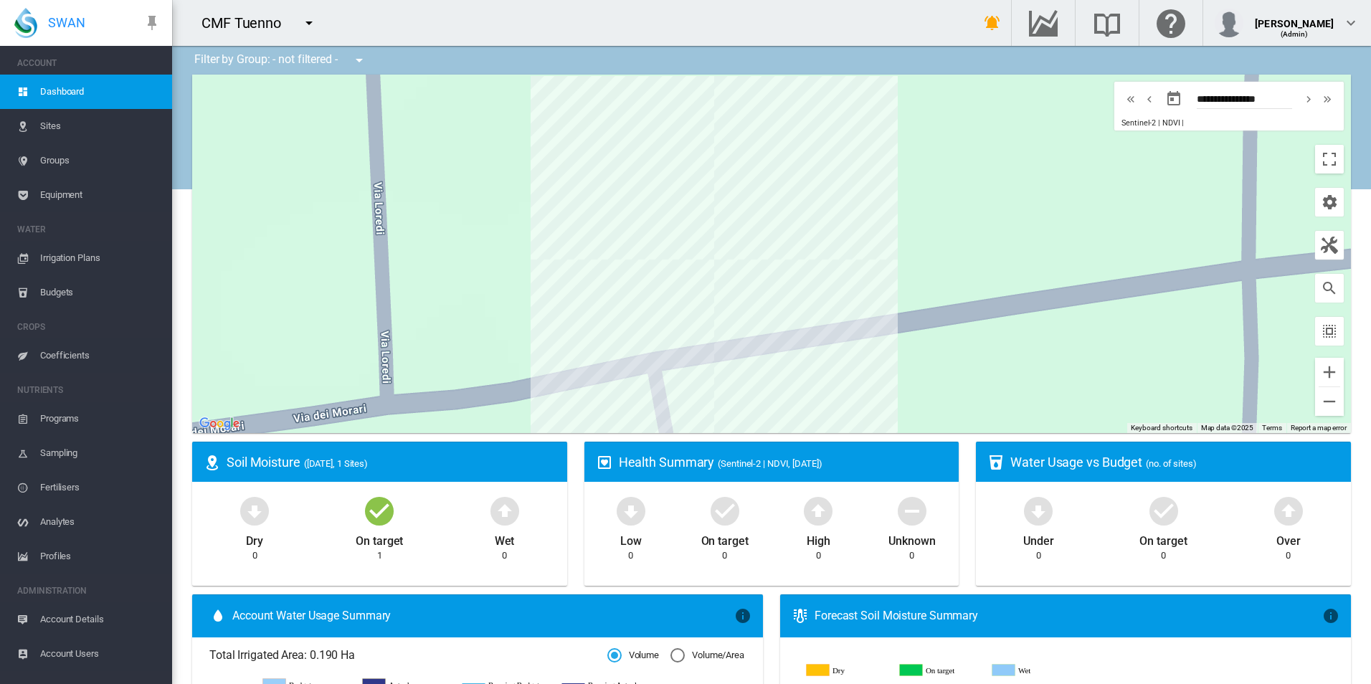
click at [103, 184] on span "Equipment" at bounding box center [100, 195] width 121 height 34
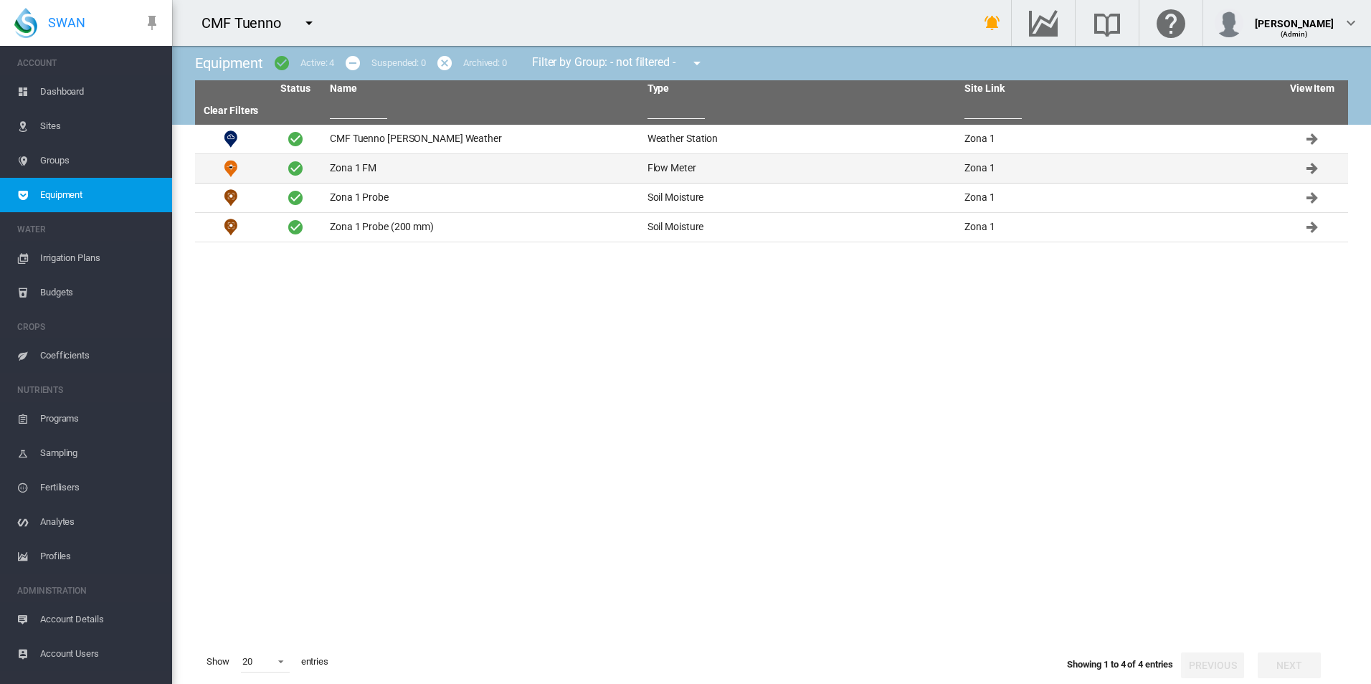
click at [424, 164] on td "Zona 1 FM" at bounding box center [483, 168] width 318 height 29
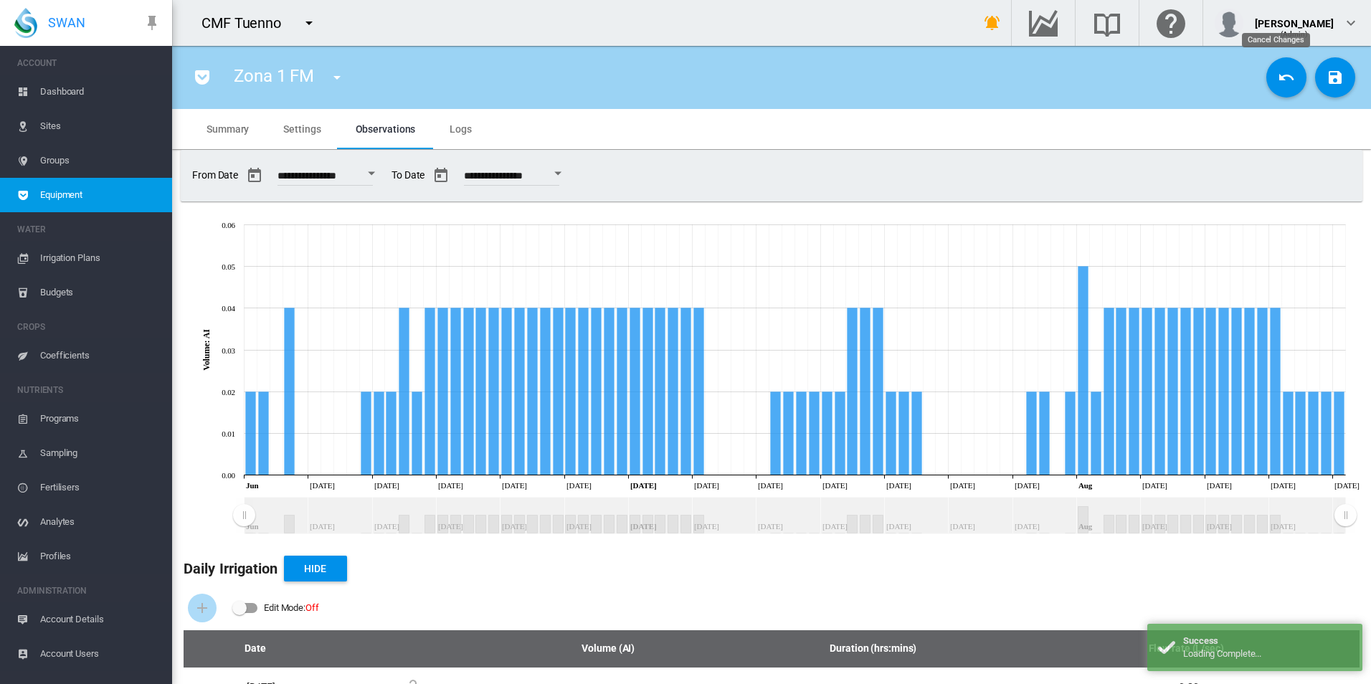
click at [1267, 79] on button "Cancel Changes" at bounding box center [1287, 77] width 40 height 40
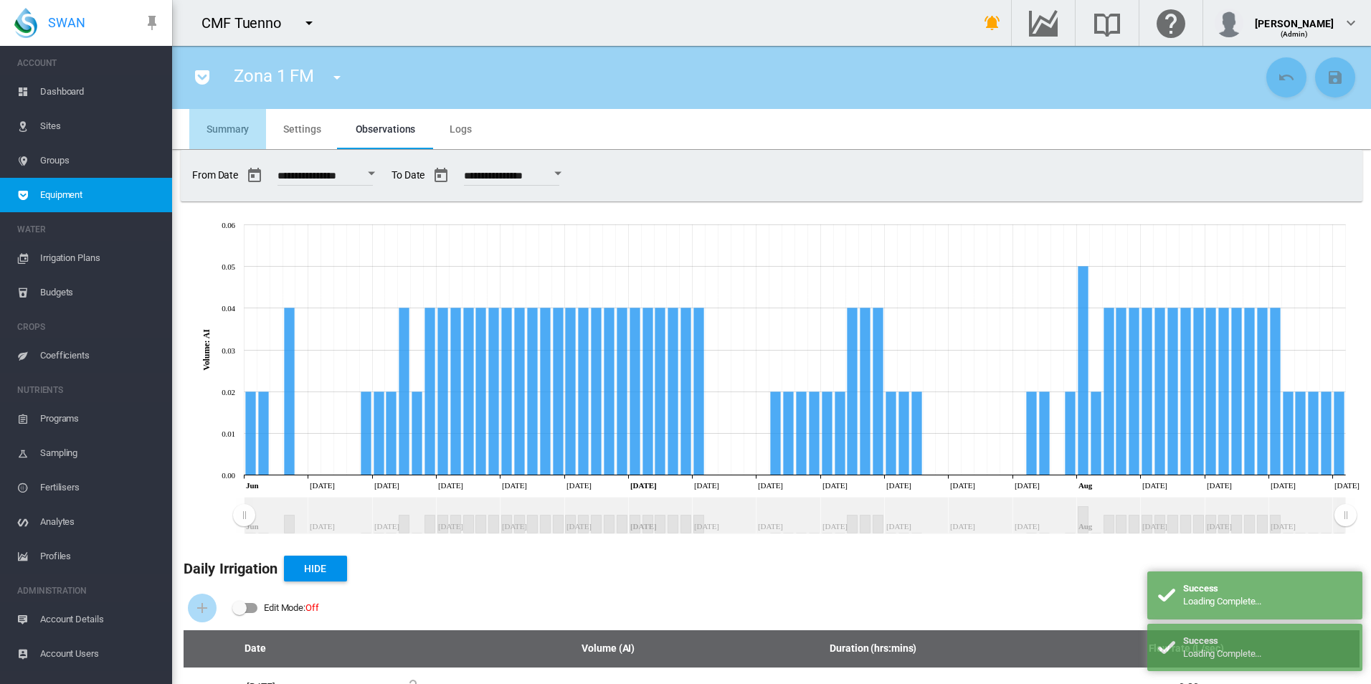
click at [237, 122] on md-tab-item "Summary" at bounding box center [227, 129] width 77 height 40
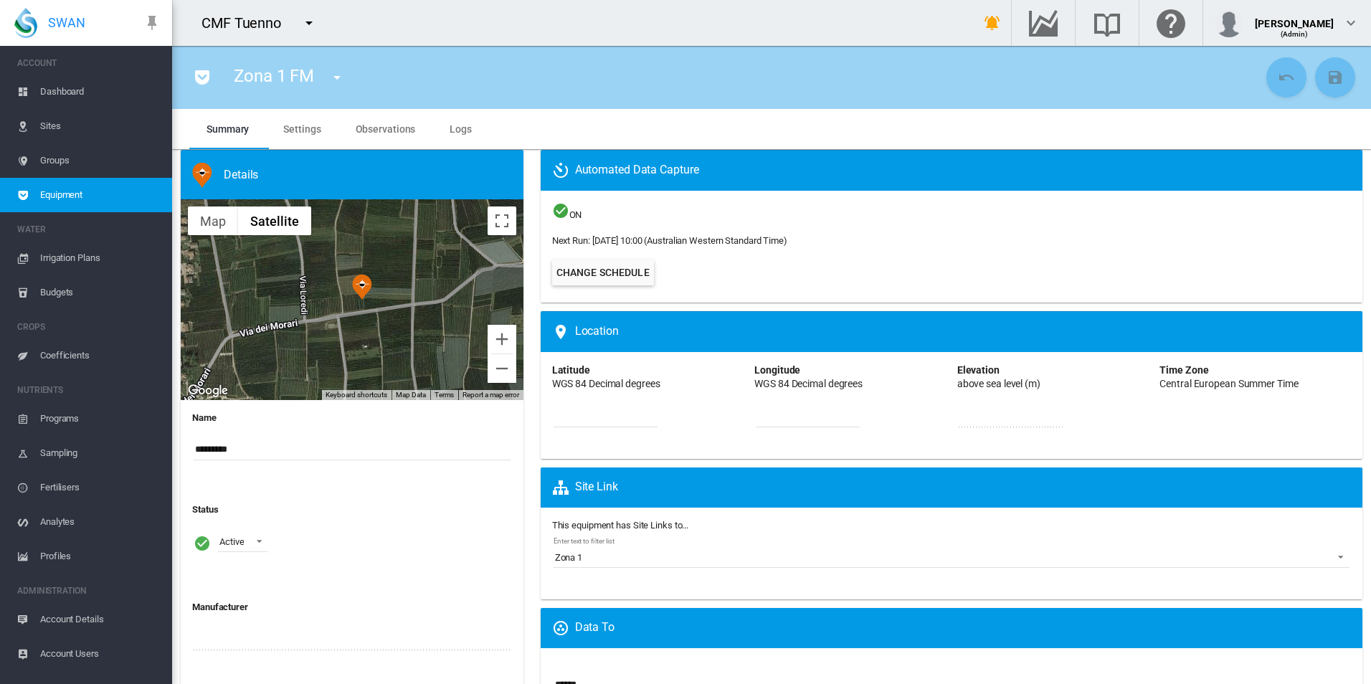
click at [321, 128] on md-tab-item "Settings" at bounding box center [302, 129] width 72 height 40
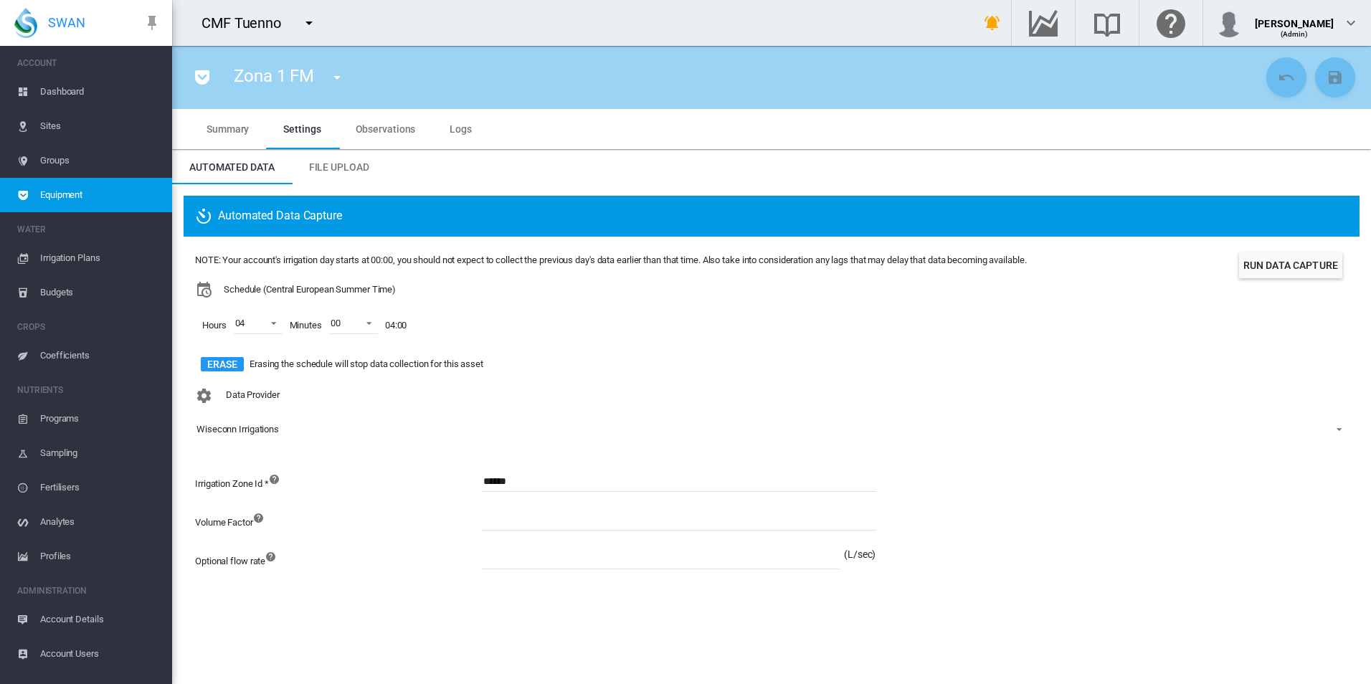
click at [365, 128] on span "Observations" at bounding box center [386, 128] width 60 height 11
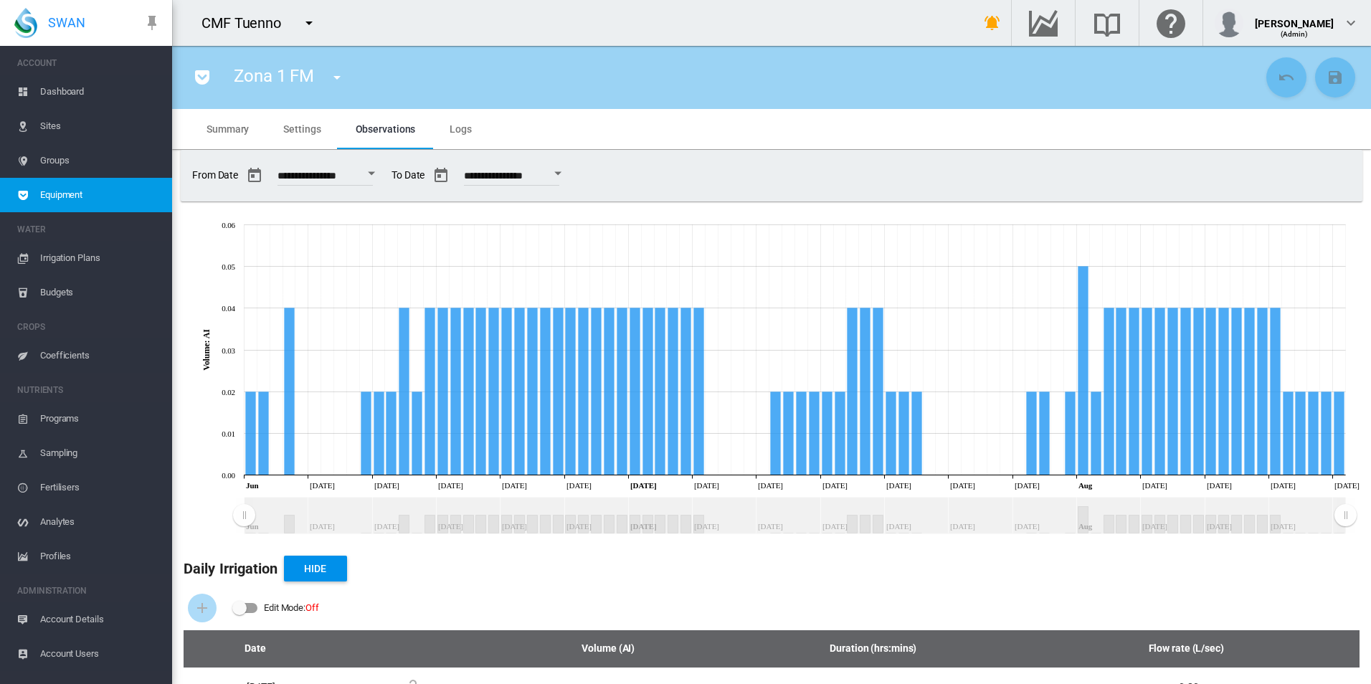
click at [306, 136] on md-tab-item "Settings" at bounding box center [302, 129] width 72 height 40
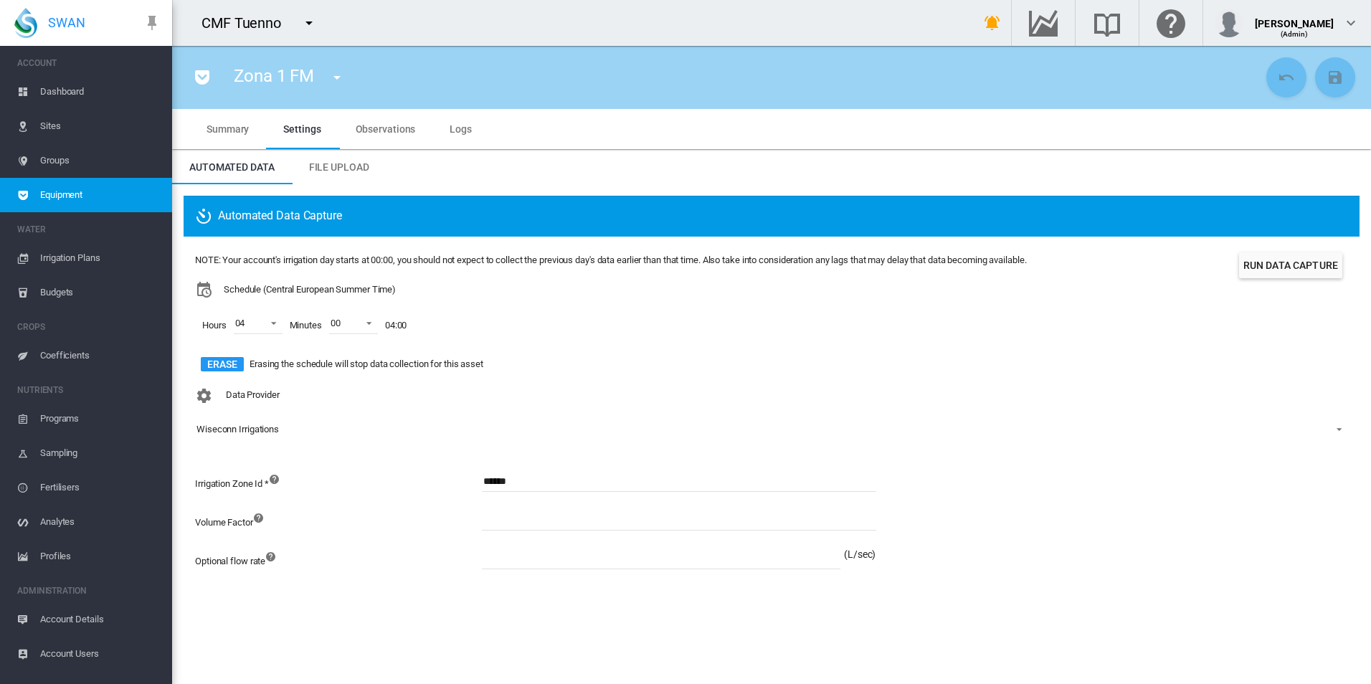
click at [457, 138] on md-tab-item "Logs" at bounding box center [461, 129] width 57 height 40
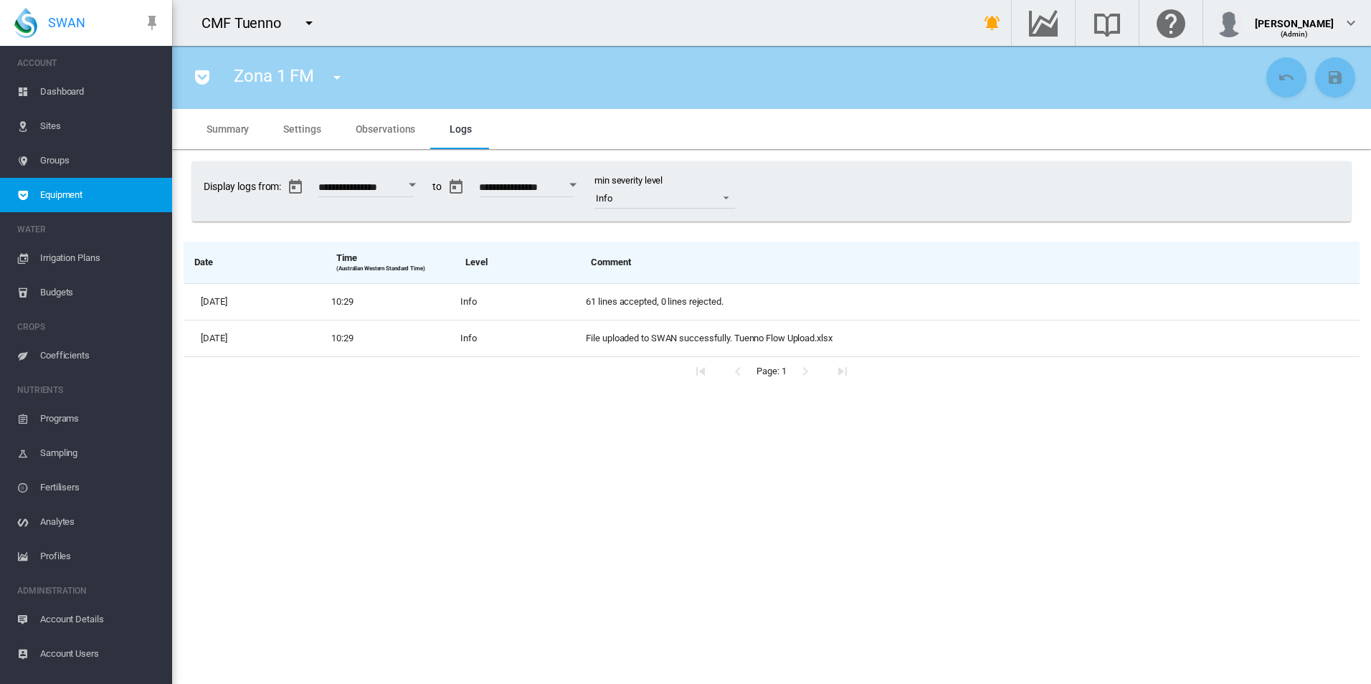
click at [326, 132] on md-tab-item "Settings" at bounding box center [302, 129] width 72 height 40
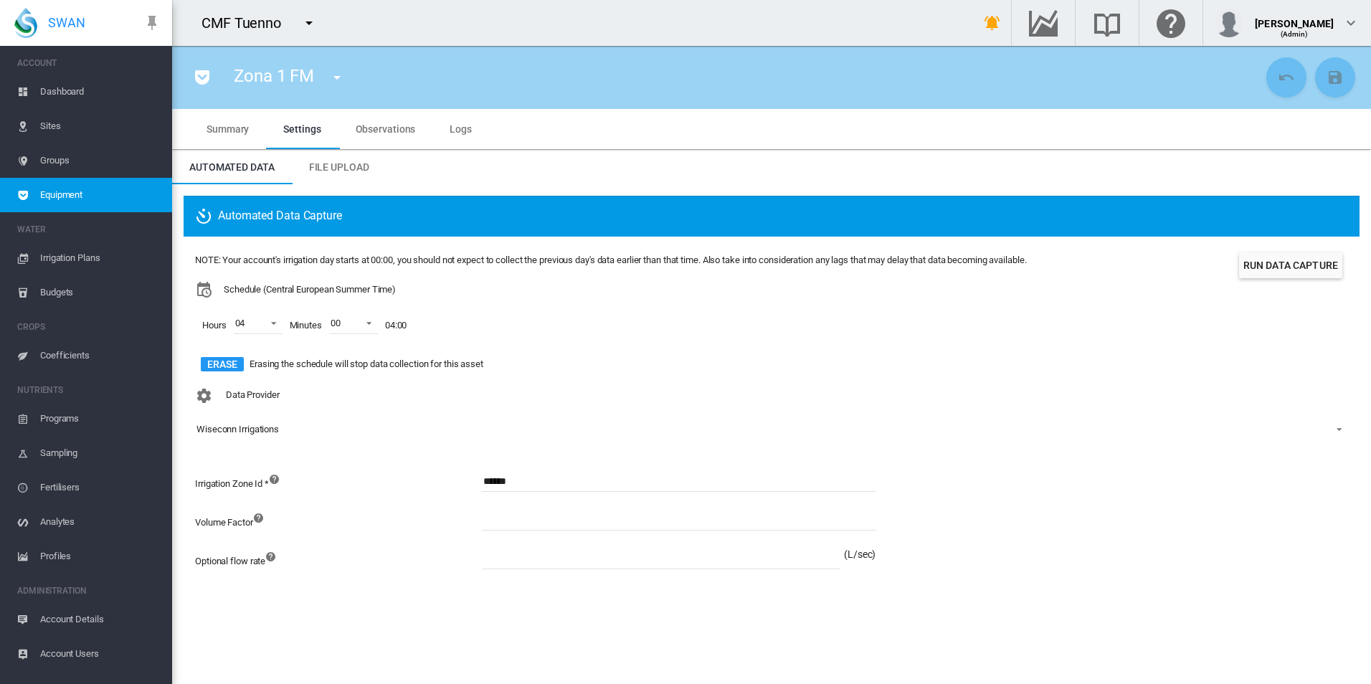
click at [367, 137] on md-tab-item "Observations" at bounding box center [386, 129] width 95 height 40
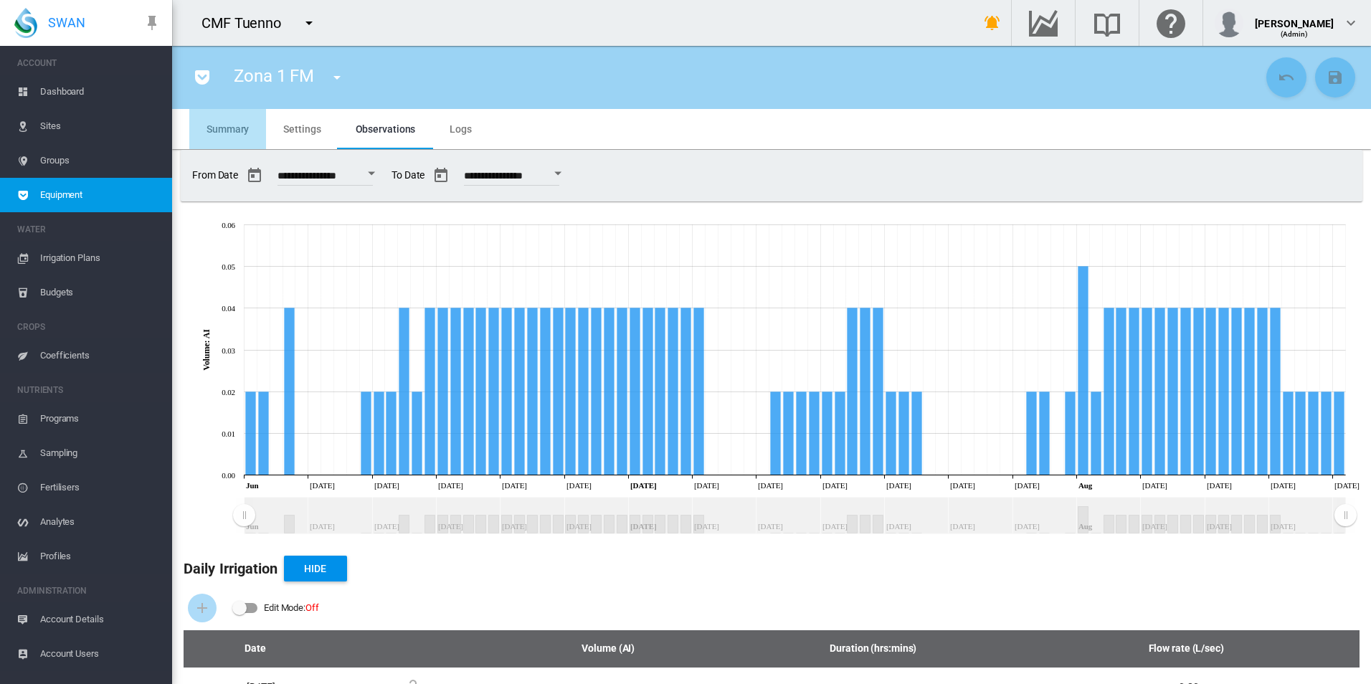
click at [263, 134] on md-tab-item "Summary" at bounding box center [227, 129] width 77 height 40
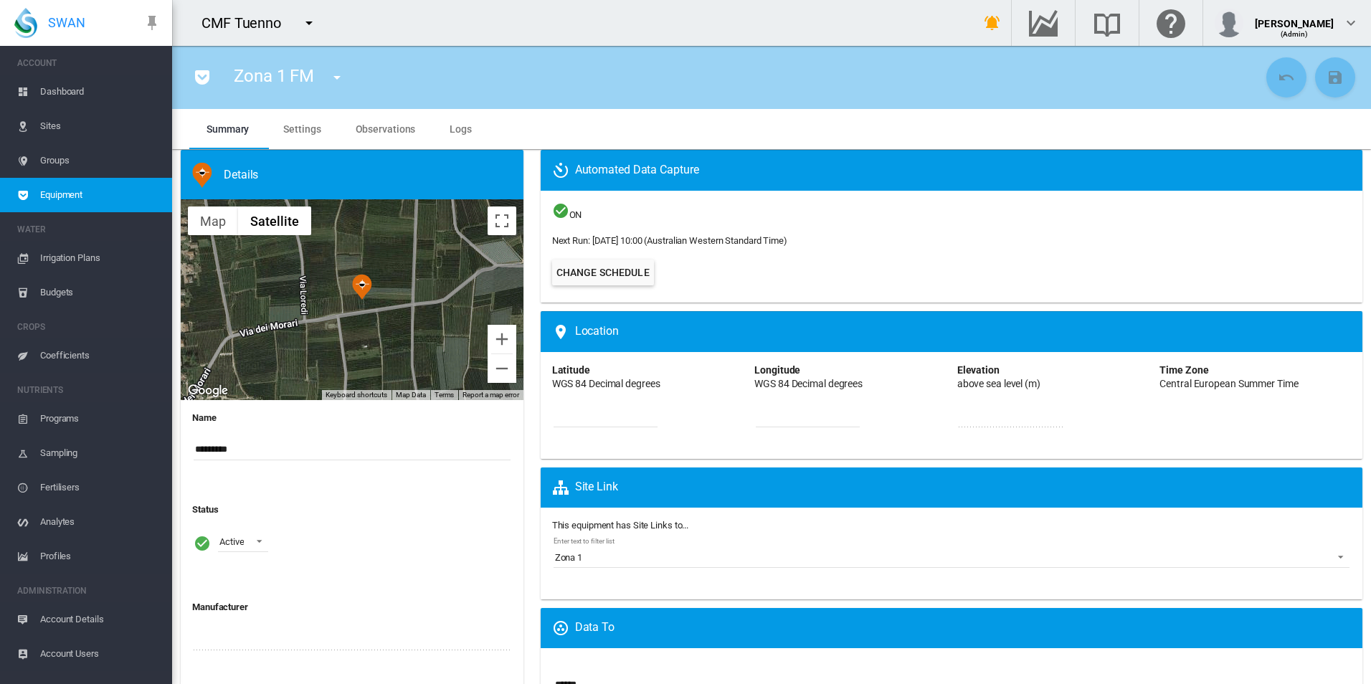
click at [95, 195] on span "Equipment" at bounding box center [100, 195] width 121 height 34
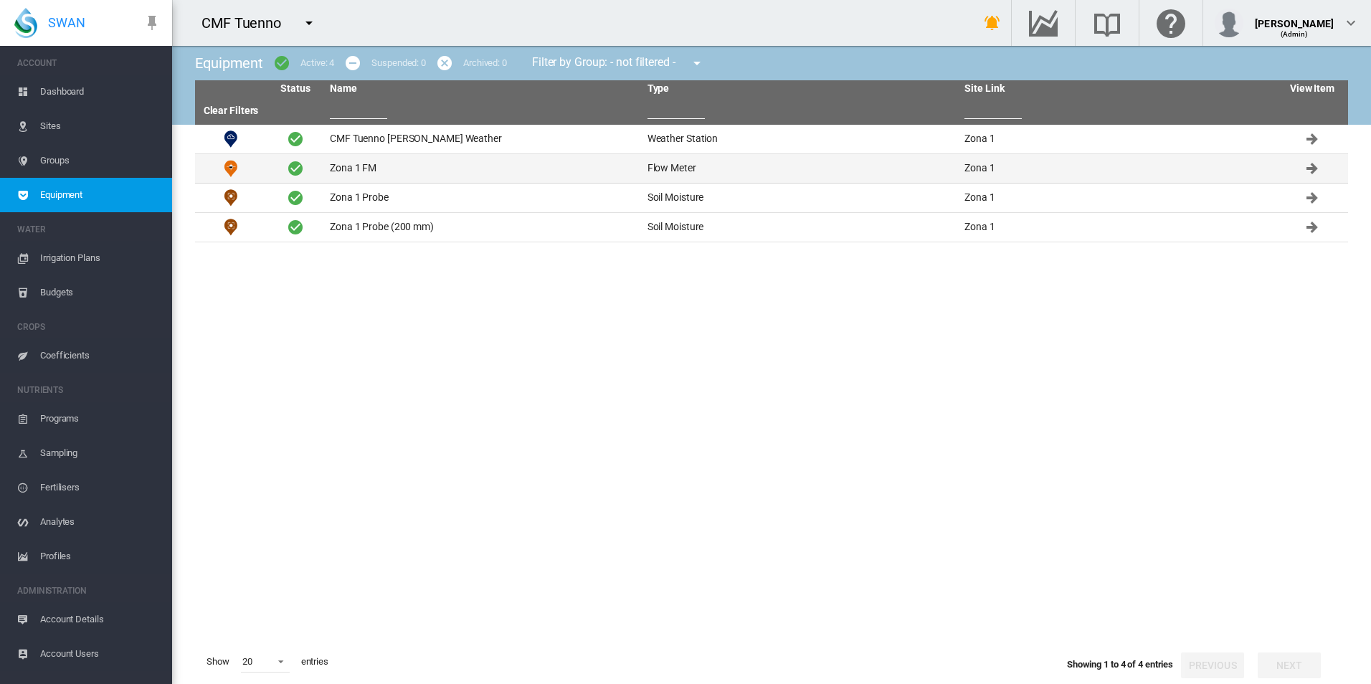
click at [356, 174] on td "Zona 1 FM" at bounding box center [483, 168] width 318 height 29
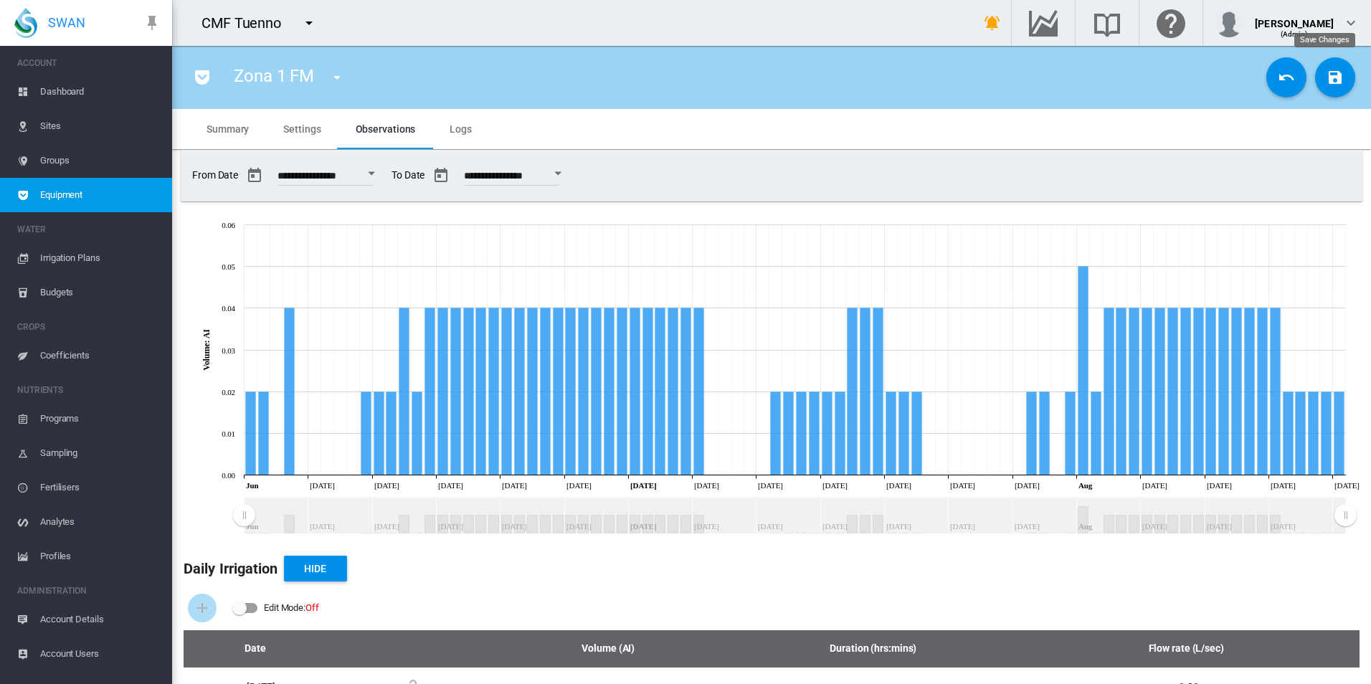
click at [1331, 92] on button "Save Changes" at bounding box center [1336, 77] width 40 height 40
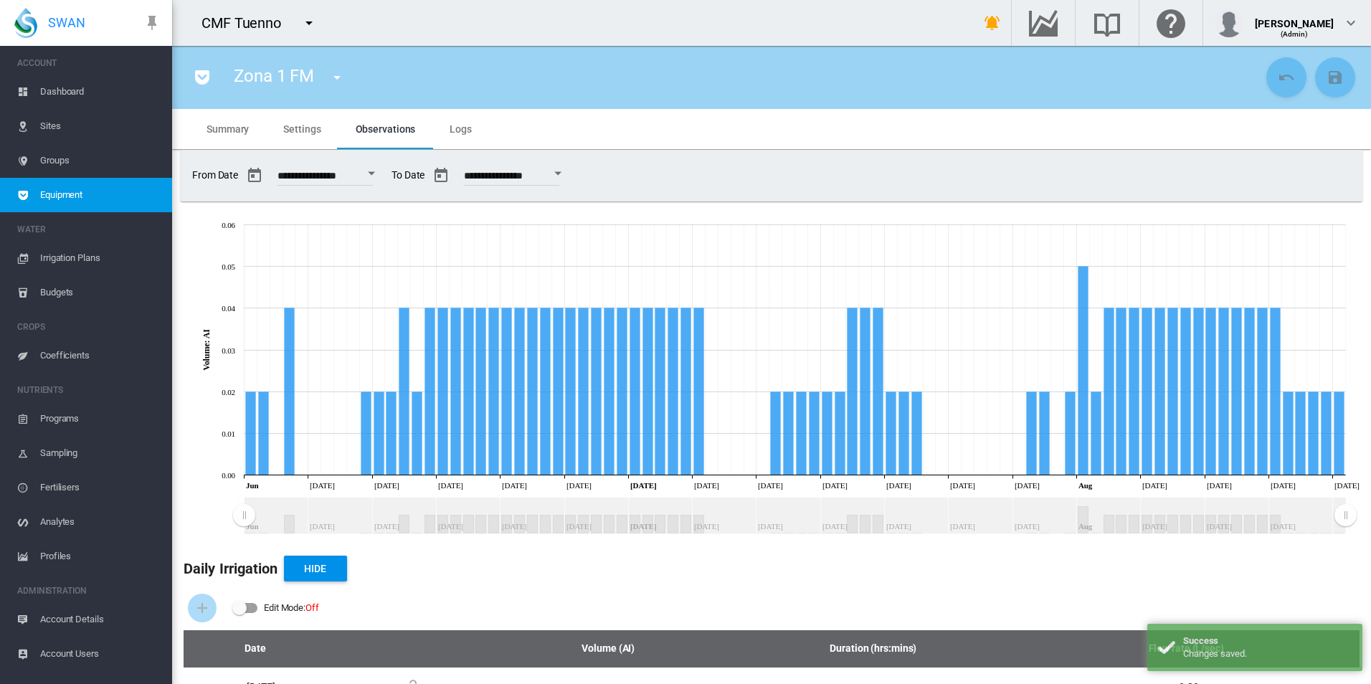
click at [130, 202] on span "Equipment" at bounding box center [100, 195] width 121 height 34
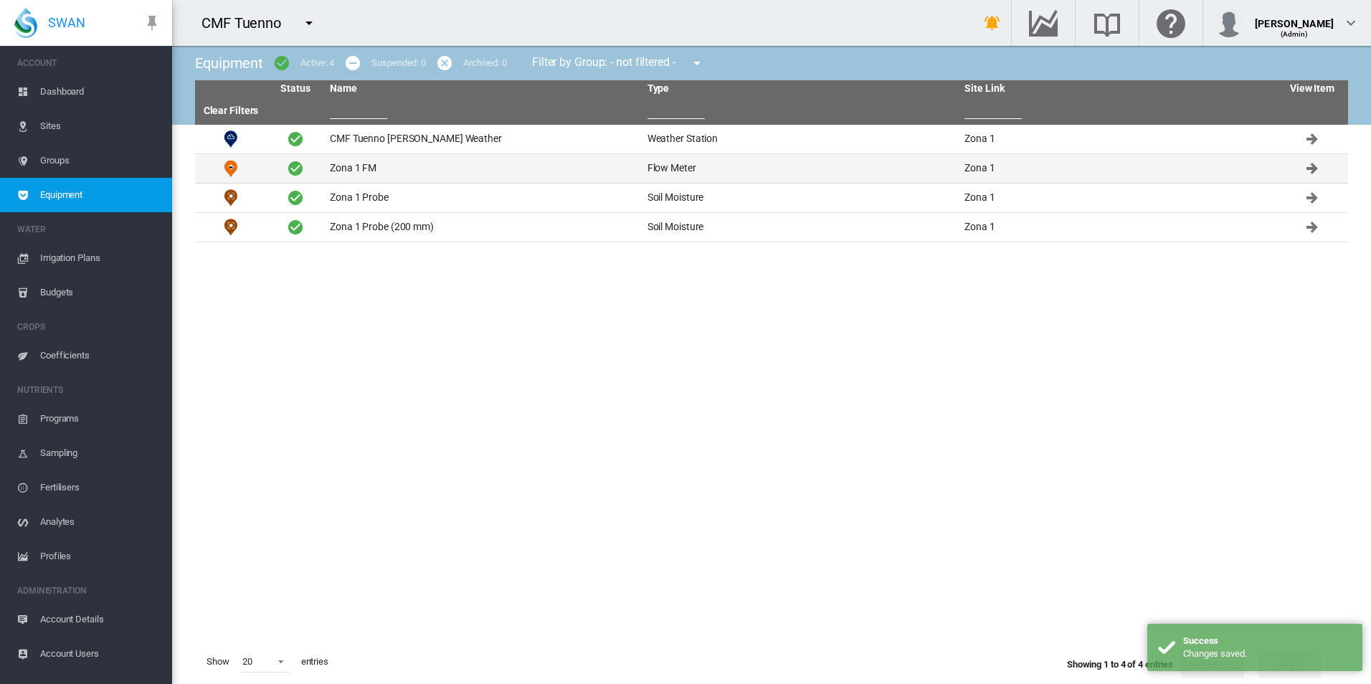
click at [438, 176] on td "Zona 1 FM" at bounding box center [483, 168] width 318 height 29
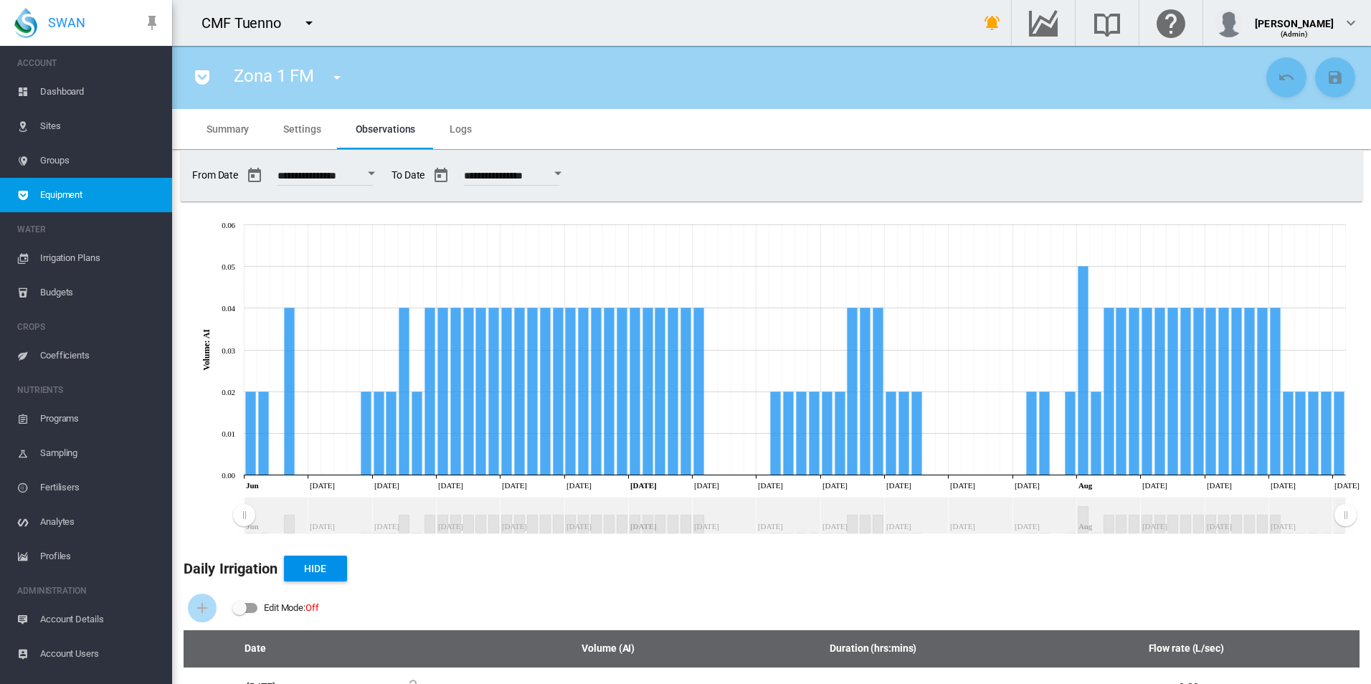
click at [379, 173] on button "Open calendar" at bounding box center [372, 174] width 26 height 26
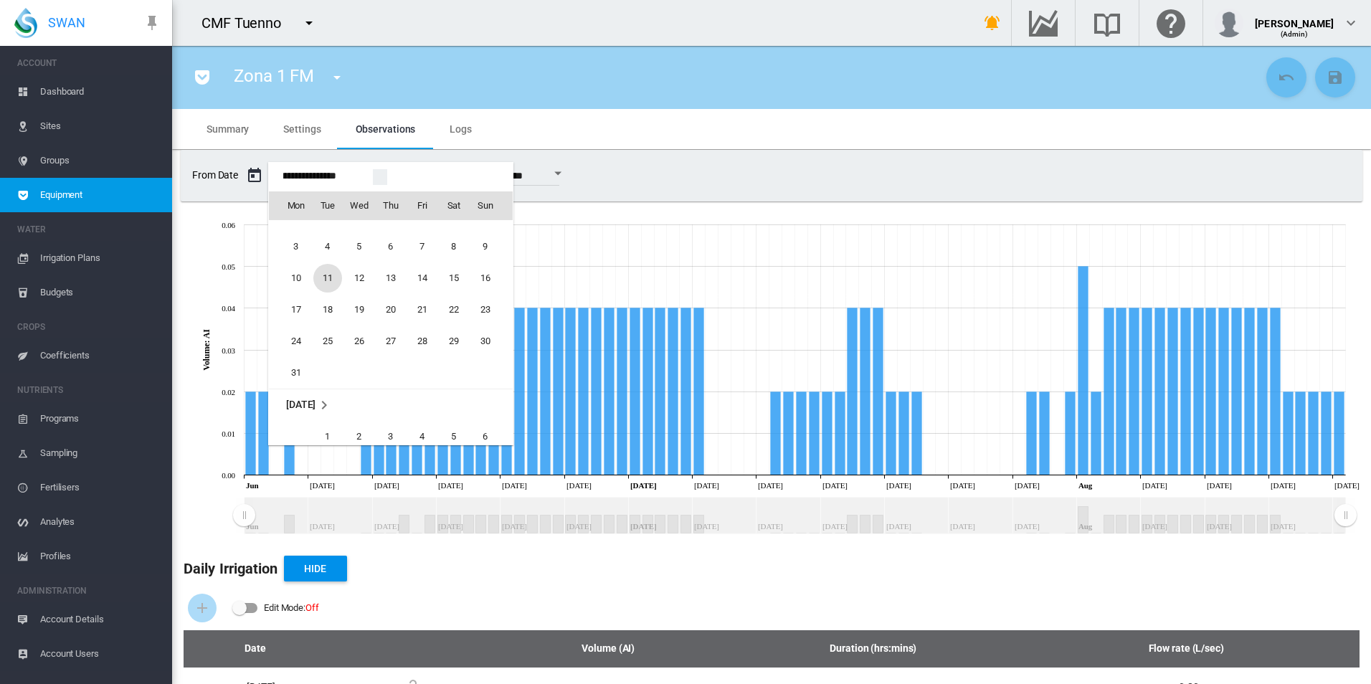
scroll to position [34402, 0]
click at [450, 232] on span "1" at bounding box center [454, 240] width 29 height 29
type input "**********"
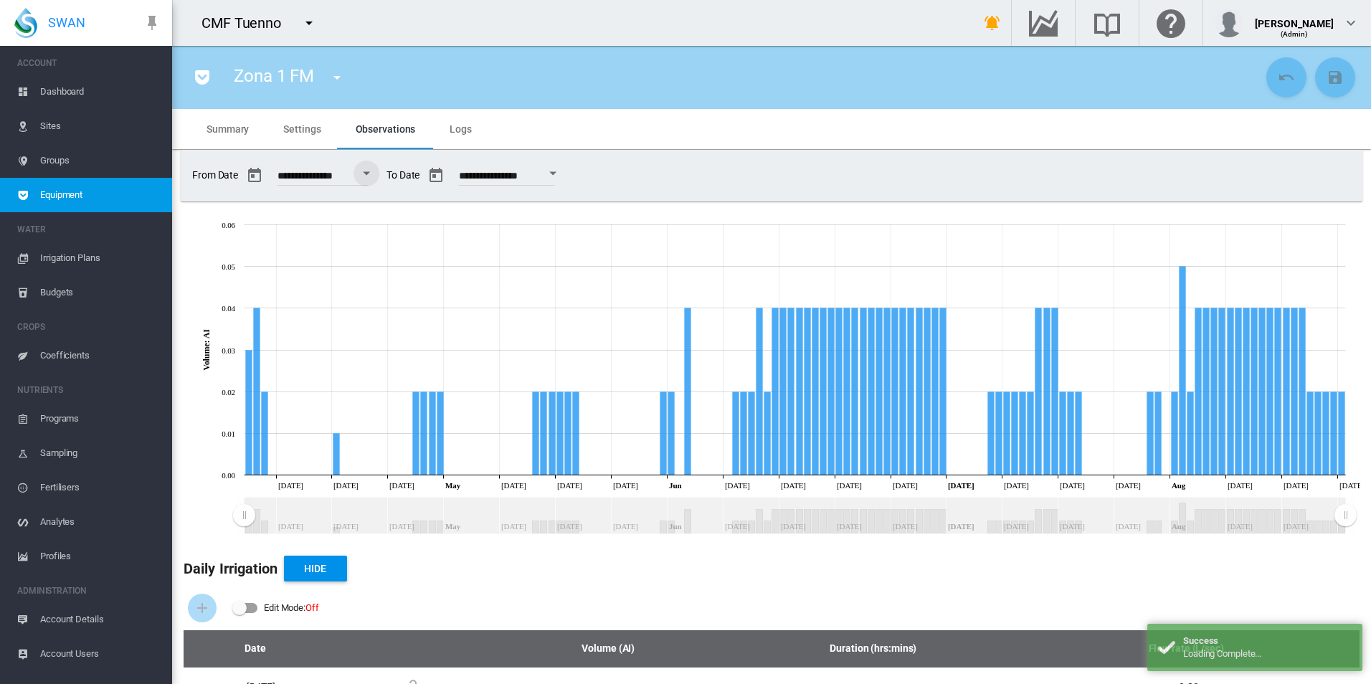
click at [466, 142] on md-tab-item "Logs" at bounding box center [461, 129] width 57 height 40
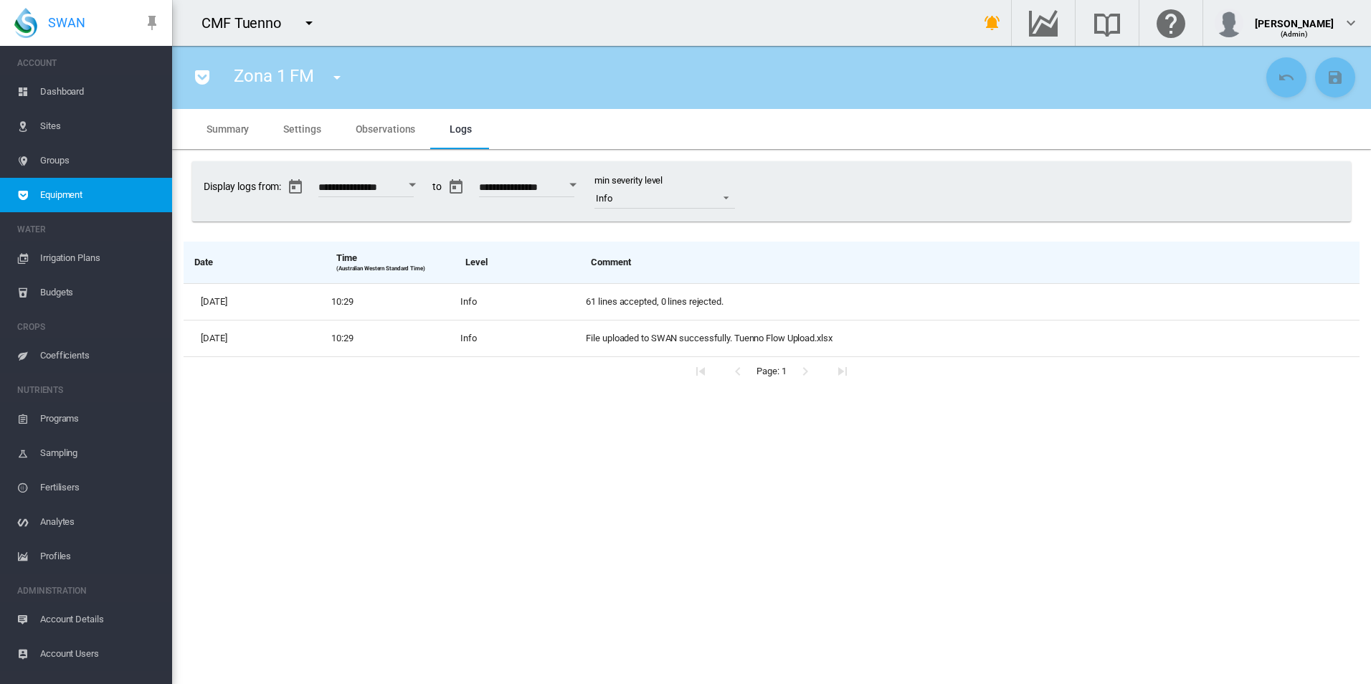
click at [416, 185] on div "Open calendar" at bounding box center [412, 186] width 7 height 4
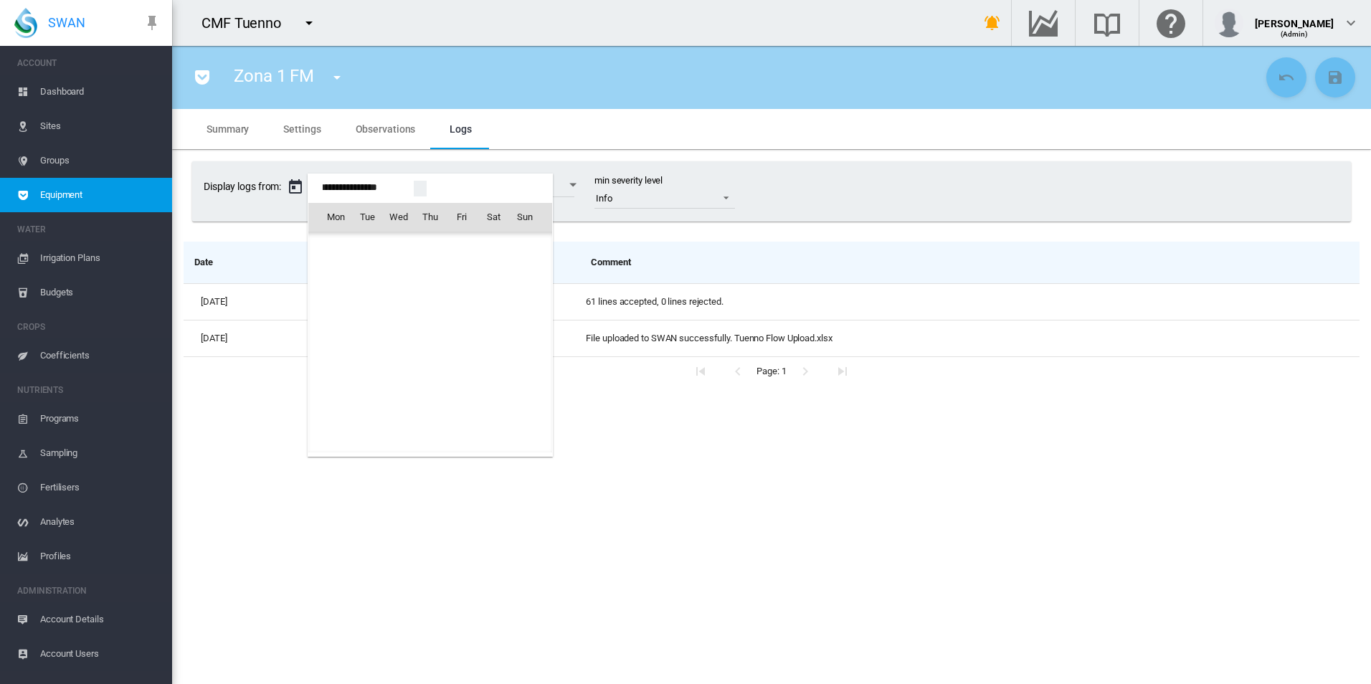
scroll to position [35356, 0]
click at [372, 247] on md-icon "July 2025" at bounding box center [364, 248] width 17 height 17
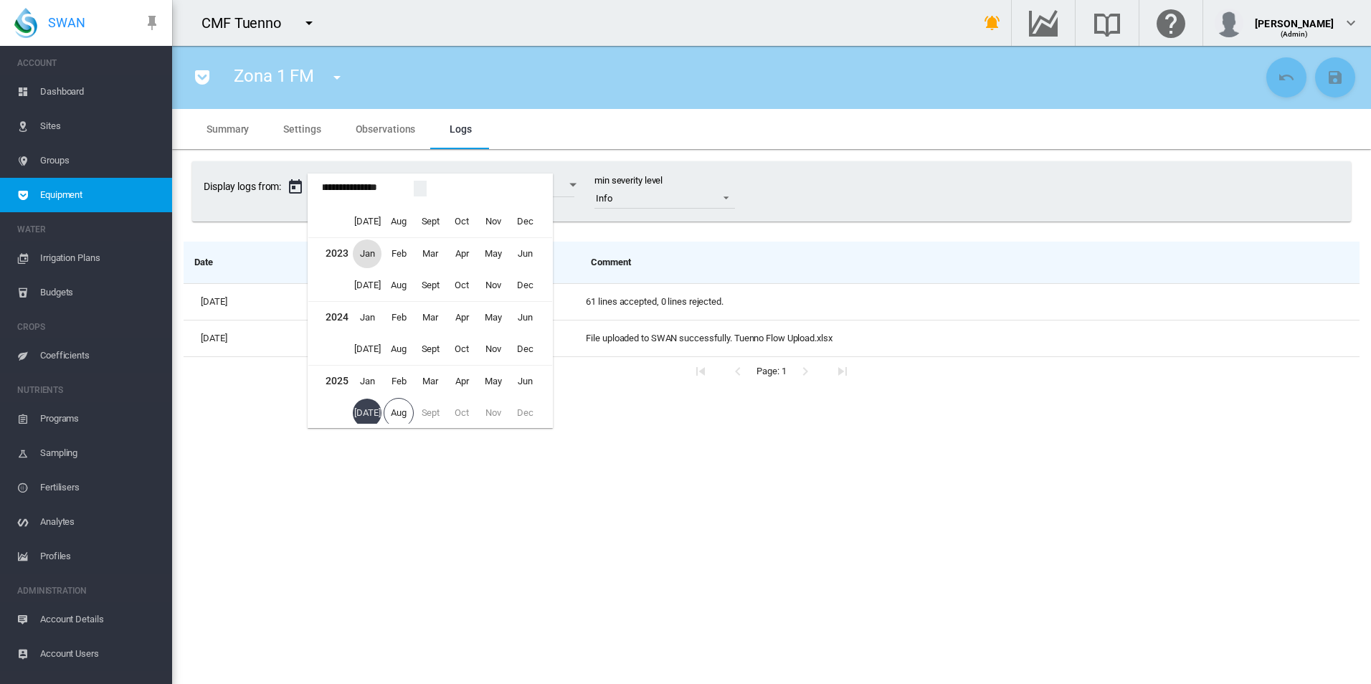
click at [372, 255] on span "Jan" at bounding box center [367, 254] width 29 height 29
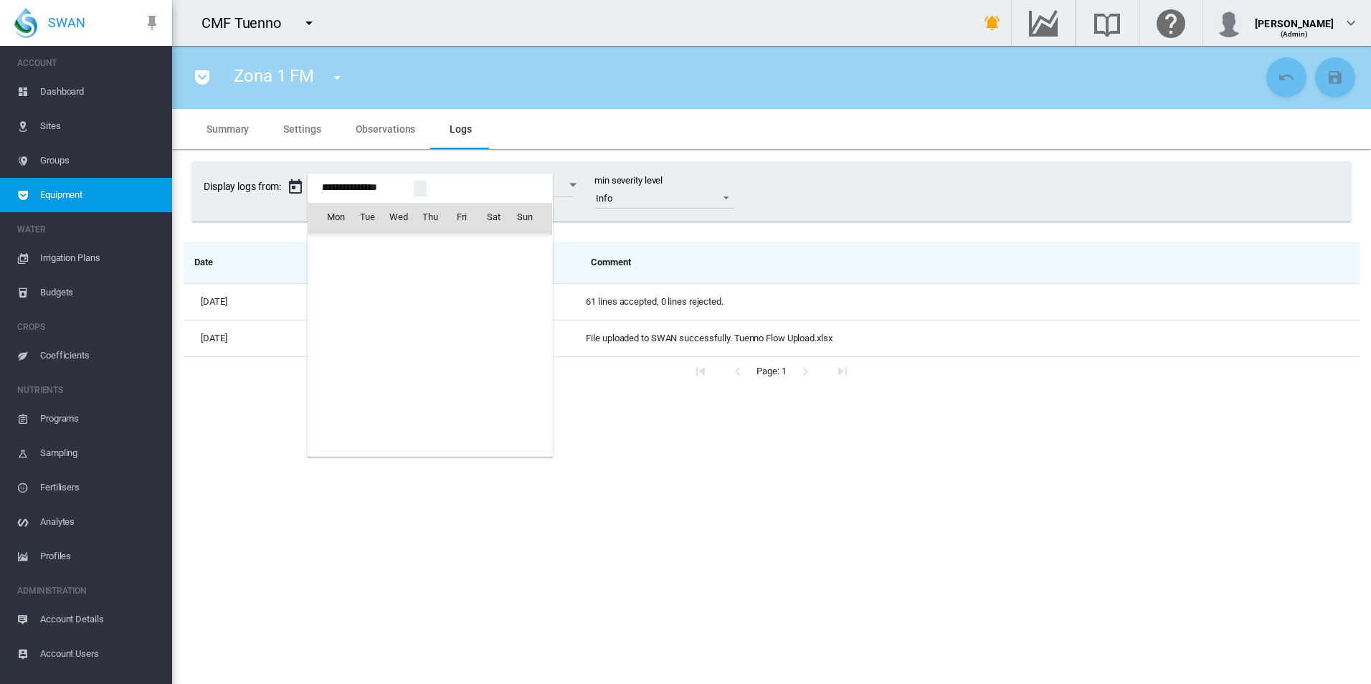
scroll to position [29653, 0]
click at [517, 245] on span "1" at bounding box center [525, 248] width 29 height 29
type input "**********"
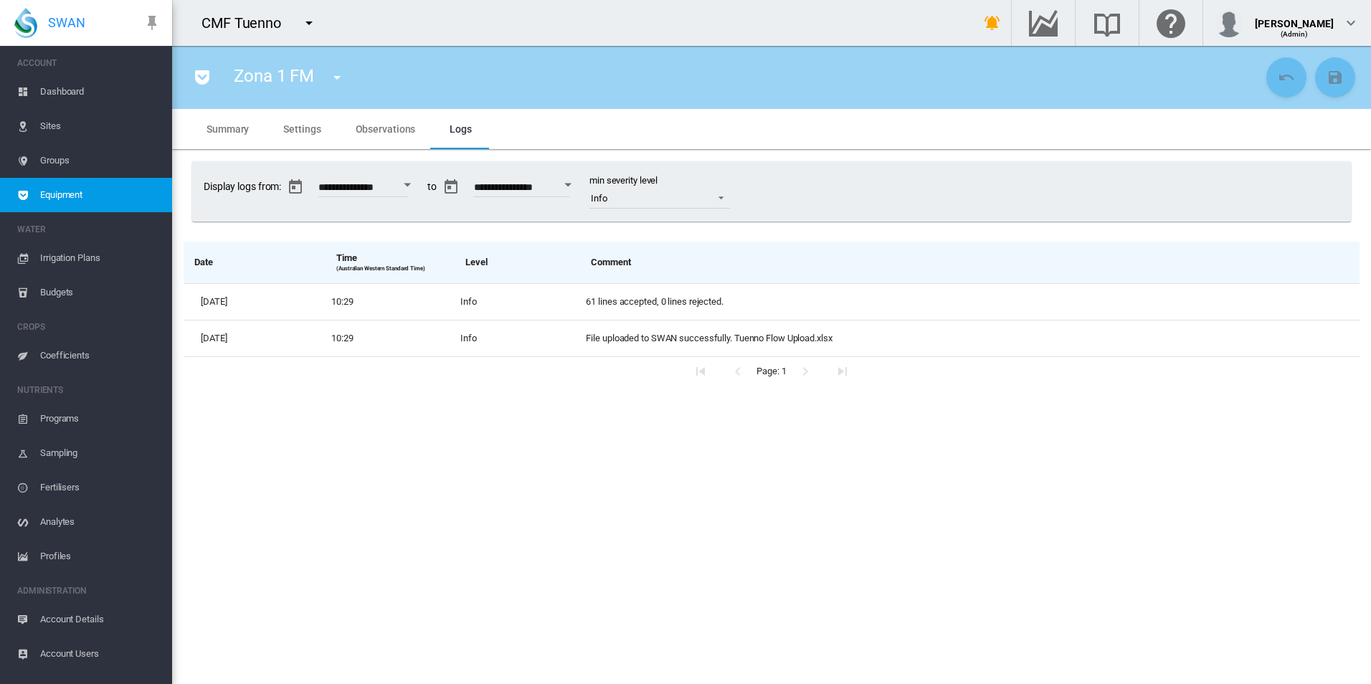
click at [581, 178] on button "Open calendar" at bounding box center [568, 185] width 26 height 26
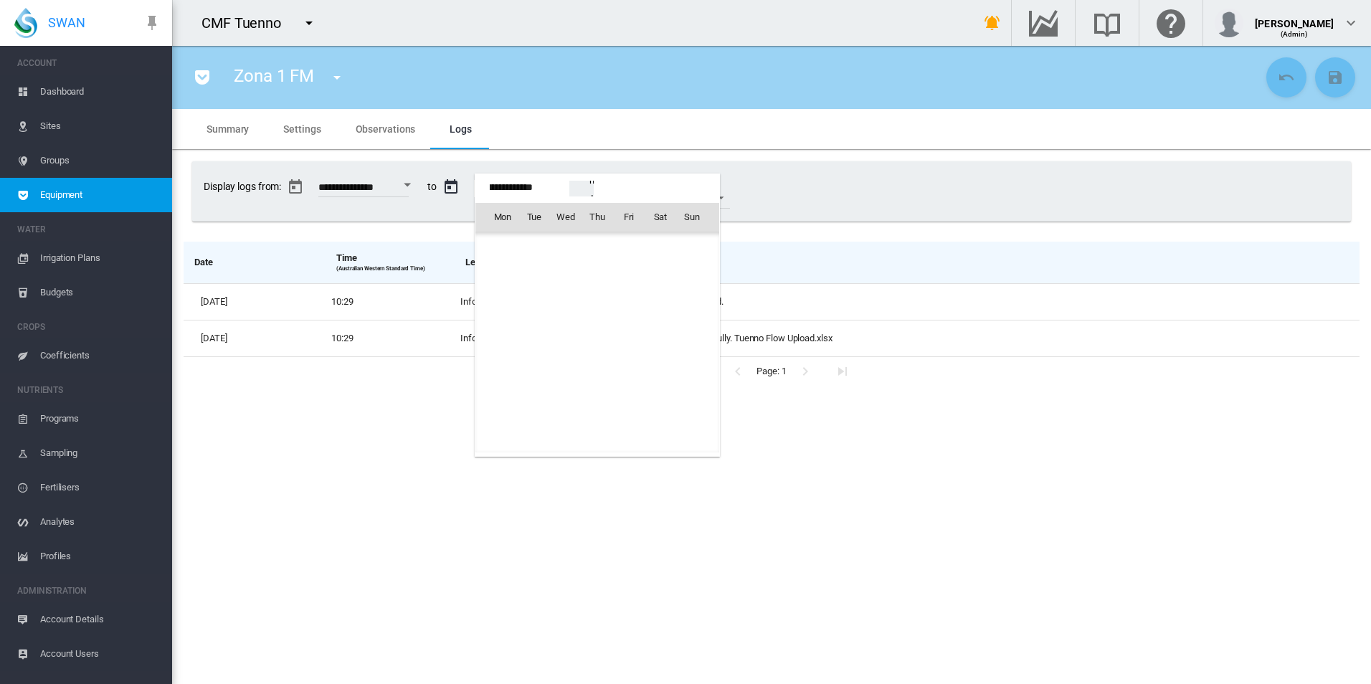
scroll to position [5893, 0]
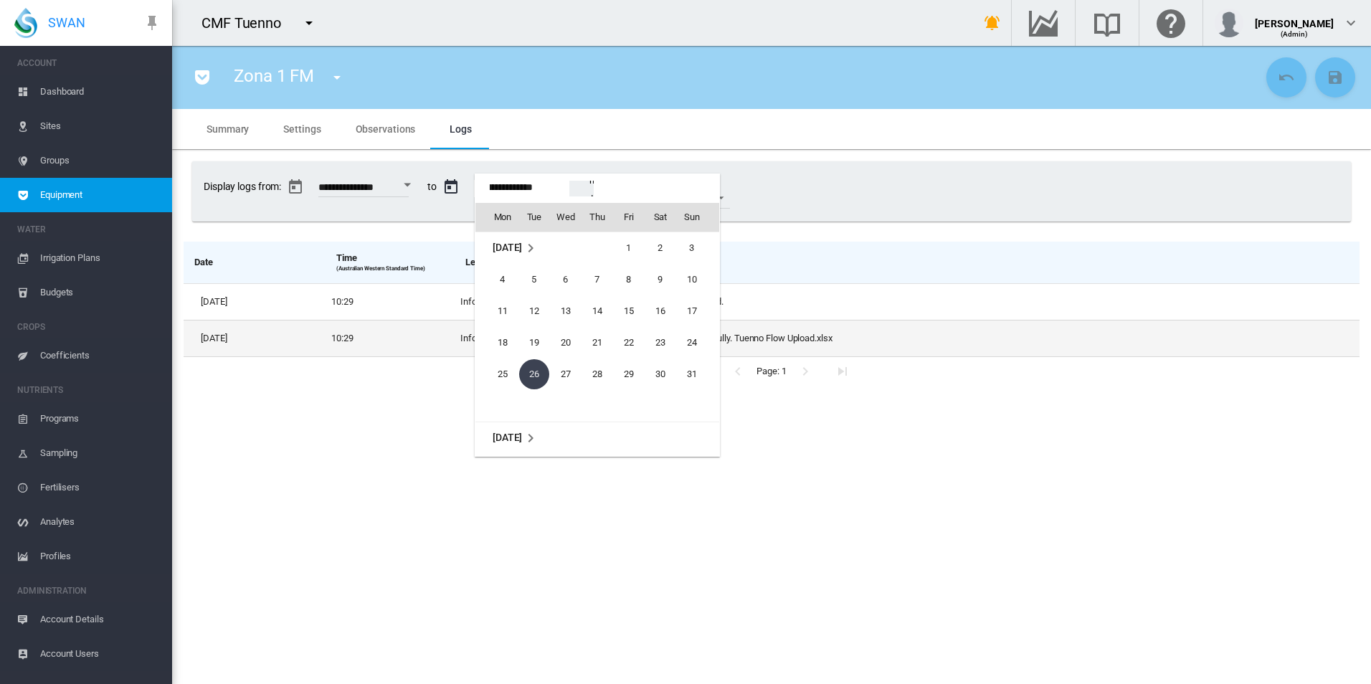
click at [603, 352] on span "21" at bounding box center [597, 343] width 29 height 29
type input "**********"
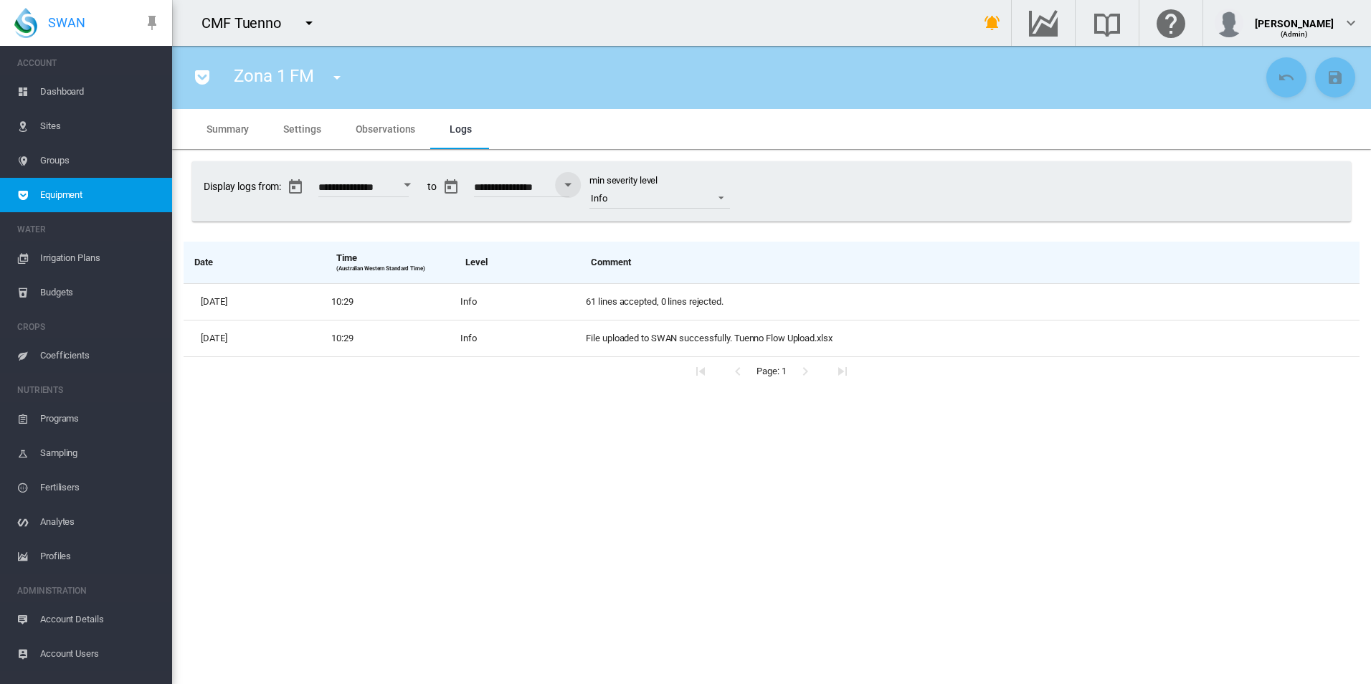
click at [202, 94] on div "Zona 1 FM CMF Tuenno Davis Weather (Weather Station) Zona 1 FM (Flow Meter) Zon…" at bounding box center [723, 77] width 1079 height 40
click at [202, 82] on md-icon "icon-pocket" at bounding box center [202, 77] width 17 height 17
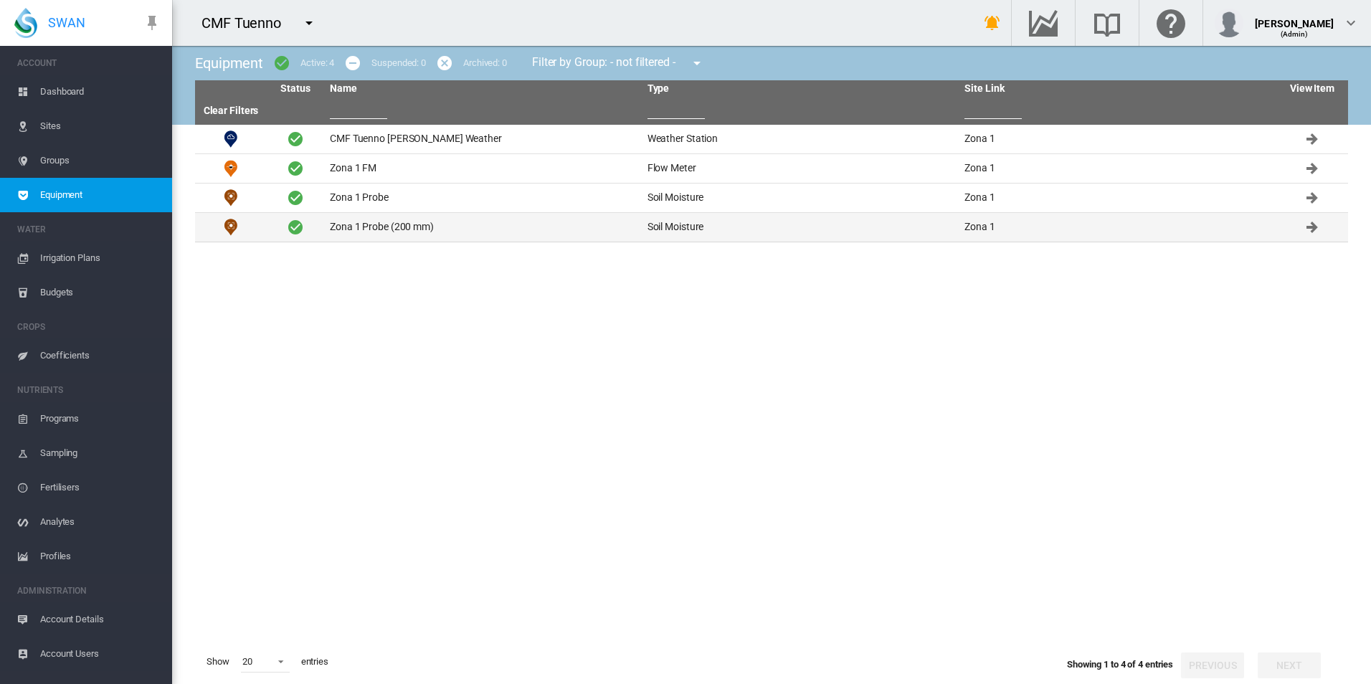
click at [441, 223] on td "Zona 1 Probe (200 mm)" at bounding box center [483, 227] width 318 height 29
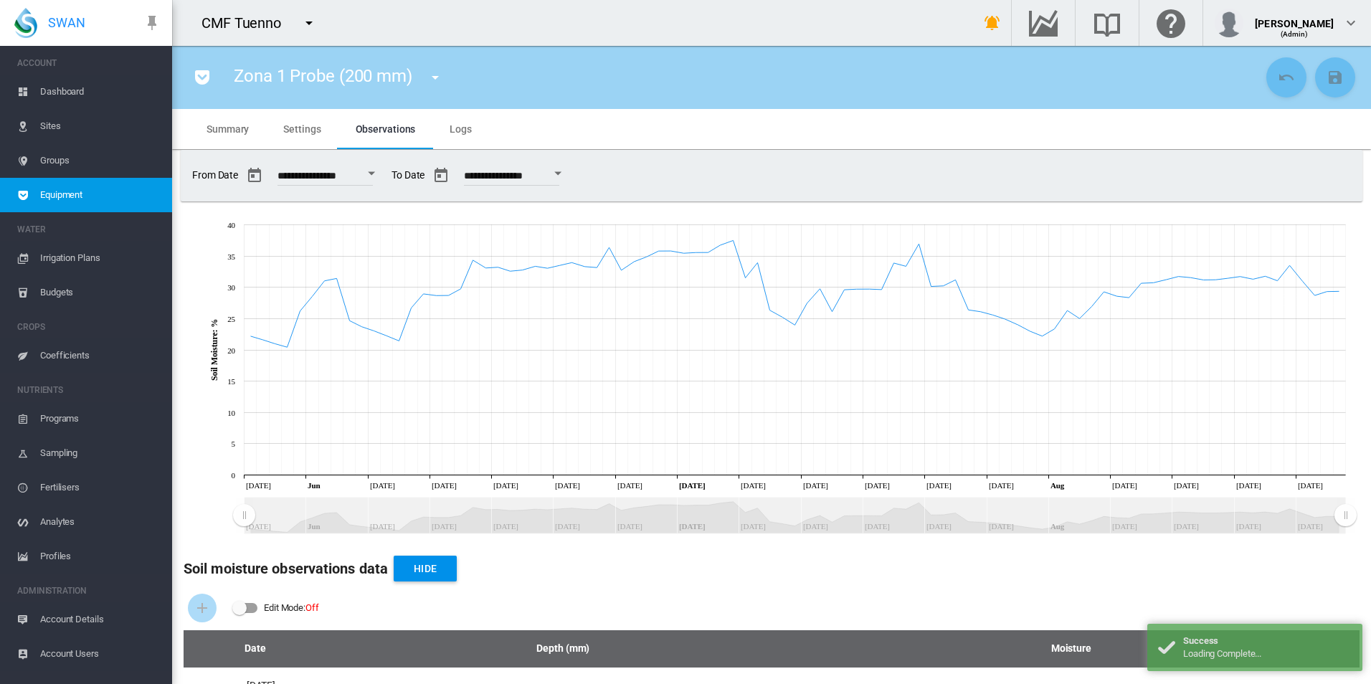
click at [144, 191] on span "Equipment" at bounding box center [100, 195] width 121 height 34
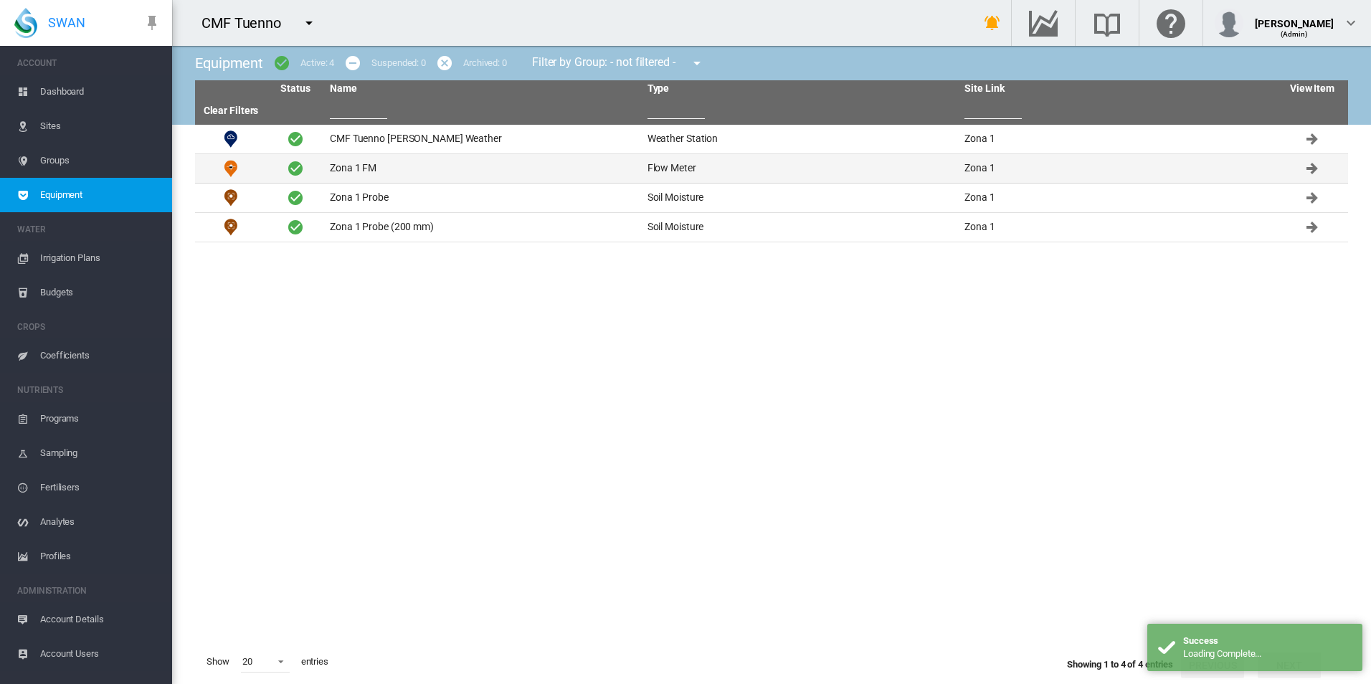
click at [372, 161] on td "Zona 1 FM" at bounding box center [483, 168] width 318 height 29
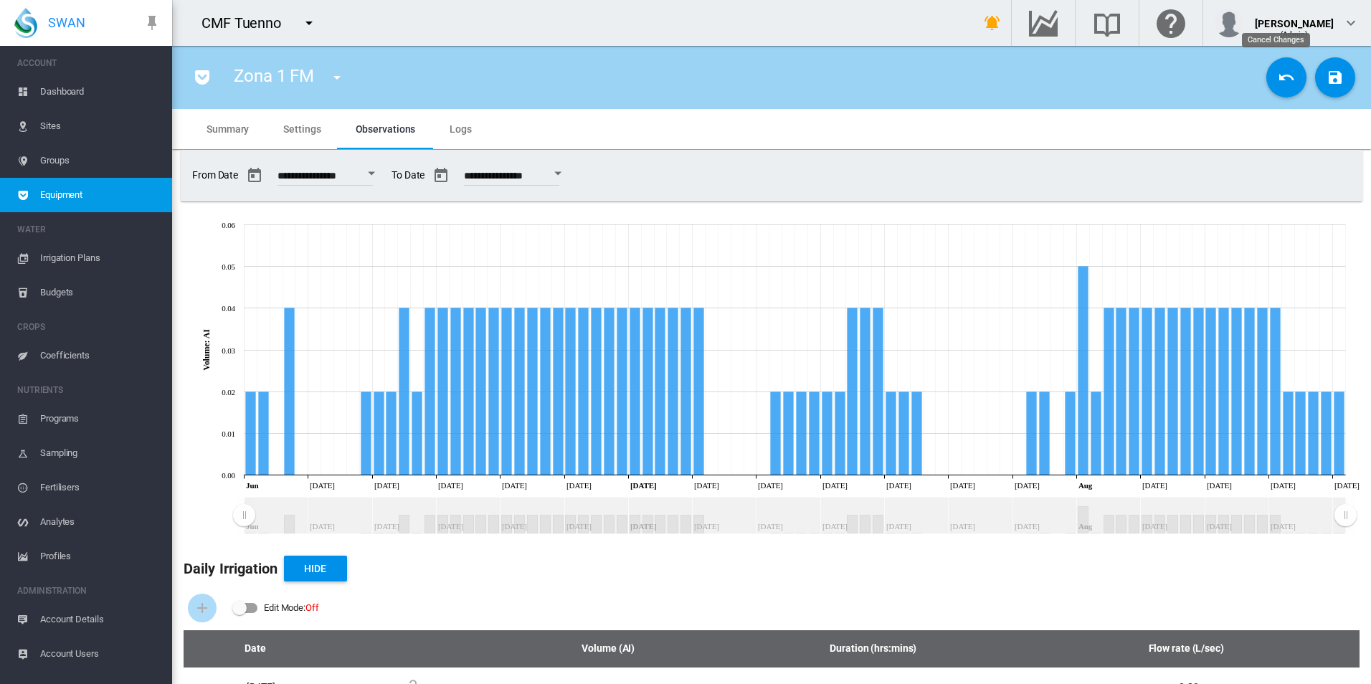
click at [1267, 71] on button "Cancel Changes" at bounding box center [1287, 77] width 40 height 40
